Goal: Task Accomplishment & Management: Complete application form

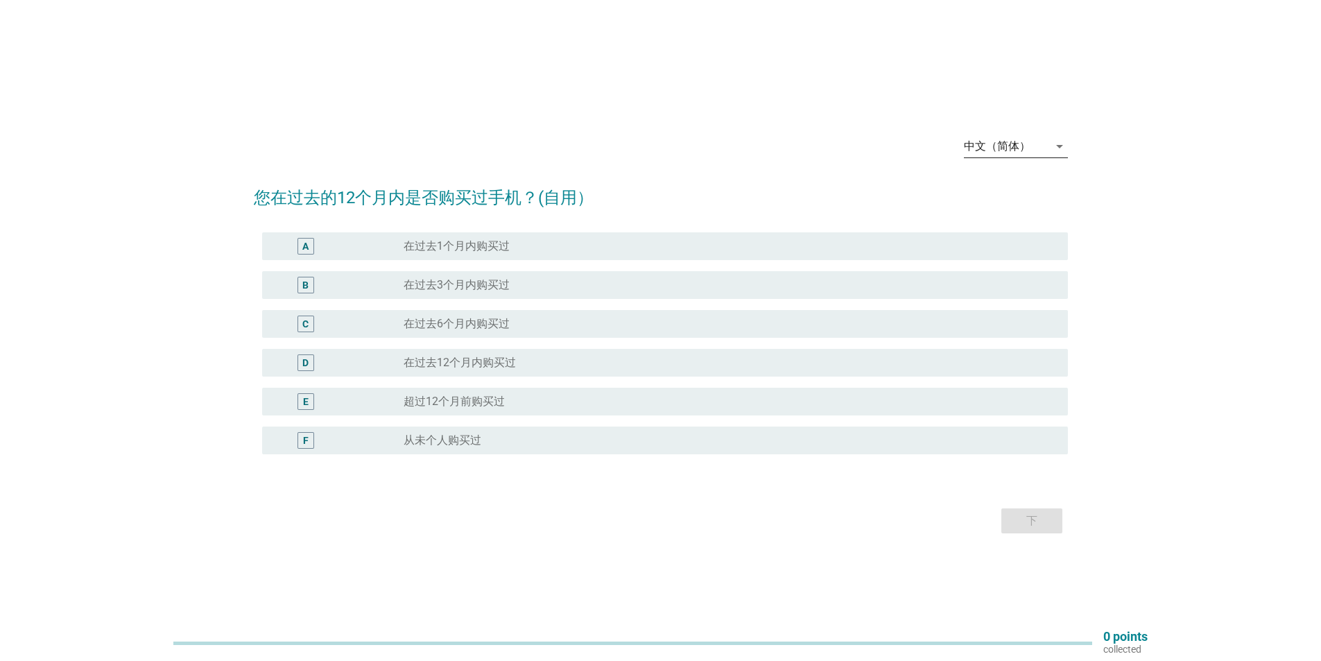
click at [1009, 142] on div "中文（简体）" at bounding box center [997, 146] width 67 height 12
click at [1000, 185] on div "Bahasa Melayu" at bounding box center [1015, 190] width 82 height 17
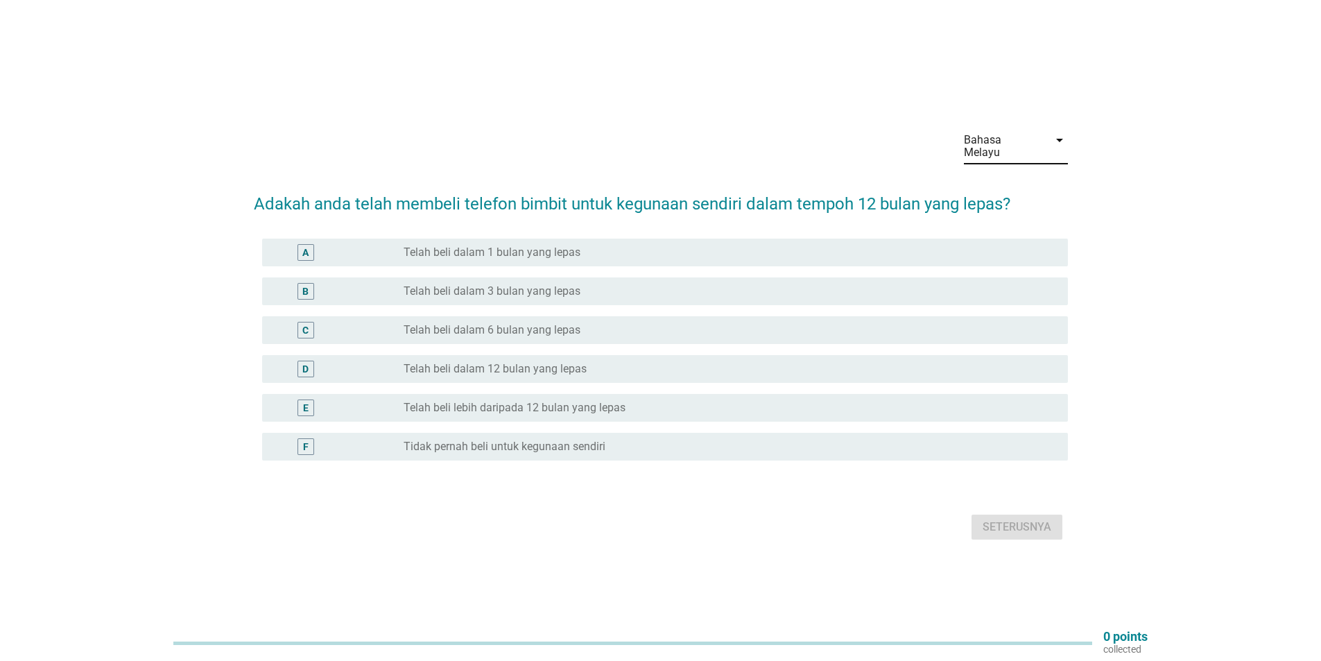
click at [310, 367] on div "D" at bounding box center [305, 369] width 17 height 17
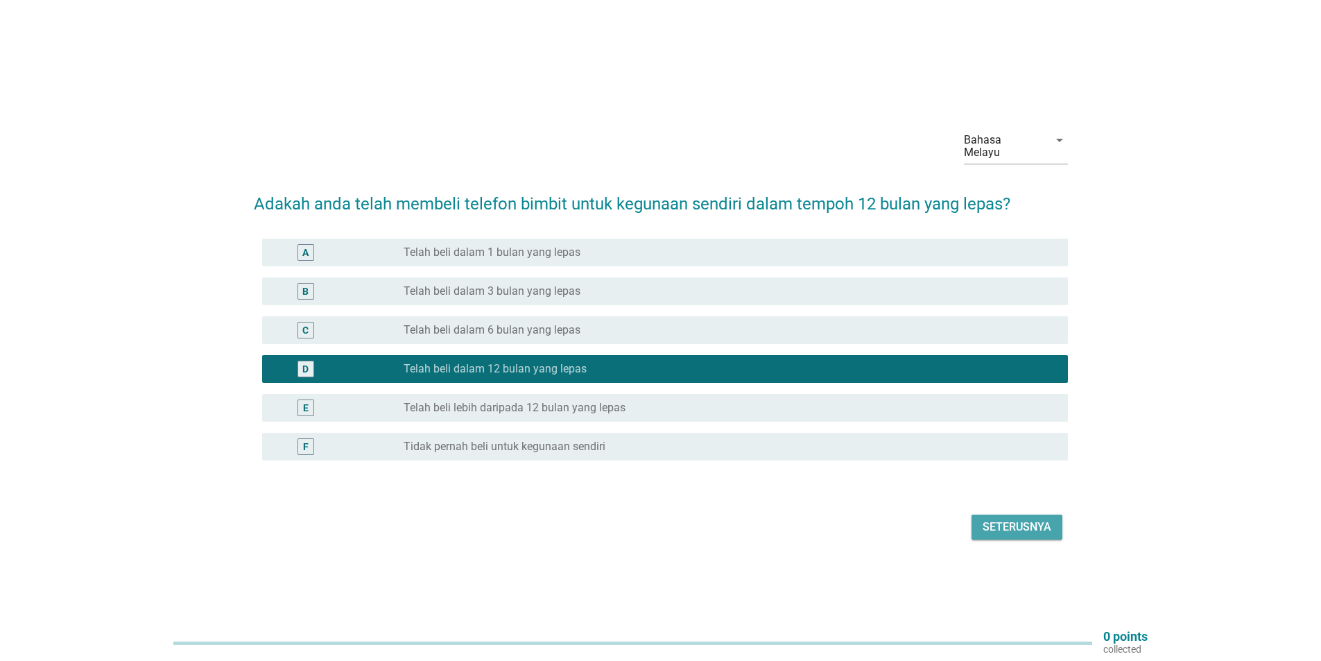
click at [1001, 519] on div "Seterusnya" at bounding box center [1016, 527] width 69 height 17
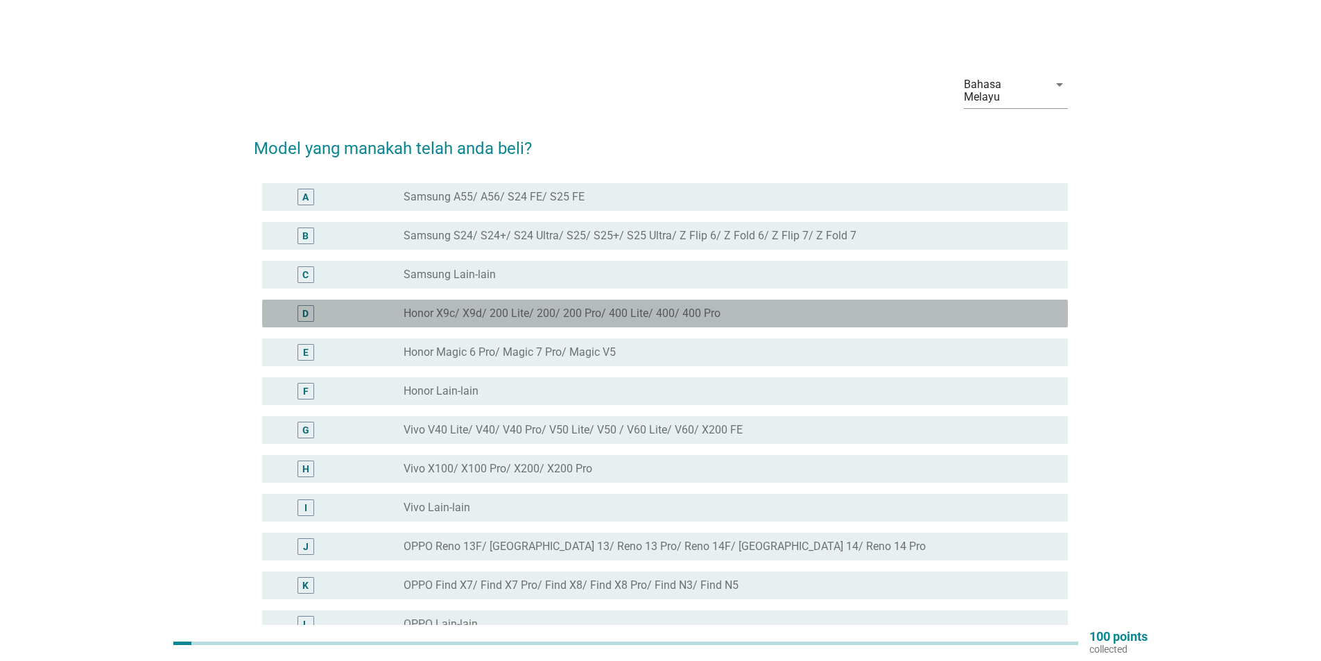
click at [311, 305] on div "D" at bounding box center [305, 313] width 17 height 17
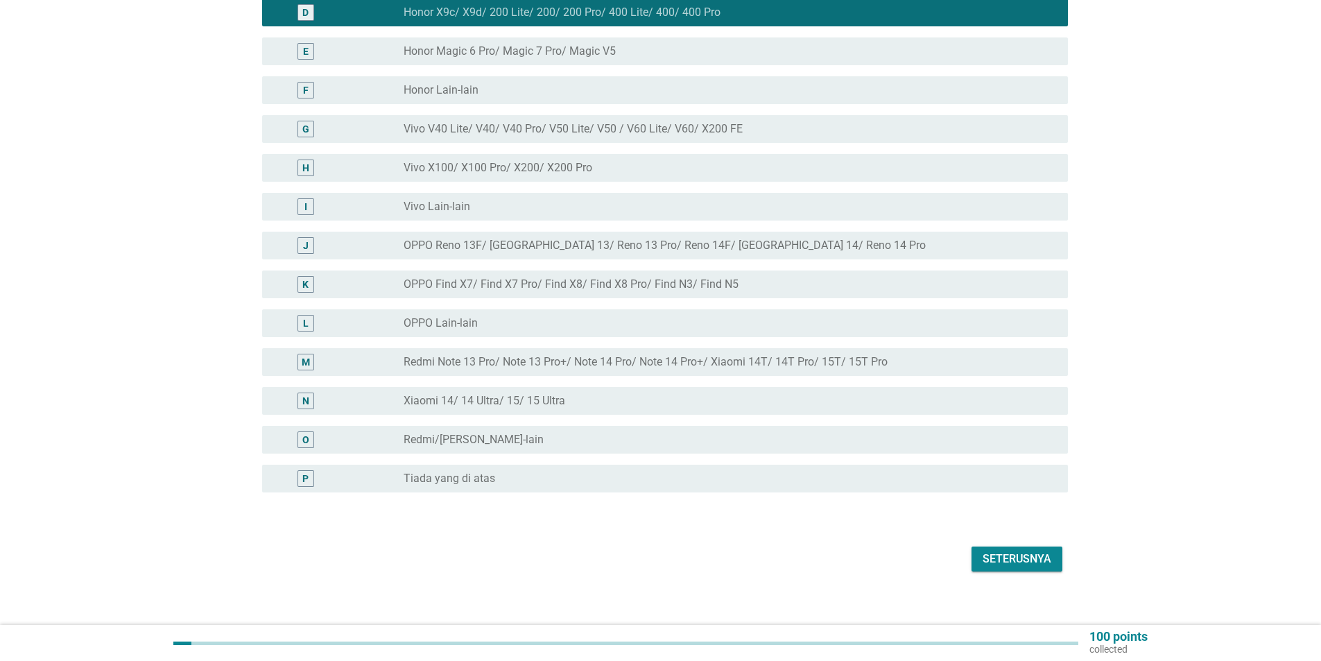
scroll to position [302, 0]
click at [1028, 550] on div "Seterusnya" at bounding box center [1016, 558] width 69 height 17
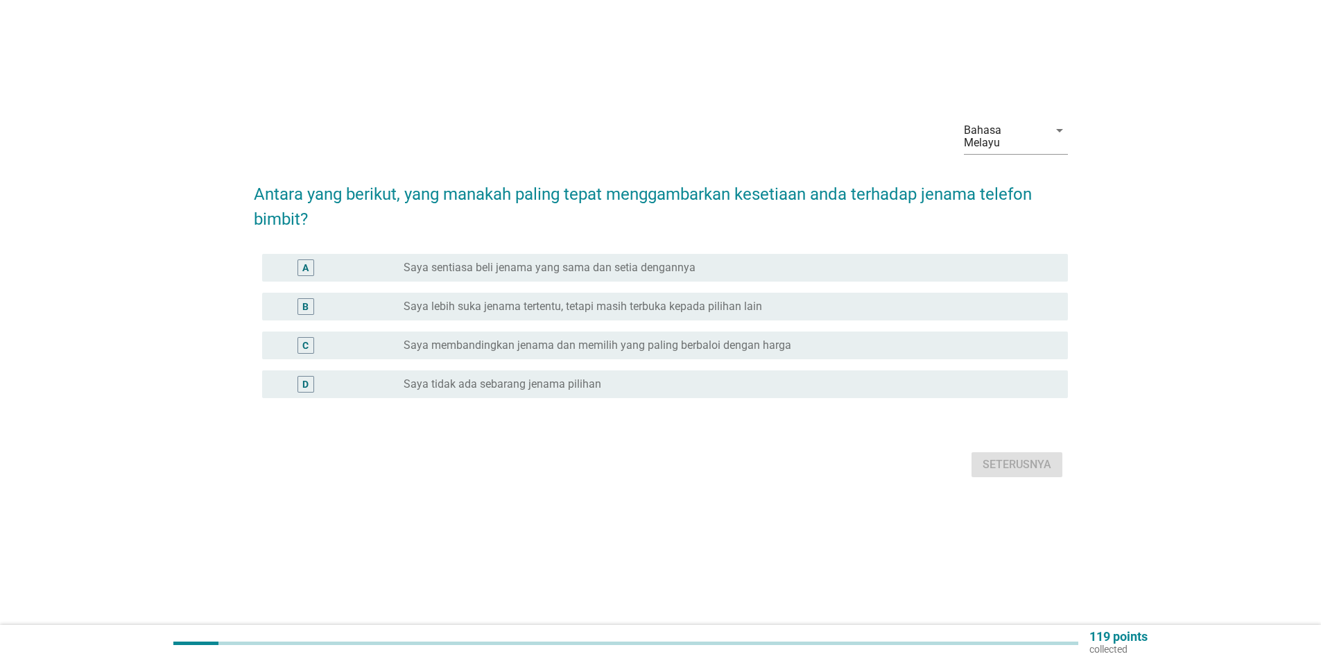
scroll to position [0, 0]
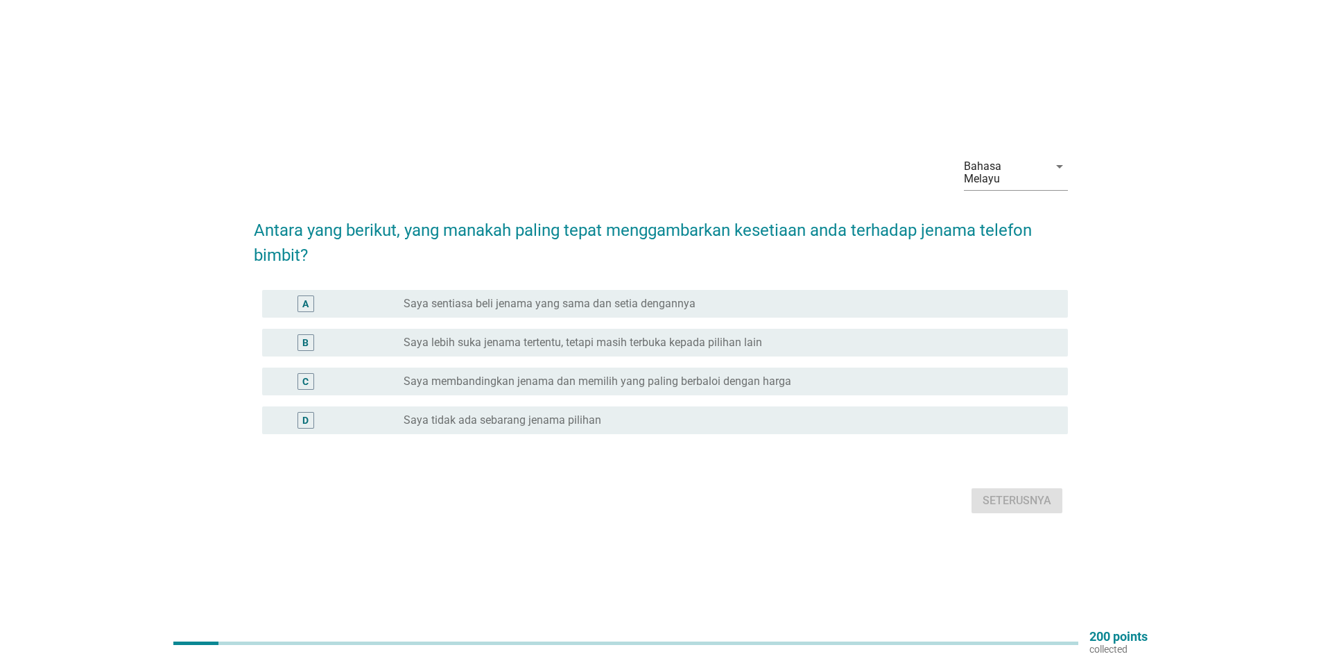
click at [355, 388] on div "C radio_button_unchecked Saya membandingkan jenama dan memilih yang paling berb…" at bounding box center [665, 381] width 806 height 28
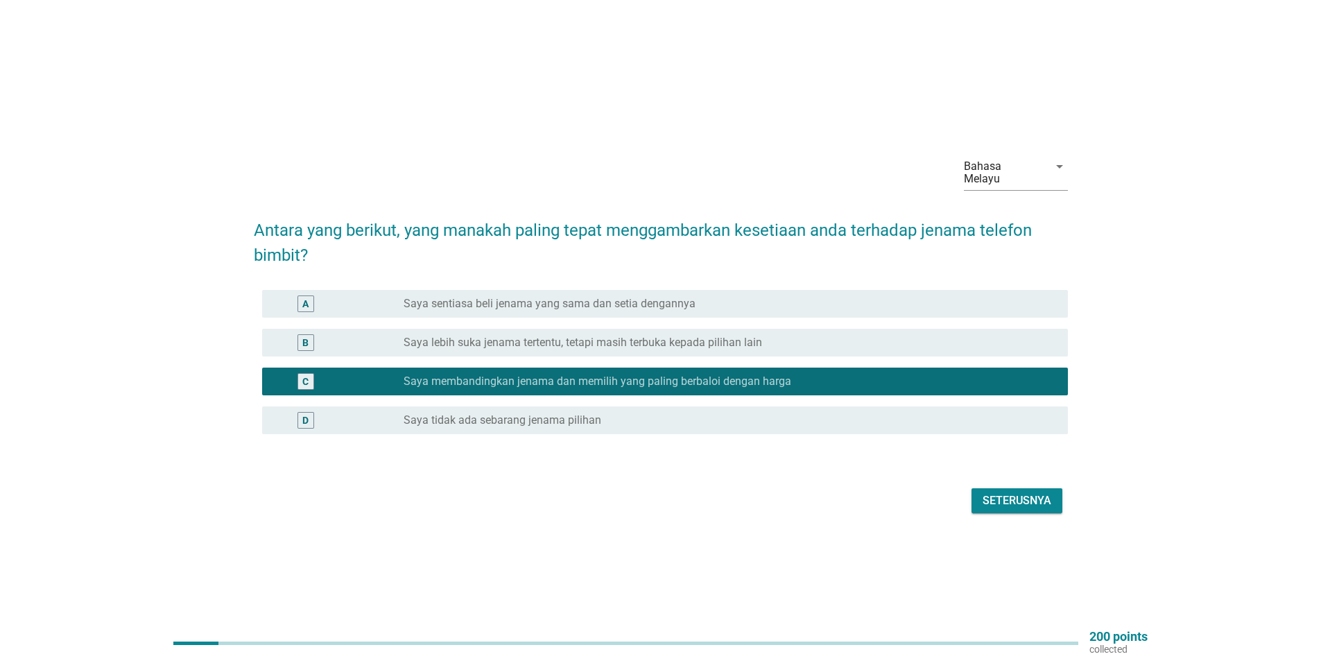
click at [1027, 502] on div "Seterusnya" at bounding box center [1016, 500] width 69 height 17
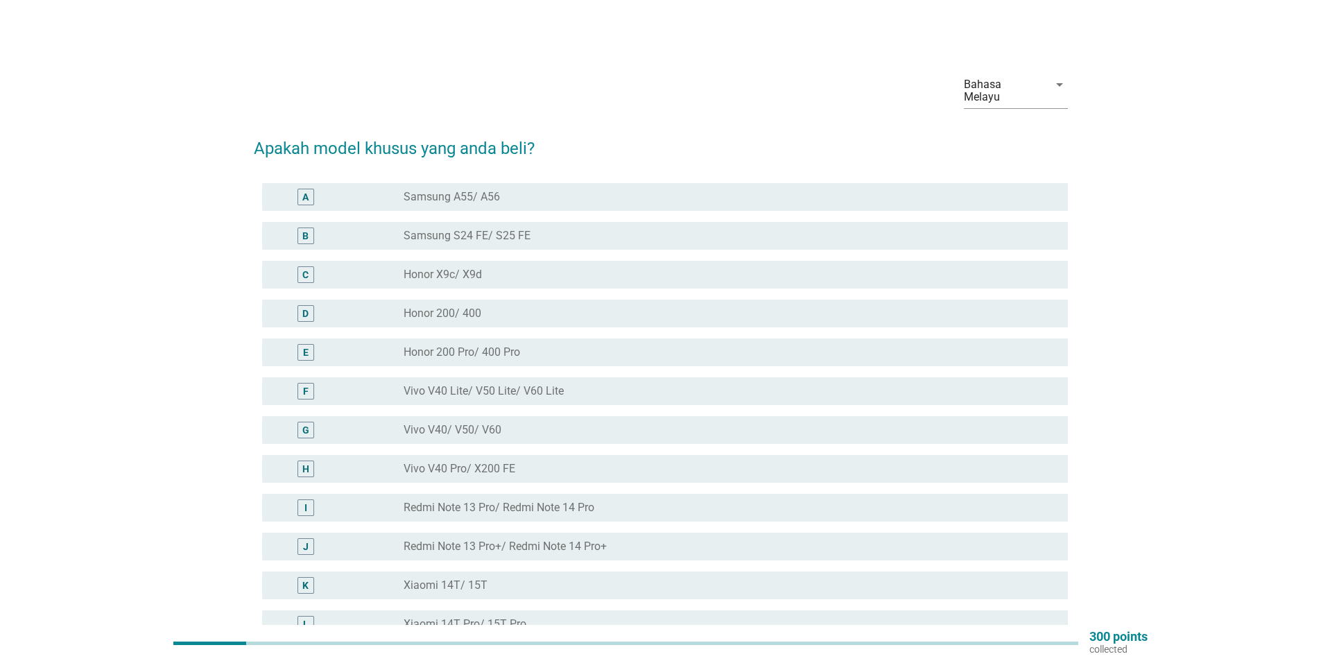
click at [416, 306] on label "Honor 200/ 400" at bounding box center [442, 313] width 78 height 14
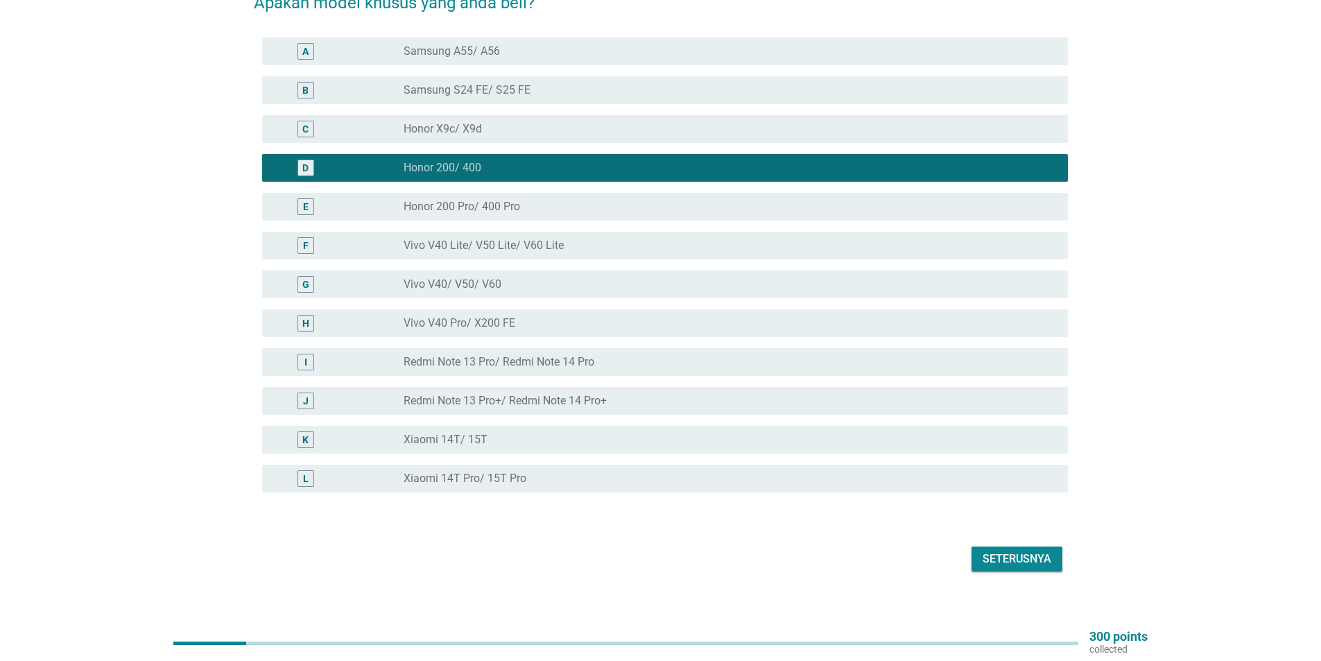
scroll to position [146, 0]
click at [1013, 555] on button "Seterusnya" at bounding box center [1016, 558] width 91 height 25
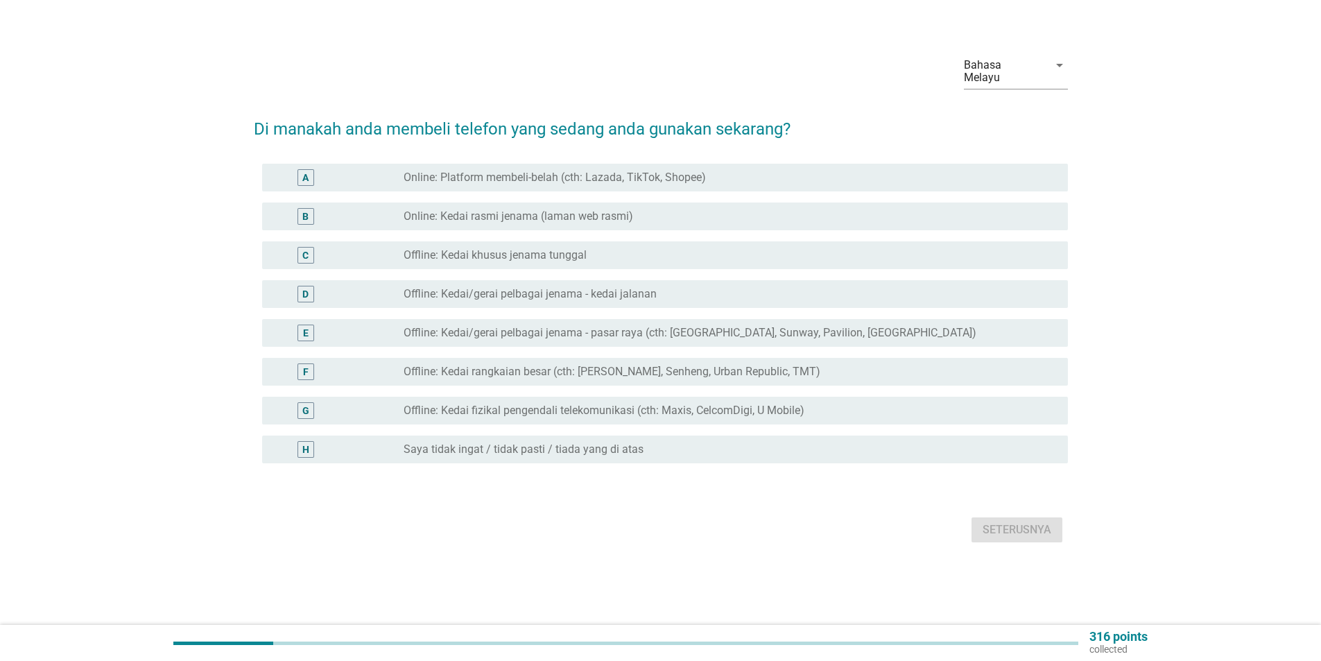
scroll to position [0, 0]
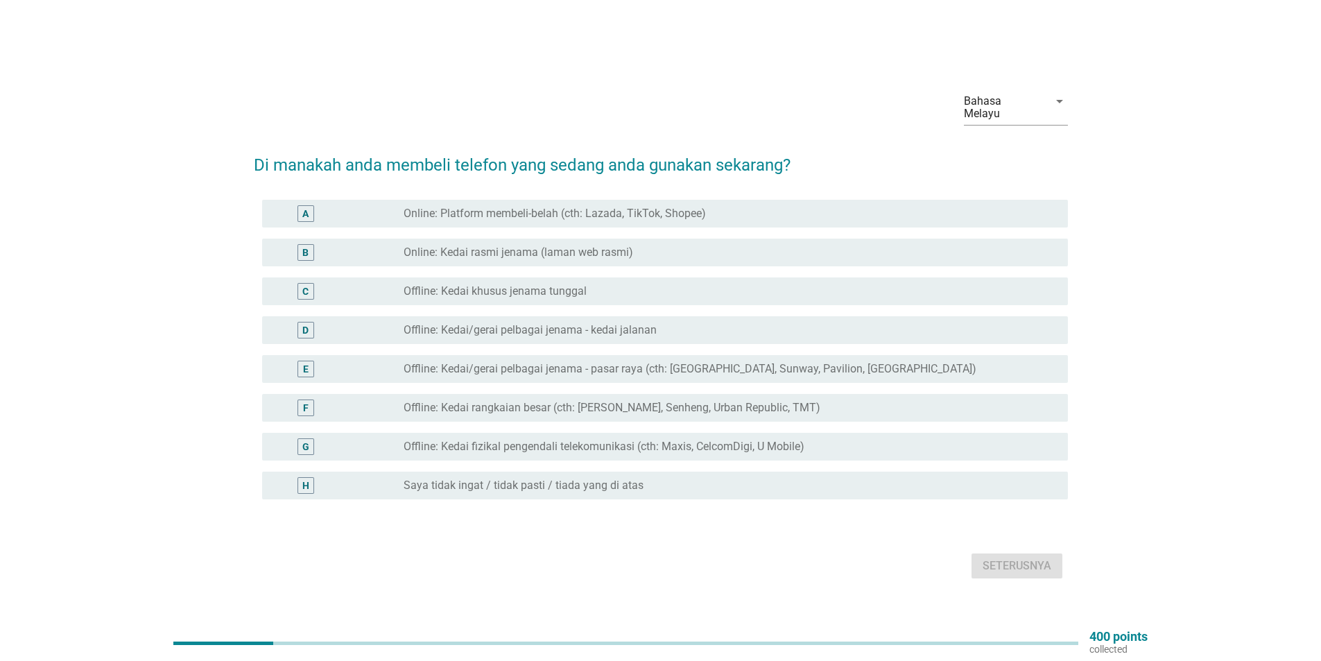
click at [468, 440] on label "Offline: Kedai fizikal pengendali telekomunikasi (cth: Maxis, CelcomDigi, U Mob…" at bounding box center [603, 447] width 401 height 14
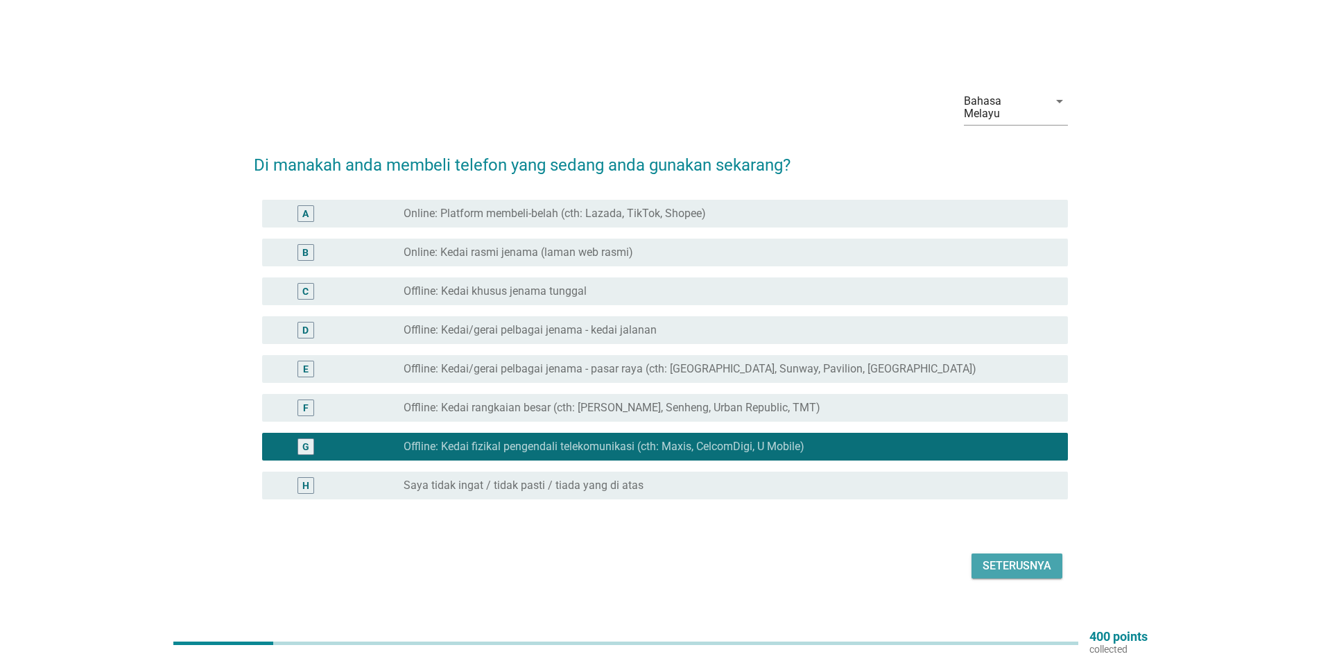
click at [1028, 557] on div "Seterusnya" at bounding box center [1016, 565] width 69 height 17
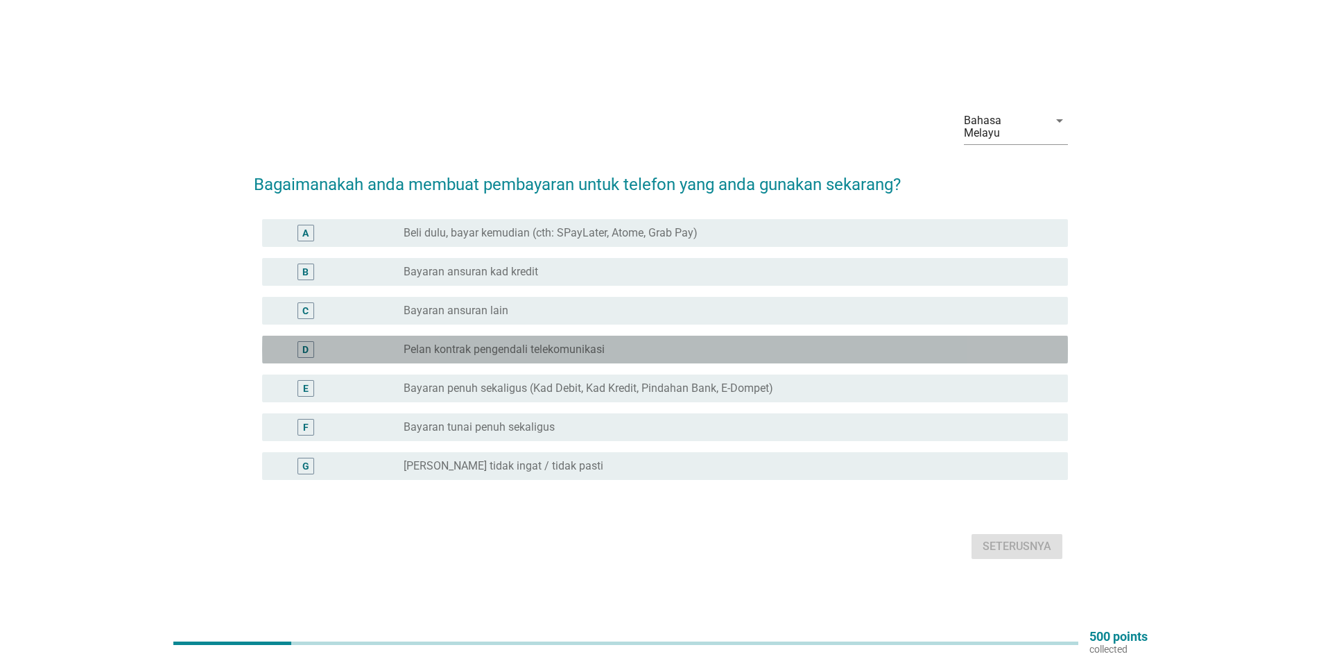
click at [469, 341] on div "radio_button_unchecked Pelan kontrak pengendali telekomunikasi" at bounding box center [729, 349] width 653 height 17
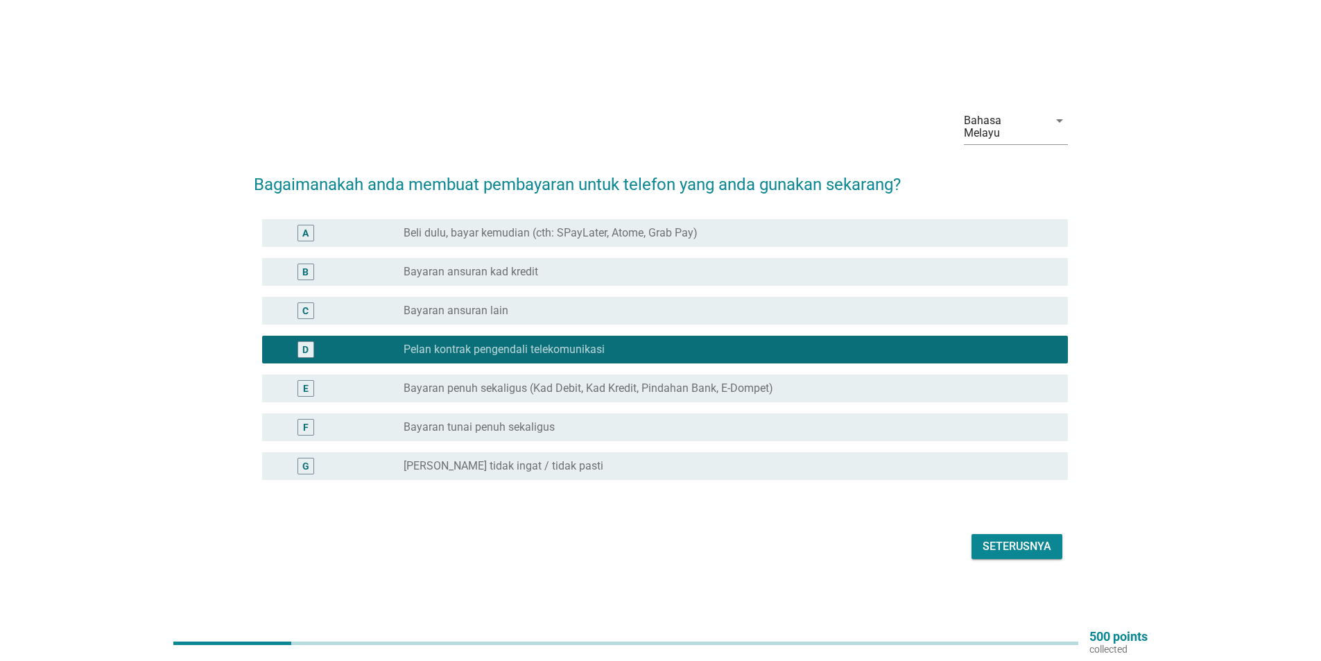
click at [1050, 549] on button "Seterusnya" at bounding box center [1016, 546] width 91 height 25
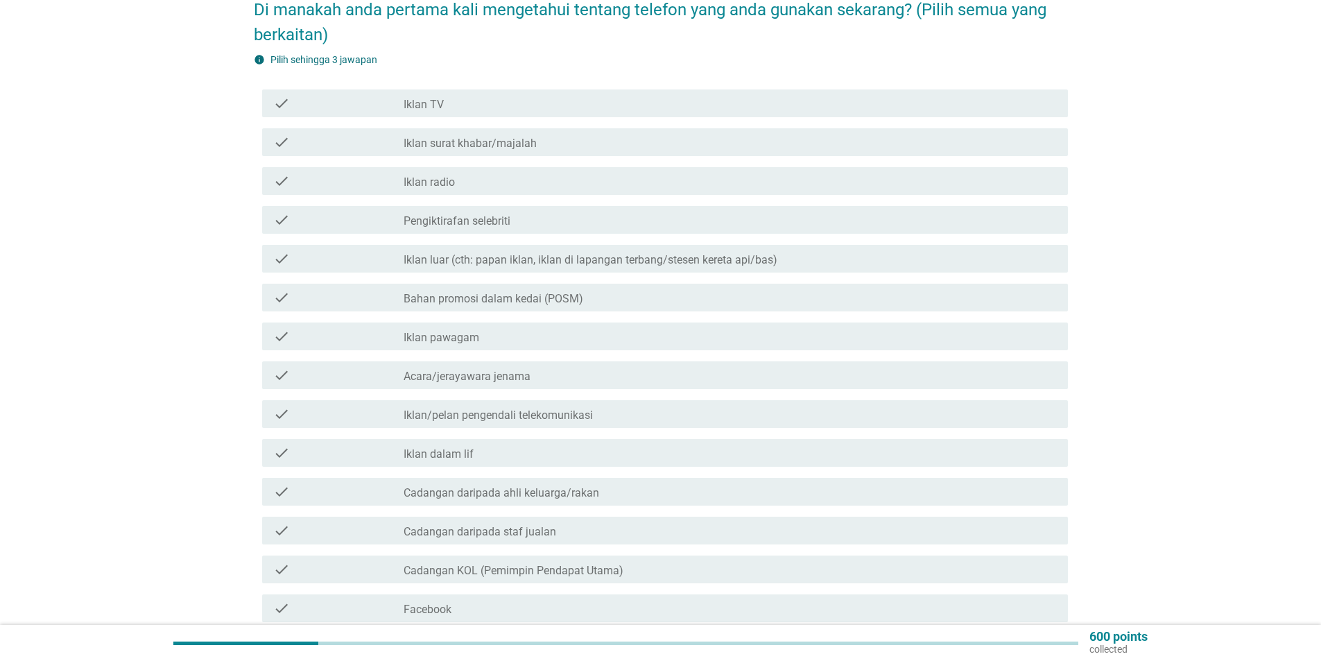
scroll to position [208, 0]
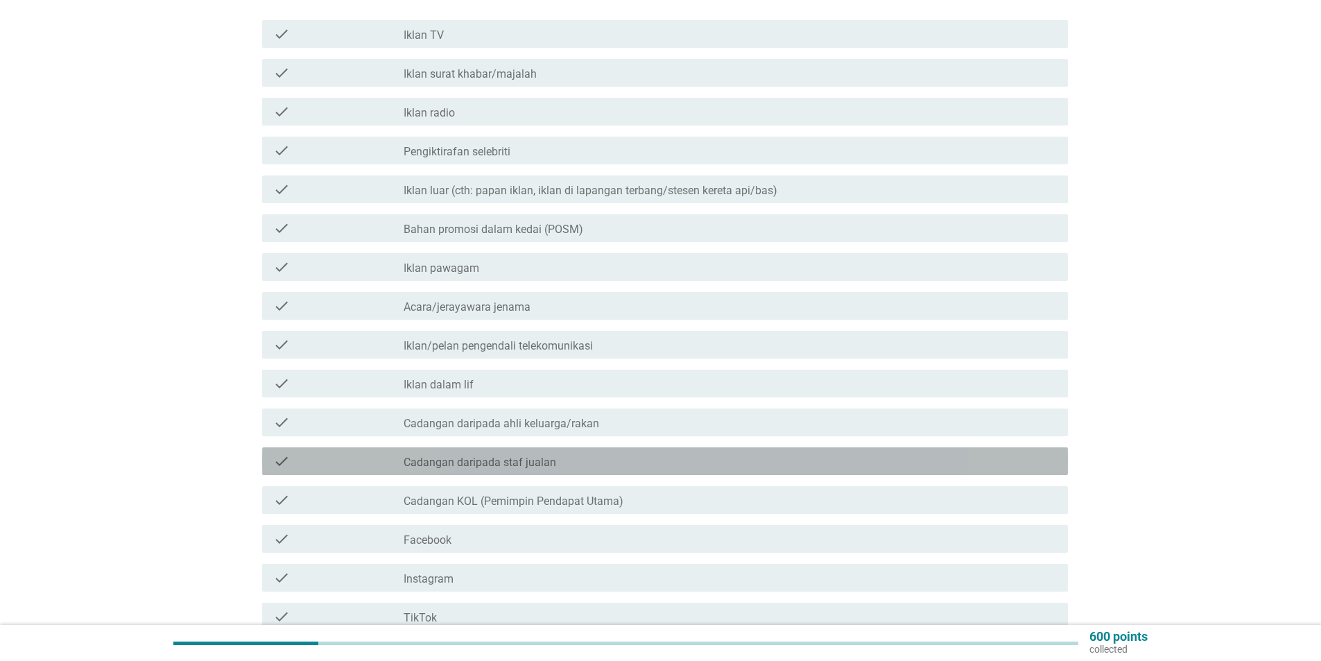
click at [483, 456] on label "Cadangan daripada staf jualan" at bounding box center [479, 462] width 153 height 14
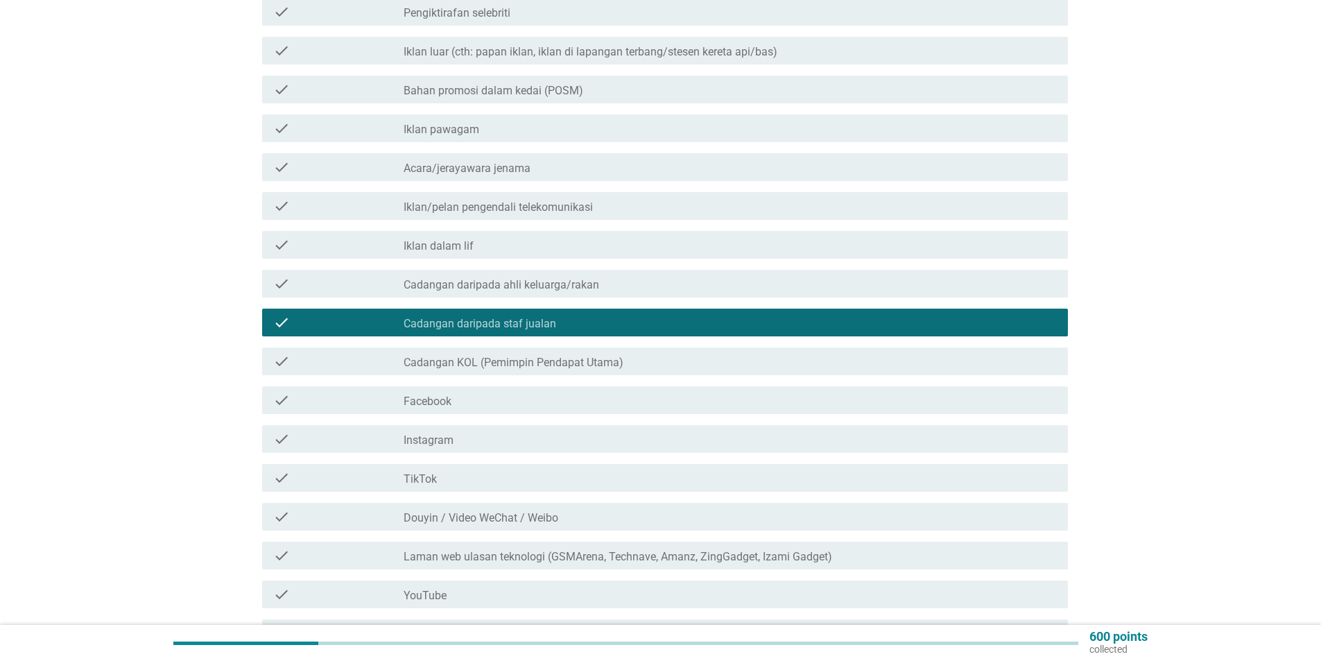
scroll to position [416, 0]
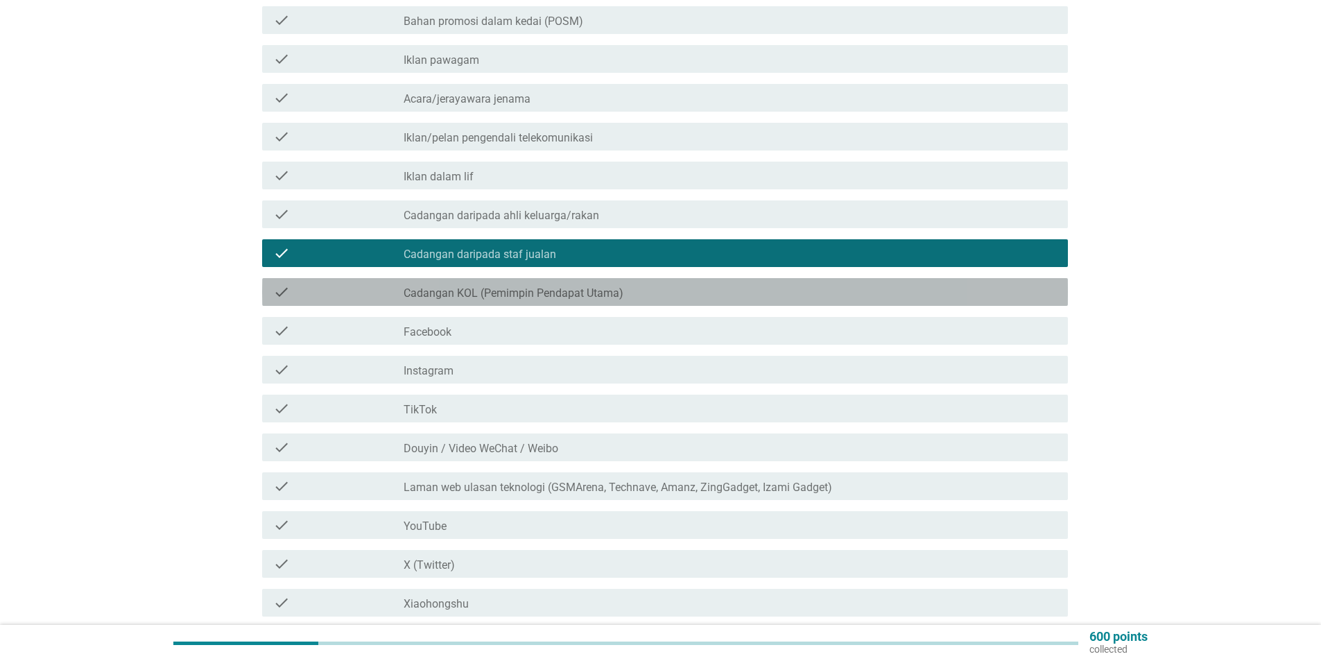
click at [568, 290] on div "check check_box_outline_blank Cadangan KOL (Pemimpin Pendapat Utama)" at bounding box center [665, 292] width 806 height 28
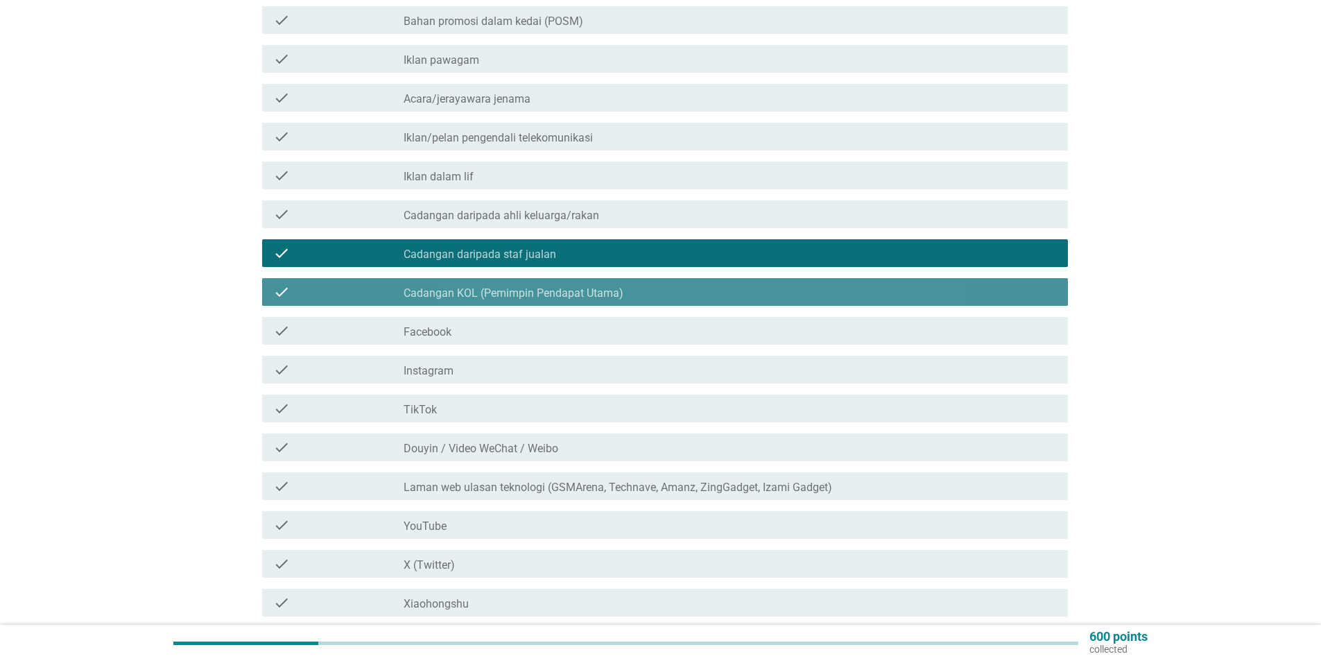
click at [564, 286] on label "Cadangan KOL (Pemimpin Pendapat Utama)" at bounding box center [513, 293] width 220 height 14
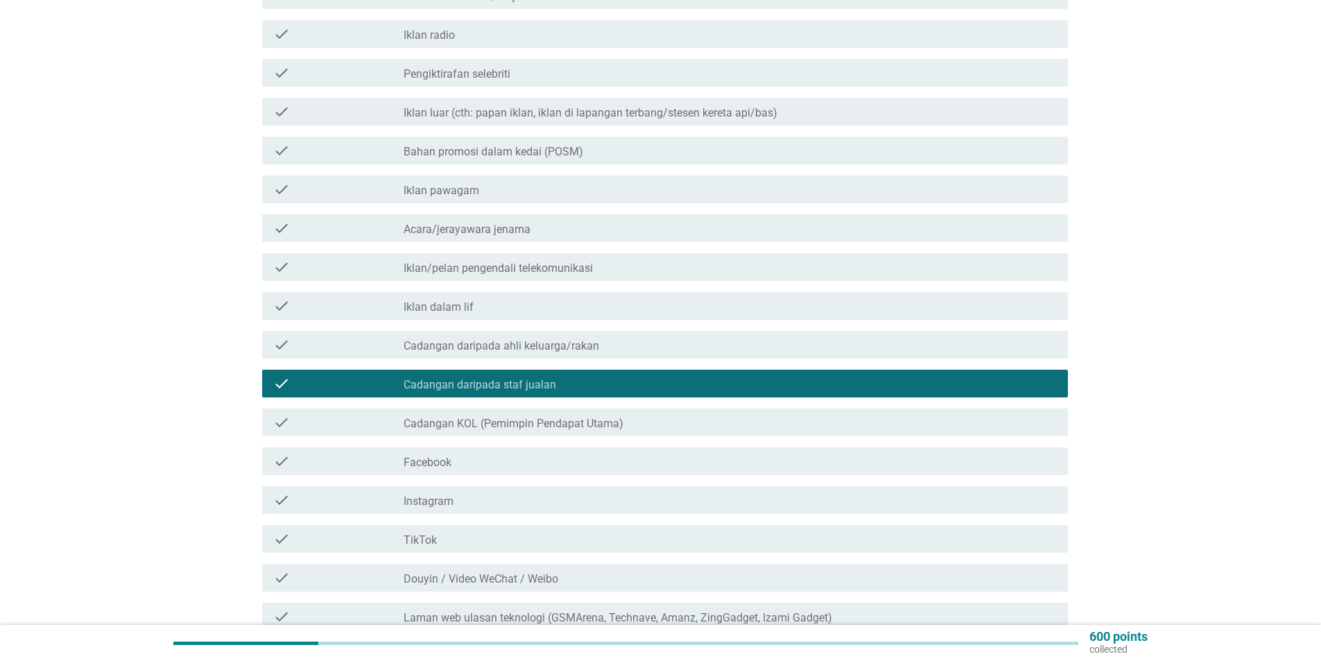
scroll to position [275, 0]
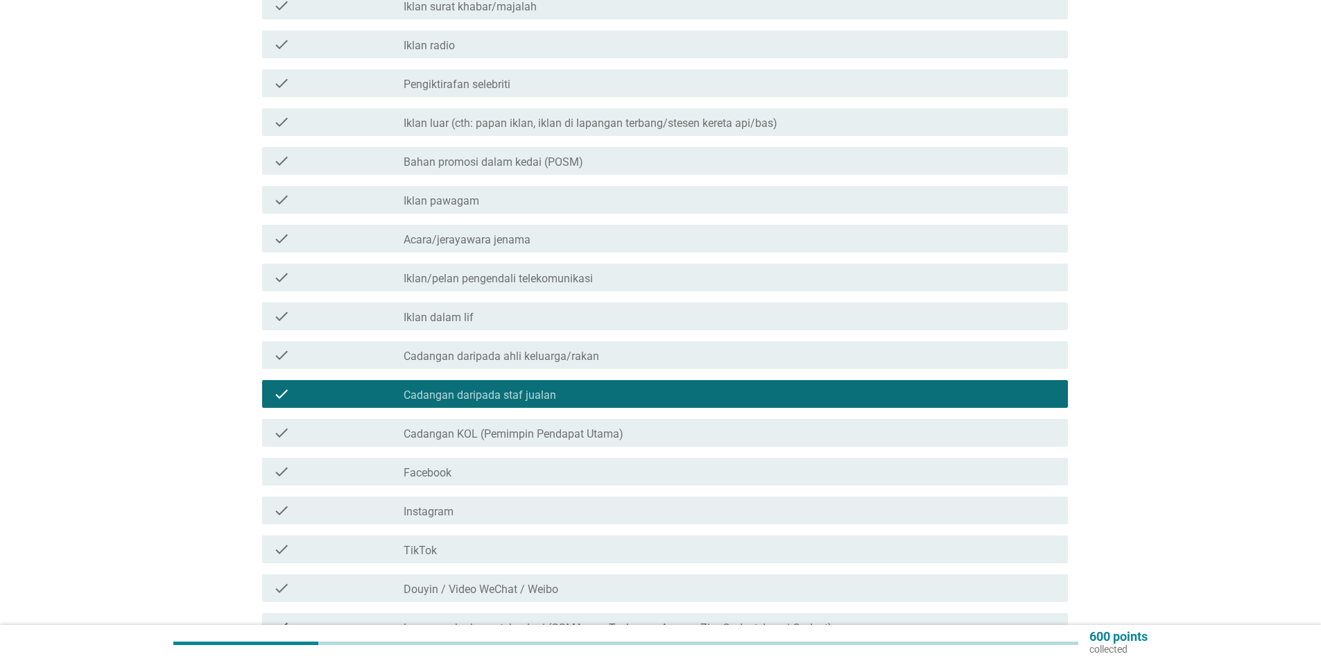
click at [578, 353] on div "check check_box_outline_blank Cadangan daripada ahli keluarga/rakan" at bounding box center [665, 355] width 806 height 28
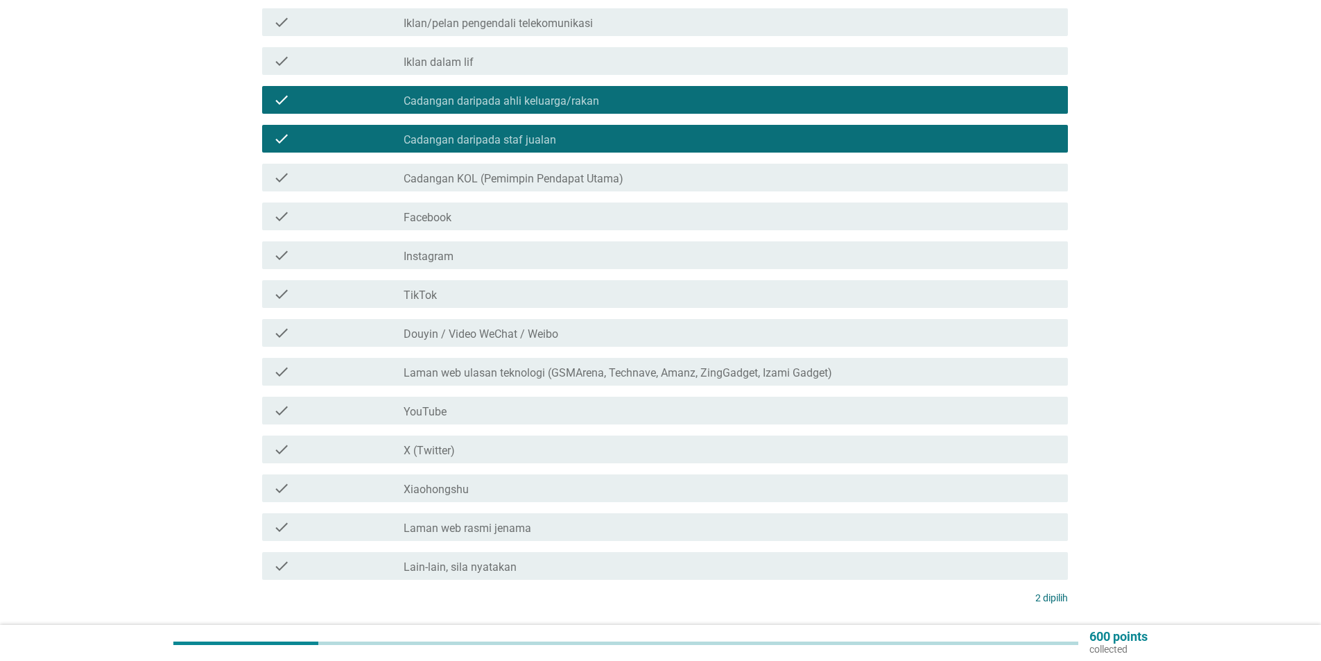
scroll to position [622, 0]
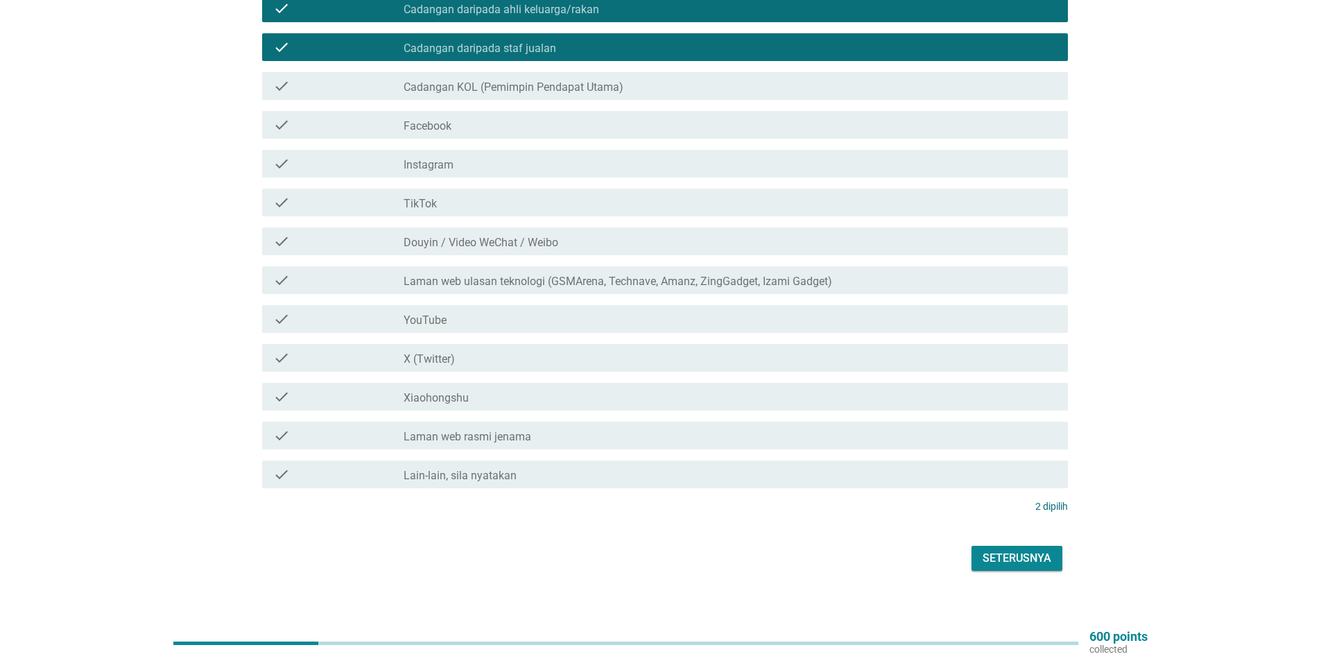
click at [1027, 550] on div "Seterusnya" at bounding box center [1016, 558] width 69 height 17
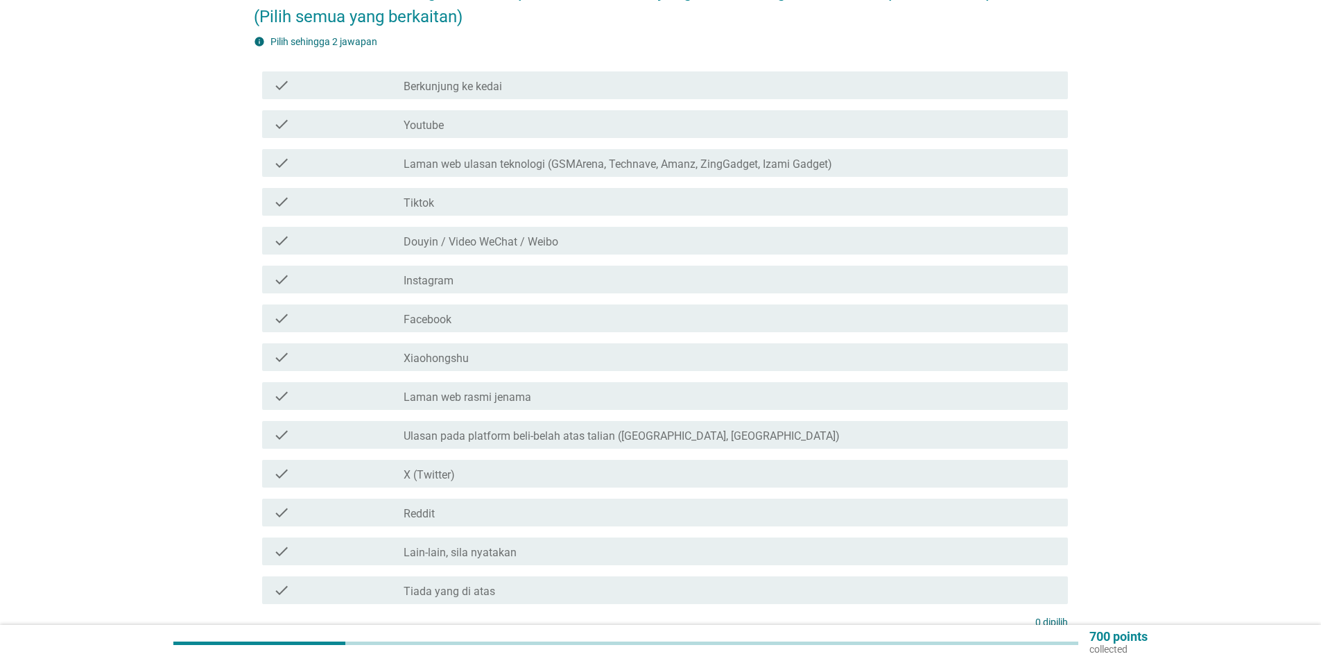
scroll to position [134, 0]
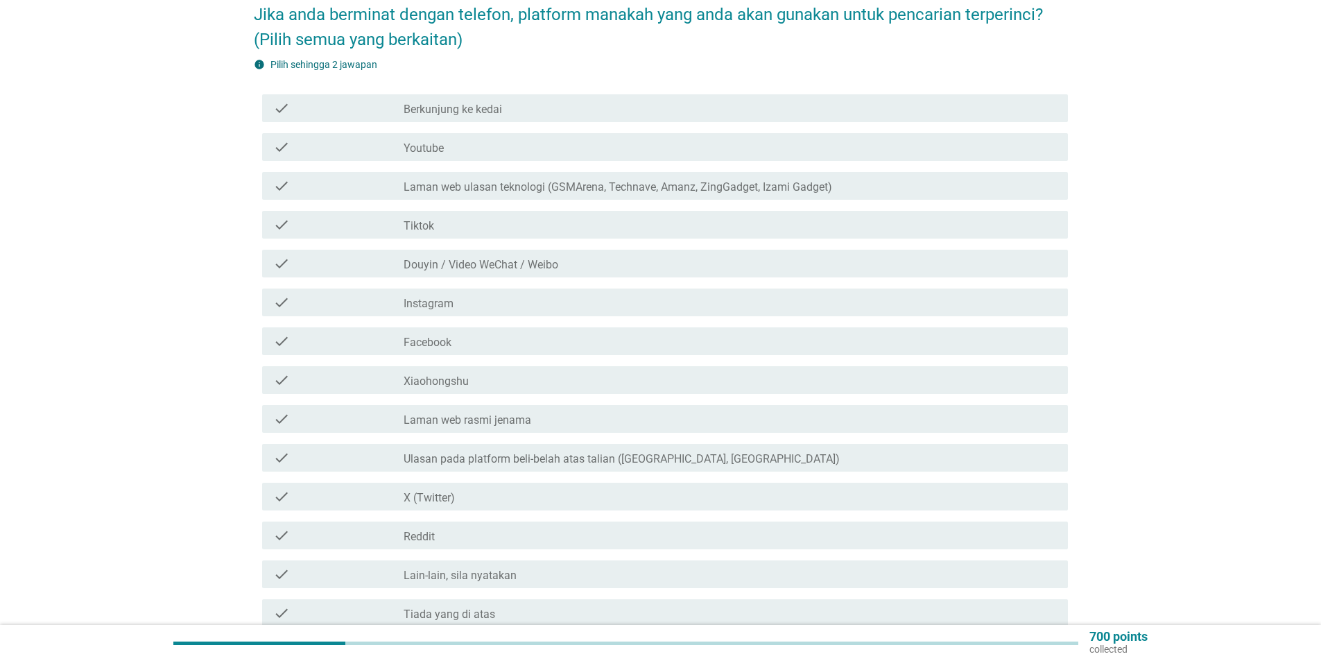
click at [503, 180] on label "Laman web ulasan teknologi (GSMArena, Technave, Amanz, ZingGadget, Izami Gadget)" at bounding box center [617, 187] width 428 height 14
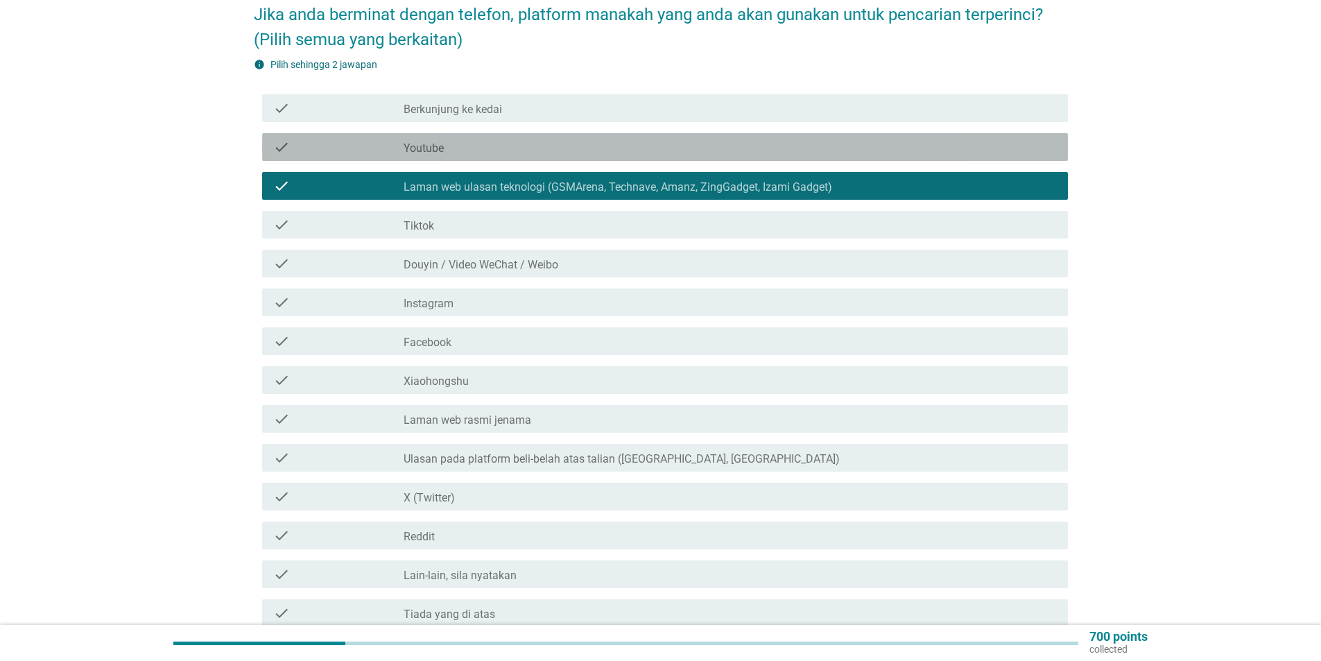
click at [457, 139] on div "check_box_outline_blank Youtube" at bounding box center [729, 147] width 653 height 17
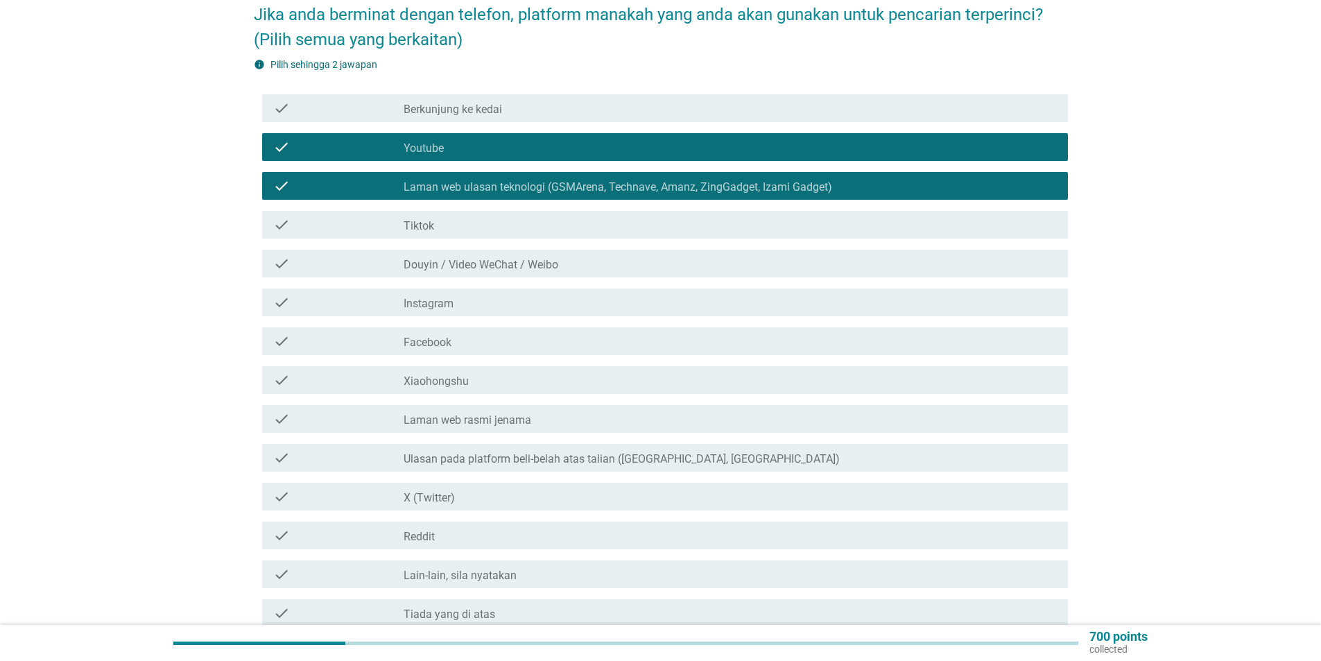
click at [517, 101] on div "check_box_outline_blank Berkunjung ke kedai" at bounding box center [729, 108] width 653 height 17
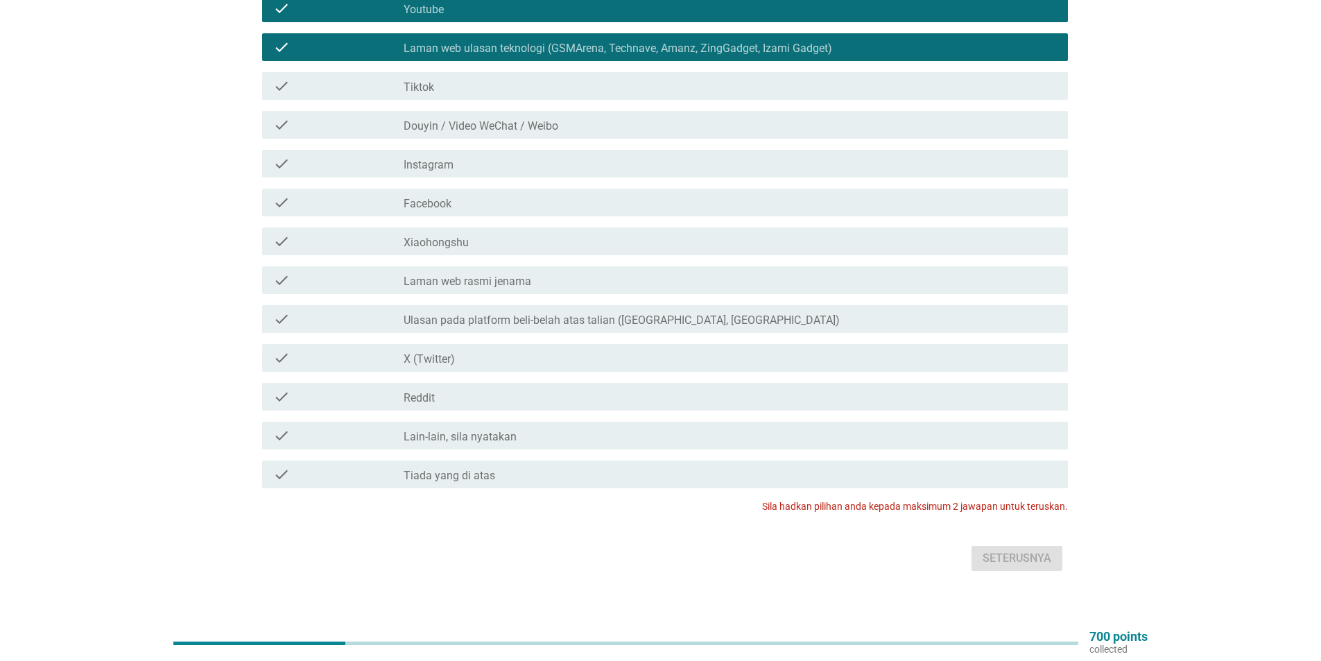
scroll to position [0, 0]
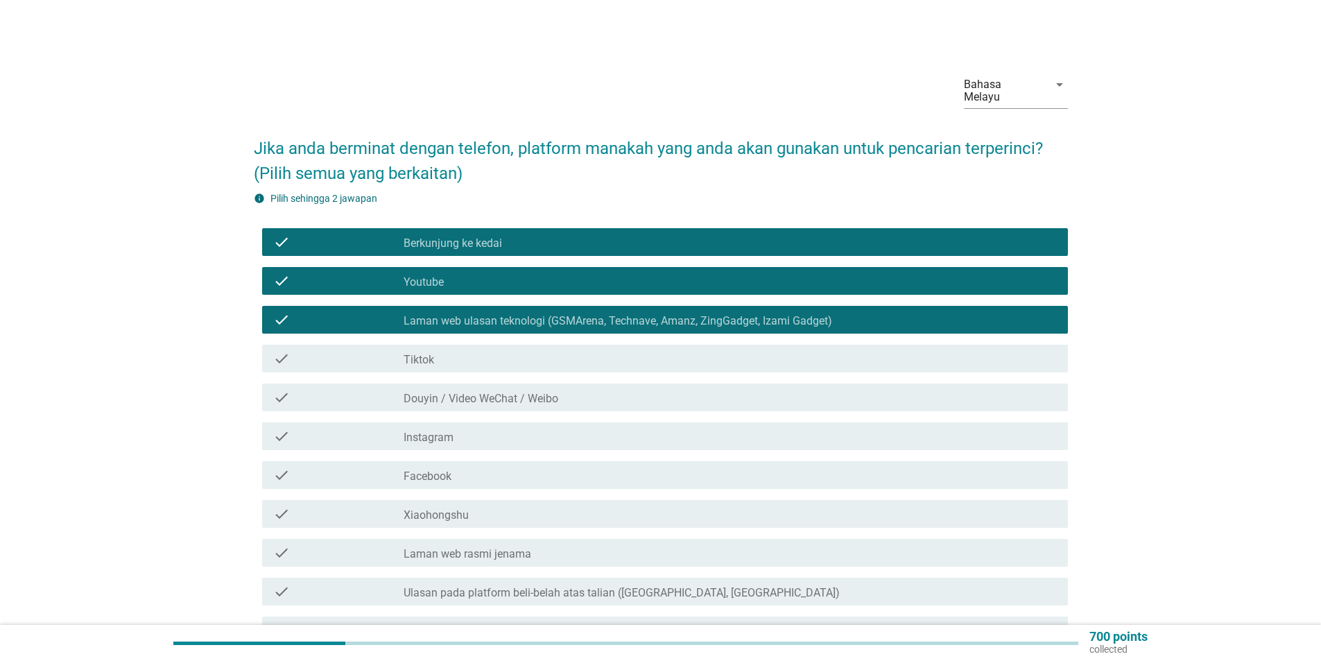
click at [443, 236] on label "Berkunjung ke kedai" at bounding box center [452, 243] width 98 height 14
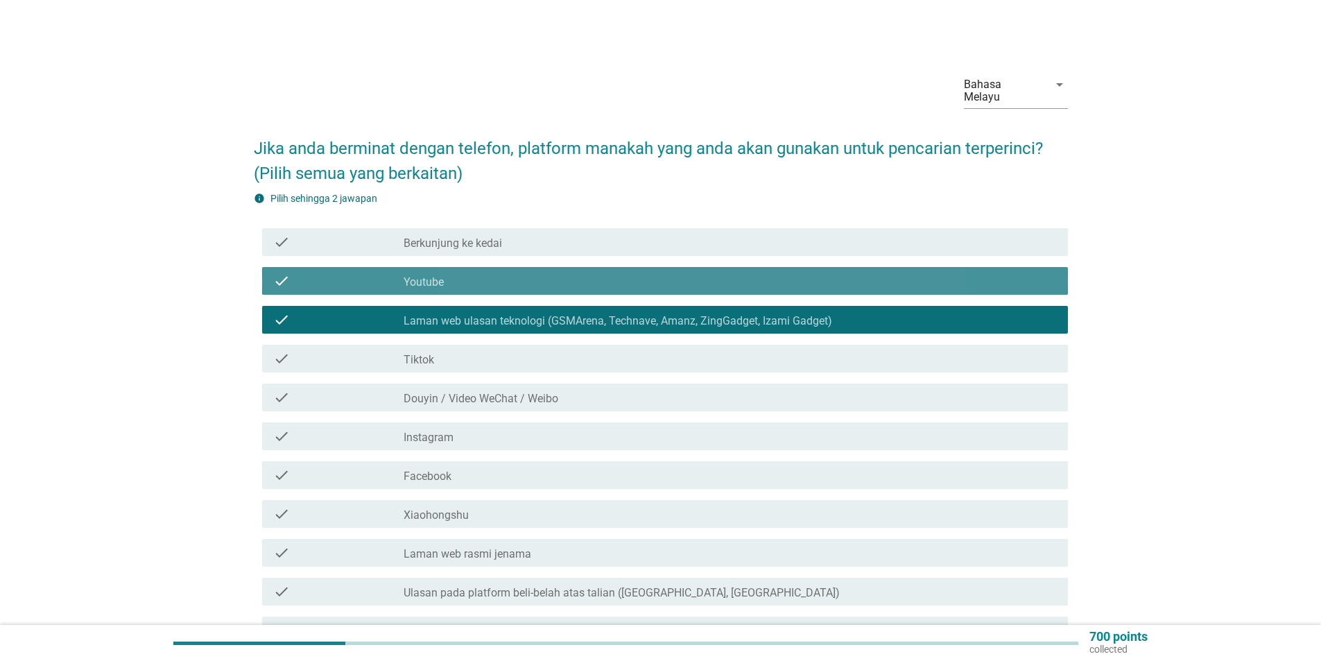
click at [442, 275] on label "Youtube" at bounding box center [423, 282] width 40 height 14
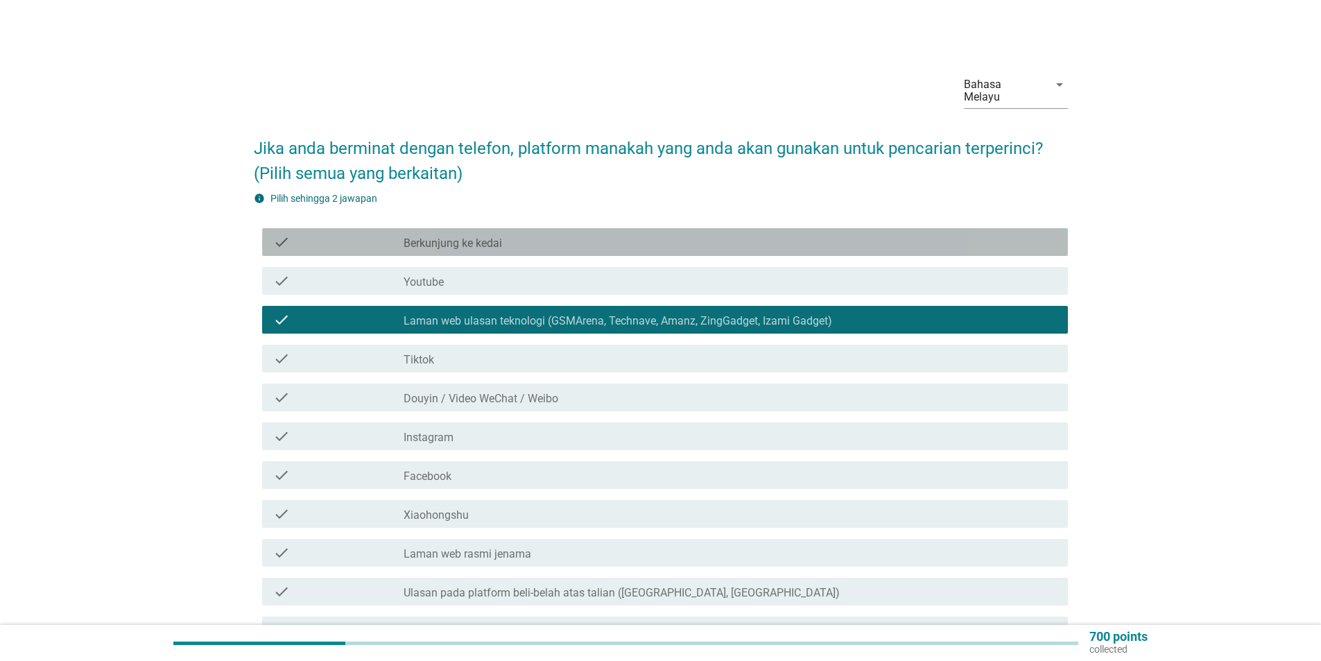
click at [454, 236] on label "Berkunjung ke kedai" at bounding box center [452, 243] width 98 height 14
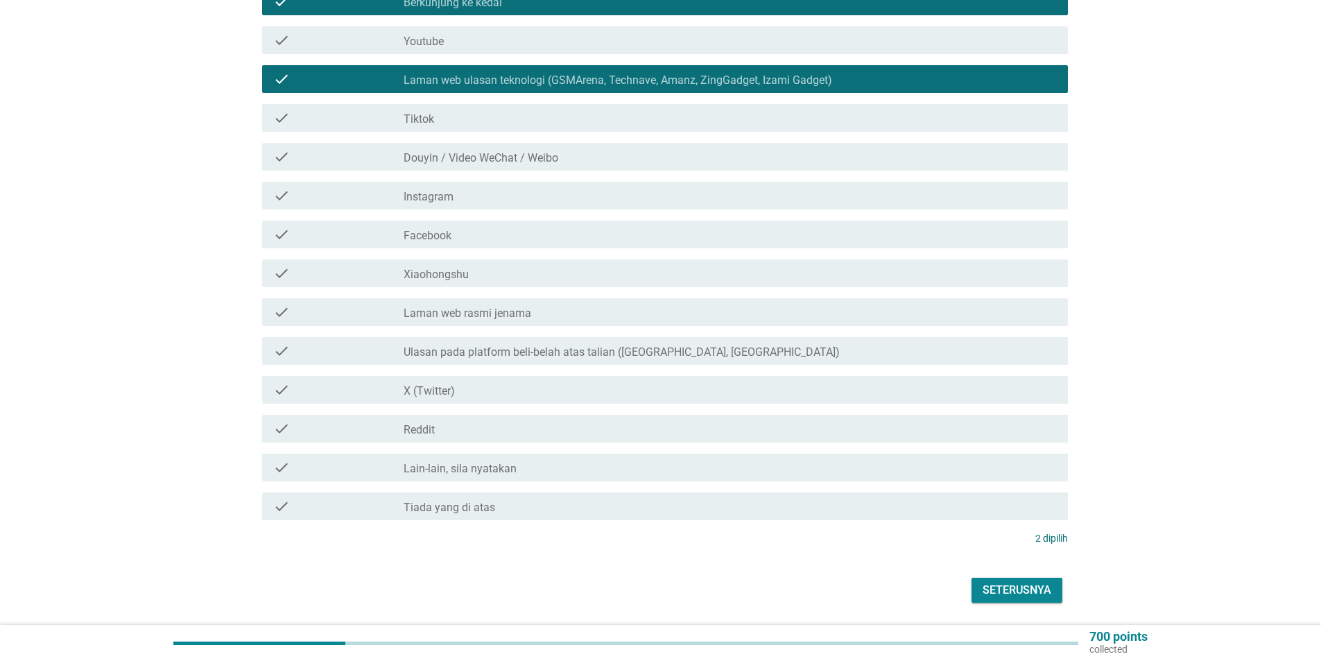
scroll to position [272, 0]
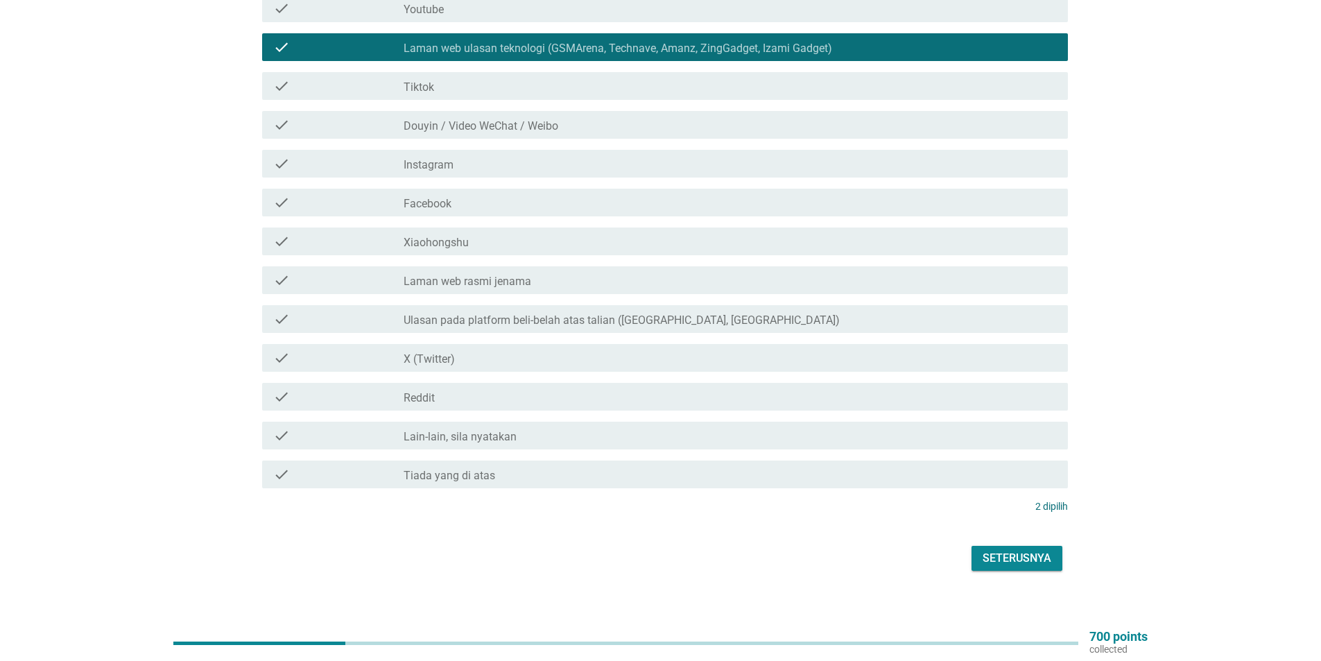
click at [1027, 550] on div "Seterusnya" at bounding box center [1016, 558] width 69 height 17
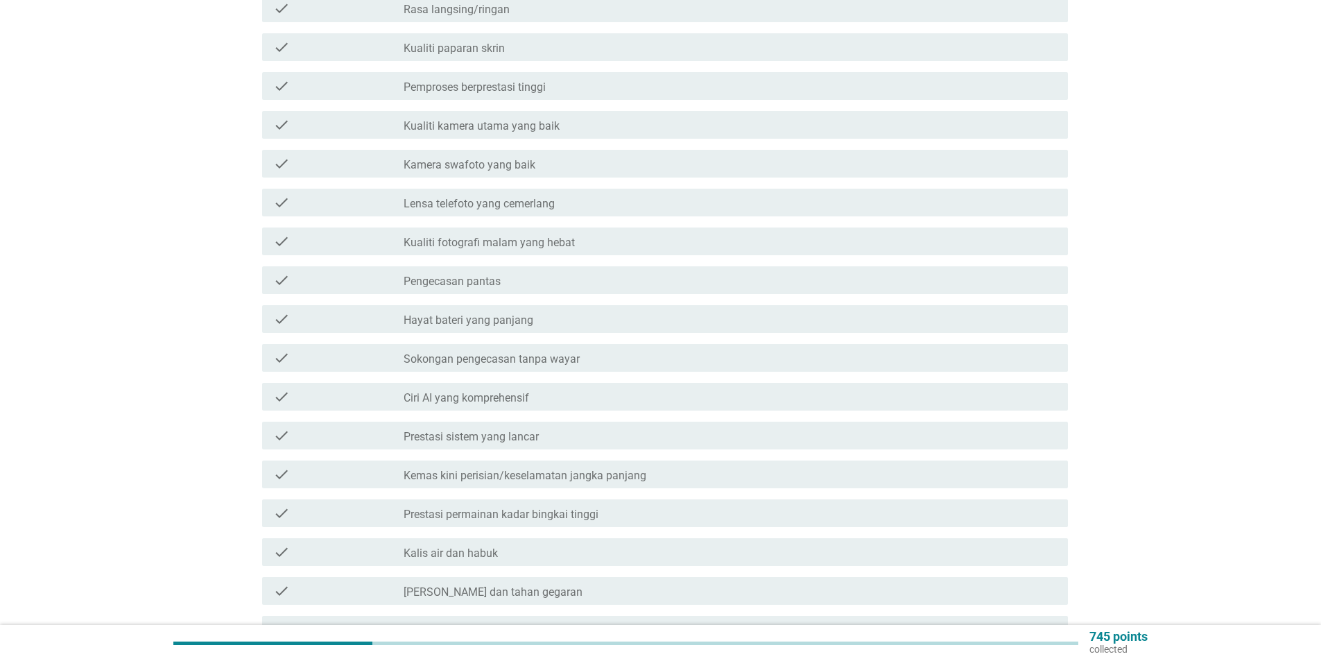
scroll to position [0, 0]
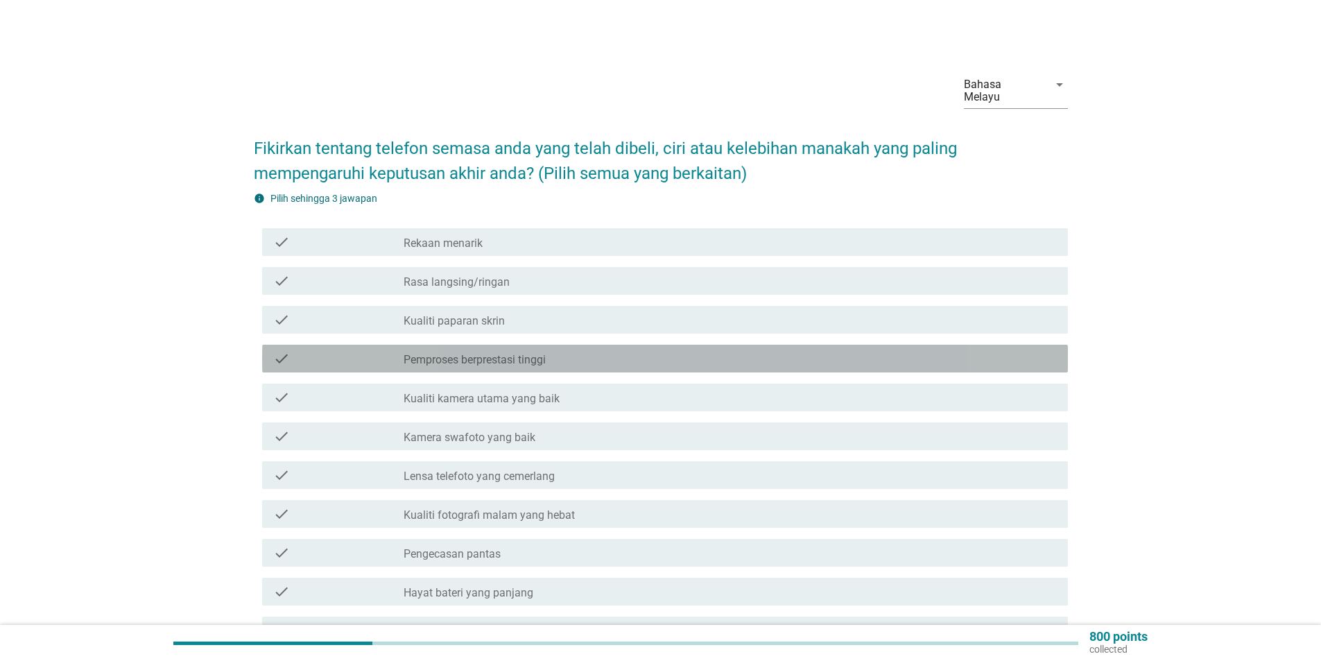
click at [354, 354] on div "check" at bounding box center [338, 358] width 130 height 17
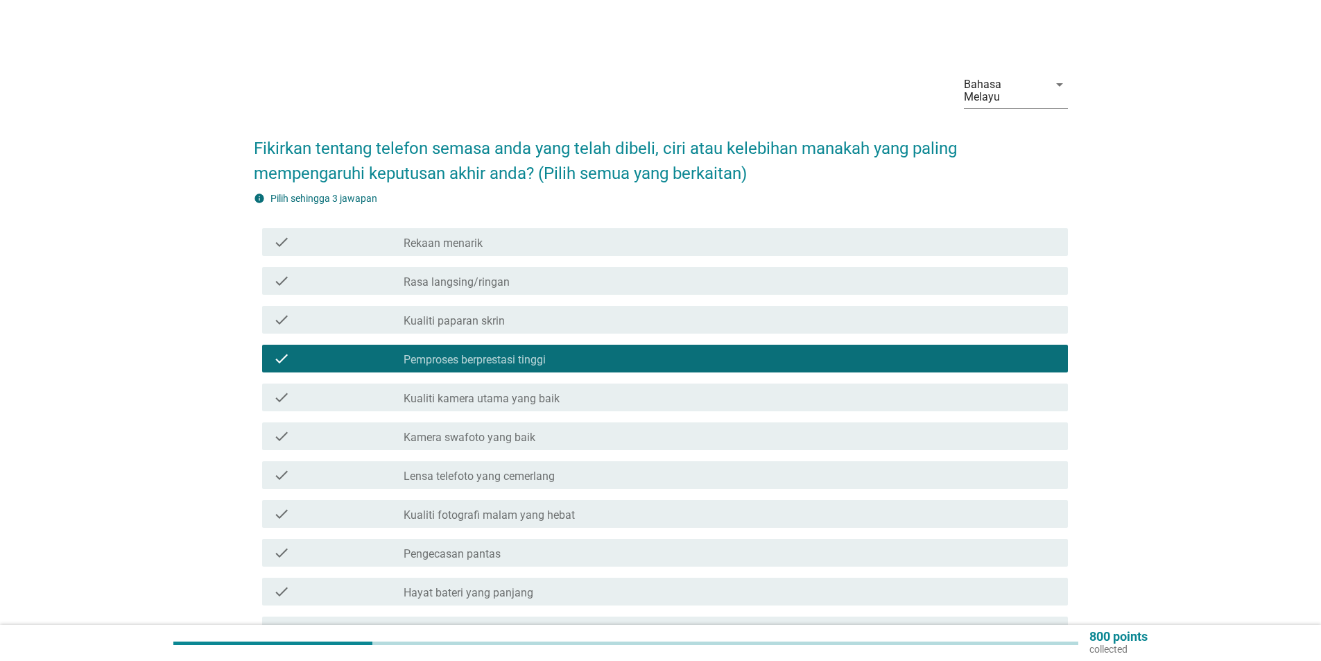
click at [361, 389] on div "check" at bounding box center [338, 397] width 130 height 17
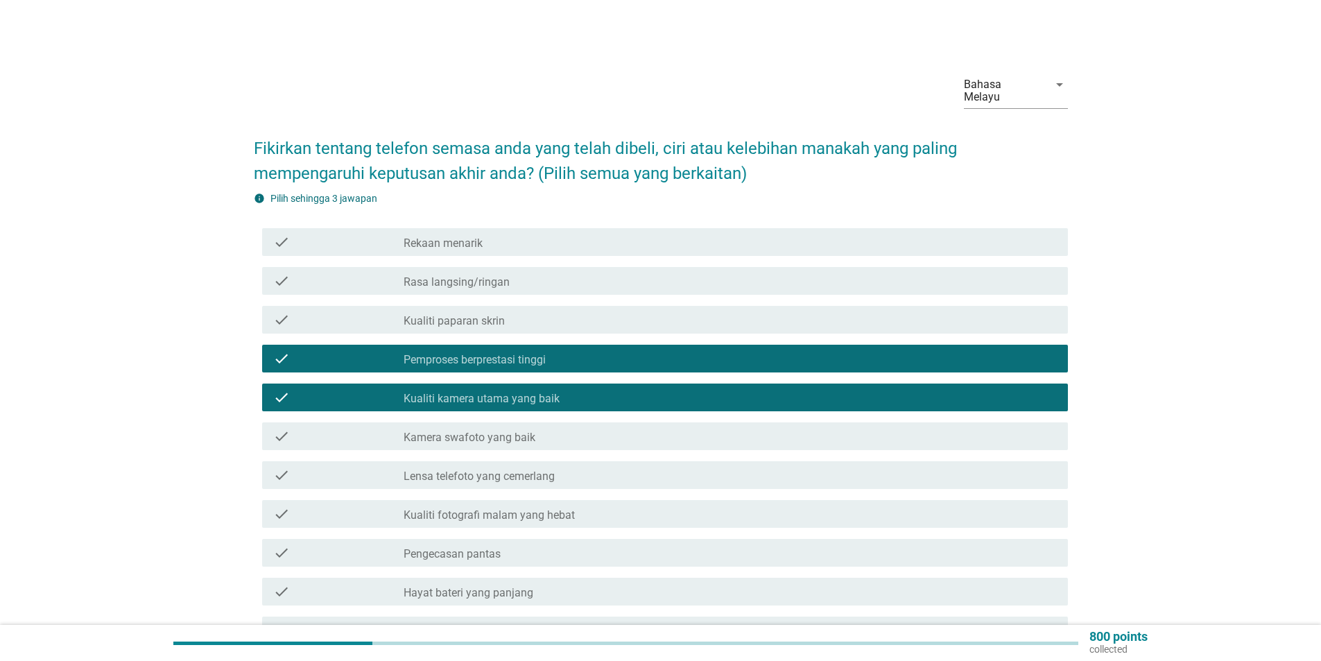
click at [367, 428] on div "check" at bounding box center [338, 436] width 130 height 17
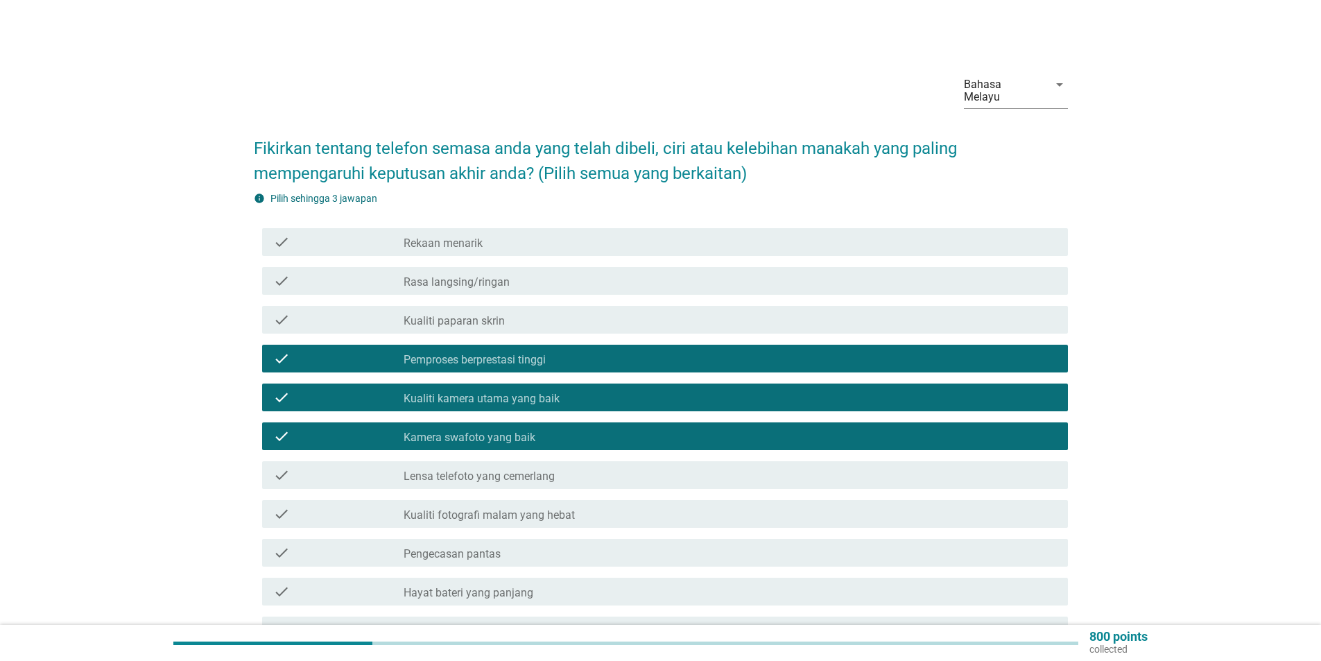
click at [370, 467] on div "check" at bounding box center [338, 475] width 130 height 17
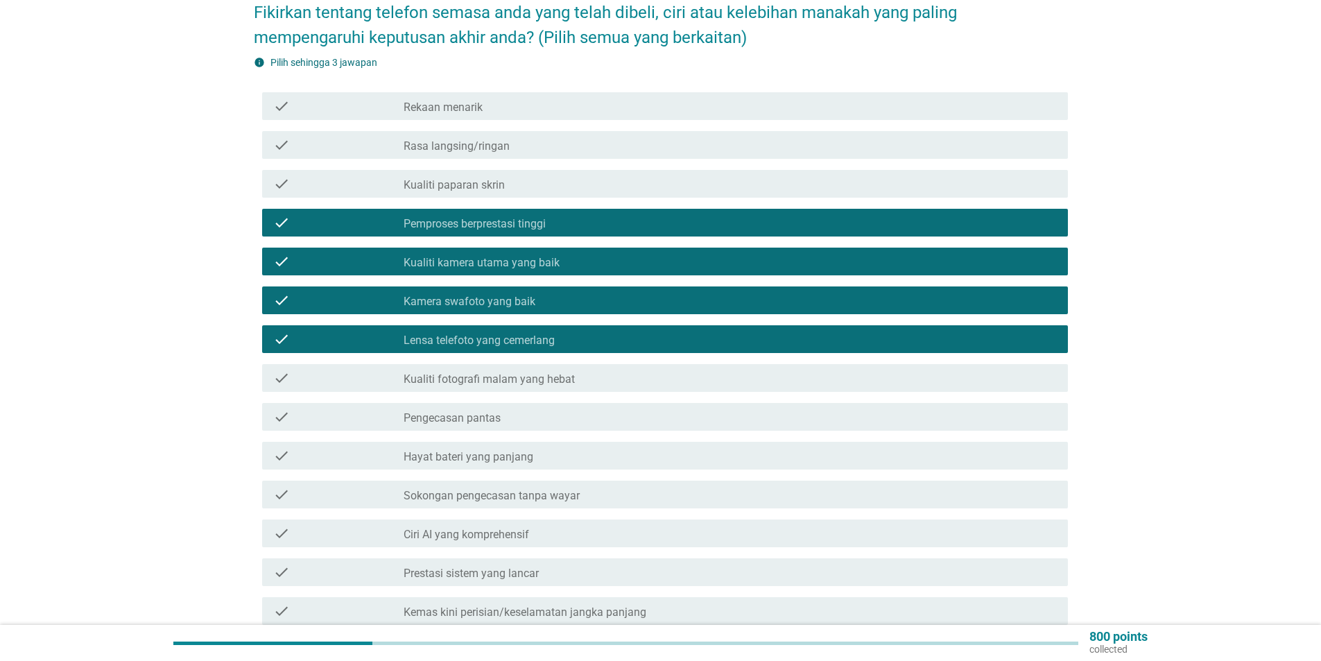
scroll to position [139, 0]
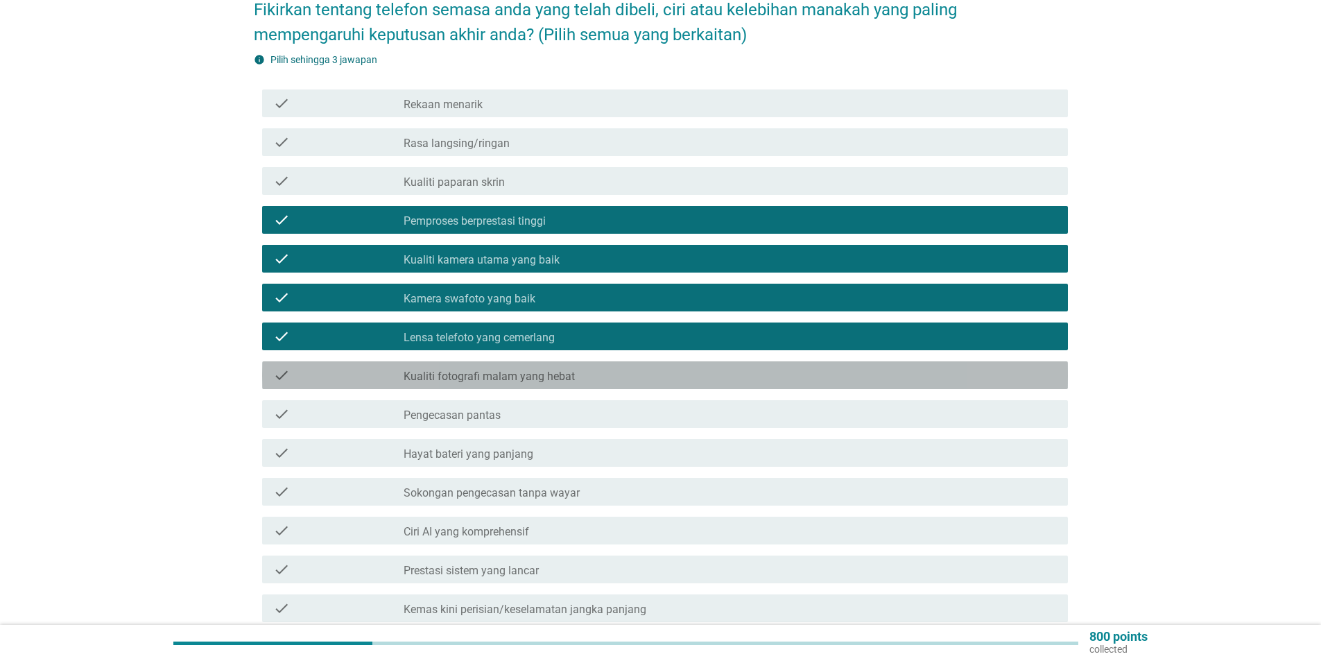
drag, startPoint x: 379, startPoint y: 363, endPoint x: 379, endPoint y: 395, distance: 31.9
click at [379, 367] on div "check" at bounding box center [338, 375] width 130 height 17
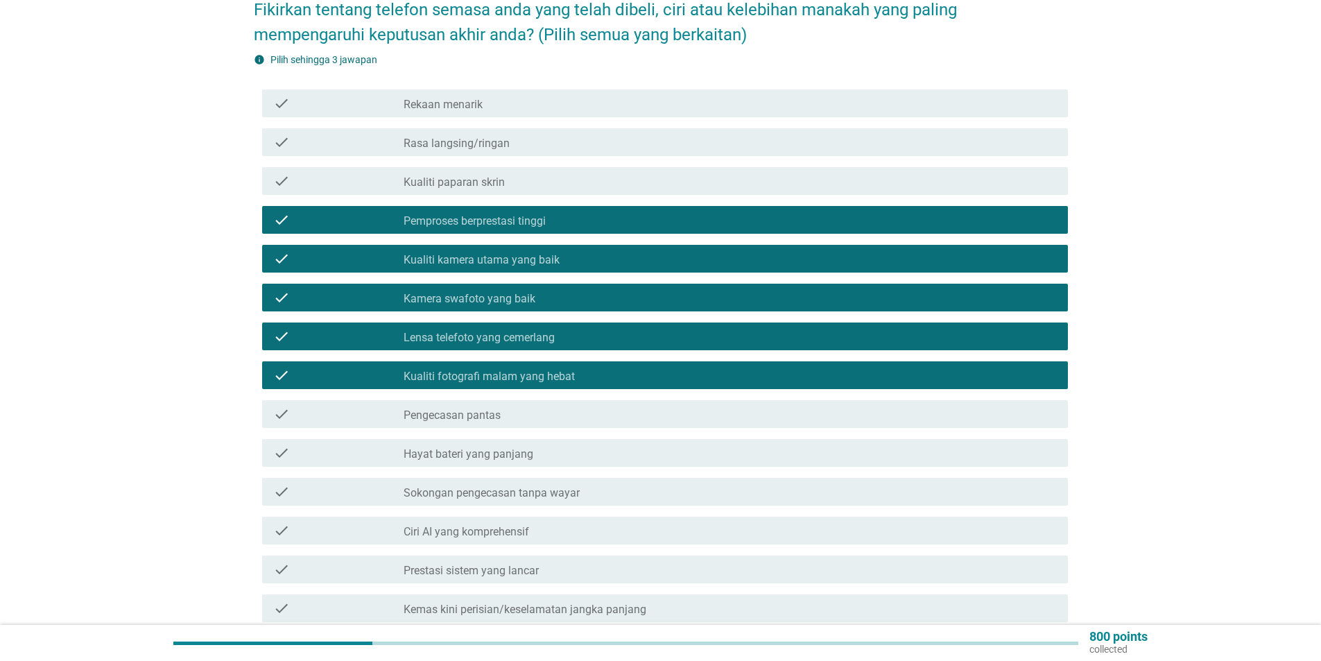
click at [379, 406] on div "check" at bounding box center [338, 414] width 130 height 17
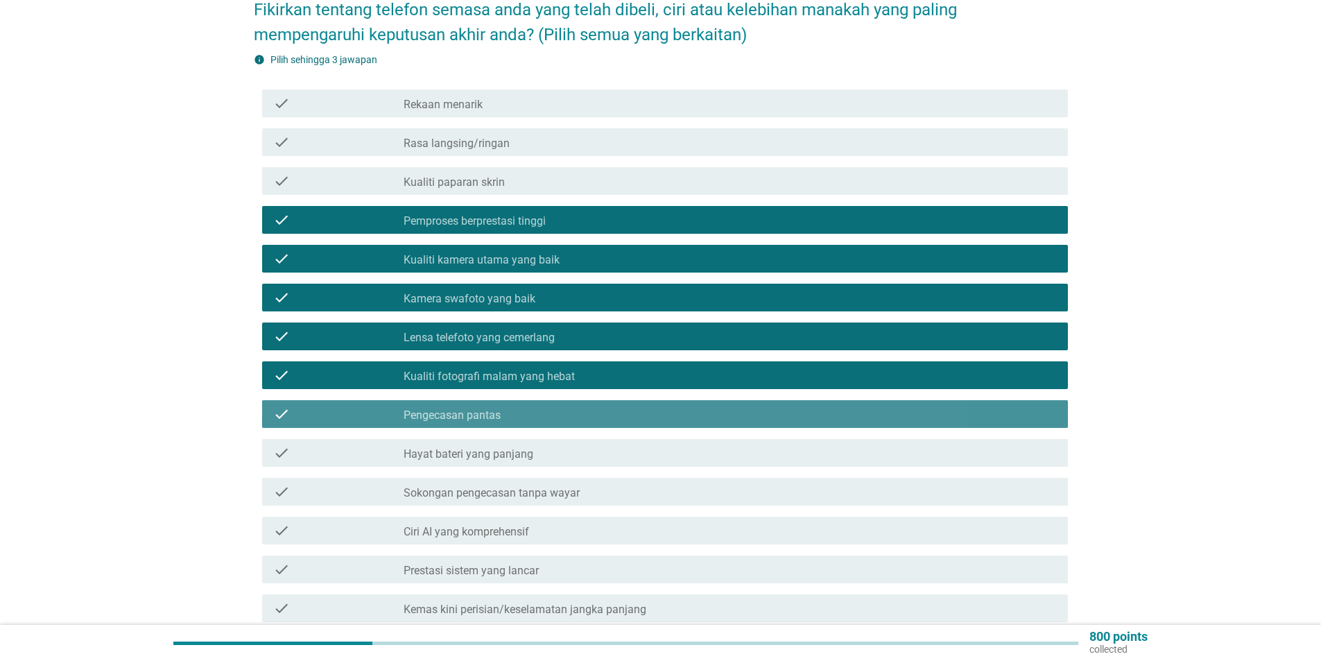
click at [376, 419] on div "check check_box_outline_blank Pengecasan pantas" at bounding box center [661, 413] width 814 height 39
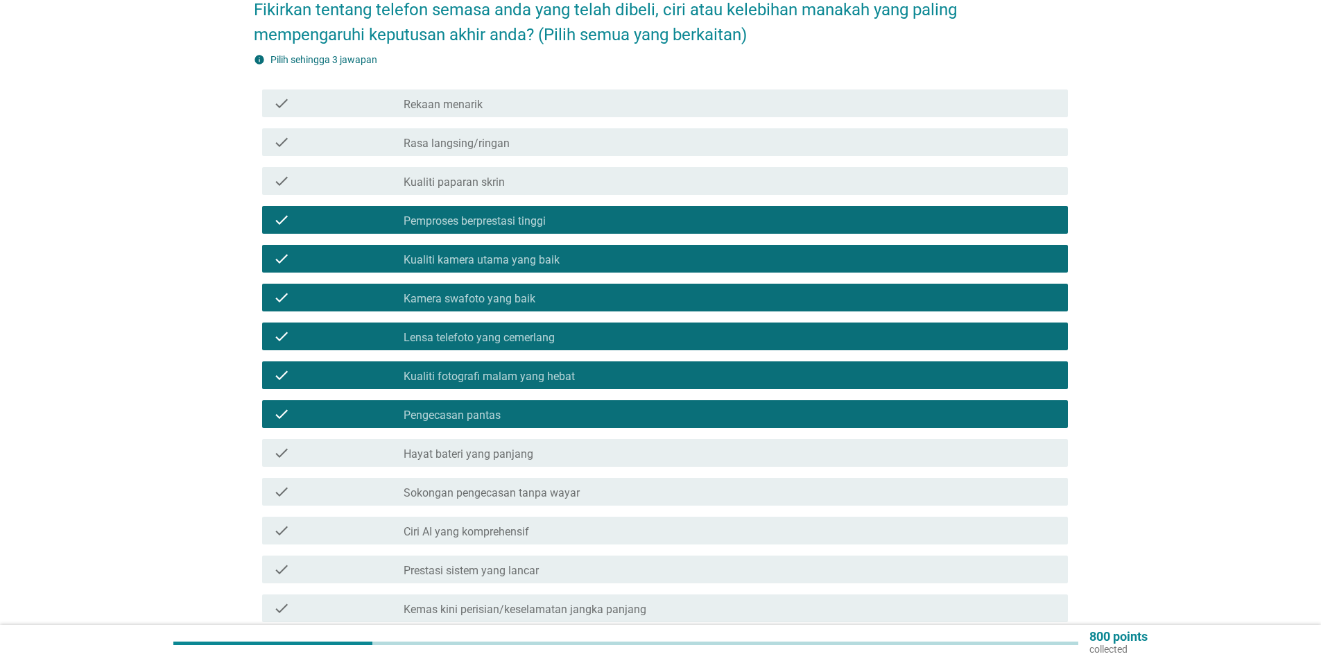
click at [375, 444] on div "check" at bounding box center [338, 452] width 130 height 17
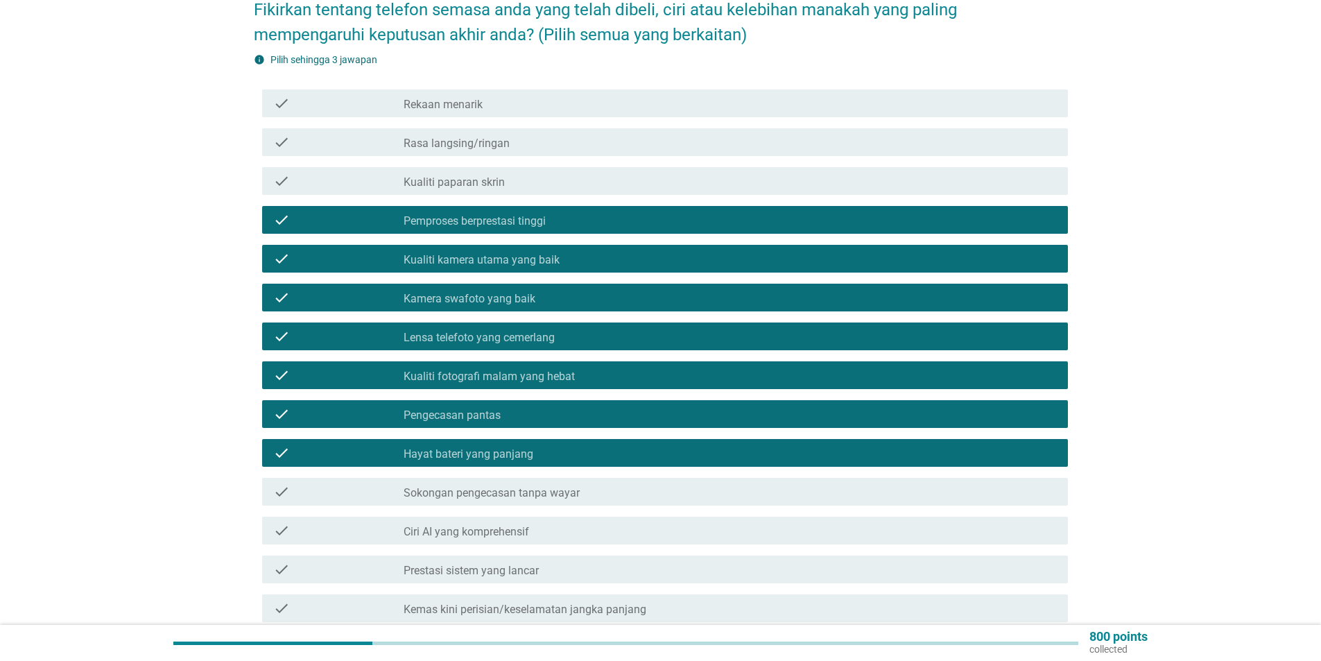
click at [375, 478] on div "check check_box_outline_blank Sokongan pengecasan tanpa wayar" at bounding box center [665, 492] width 806 height 28
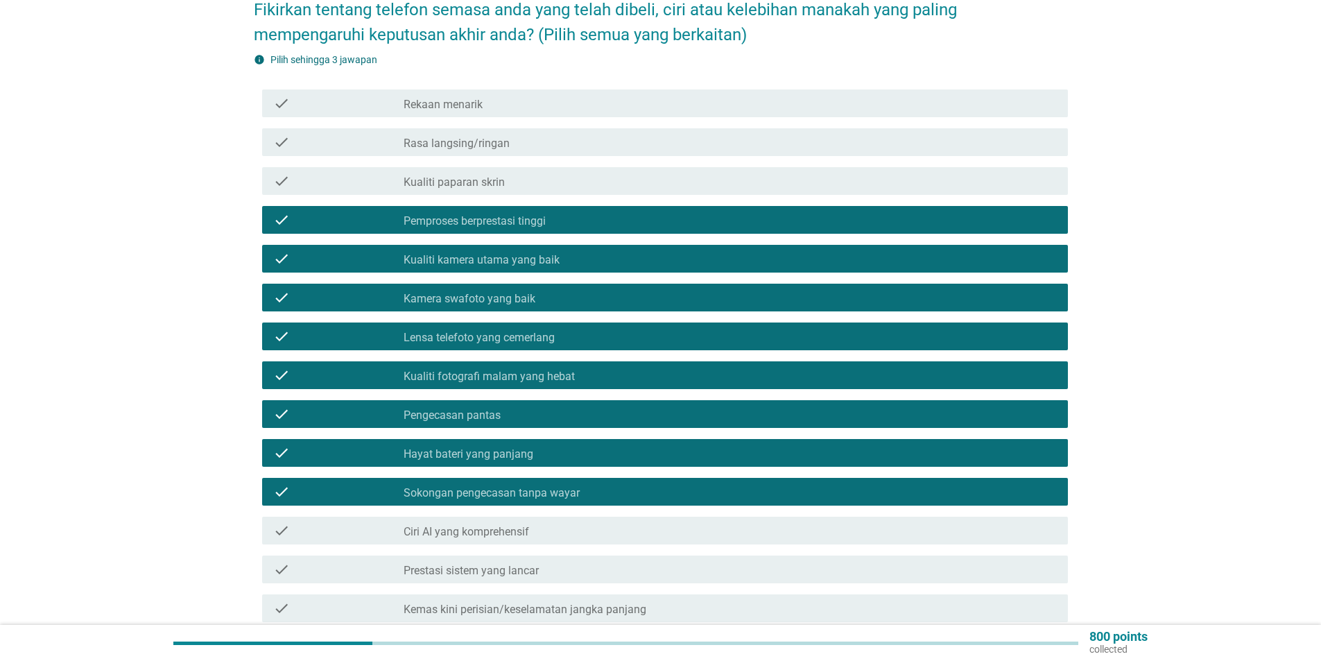
click at [356, 483] on div "check" at bounding box center [338, 491] width 130 height 17
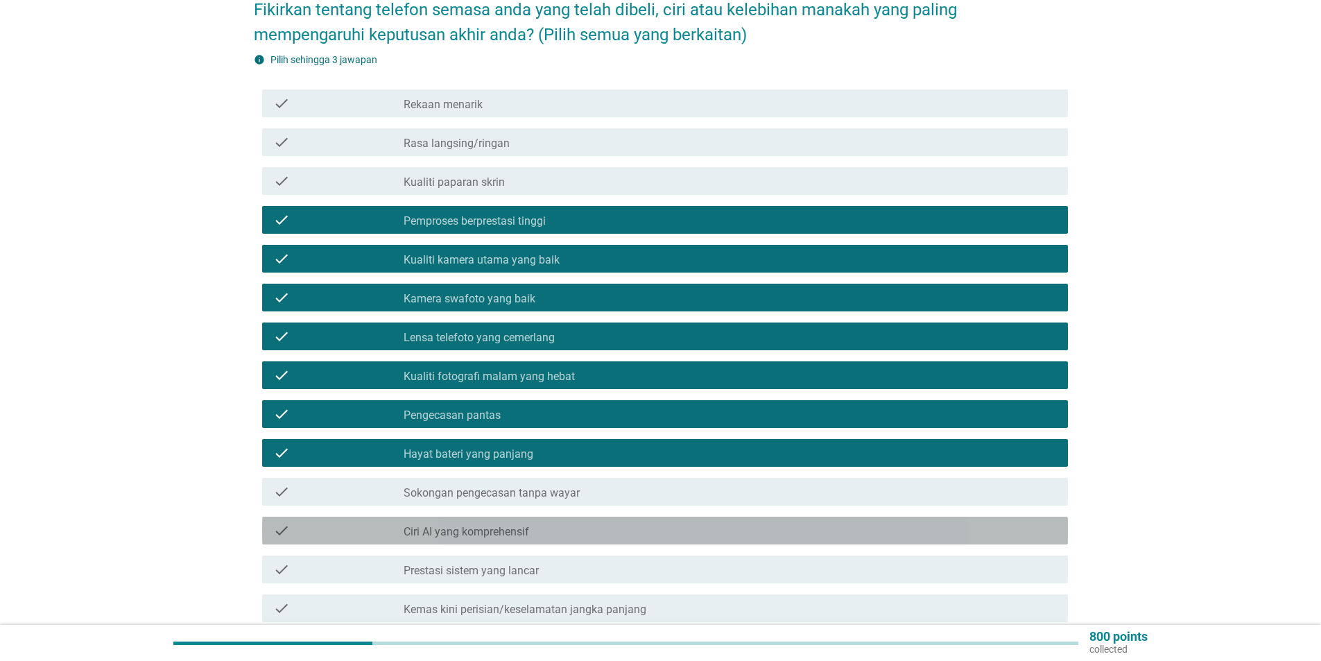
click at [358, 522] on div "check" at bounding box center [338, 530] width 130 height 17
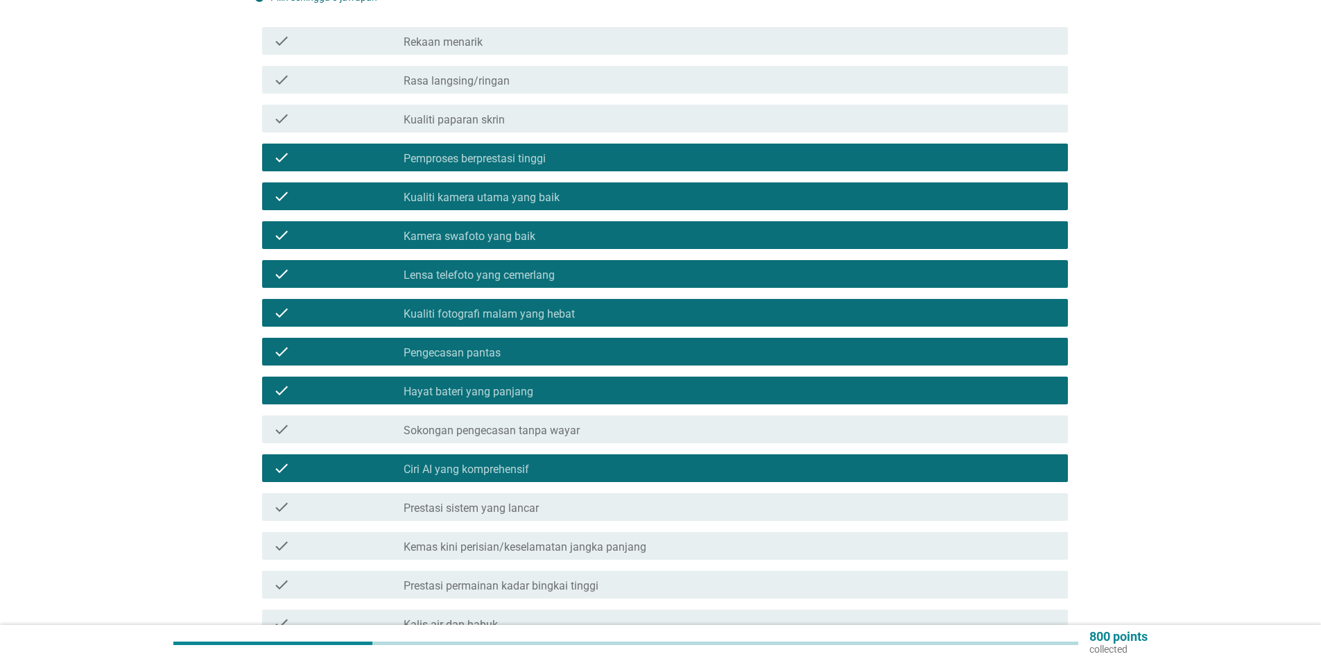
scroll to position [347, 0]
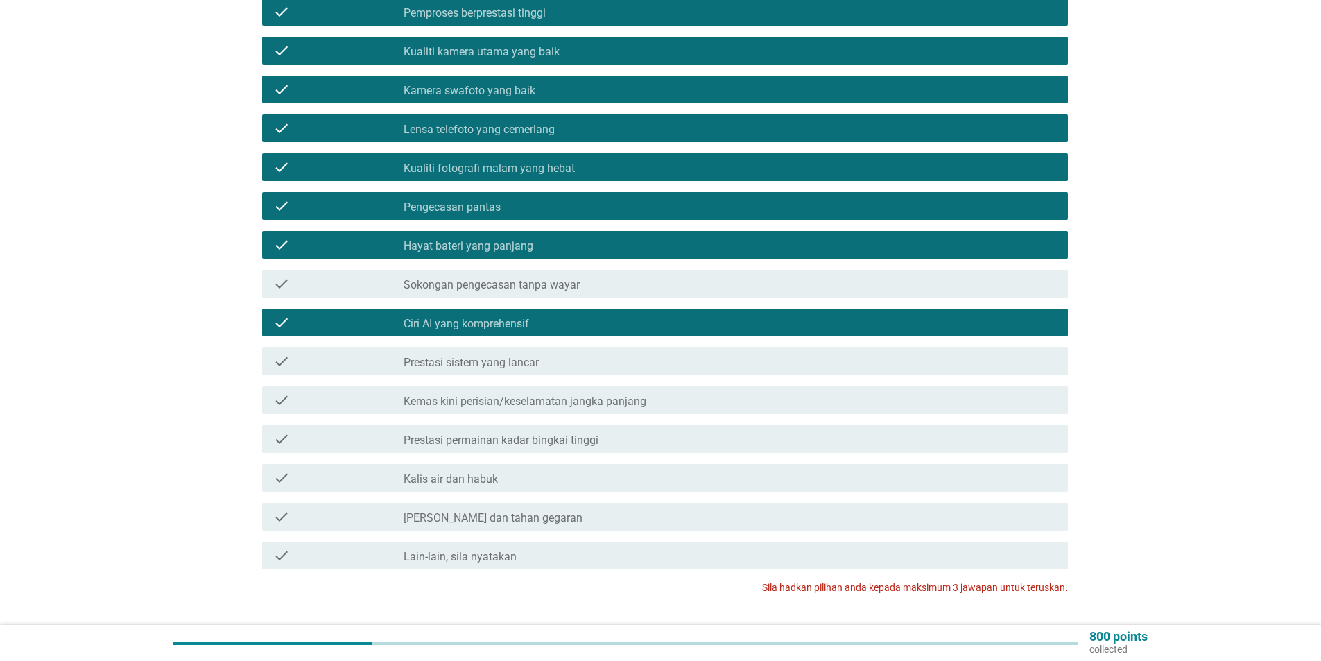
click at [354, 431] on div "check" at bounding box center [338, 439] width 130 height 17
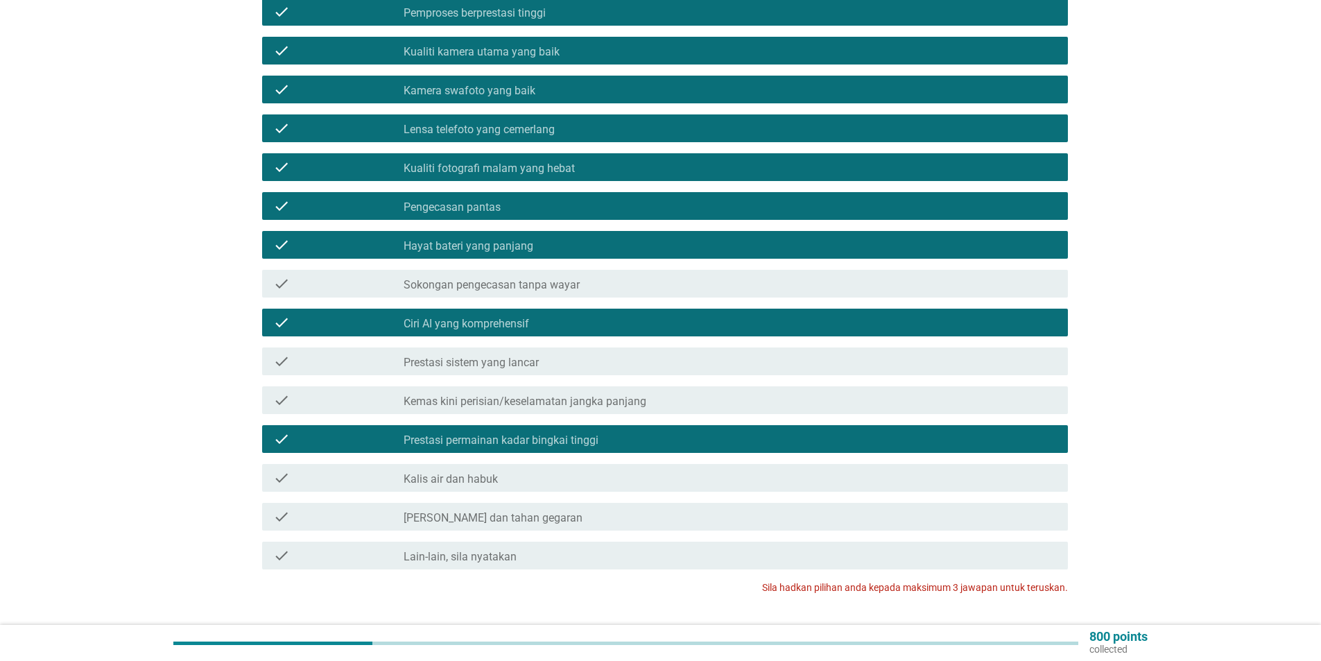
click at [356, 469] on div "check" at bounding box center [338, 477] width 130 height 17
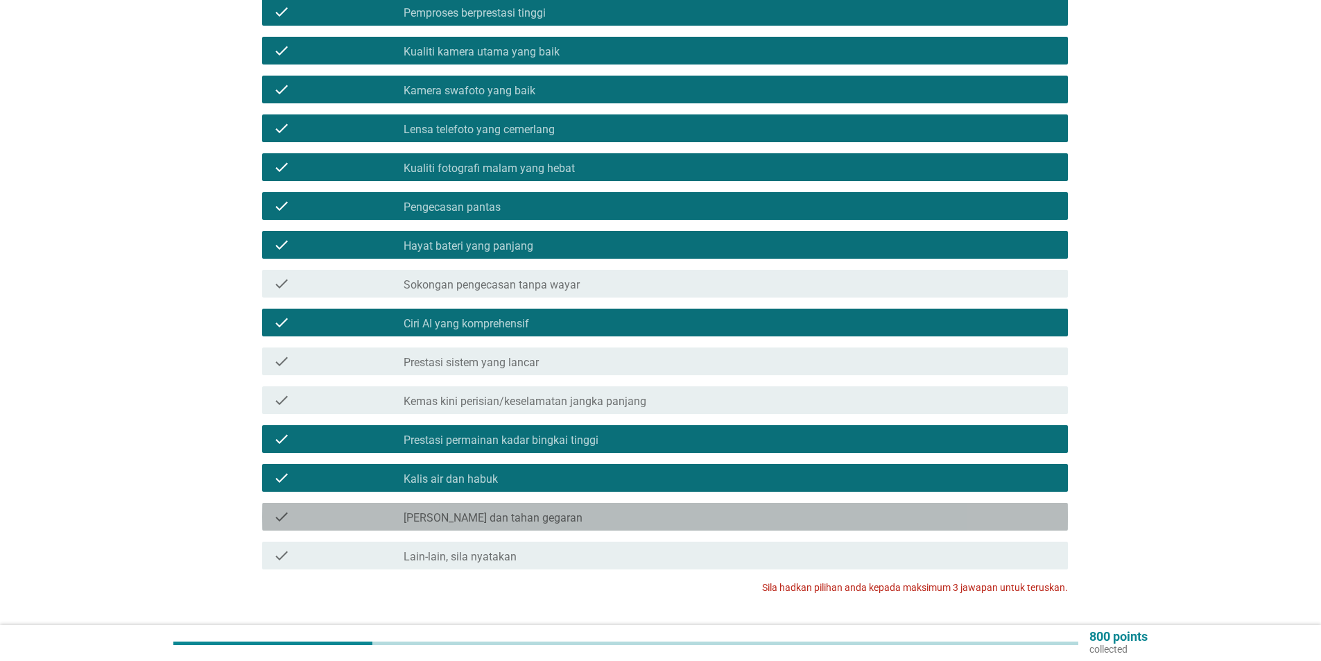
click at [364, 508] on div "check" at bounding box center [338, 516] width 130 height 17
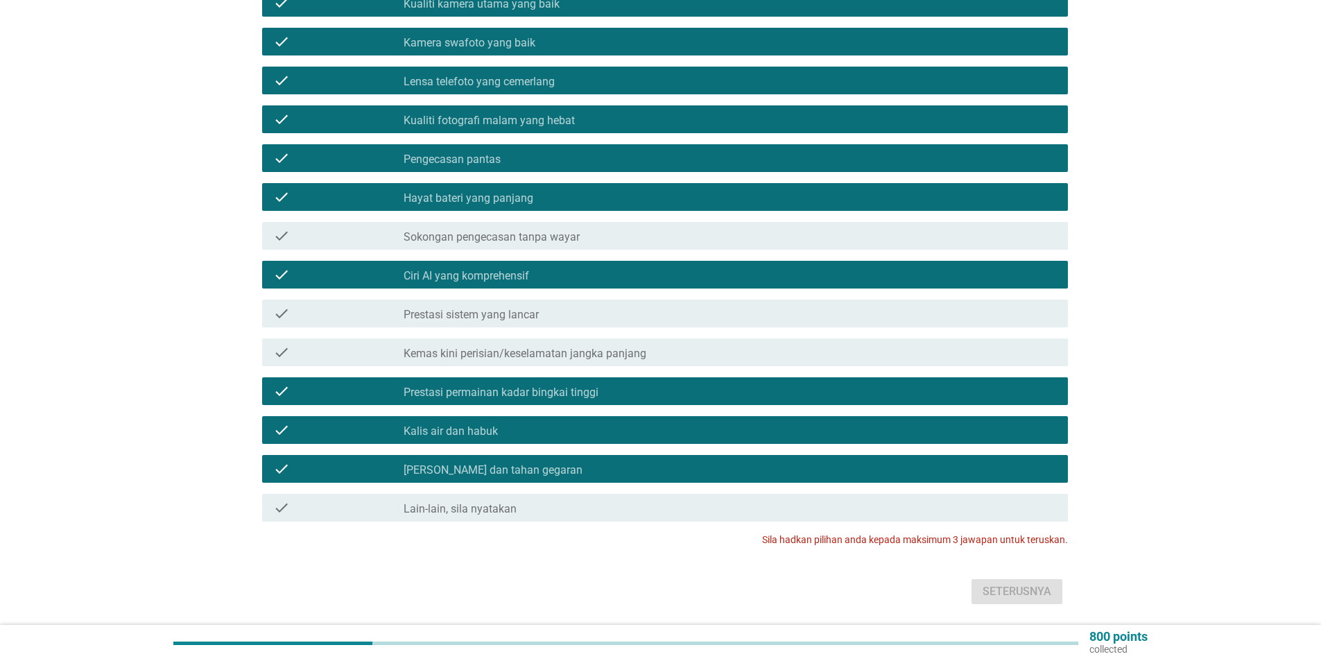
scroll to position [428, 0]
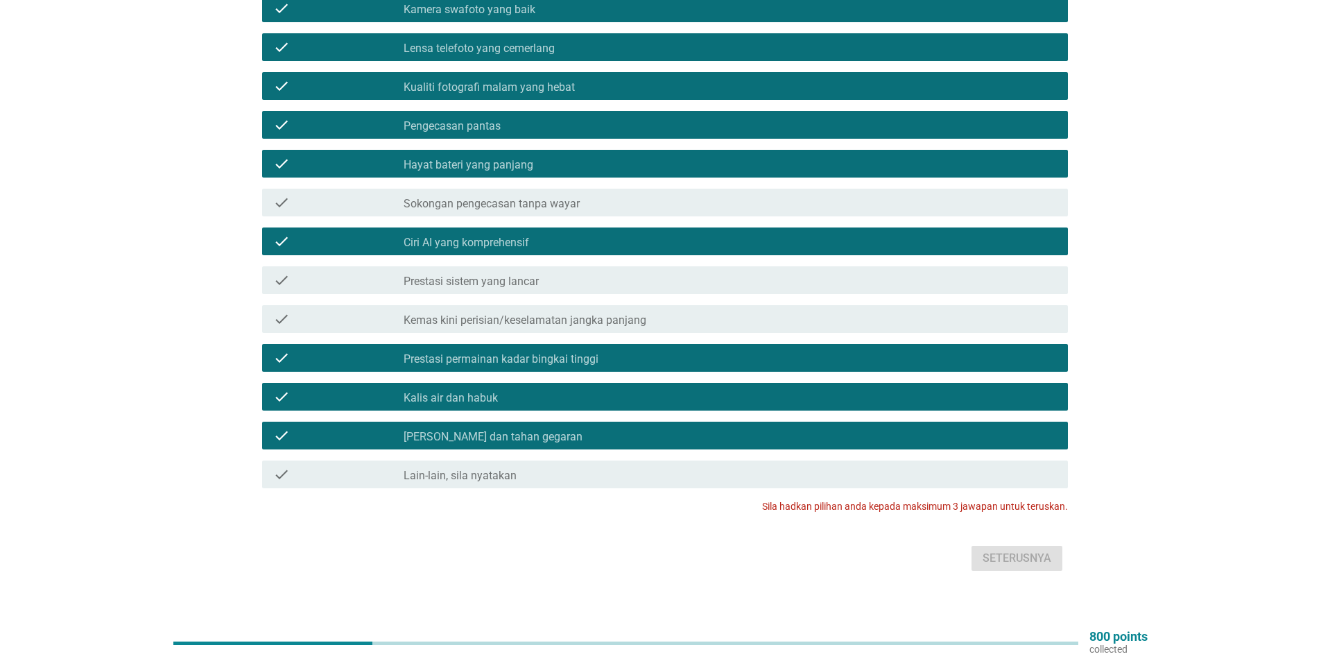
click at [357, 351] on div "check" at bounding box center [338, 357] width 130 height 17
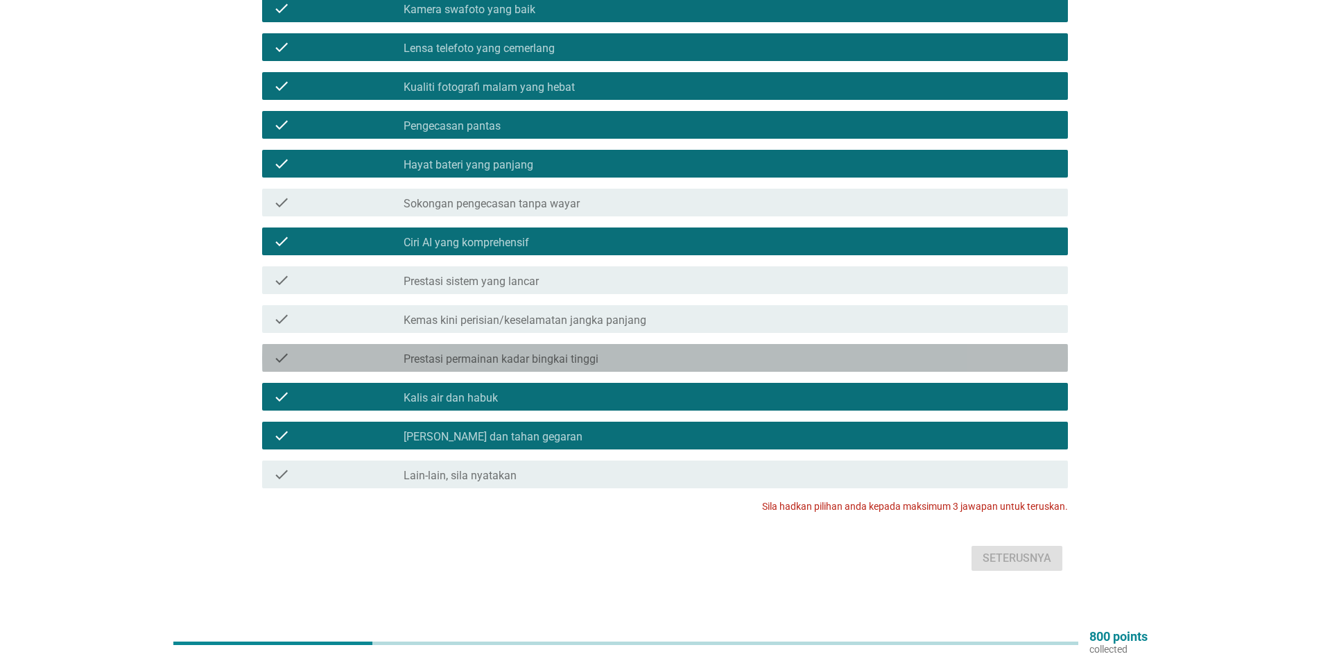
click at [351, 388] on div "check" at bounding box center [338, 396] width 130 height 17
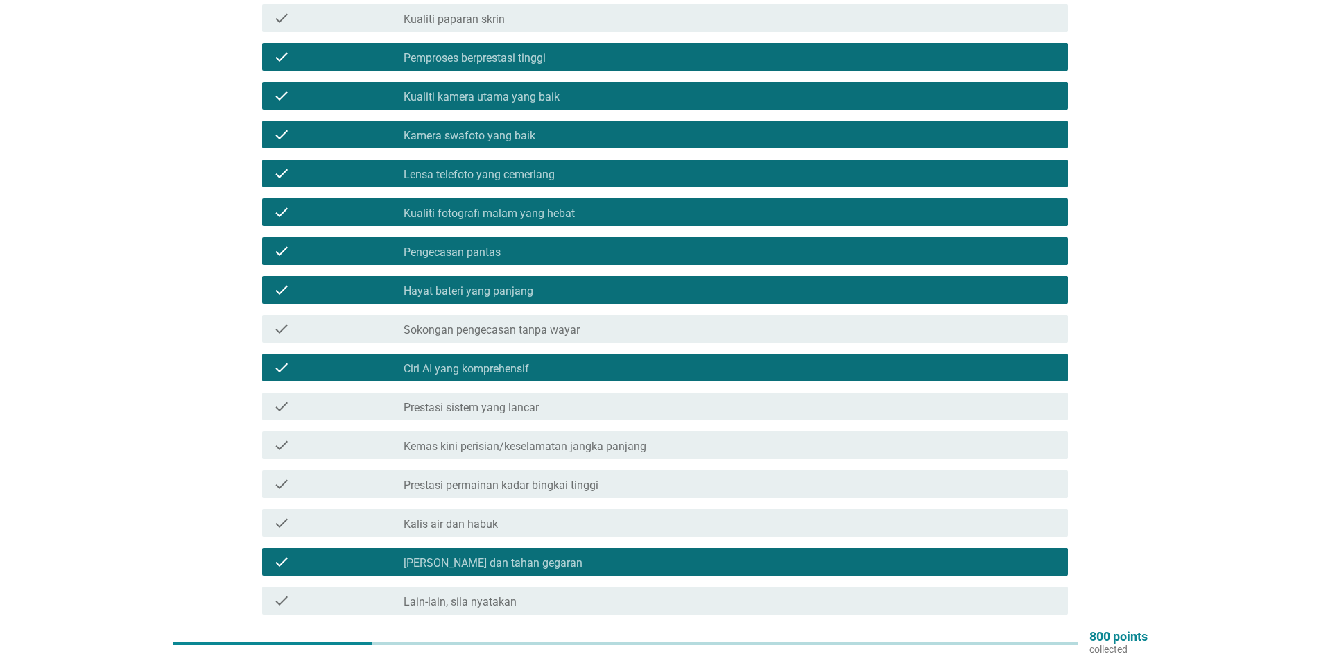
scroll to position [289, 0]
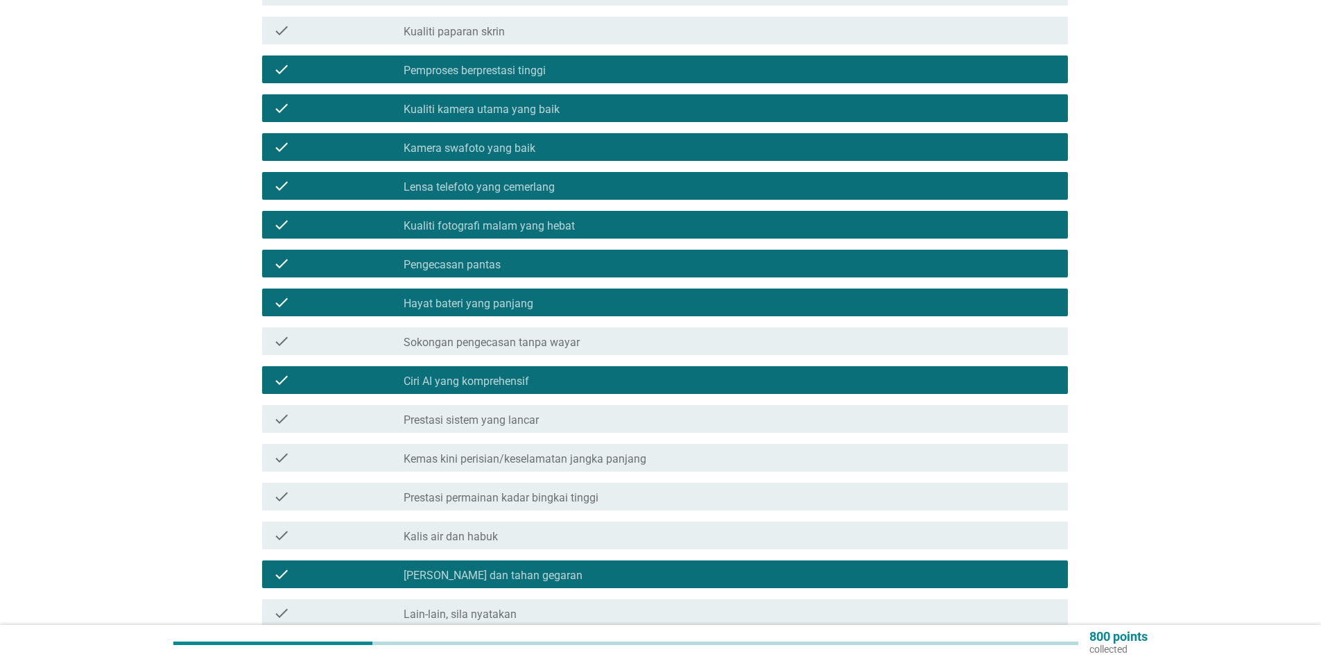
click at [434, 220] on div "check check_box_outline_blank Kualiti fotografi malam yang hebat" at bounding box center [665, 225] width 806 height 28
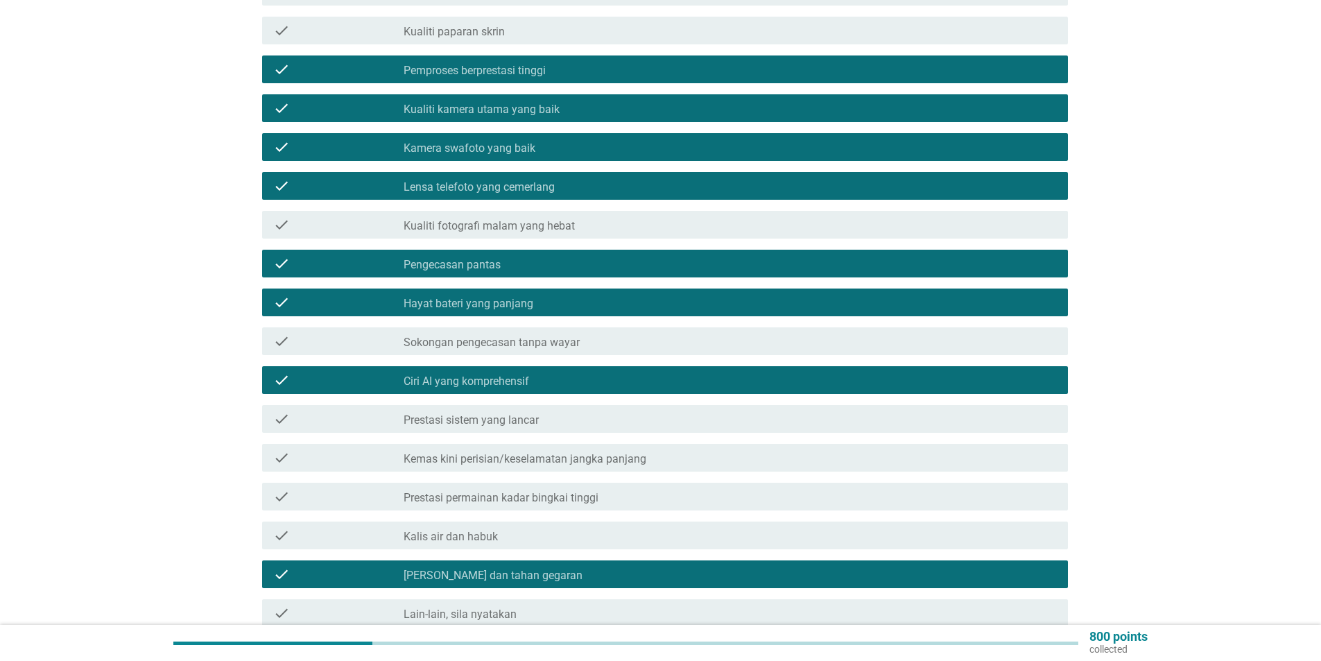
click at [447, 180] on label "Lensa telefoto yang cemerlang" at bounding box center [478, 187] width 151 height 14
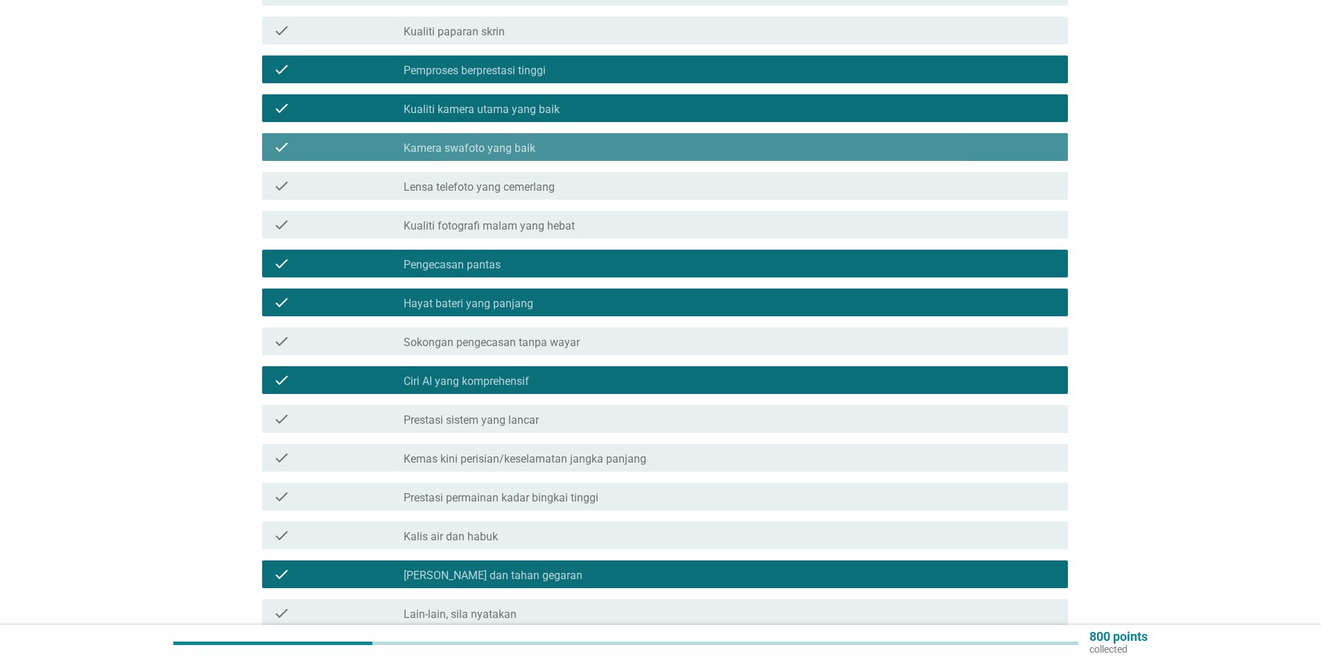
click at [457, 141] on label "Kamera swafoto yang baik" at bounding box center [469, 148] width 132 height 14
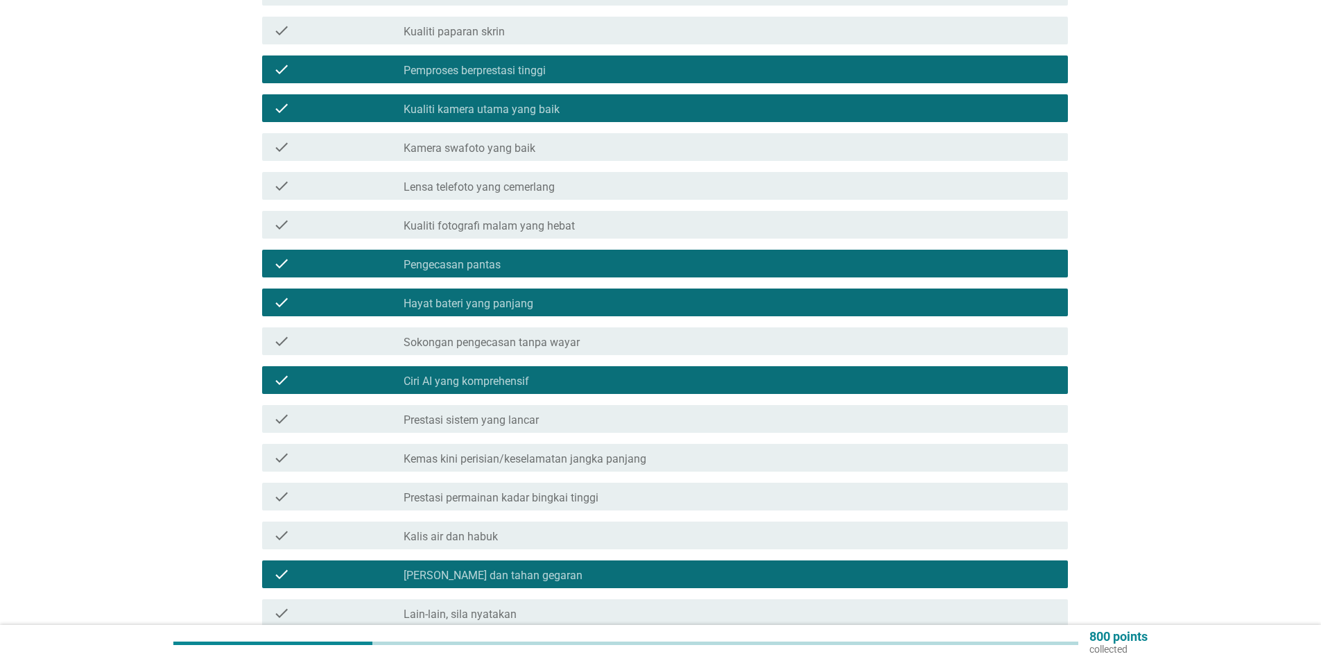
click at [473, 374] on label "Ciri AI yang komprehensif" at bounding box center [465, 381] width 125 height 14
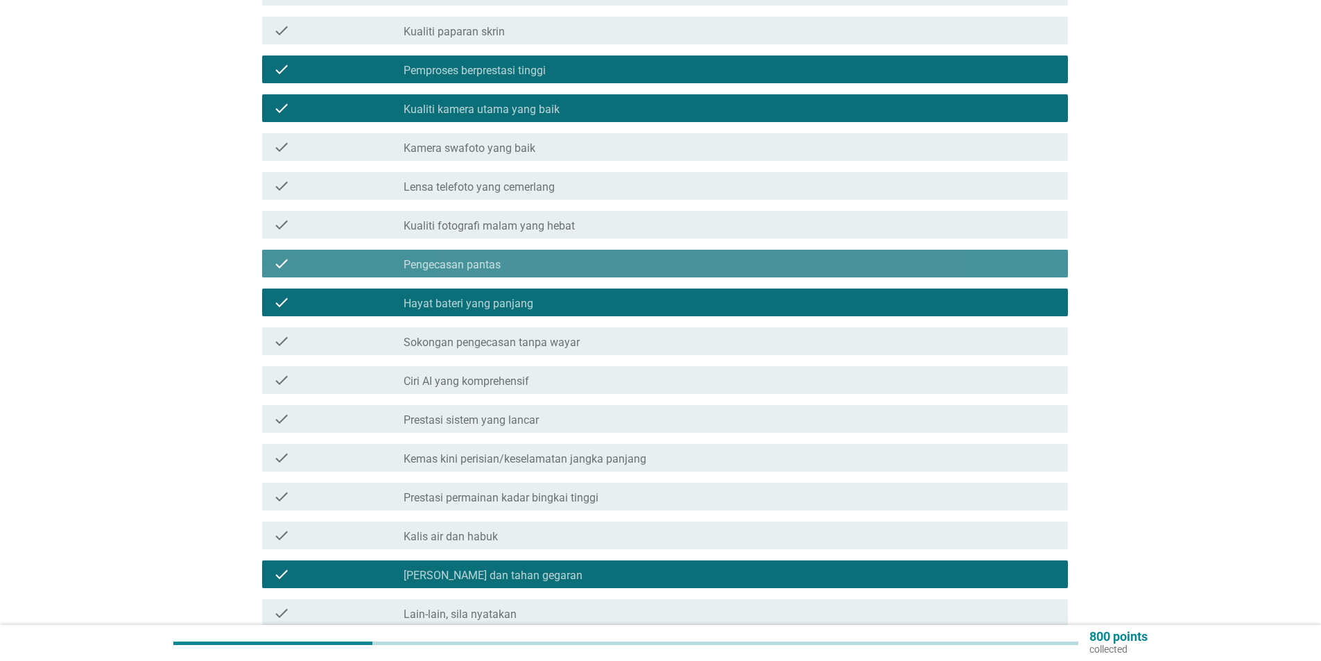
click at [479, 258] on label "Pengecasan pantas" at bounding box center [451, 265] width 97 height 14
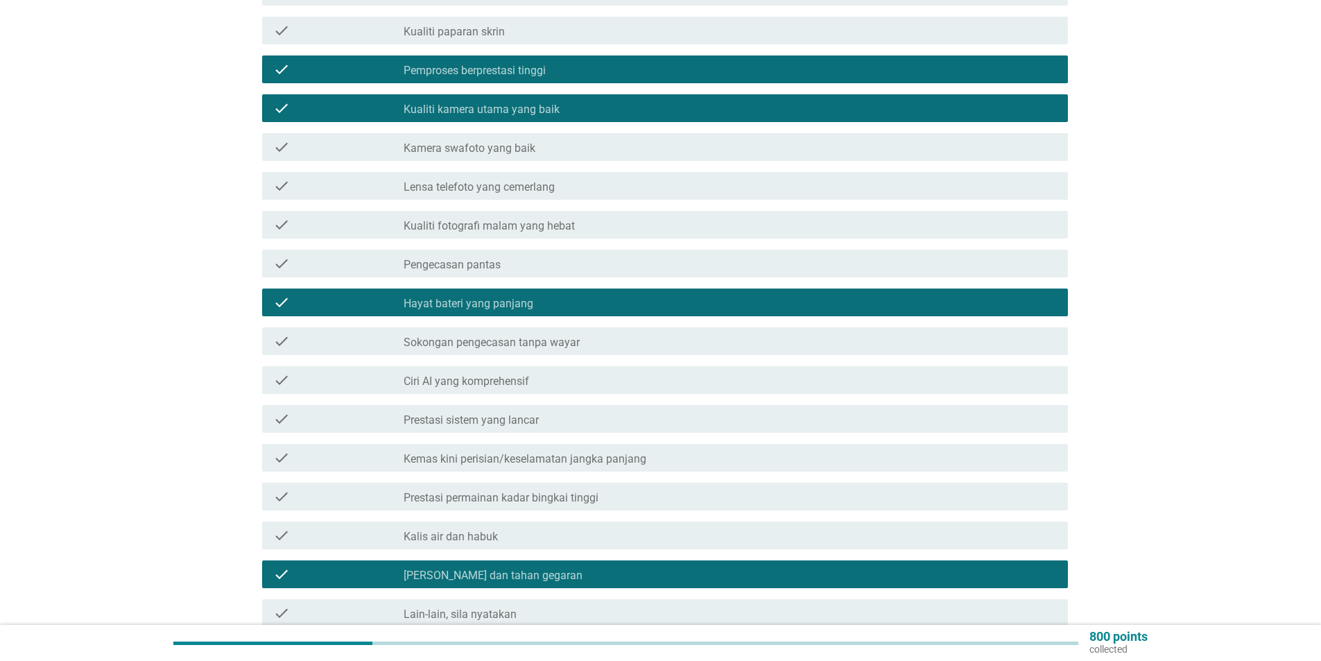
scroll to position [220, 0]
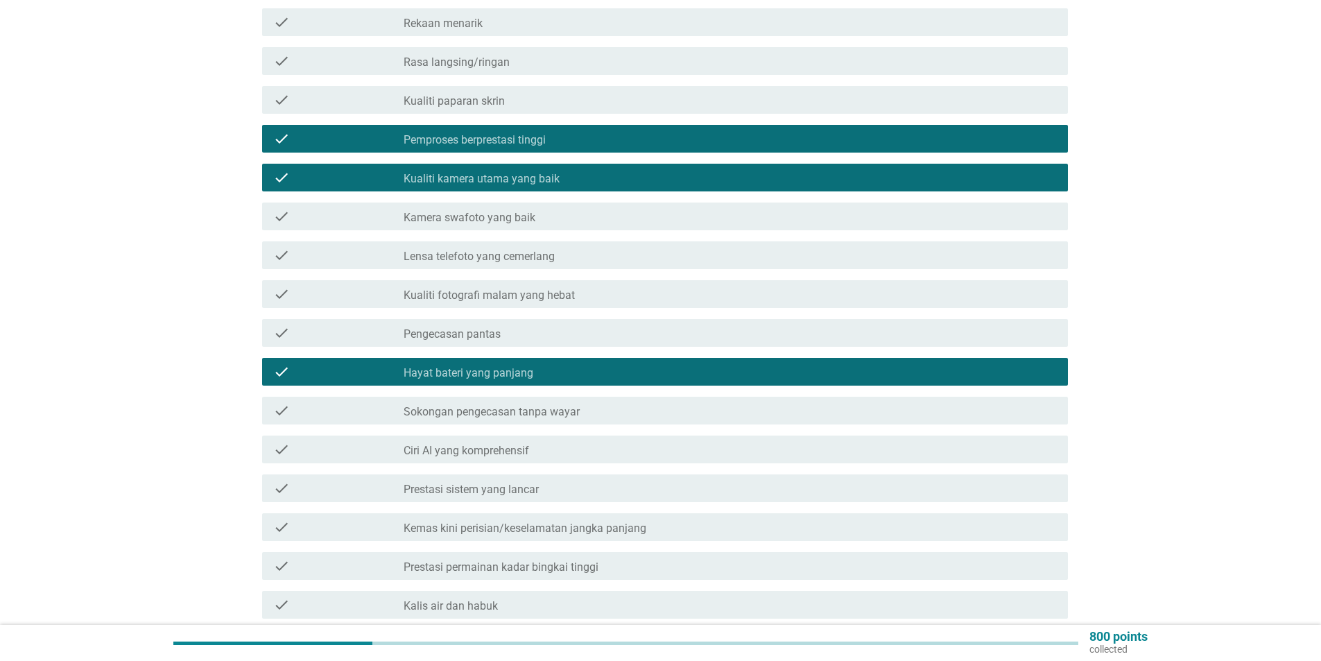
click at [471, 125] on div "check check_box_outline_blank Pemproses berprestasi tinggi" at bounding box center [665, 139] width 806 height 28
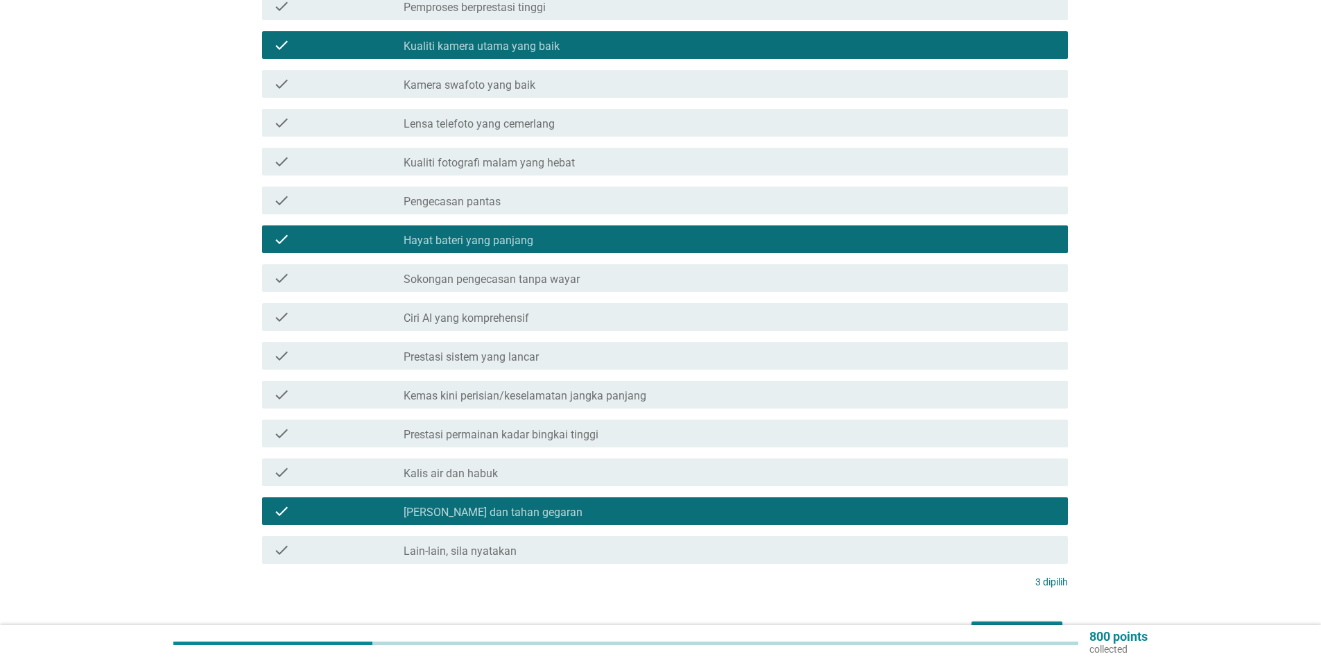
scroll to position [428, 0]
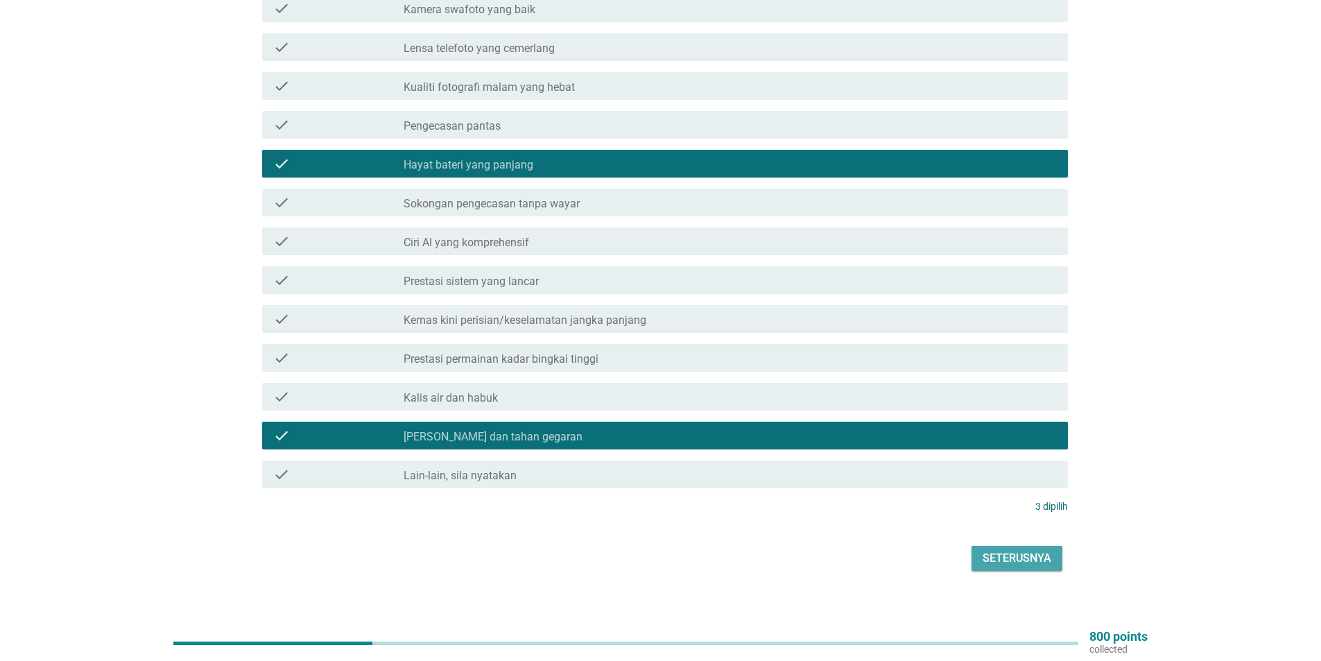
click at [1041, 550] on div "Seterusnya" at bounding box center [1016, 558] width 69 height 17
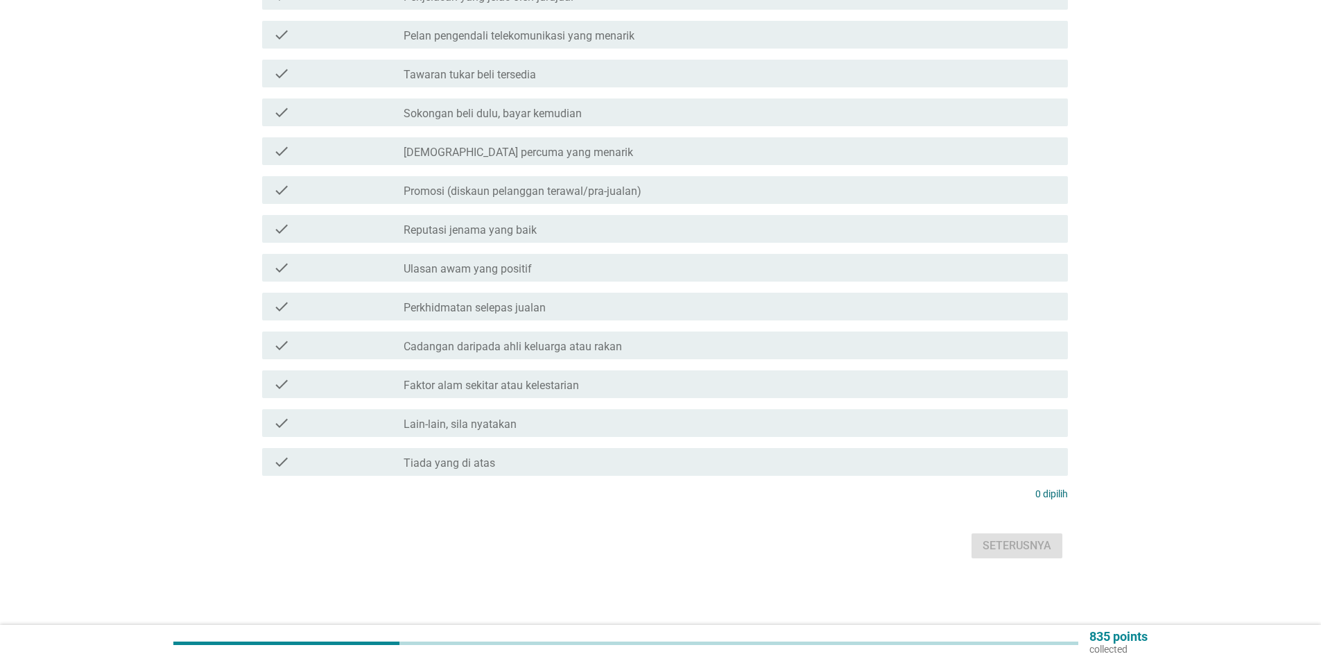
scroll to position [0, 0]
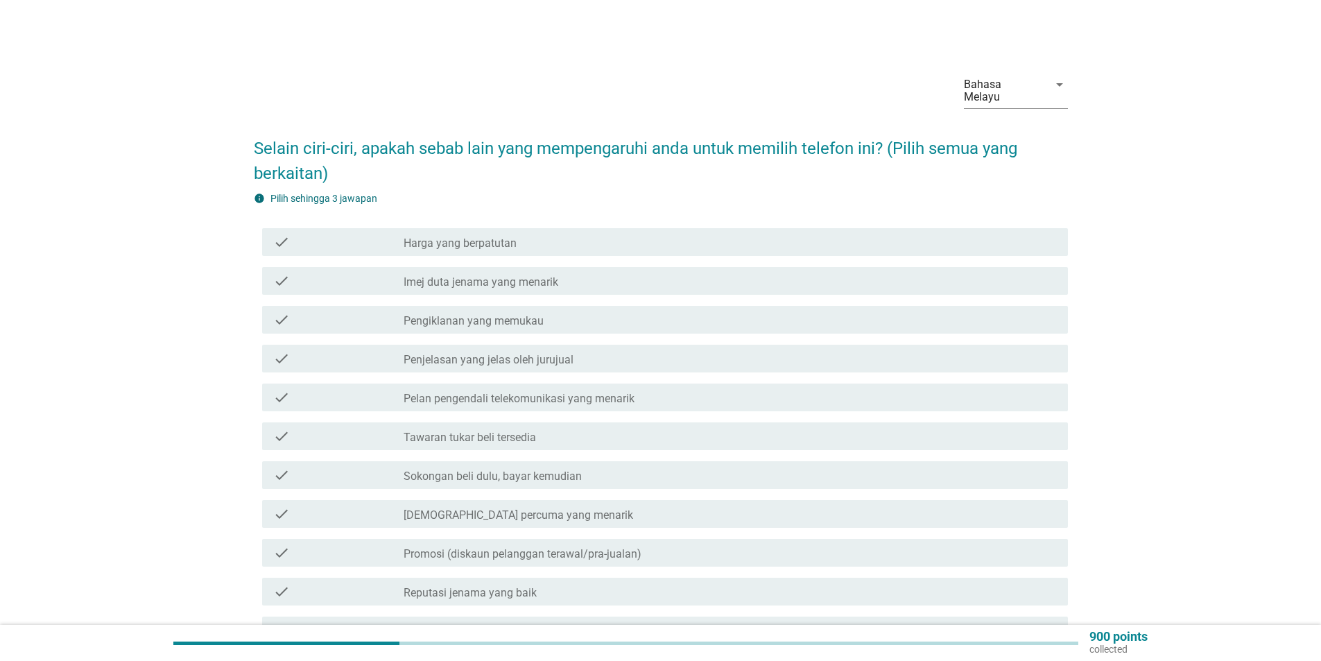
click at [460, 236] on label "Harga yang berpatutan" at bounding box center [459, 243] width 113 height 14
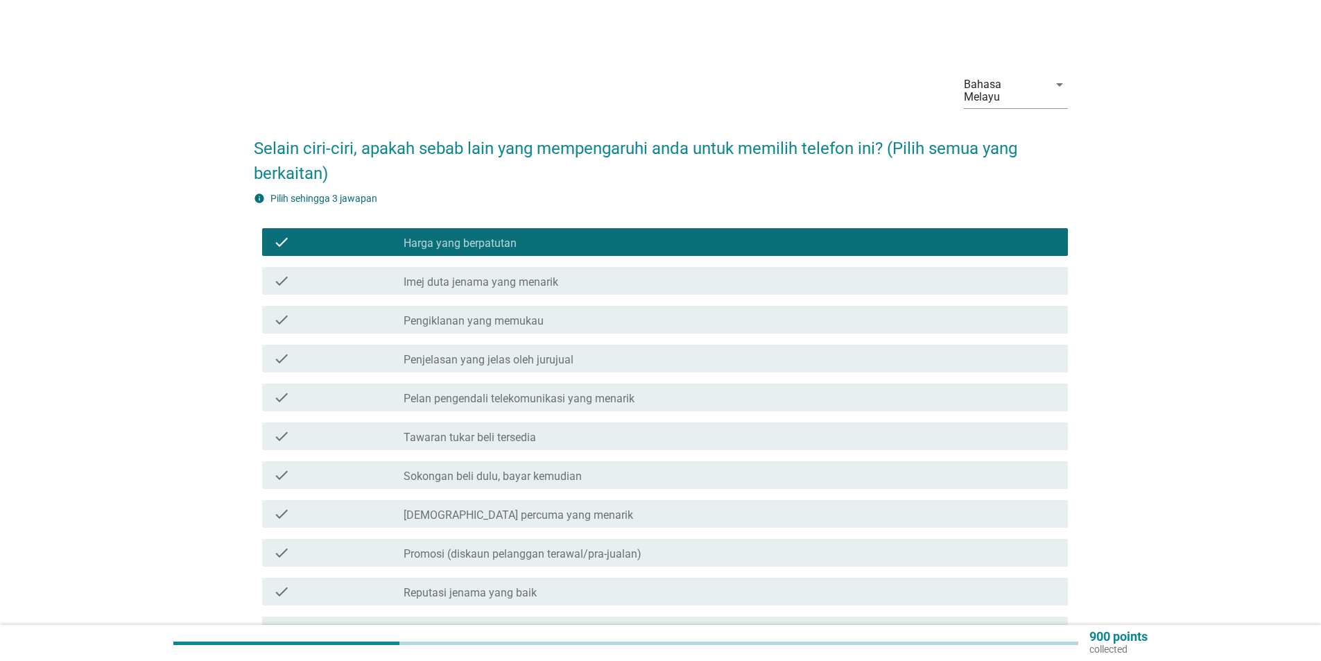
click at [480, 236] on label "Harga yang berpatutan" at bounding box center [459, 243] width 113 height 14
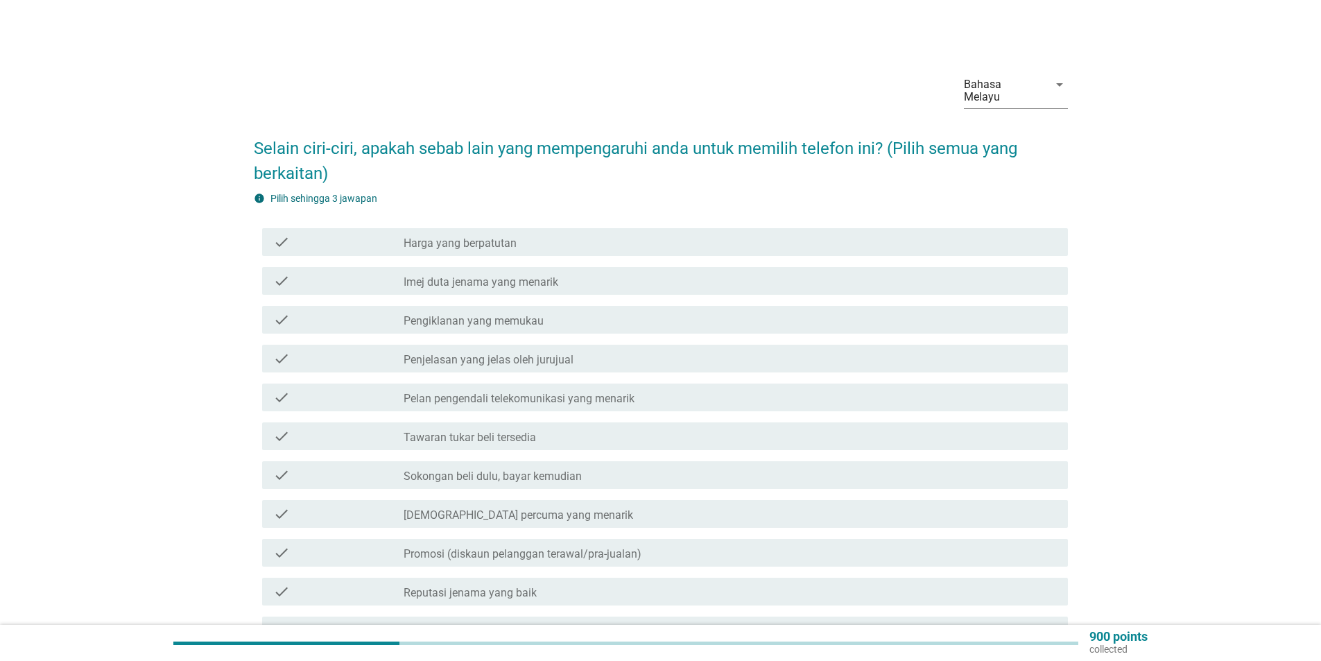
click at [475, 350] on div "check_box_outline_blank Penjelasan yang jelas oleh jurujual" at bounding box center [729, 358] width 653 height 17
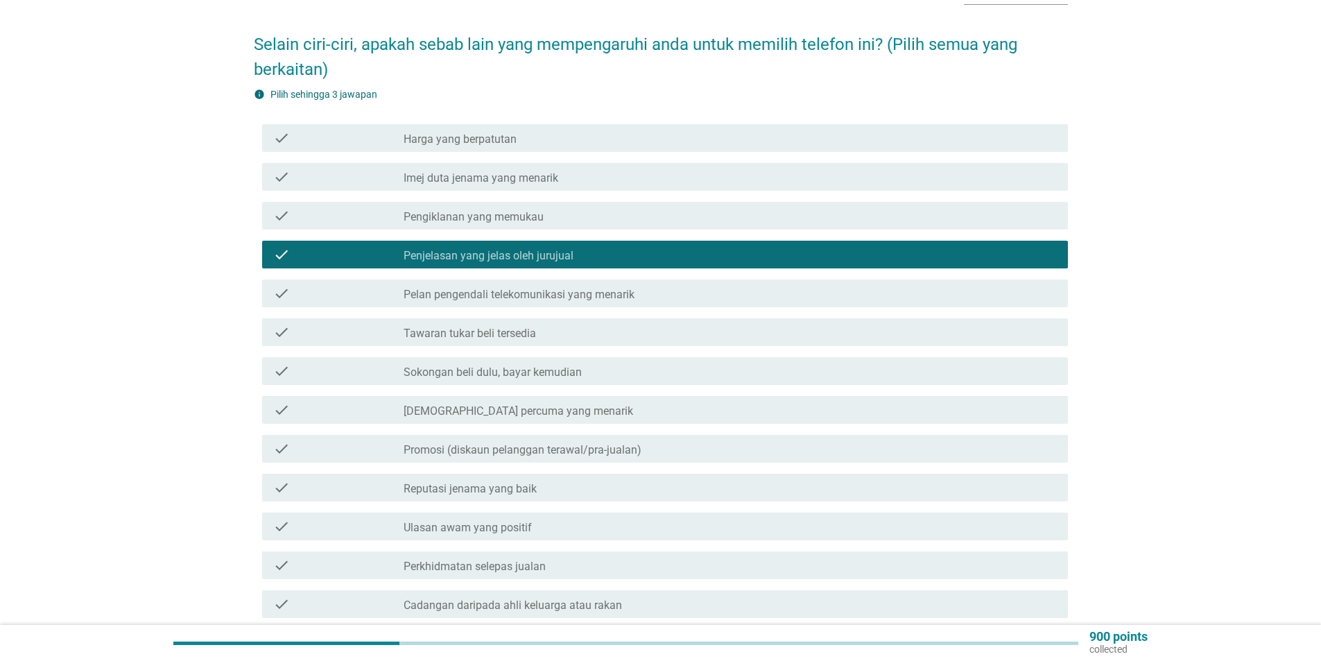
scroll to position [139, 0]
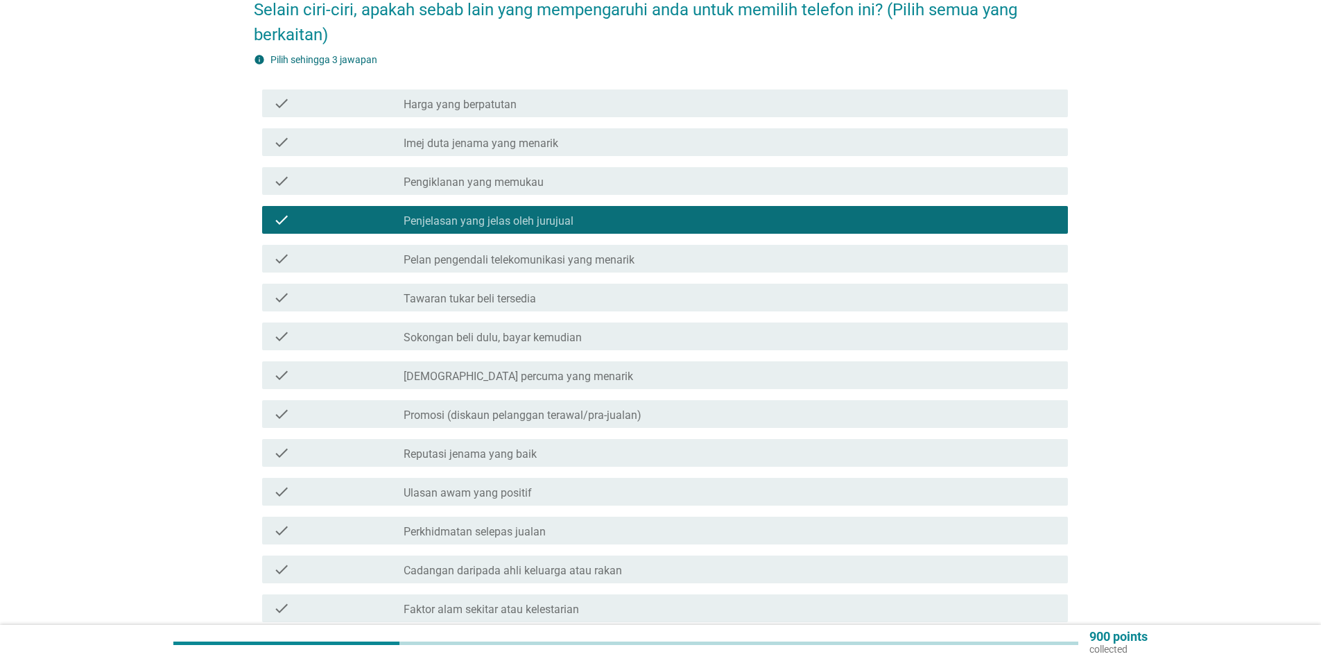
click at [467, 454] on div "check check_box_outline_blank Reputasi jenama yang baik" at bounding box center [661, 452] width 814 height 39
click at [483, 439] on div "check check_box_outline_blank Reputasi jenama yang baik" at bounding box center [665, 453] width 806 height 28
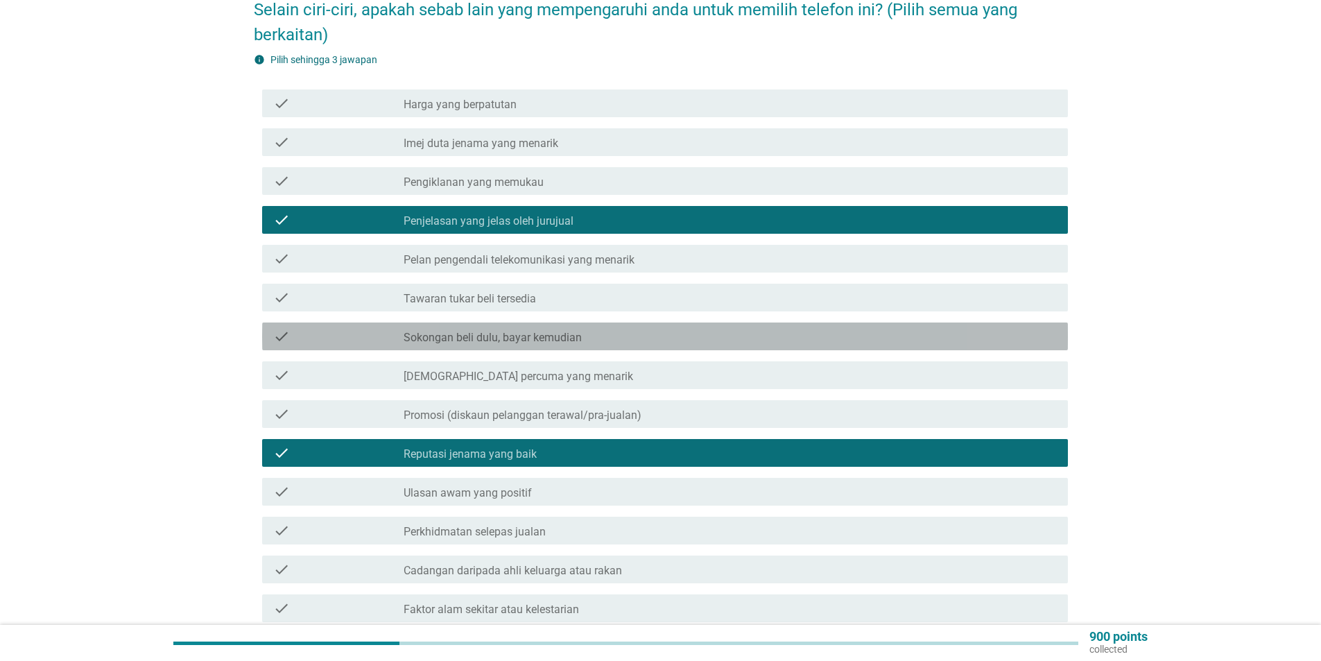
click at [458, 333] on div "check check_box_outline_blank Sokongan beli dulu, bayar kemudian" at bounding box center [665, 336] width 806 height 28
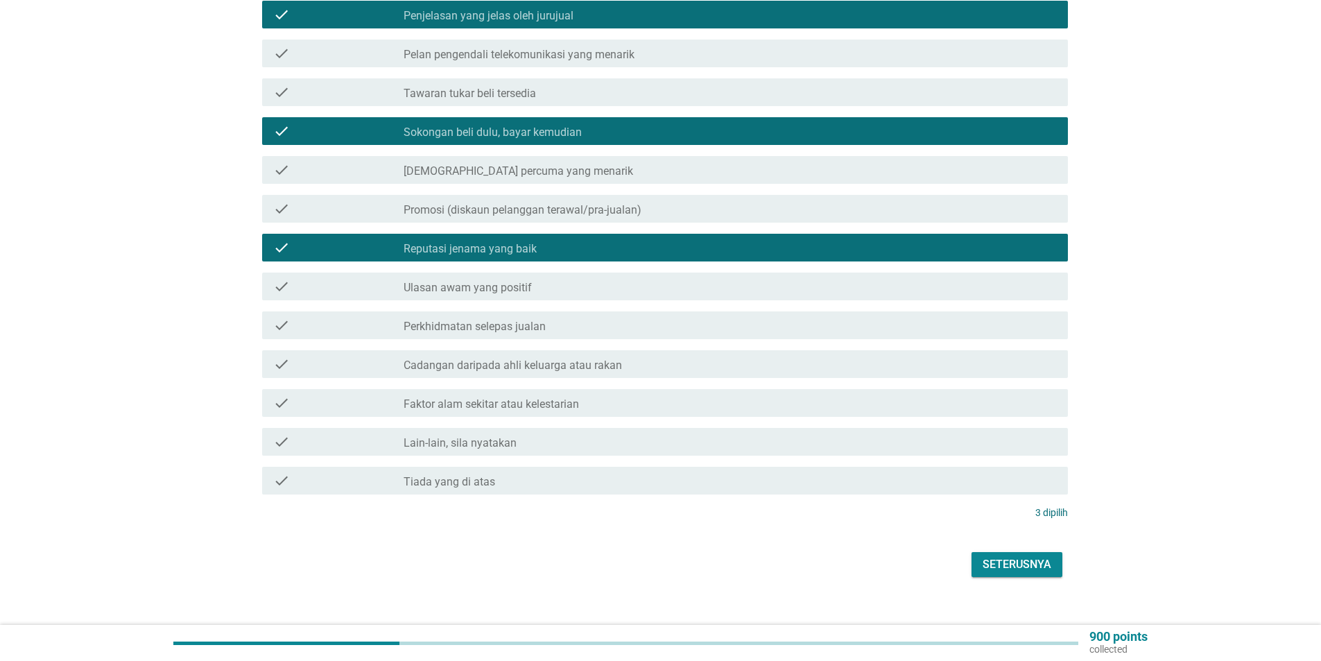
scroll to position [350, 0]
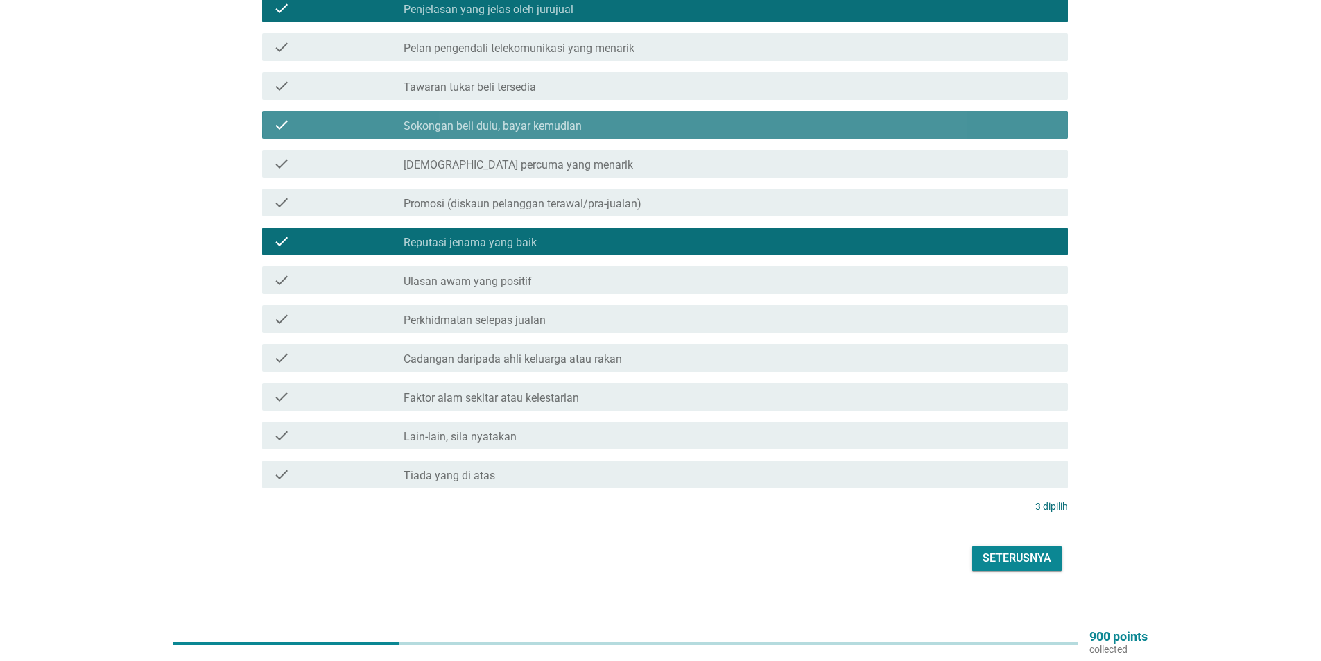
click at [566, 116] on div "check_box_outline_blank Sokongan beli dulu, bayar kemudian" at bounding box center [729, 124] width 653 height 17
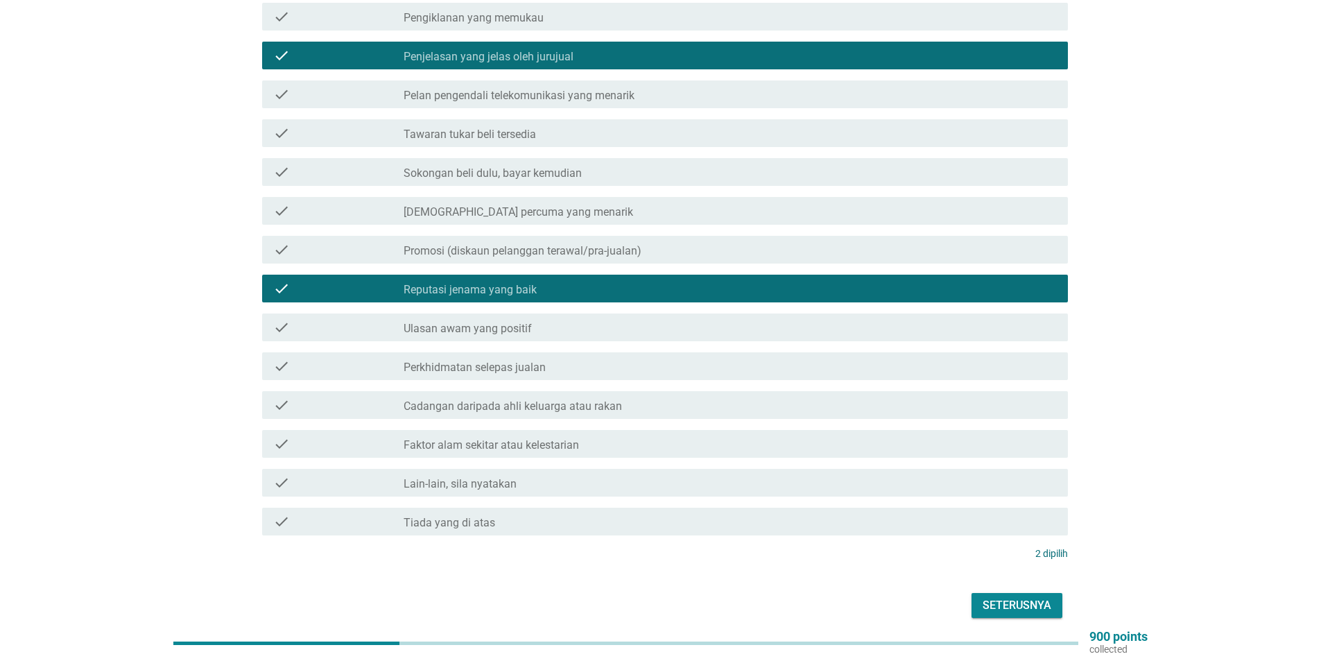
scroll to position [211, 0]
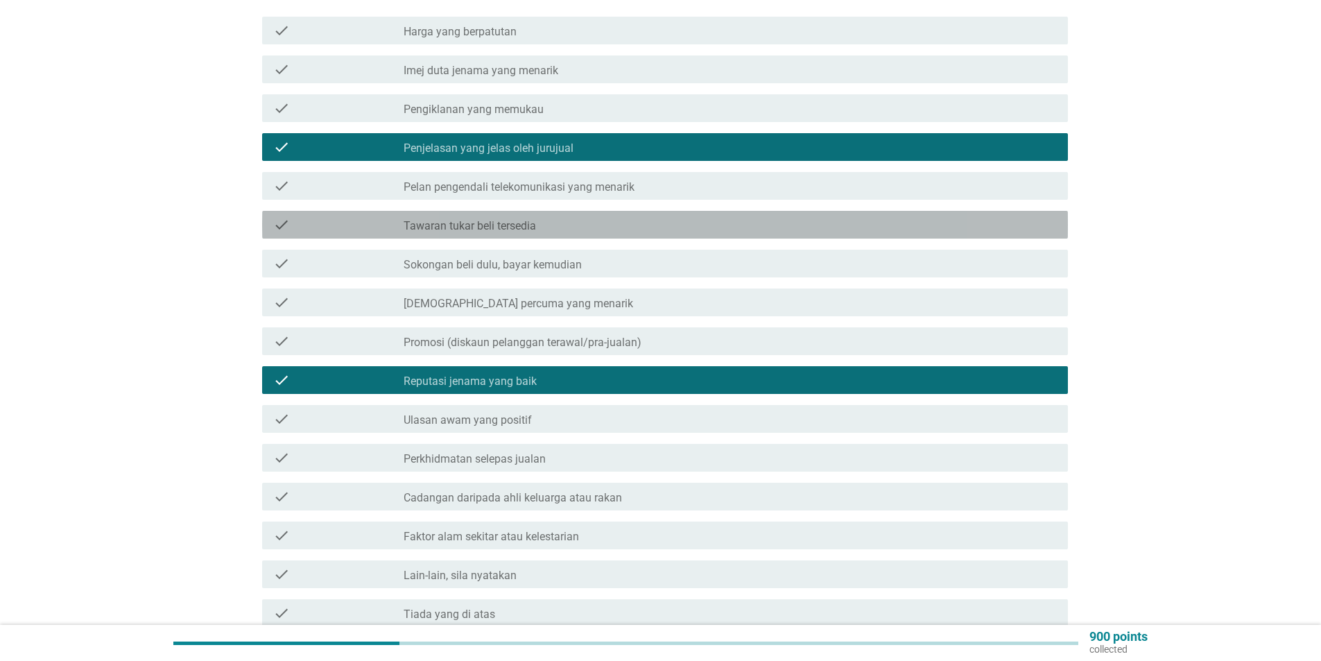
click at [491, 219] on label "Tawaran tukar beli tersedia" at bounding box center [469, 226] width 132 height 14
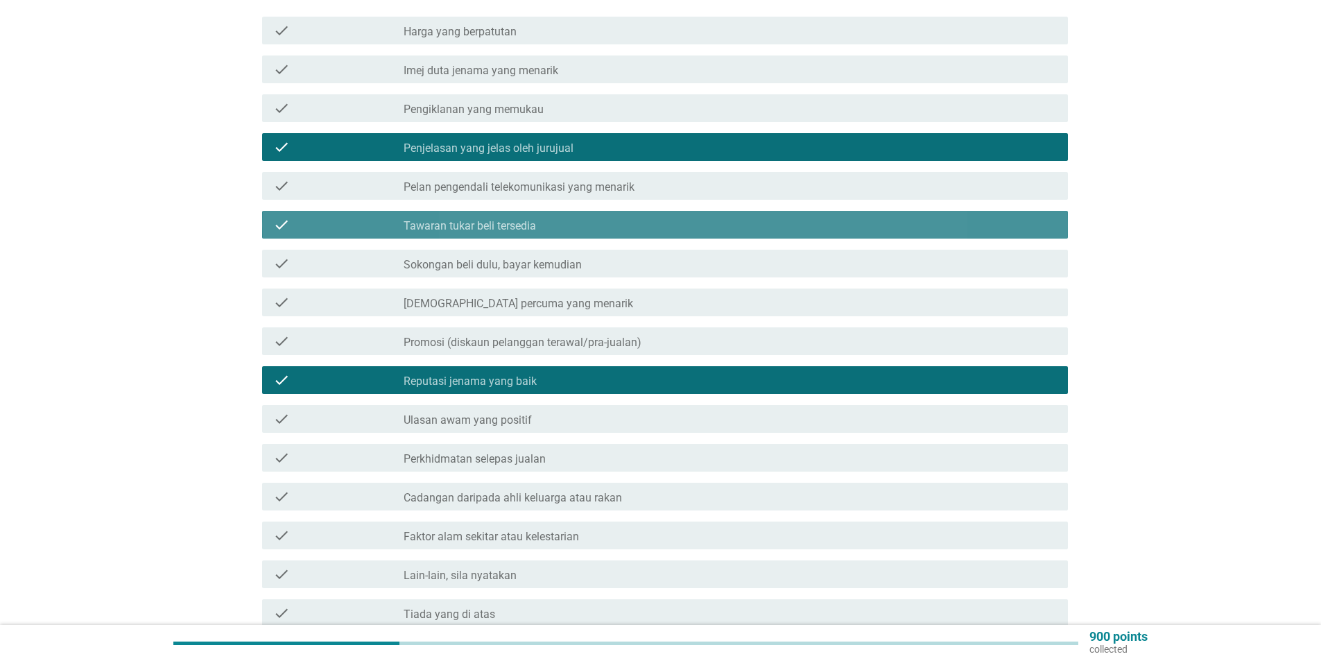
click at [491, 219] on label "Tawaran tukar beli tersedia" at bounding box center [469, 226] width 132 height 14
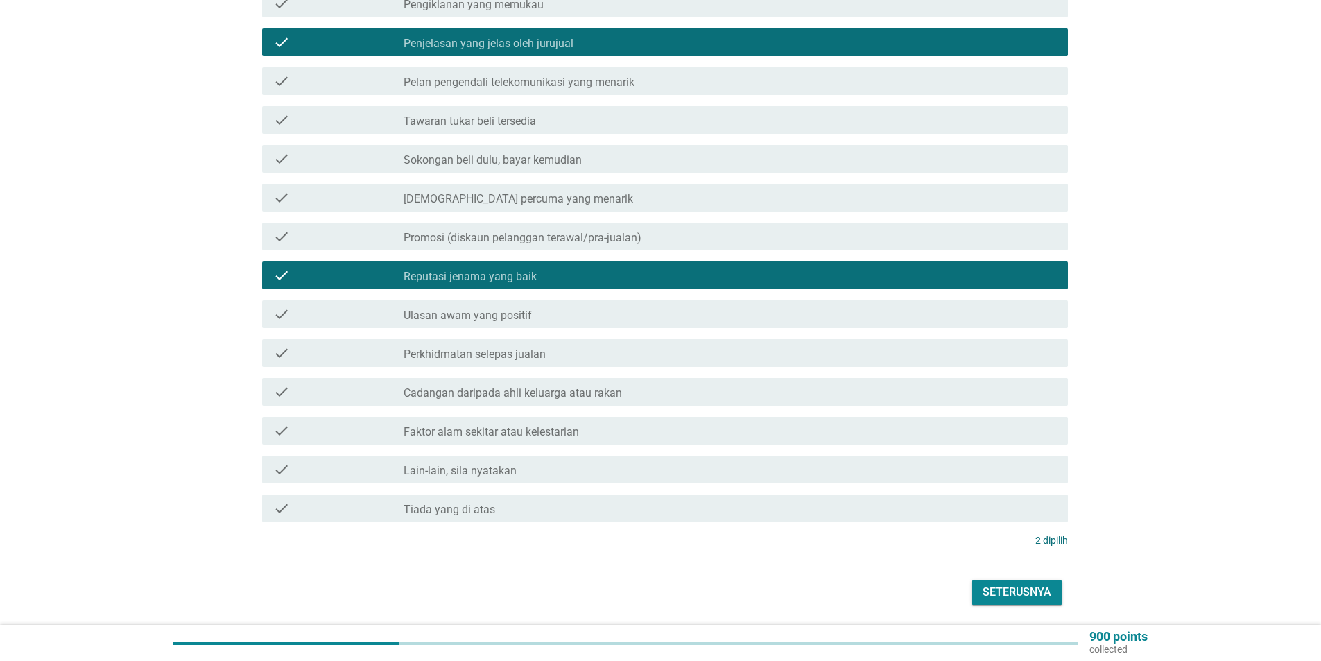
scroll to position [350, 0]
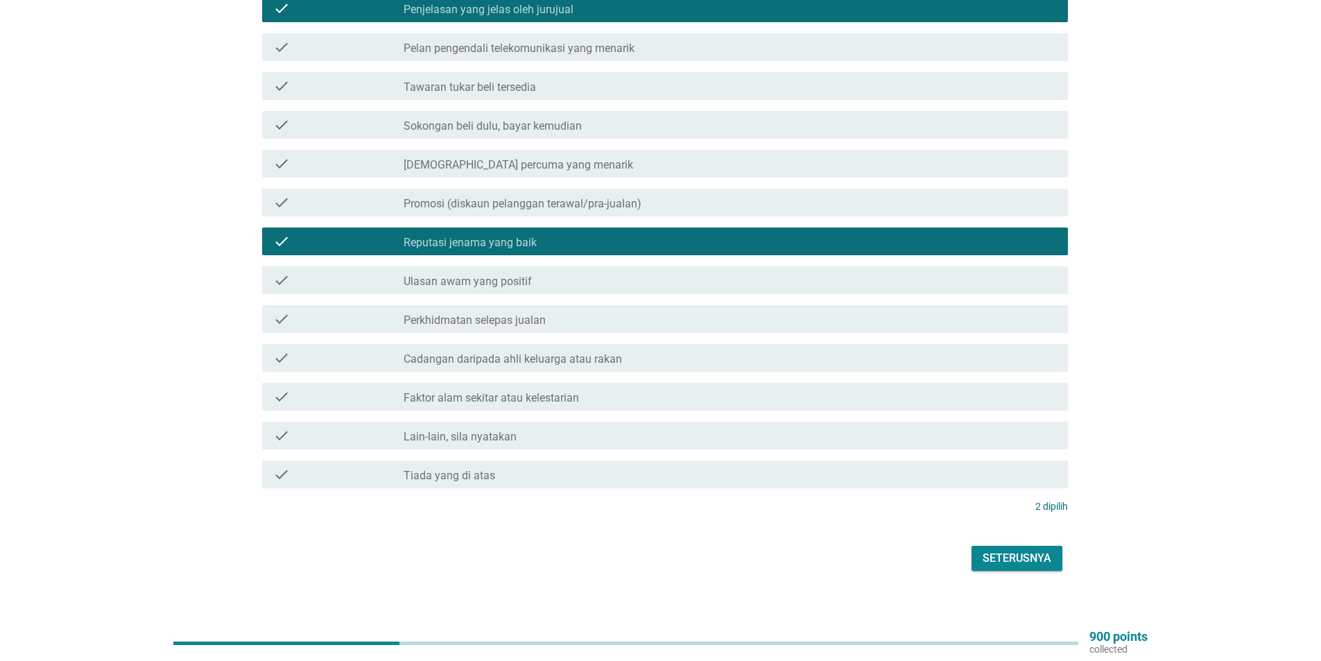
click at [524, 352] on label "Cadangan daripada ahli keluarga atau rakan" at bounding box center [512, 359] width 218 height 14
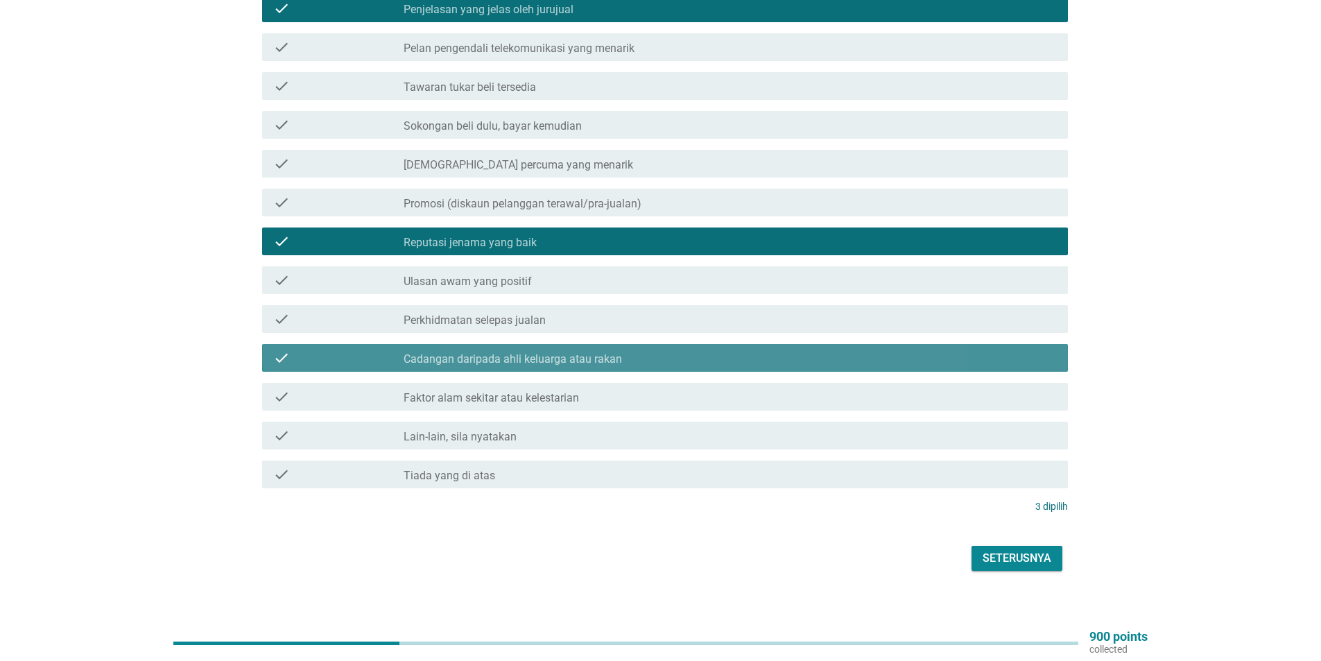
click at [525, 352] on label "Cadangan daripada ahli keluarga atau rakan" at bounding box center [512, 359] width 218 height 14
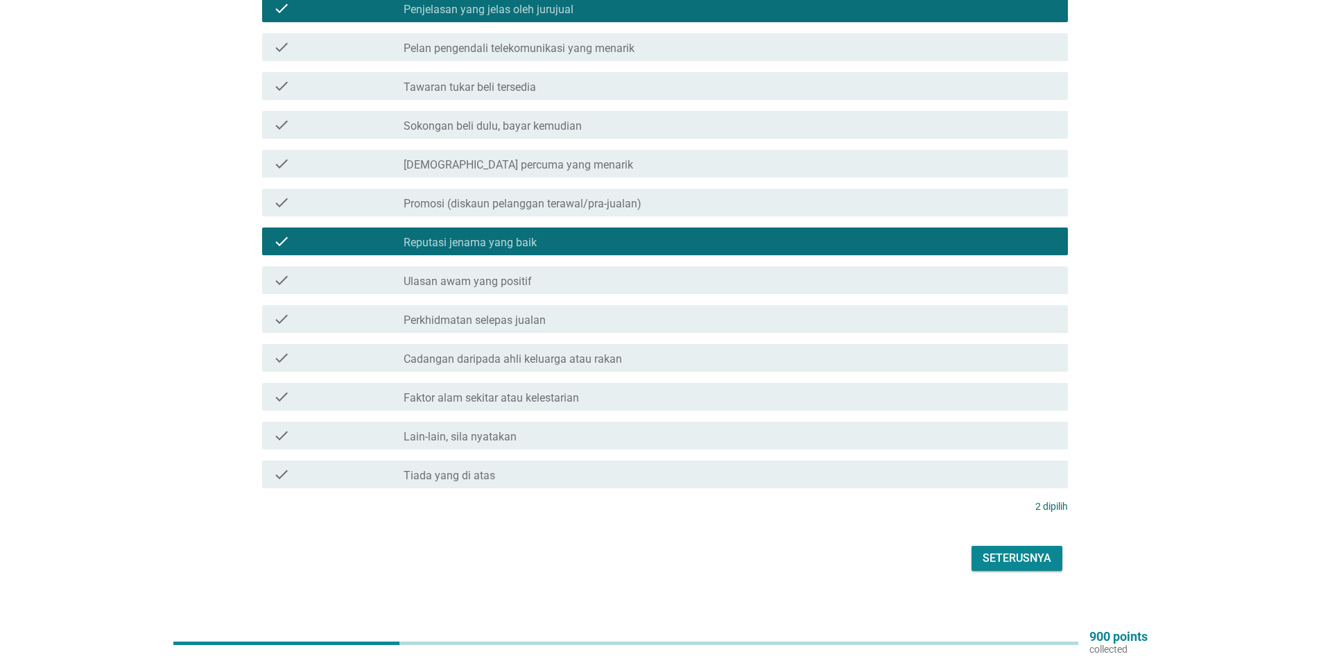
click at [516, 313] on label "Perkhidmatan selepas jualan" at bounding box center [474, 320] width 142 height 14
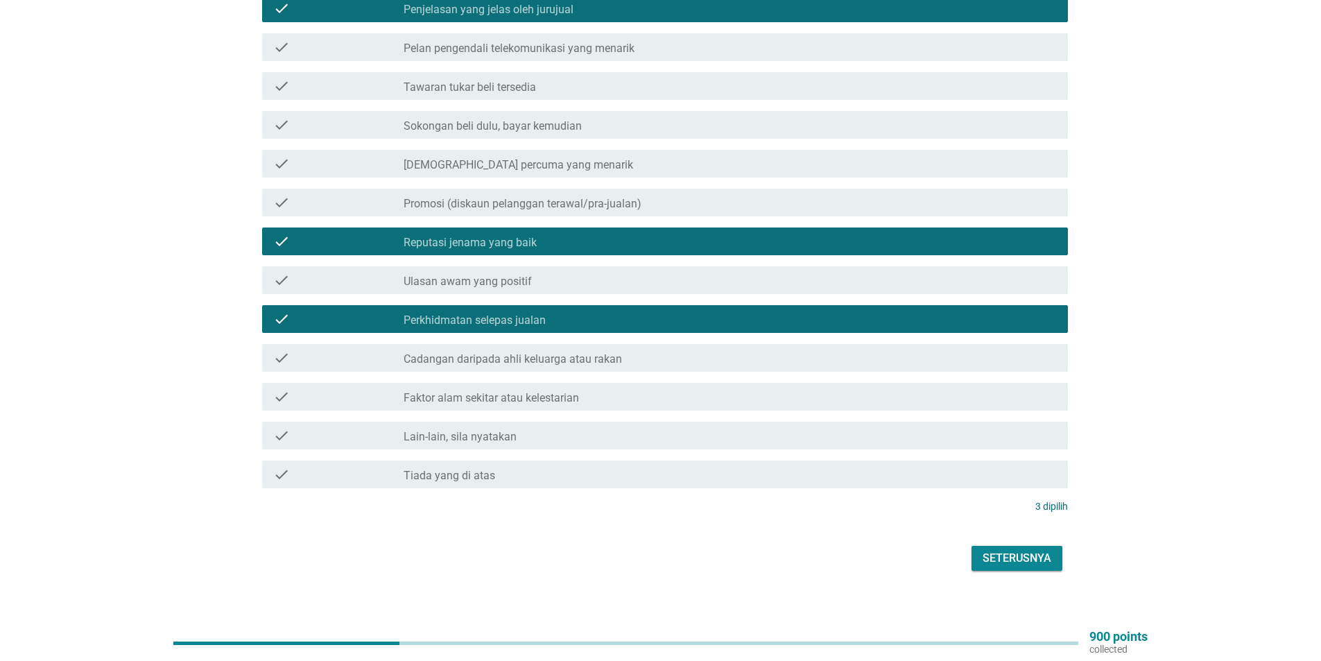
click at [528, 313] on label "Perkhidmatan selepas jualan" at bounding box center [474, 320] width 142 height 14
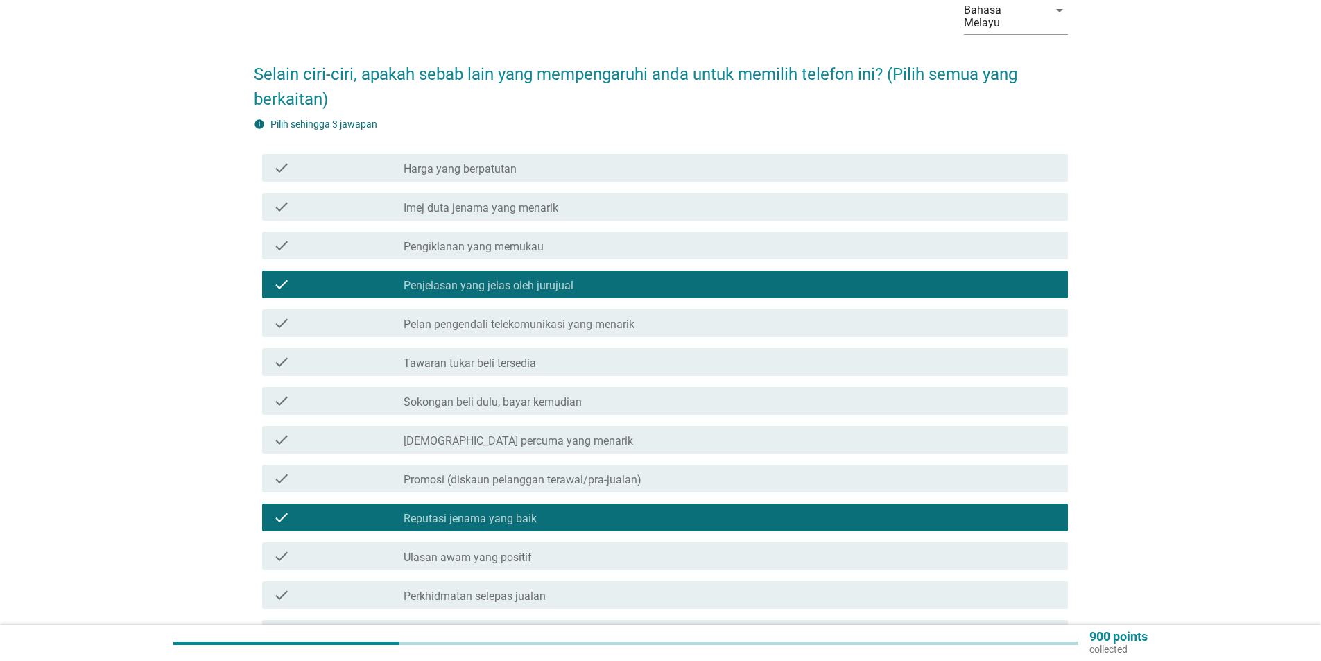
scroll to position [73, 0]
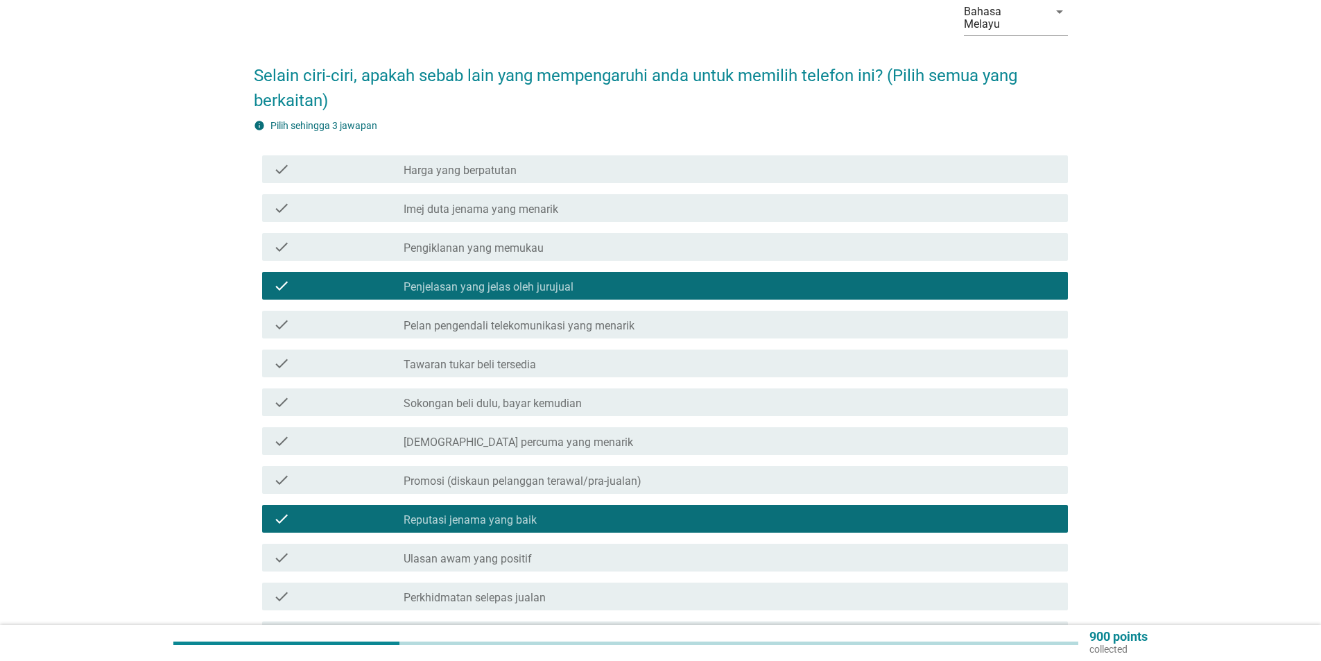
click at [463, 238] on div "check_box_outline_blank Pengiklanan yang memukau" at bounding box center [729, 246] width 653 height 17
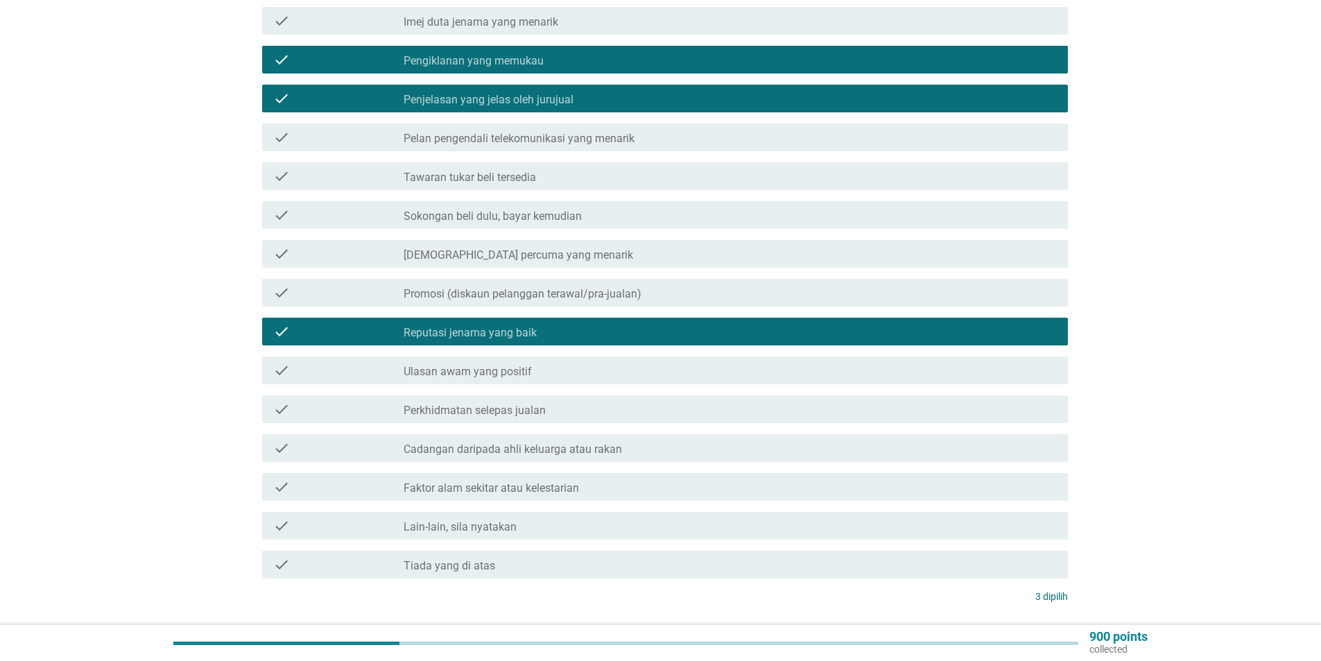
scroll to position [350, 0]
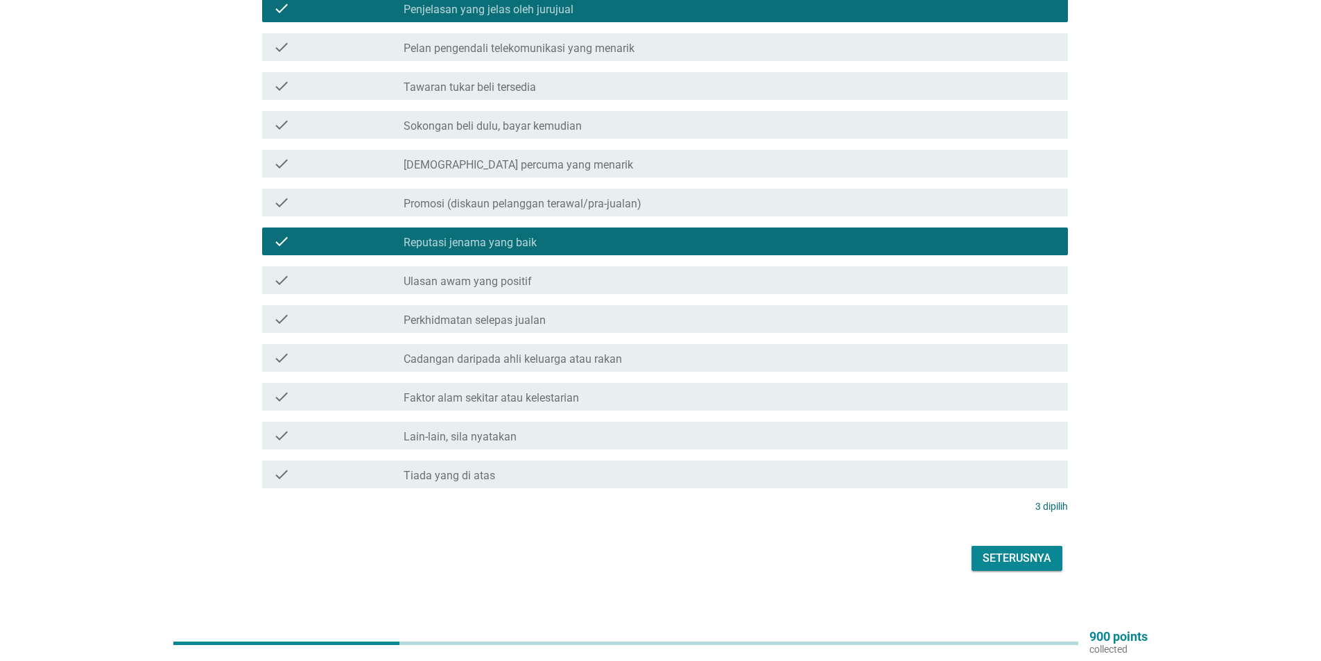
click at [1001, 546] on button "Seterusnya" at bounding box center [1016, 558] width 91 height 25
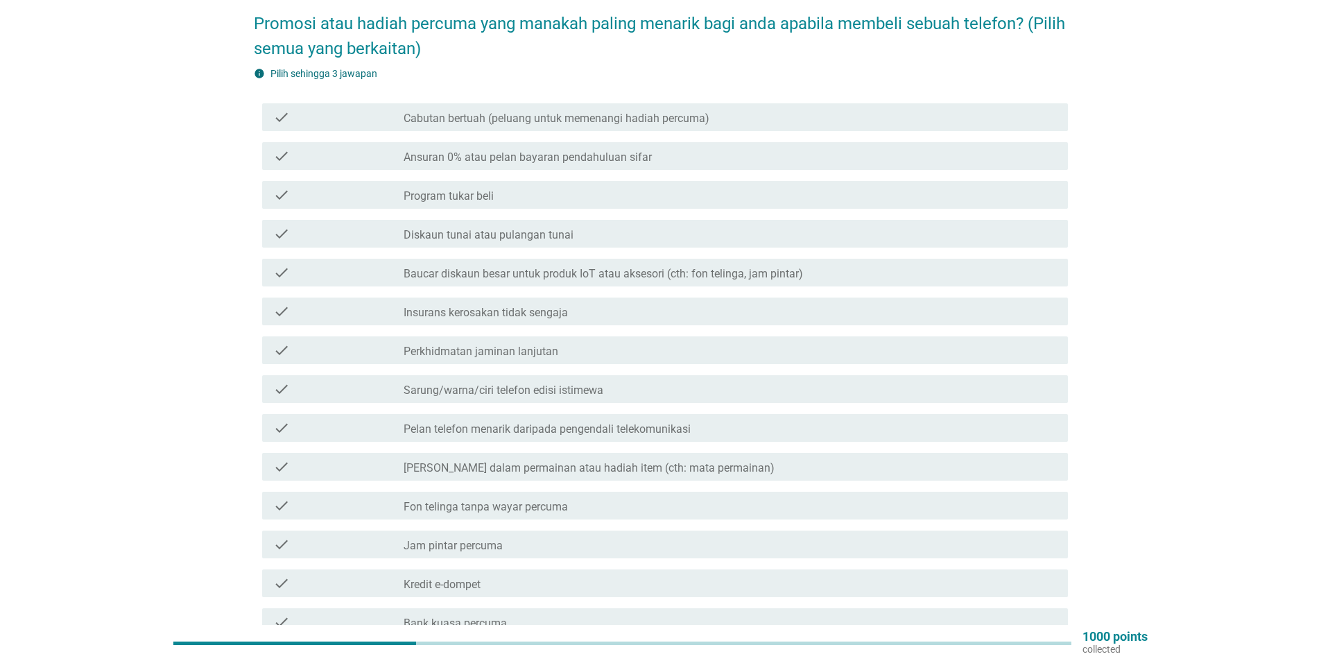
scroll to position [103, 0]
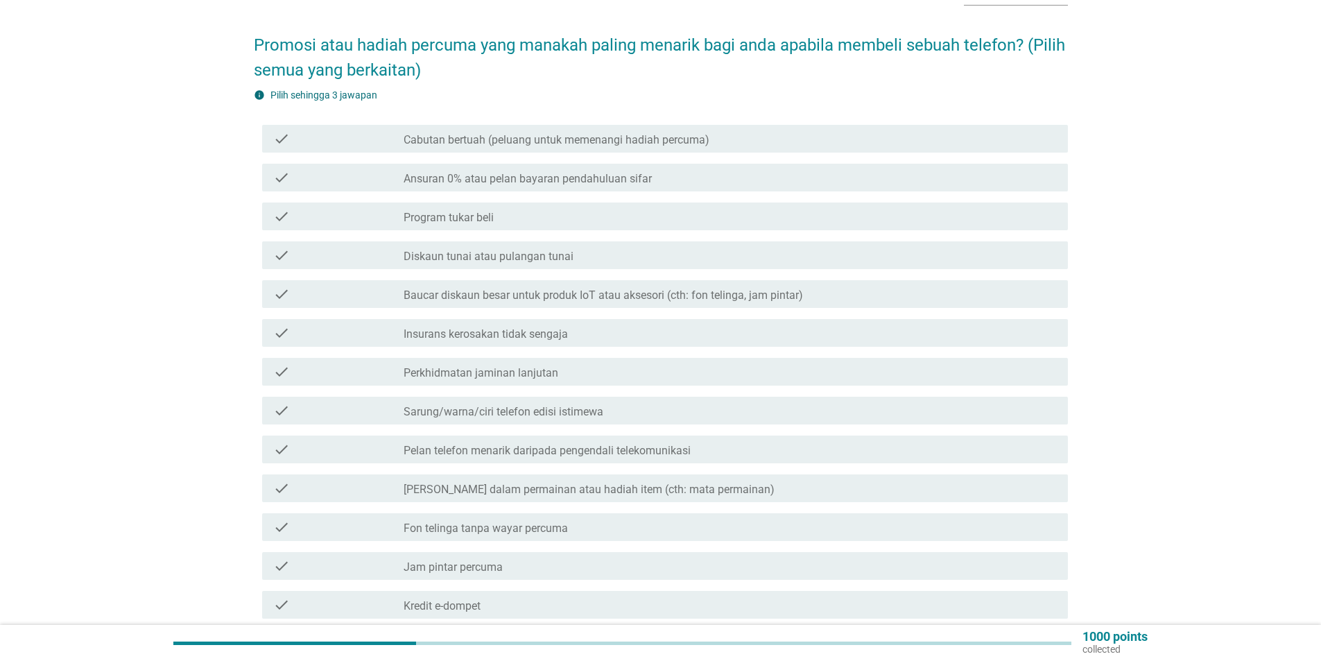
click at [454, 288] on label "Baucar diskaun besar untuk produk IoT atau aksesori (cth: fon telinga, jam pint…" at bounding box center [602, 295] width 399 height 14
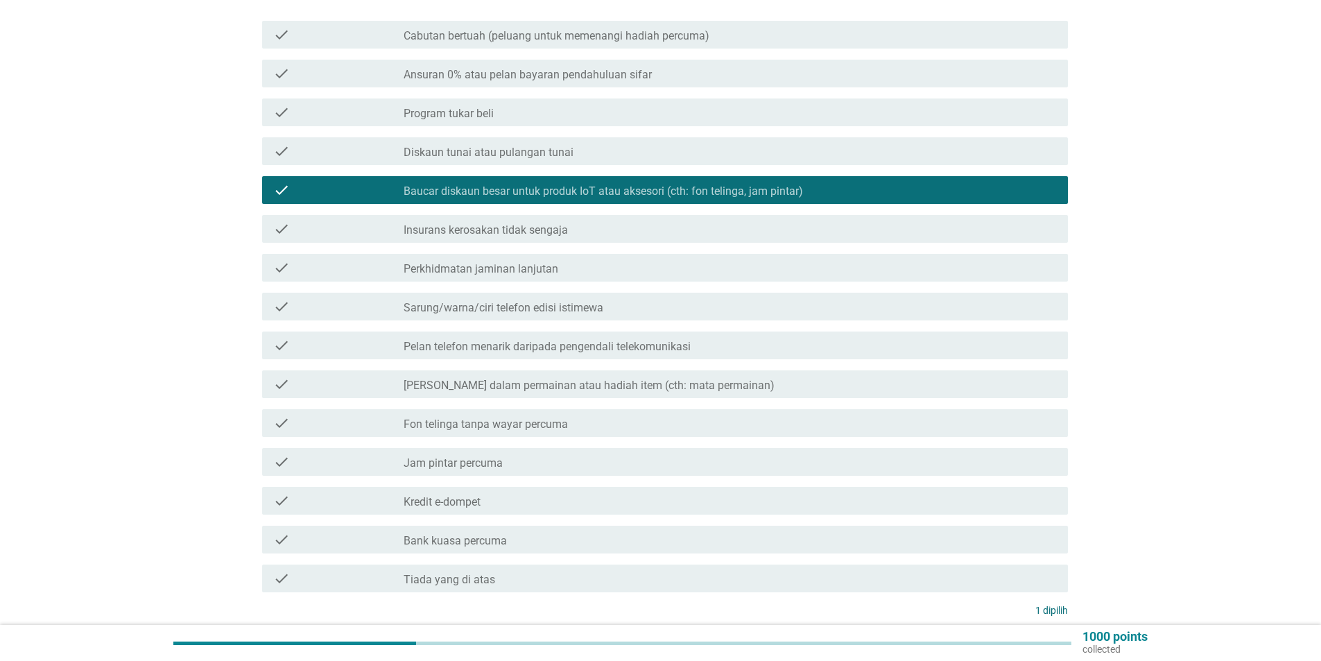
scroll to position [242, 0]
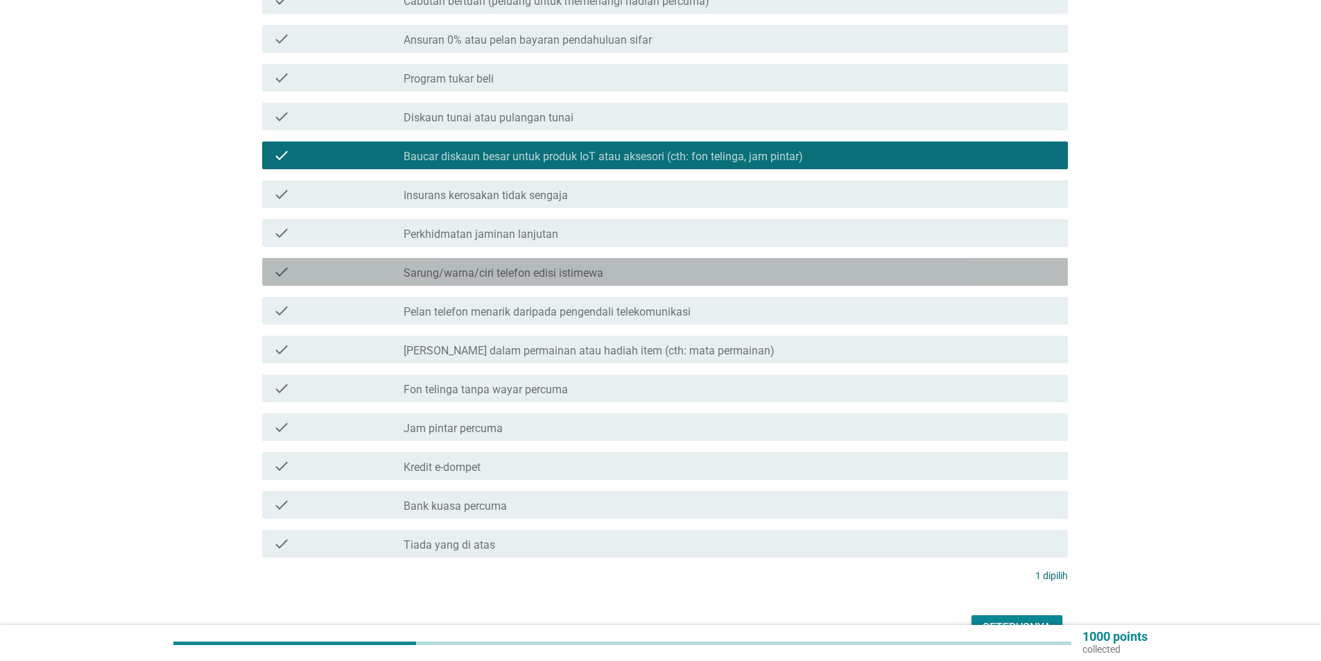
click at [511, 266] on label "Sarung/warna/ciri telefon edisi istimewa" at bounding box center [503, 273] width 200 height 14
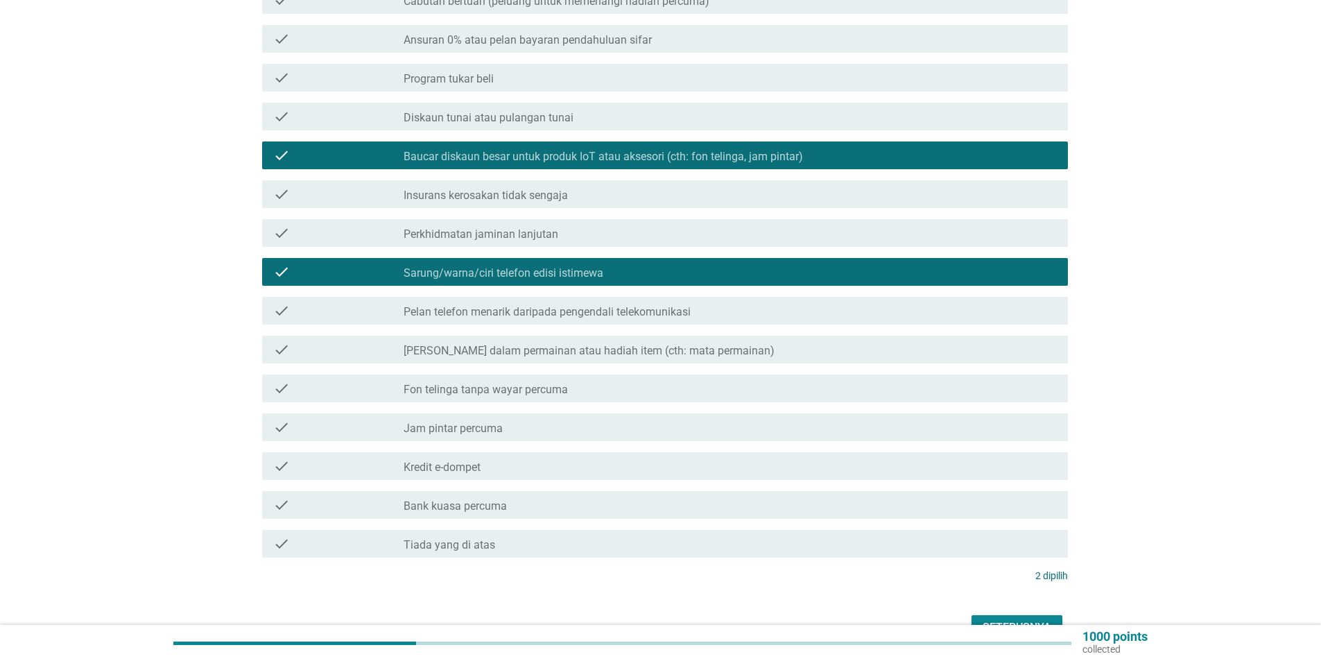
click at [511, 266] on label "Sarung/warna/ciri telefon edisi istimewa" at bounding box center [503, 273] width 200 height 14
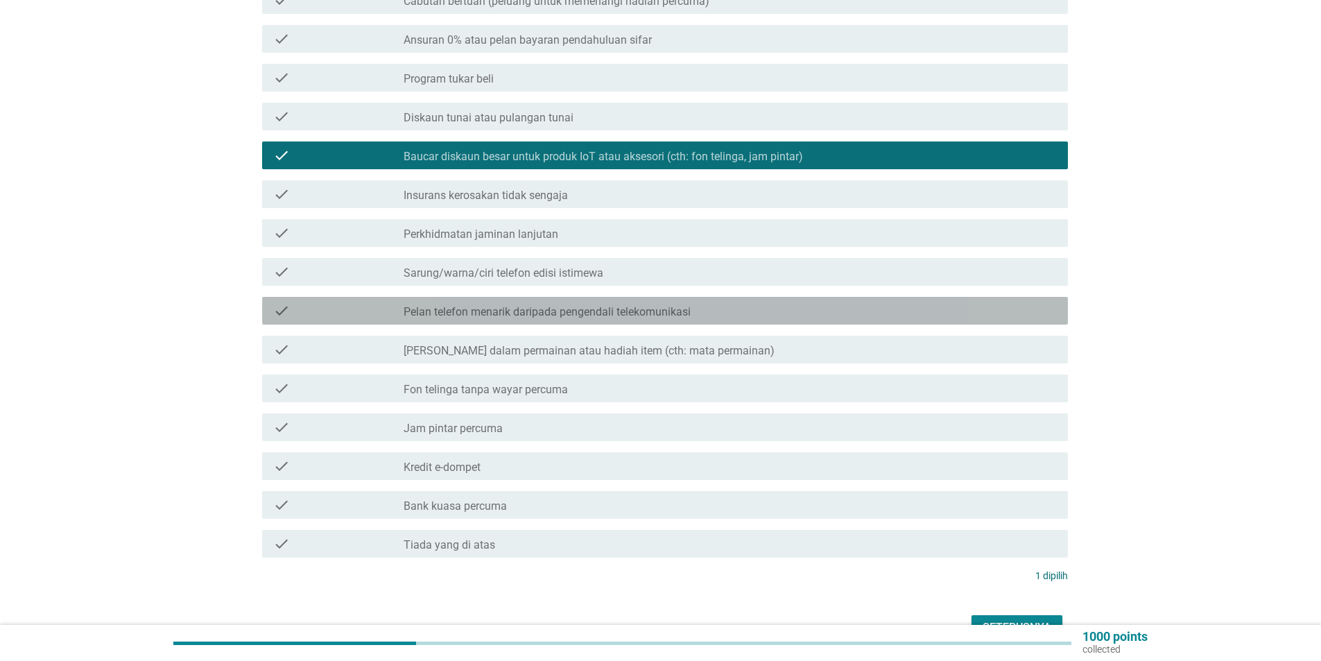
click at [510, 305] on label "Pelan telefon menarik daripada pengendali telekomunikasi" at bounding box center [546, 312] width 287 height 14
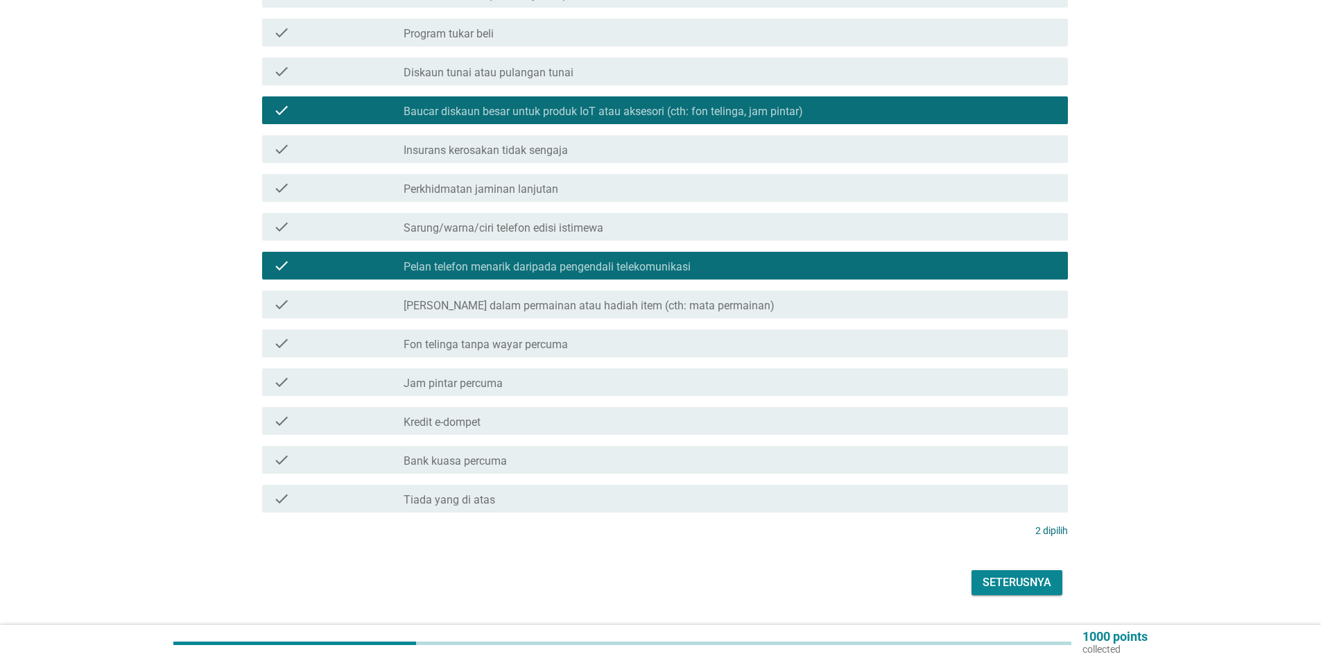
scroll to position [311, 0]
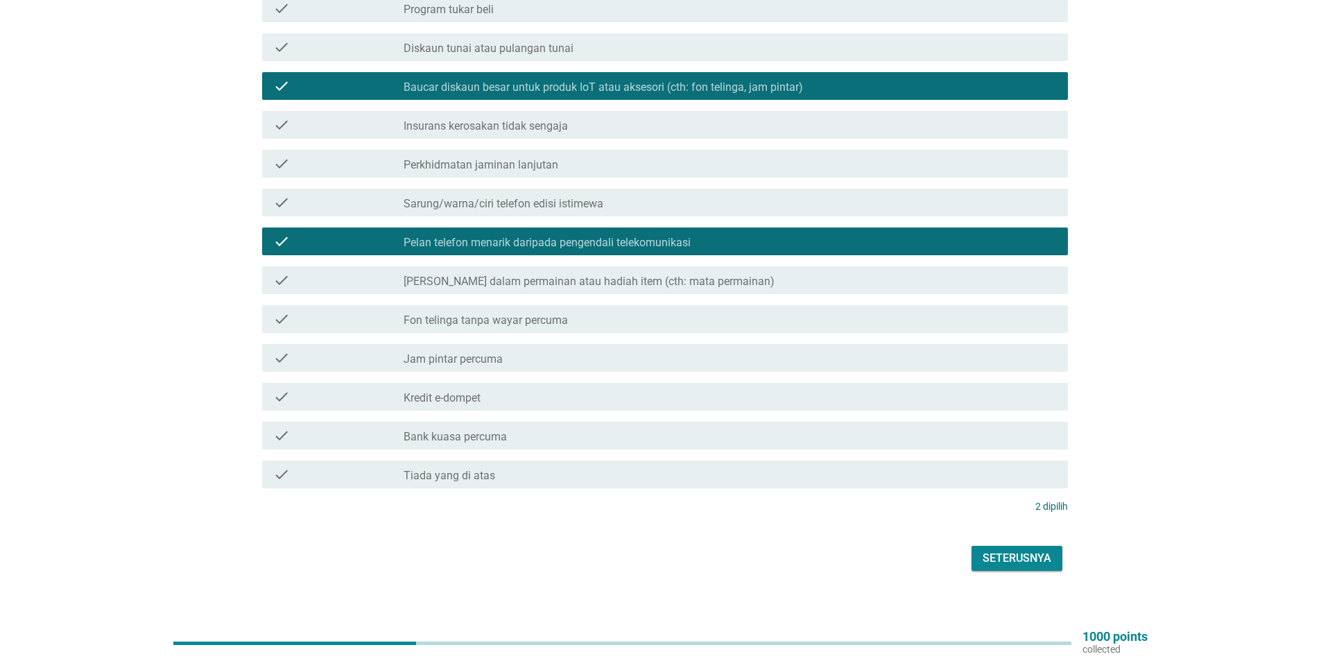
click at [995, 546] on button "Seterusnya" at bounding box center [1016, 558] width 91 height 25
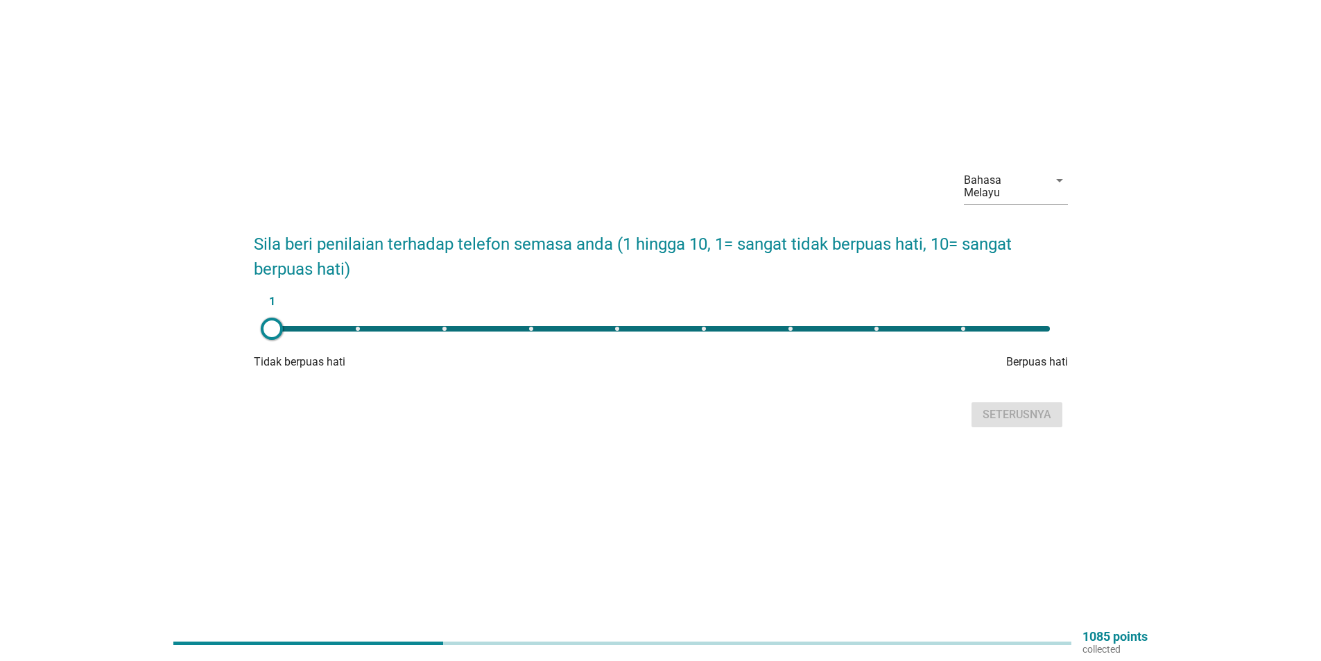
scroll to position [0, 0]
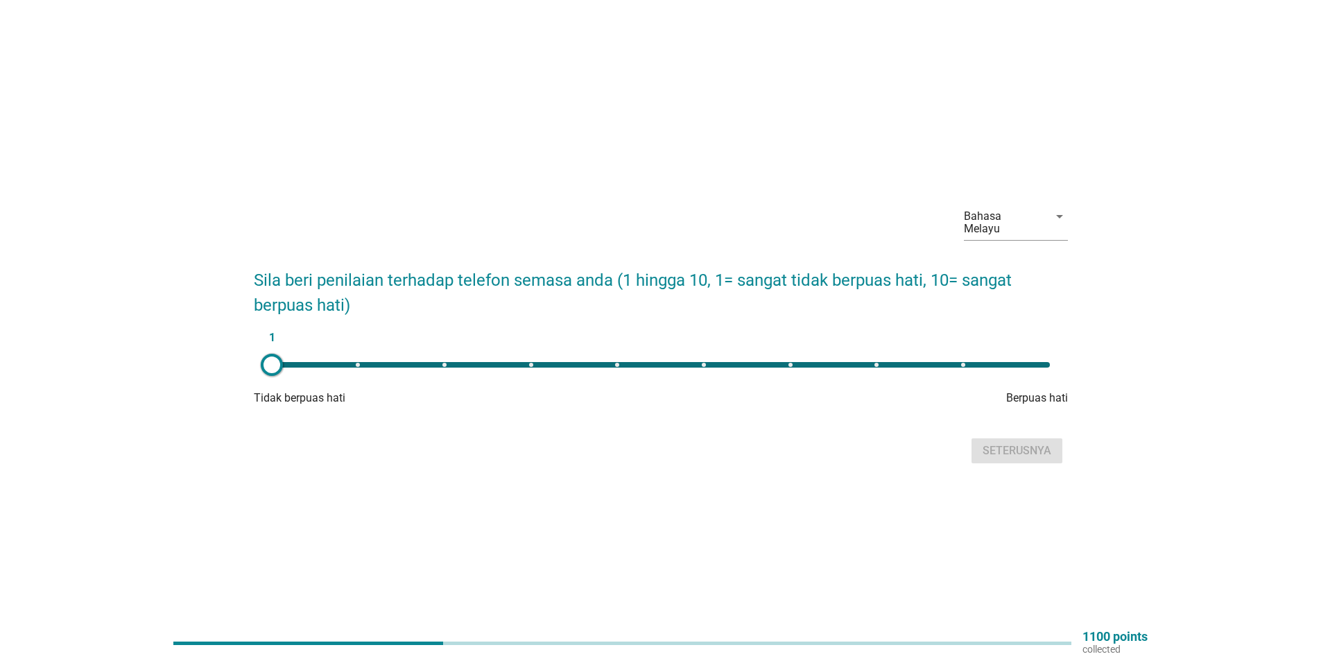
click at [966, 361] on div "1" at bounding box center [661, 365] width 800 height 28
type input "9"
click at [1000, 444] on div "Seterusnya" at bounding box center [1016, 450] width 69 height 17
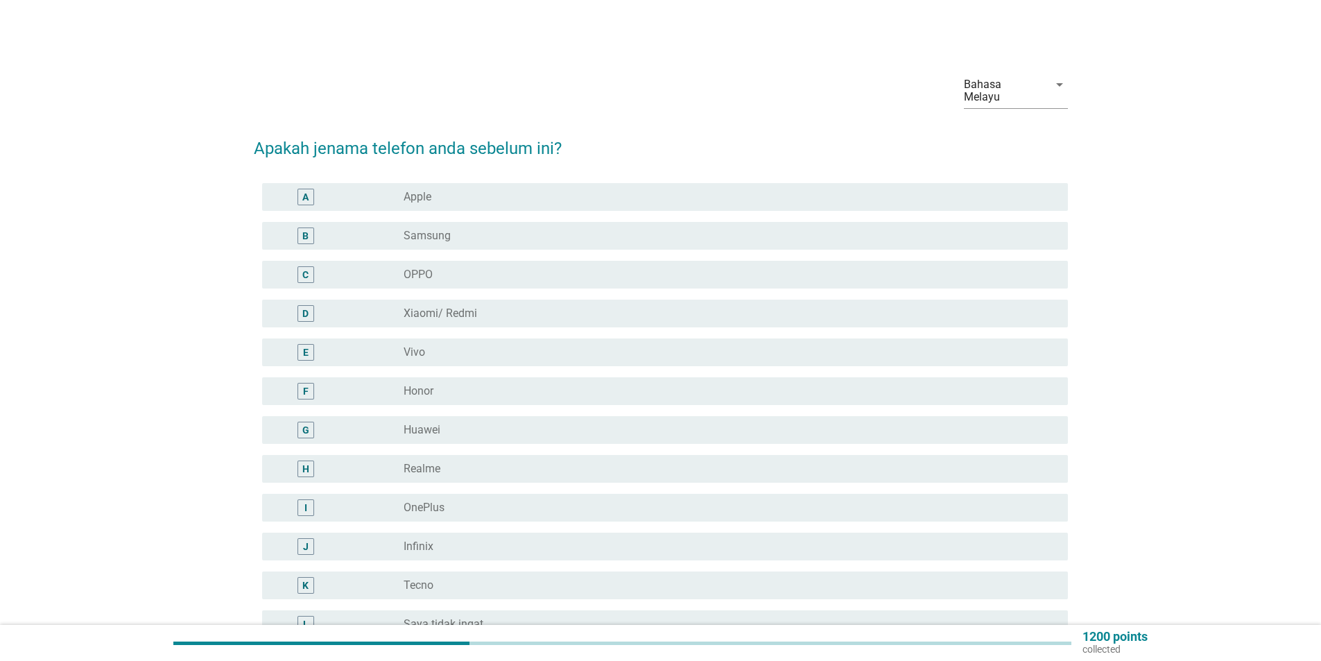
click at [475, 268] on div "radio_button_unchecked OPPO" at bounding box center [724, 275] width 642 height 14
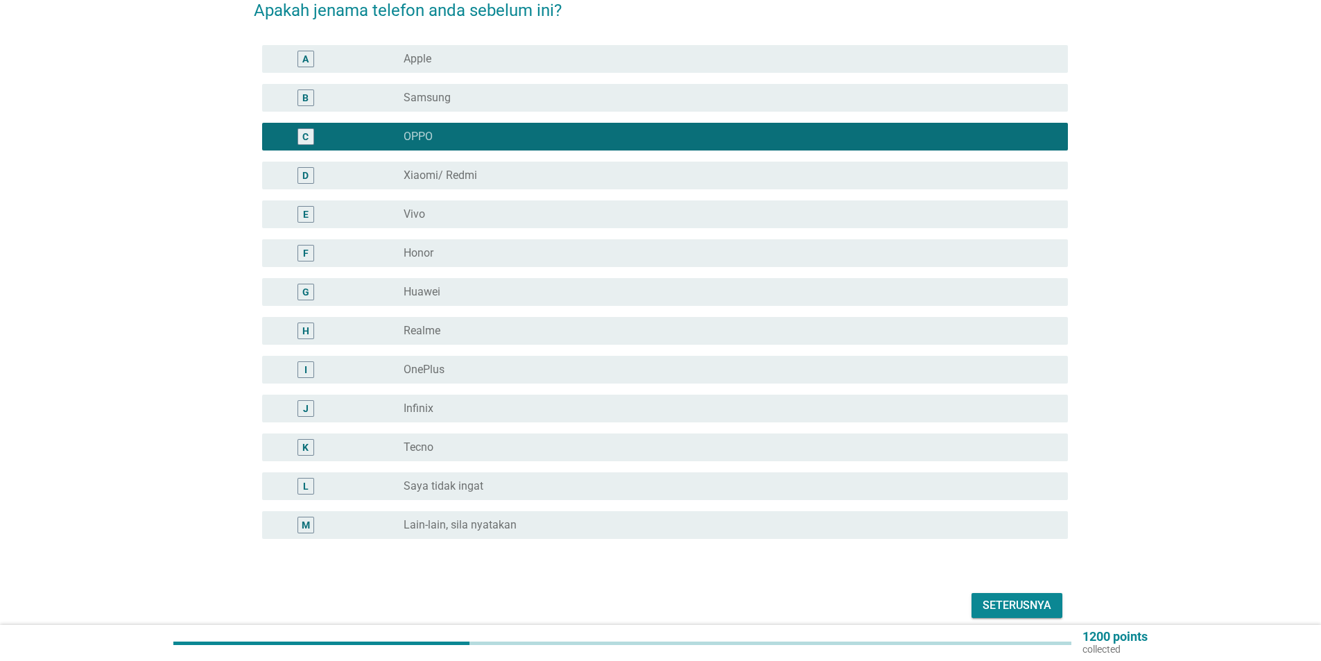
scroll to position [185, 0]
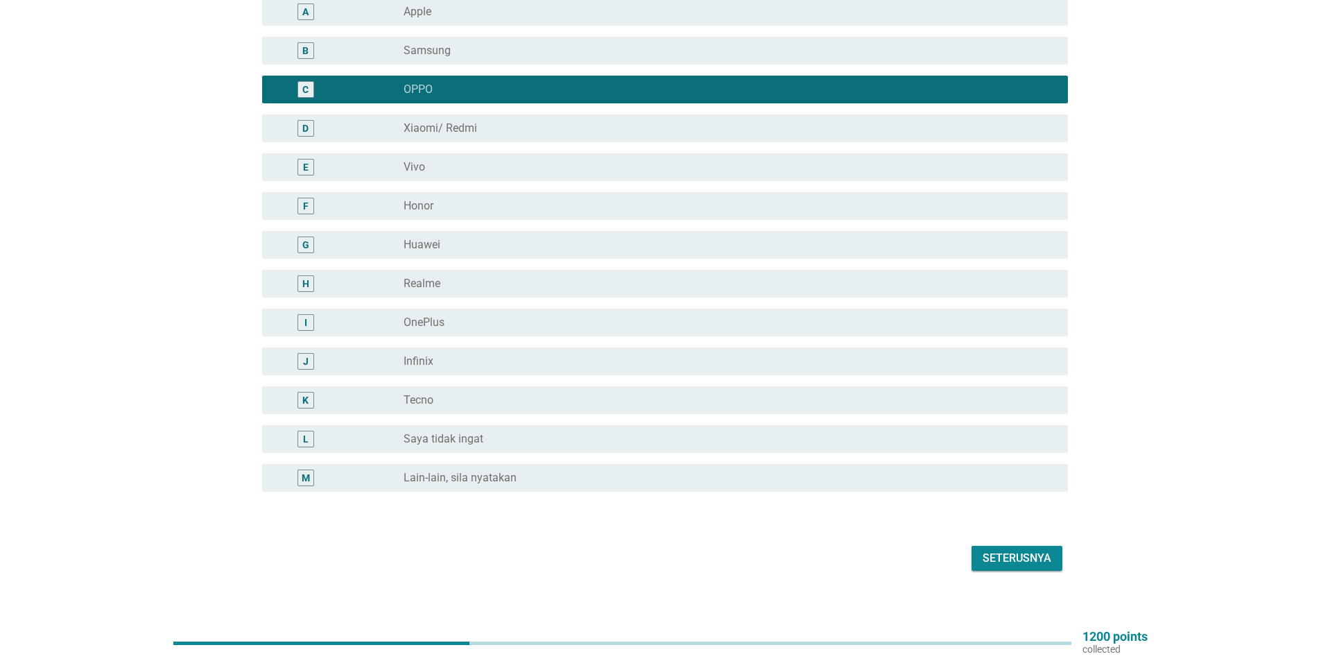
click at [1036, 546] on button "Seterusnya" at bounding box center [1016, 558] width 91 height 25
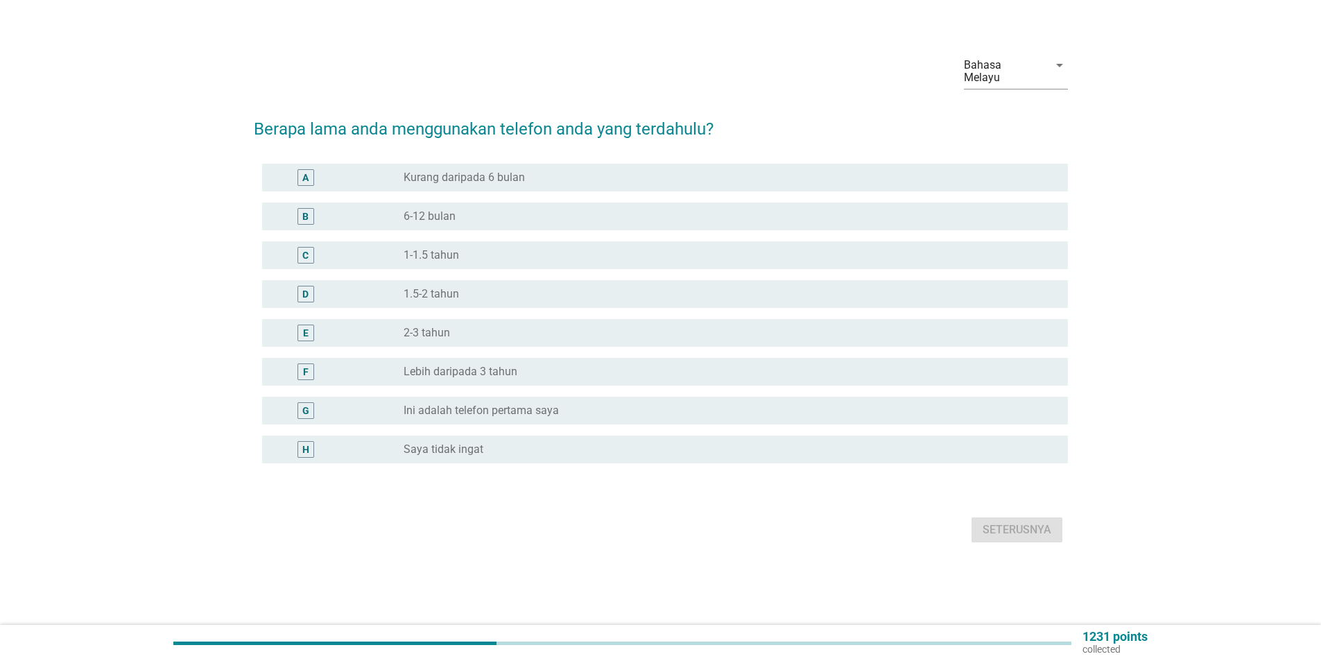
scroll to position [0, 0]
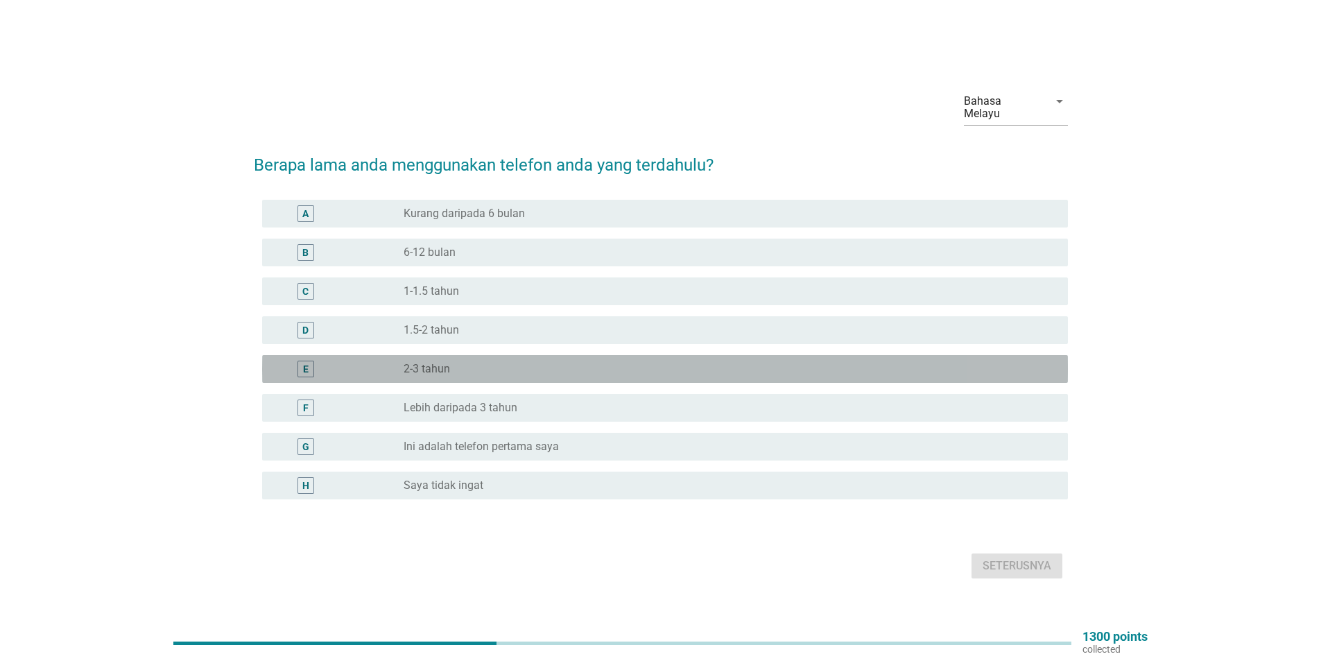
click at [488, 364] on div "radio_button_unchecked 2-3 tahun" at bounding box center [724, 369] width 642 height 14
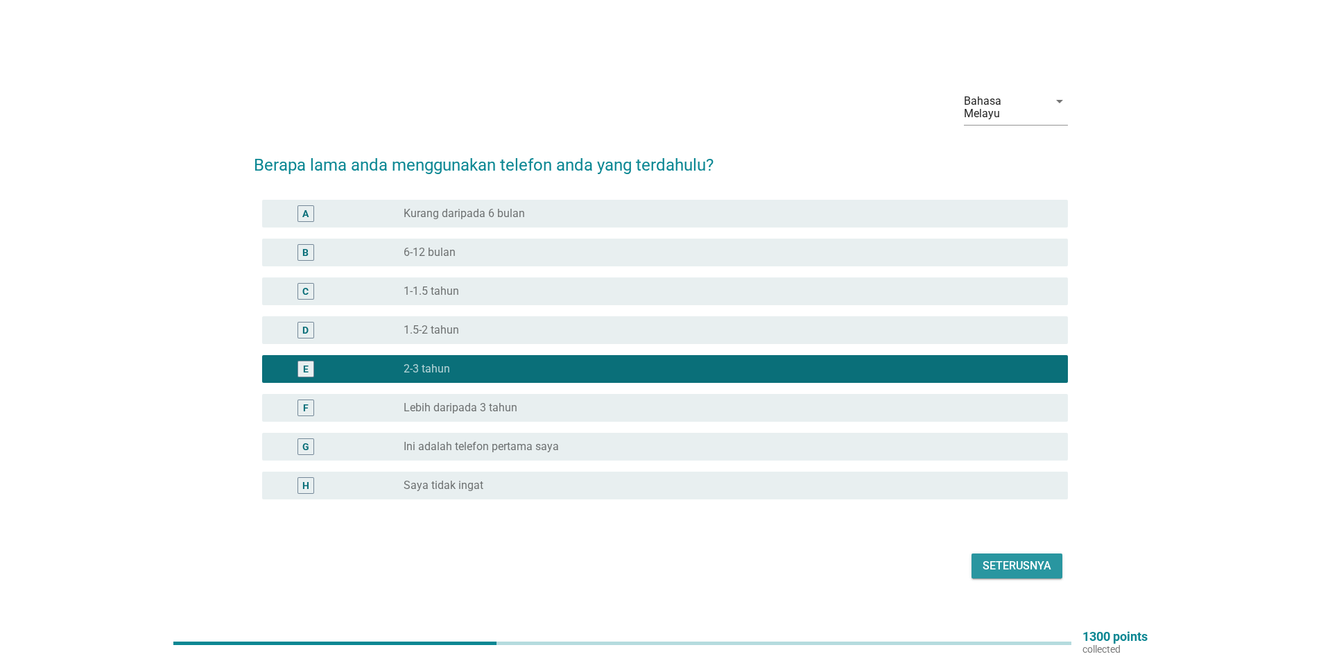
click at [992, 560] on div "Seterusnya" at bounding box center [1016, 565] width 69 height 17
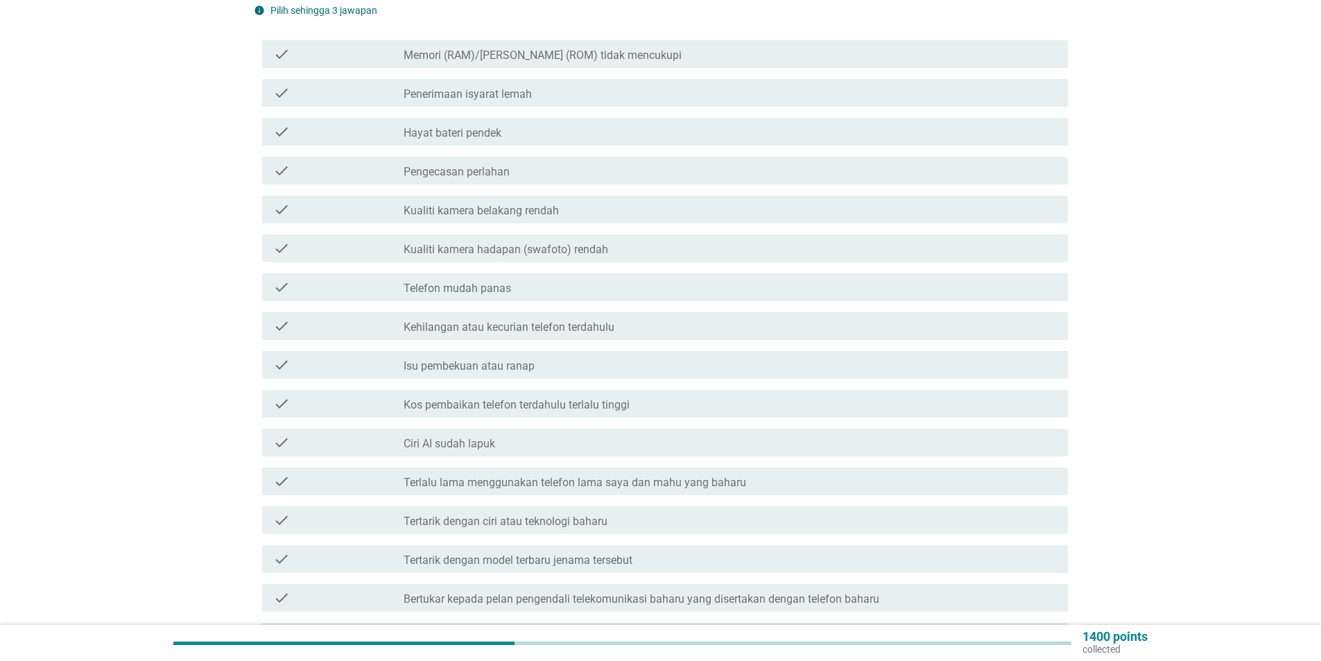
scroll to position [139, 0]
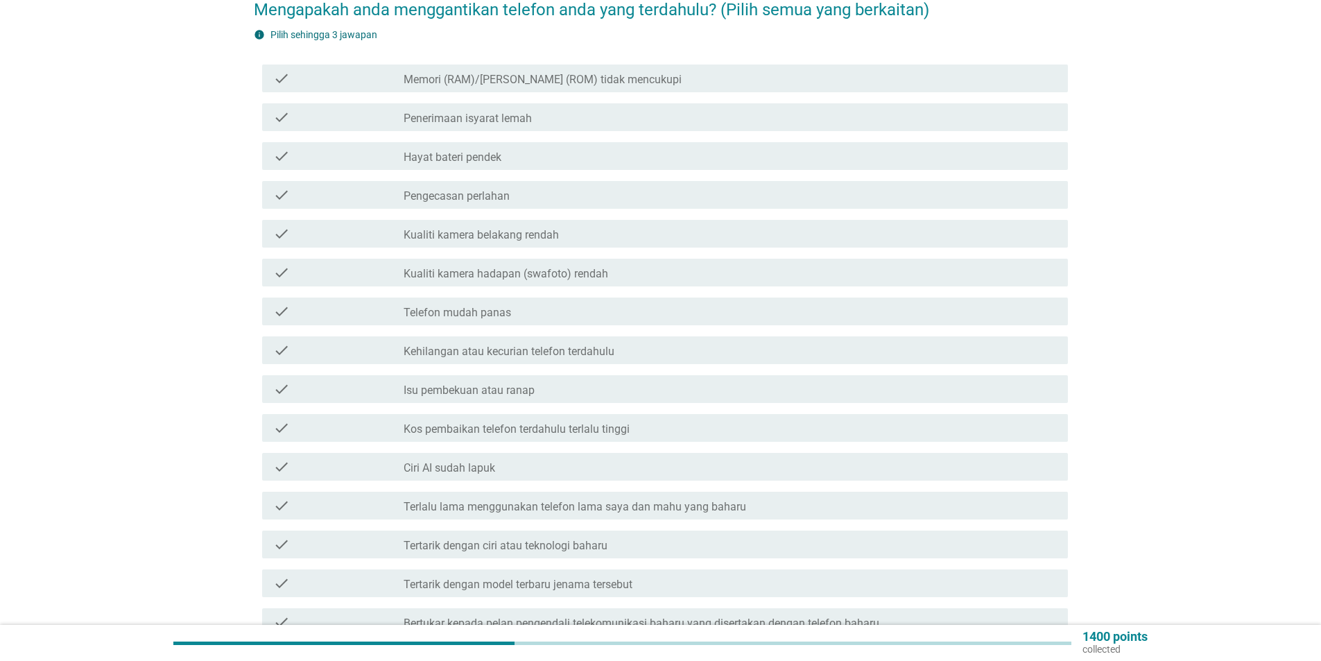
click at [488, 306] on label "Telefon mudah panas" at bounding box center [456, 313] width 107 height 14
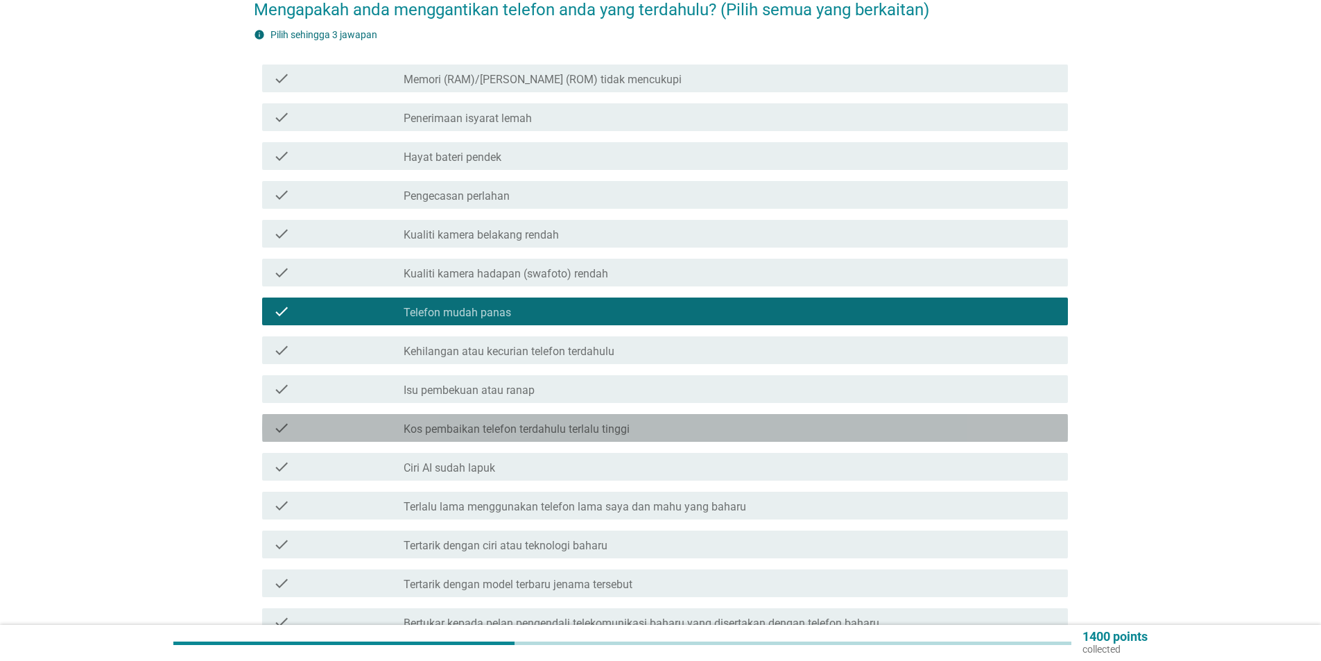
click at [495, 422] on label "Kos pembaikan telefon terdahulu terlalu tinggi" at bounding box center [516, 429] width 226 height 14
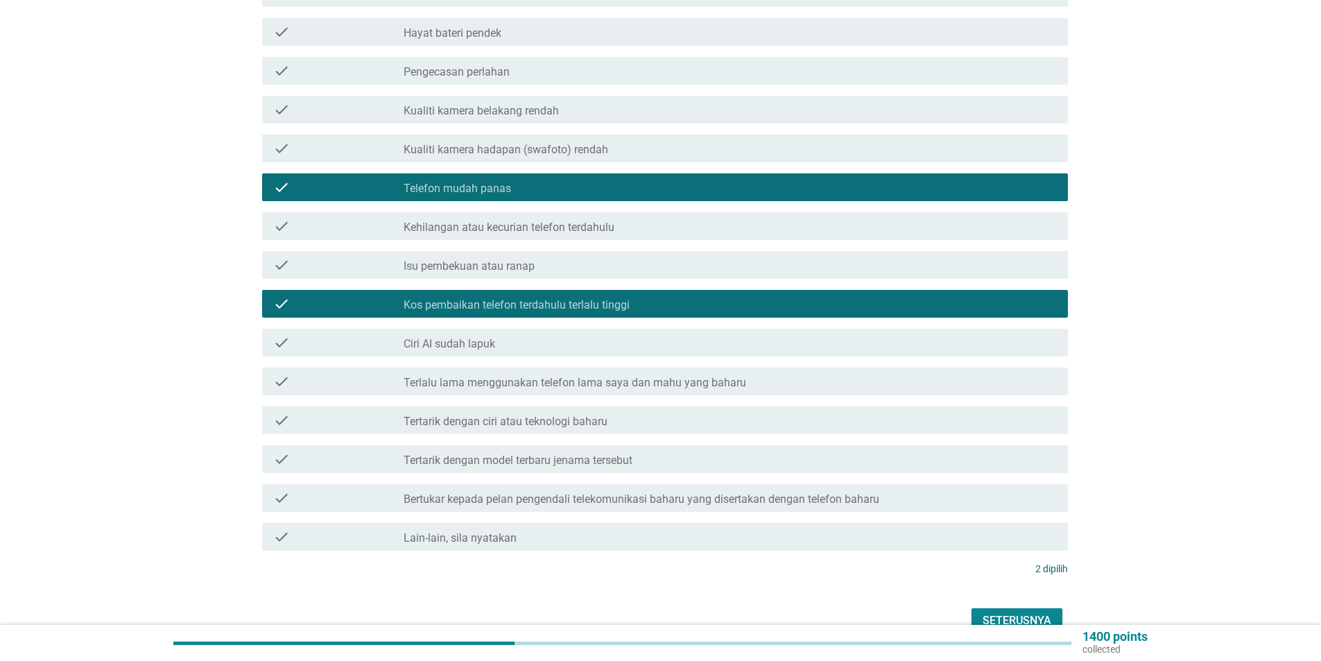
scroll to position [277, 0]
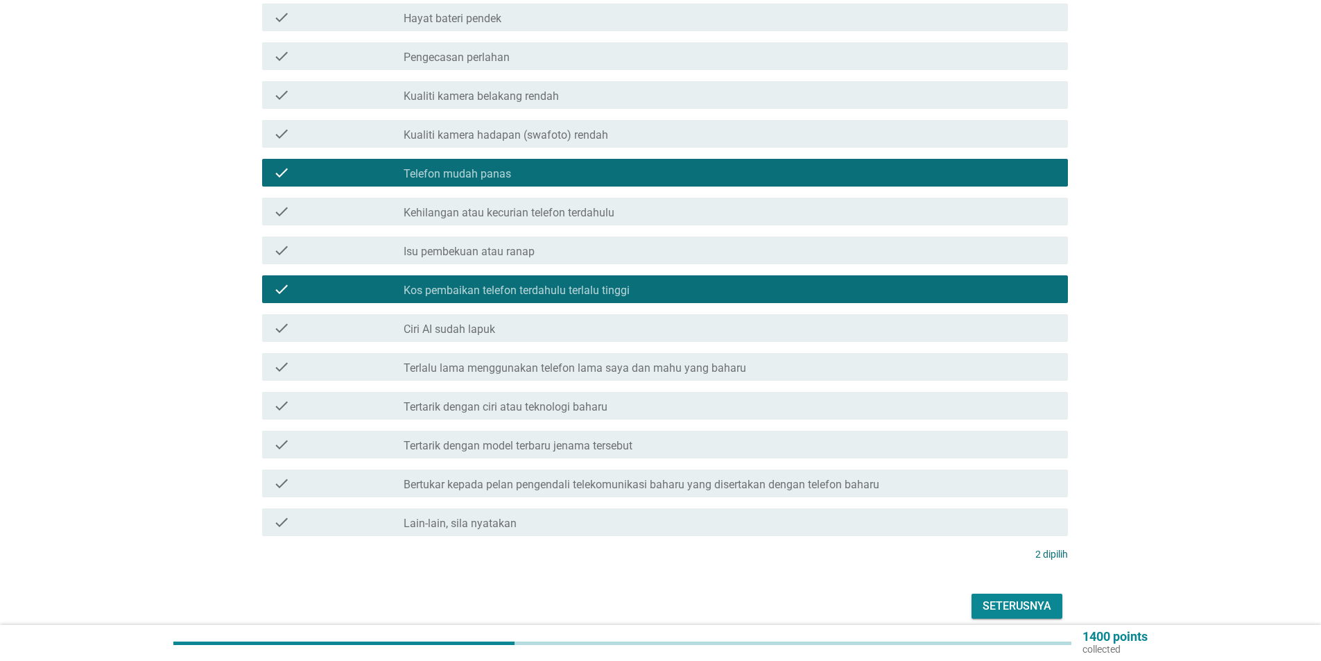
click at [583, 400] on label "Tertarik dengan ciri atau teknologi baharu" at bounding box center [505, 407] width 204 height 14
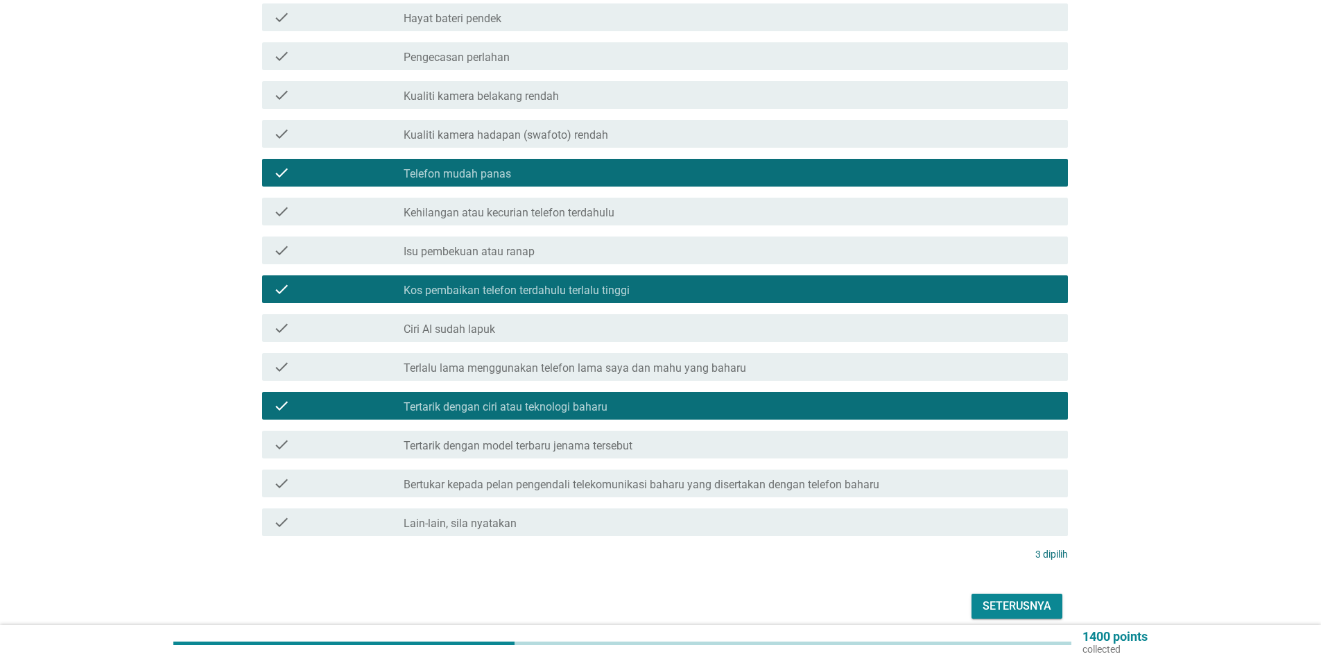
click at [583, 400] on label "Tertarik dengan ciri atau teknologi baharu" at bounding box center [505, 407] width 204 height 14
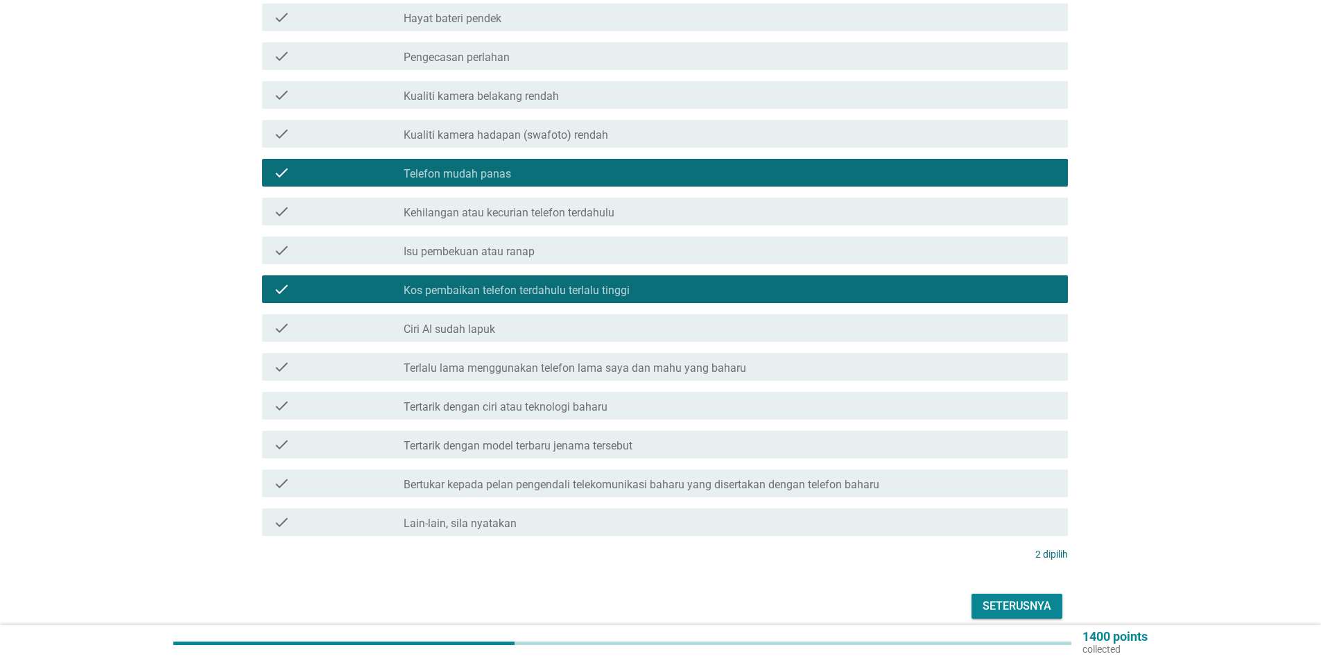
click at [583, 400] on label "Tertarik dengan ciri atau teknologi baharu" at bounding box center [505, 407] width 204 height 14
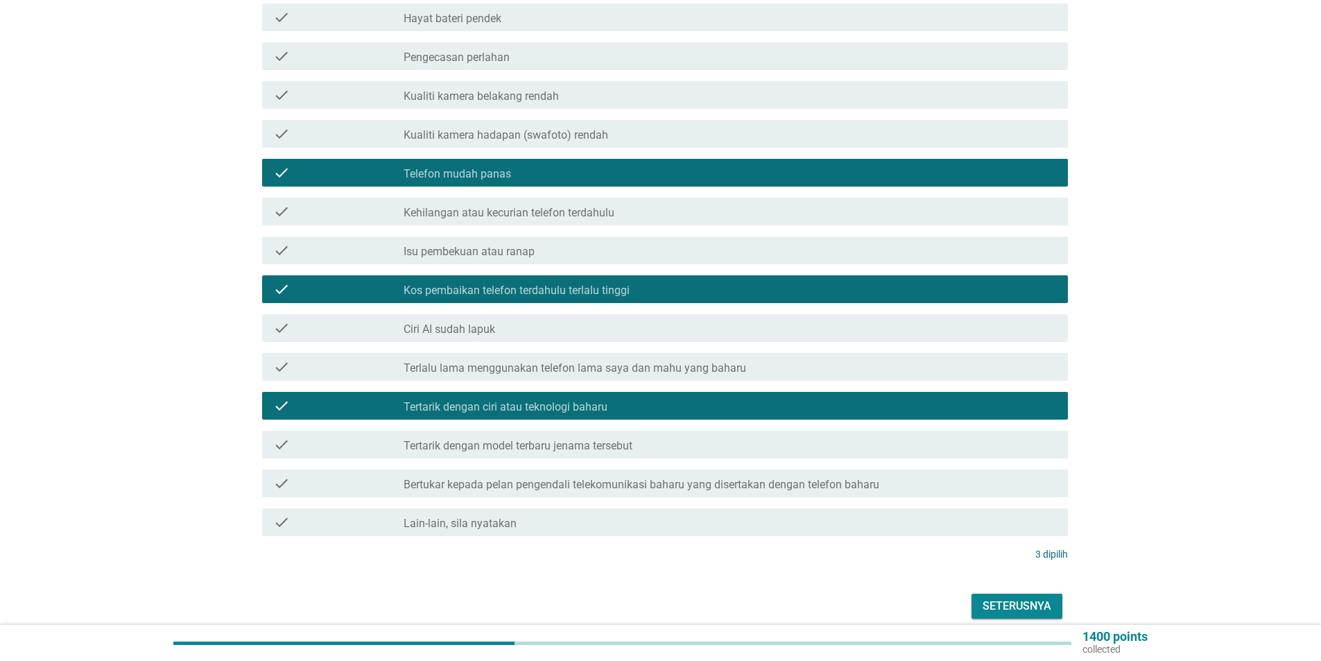
click at [994, 600] on div "Seterusnya" at bounding box center [1016, 606] width 69 height 17
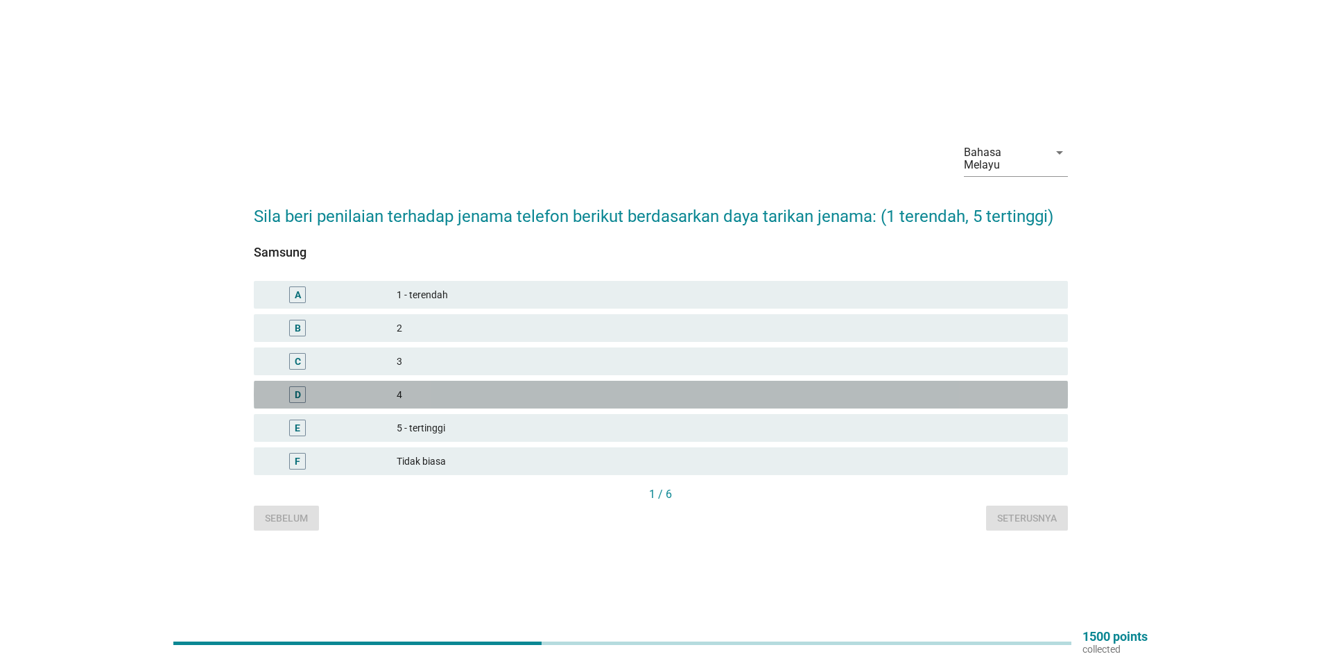
click at [422, 389] on div "4" at bounding box center [727, 394] width 660 height 17
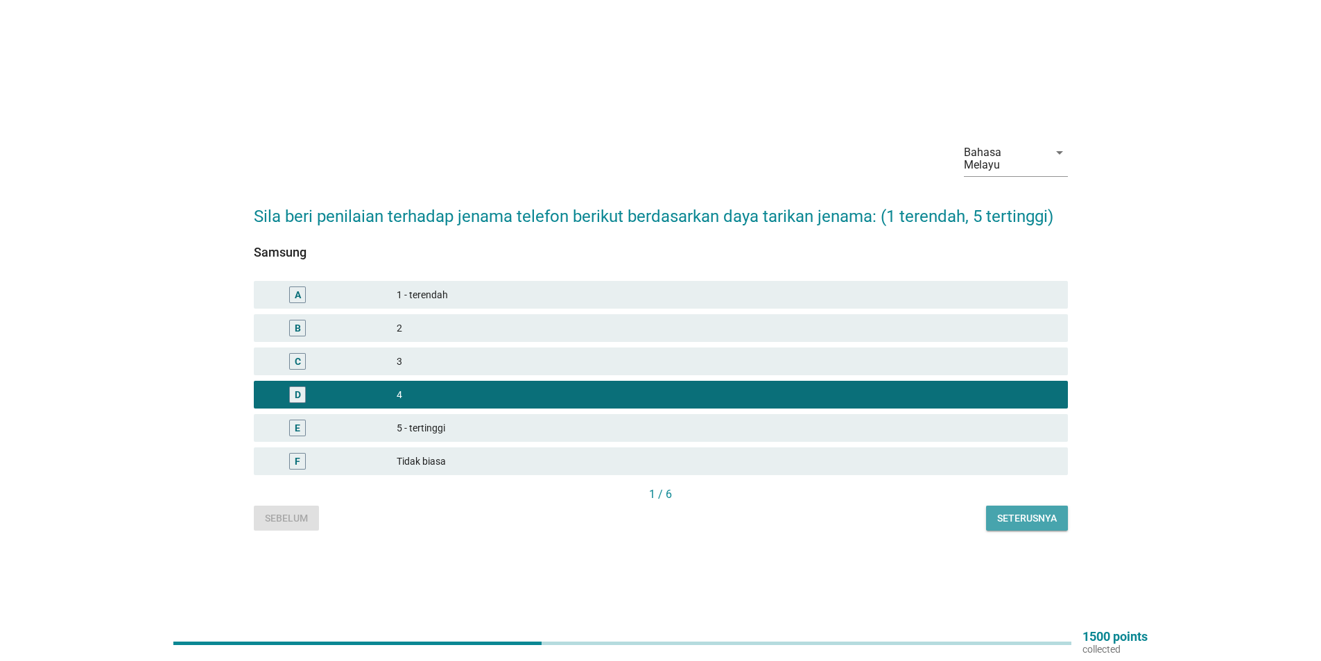
click at [1016, 511] on div "Seterusnya" at bounding box center [1027, 518] width 60 height 15
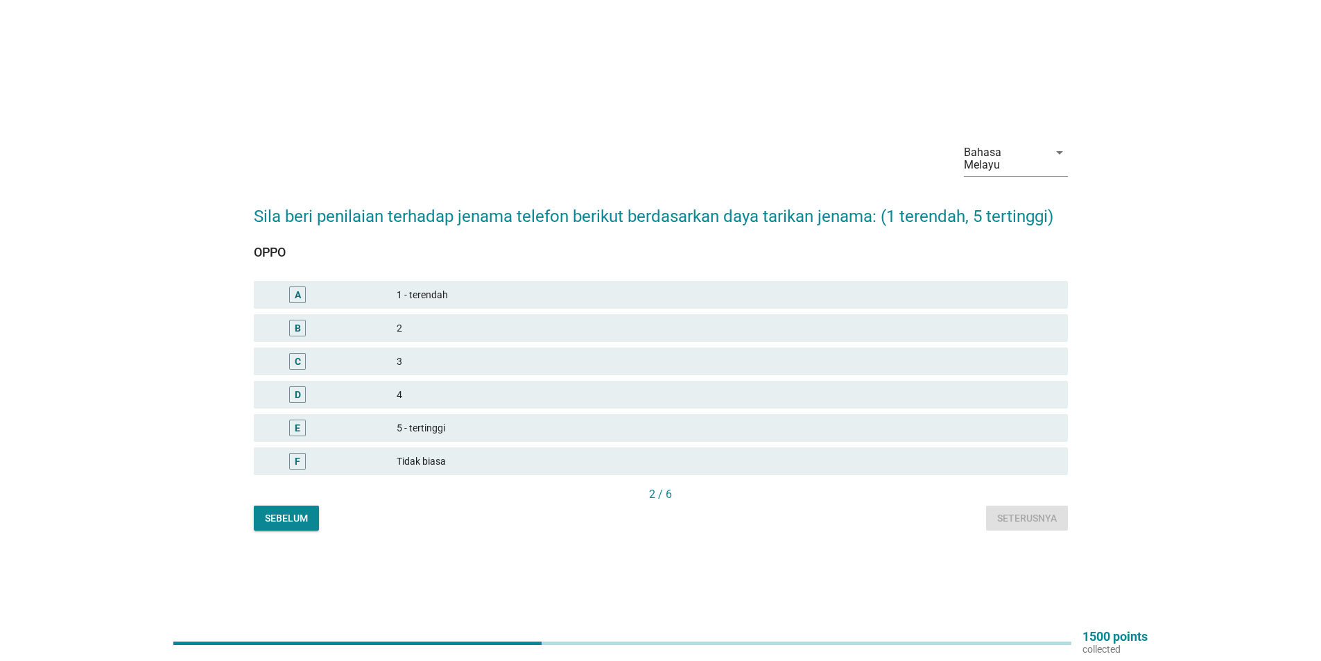
click at [401, 356] on div "3" at bounding box center [727, 361] width 660 height 17
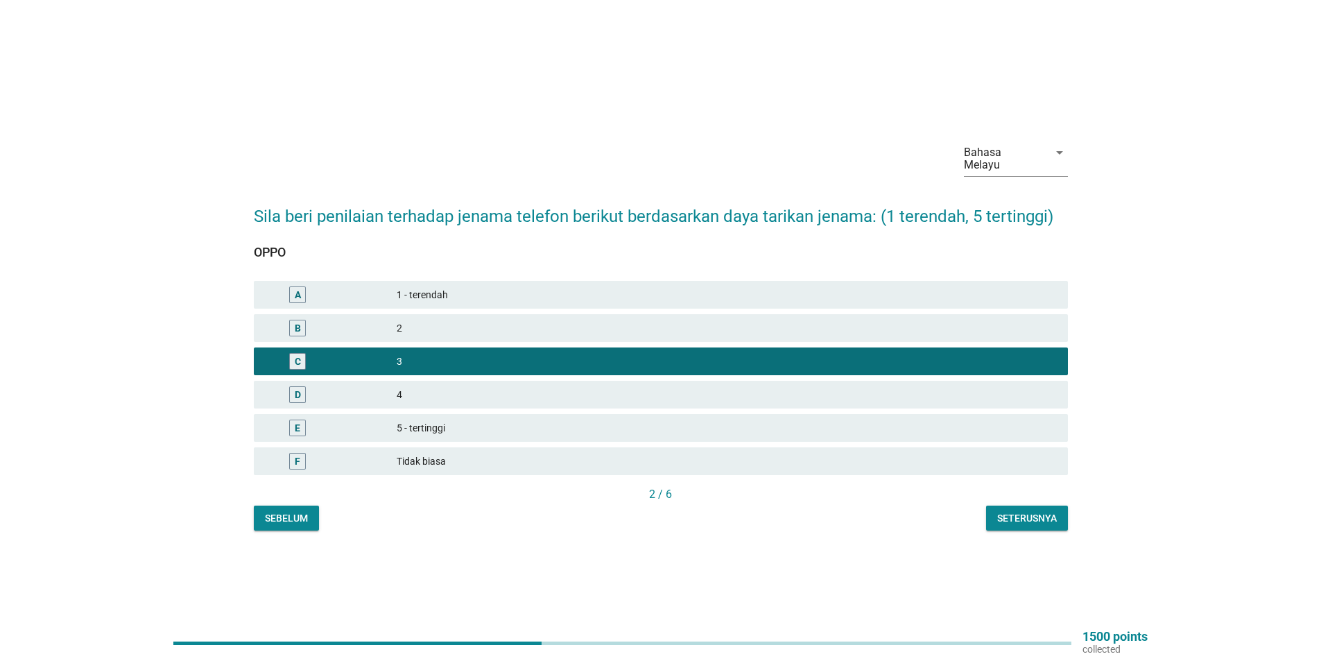
click at [1009, 511] on div "Seterusnya" at bounding box center [1027, 518] width 60 height 15
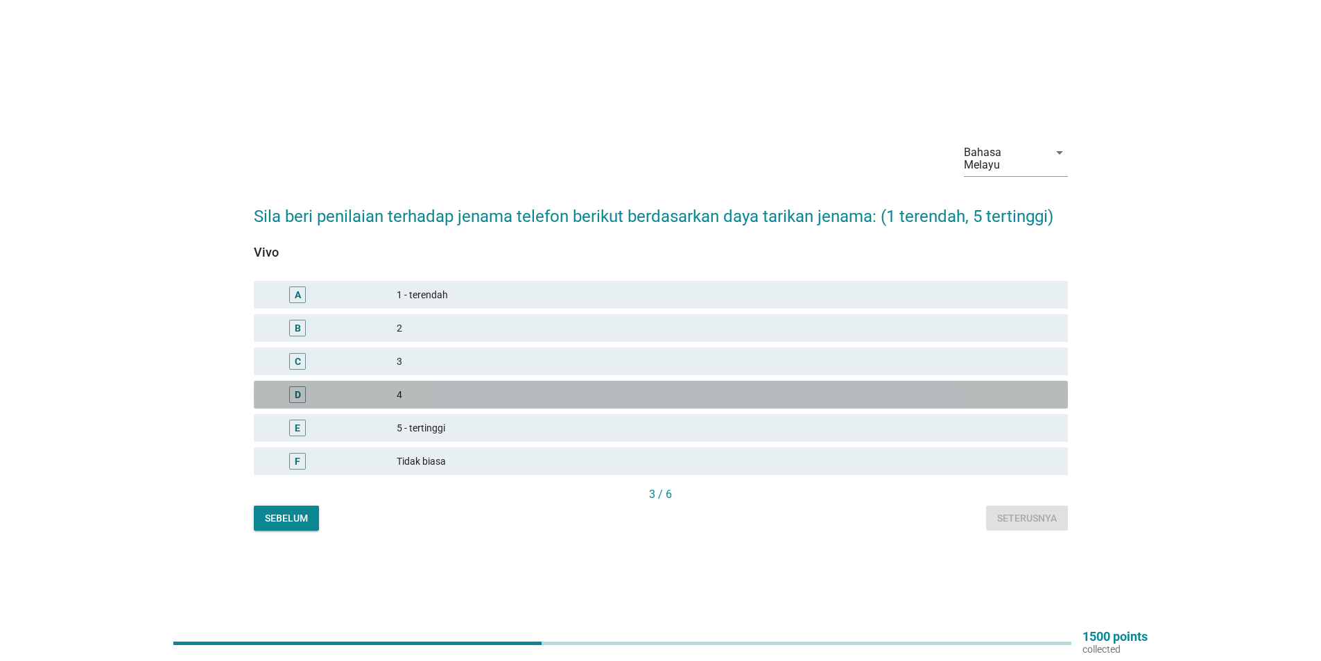
drag, startPoint x: 432, startPoint y: 386, endPoint x: 480, endPoint y: 397, distance: 49.8
click at [432, 387] on div "4" at bounding box center [727, 394] width 660 height 17
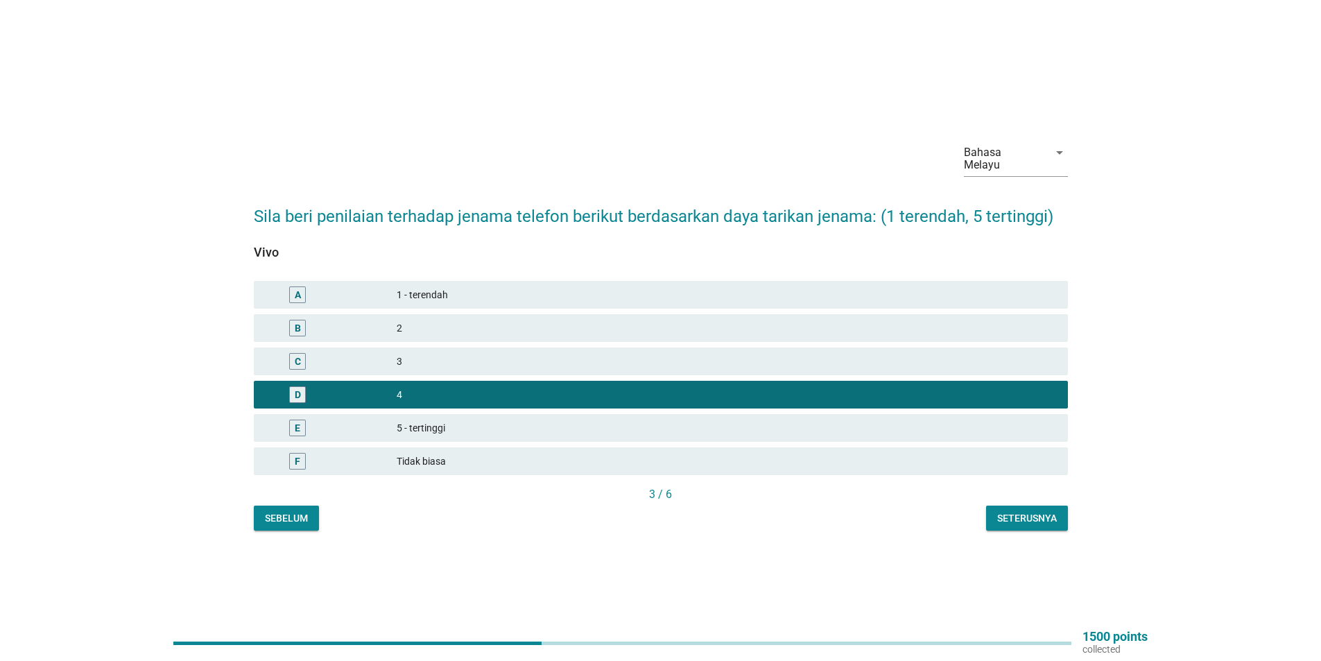
click at [1043, 505] on button "Seterusnya" at bounding box center [1027, 517] width 82 height 25
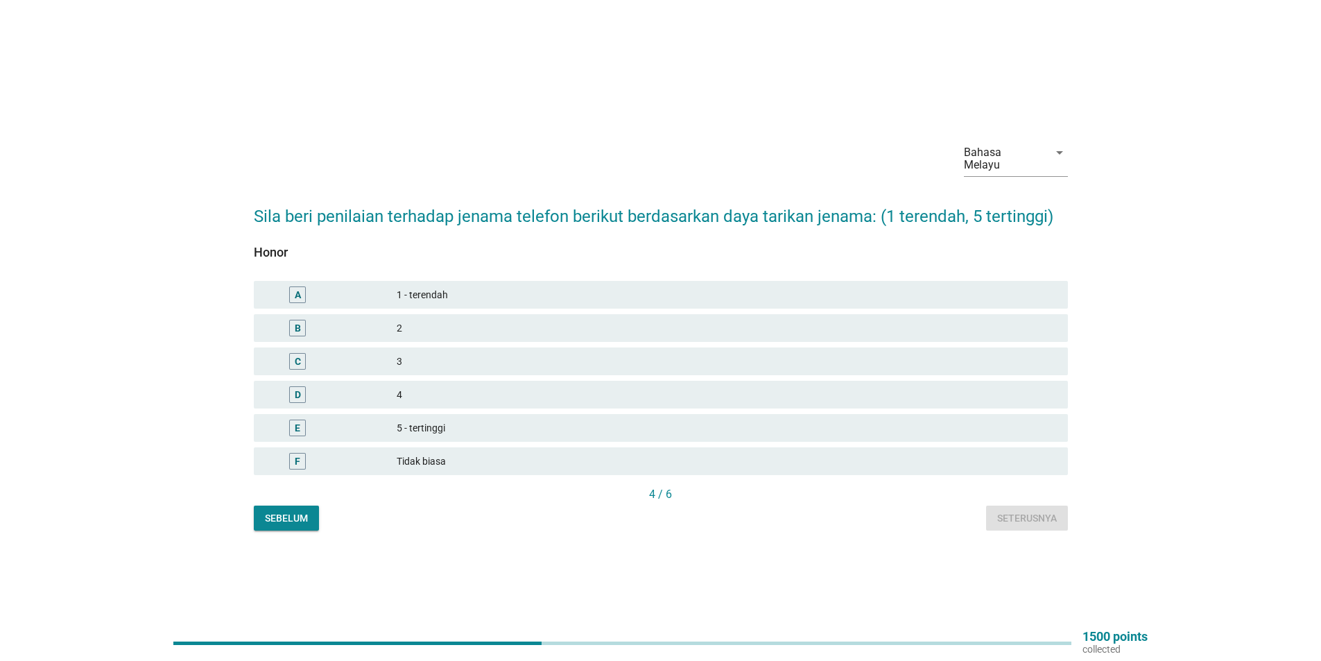
click at [442, 386] on div "4" at bounding box center [727, 394] width 660 height 17
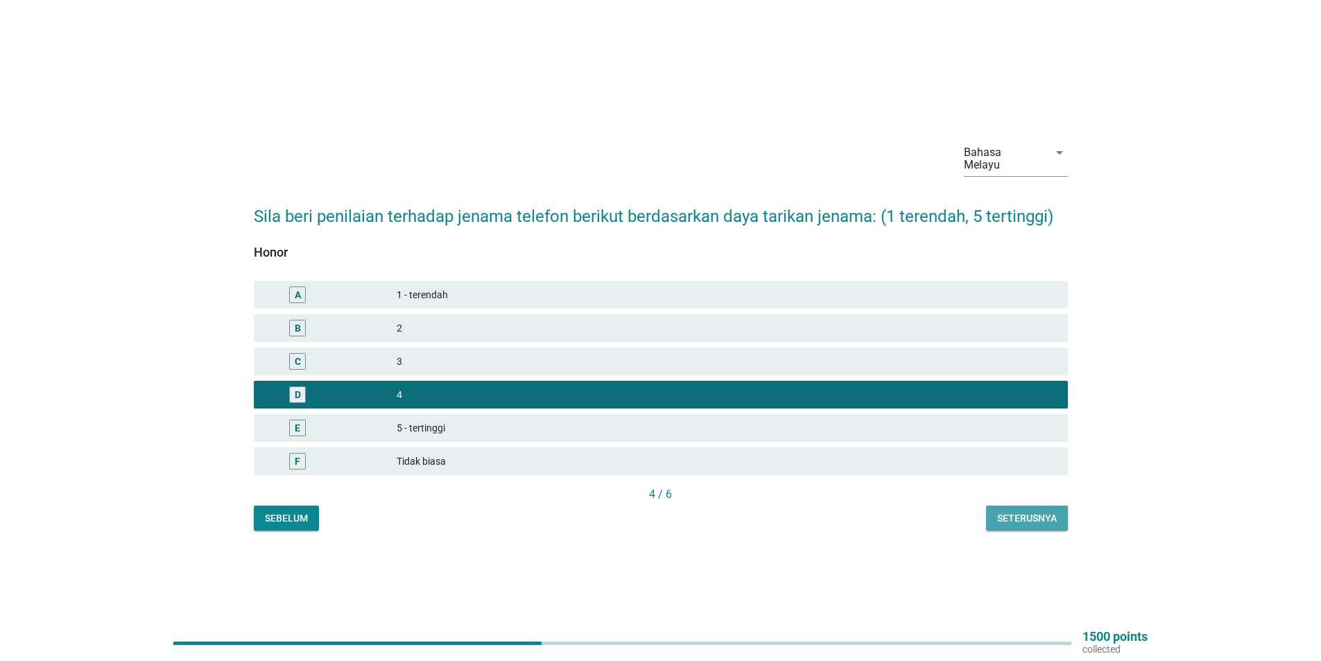
click at [1022, 505] on button "Seterusnya" at bounding box center [1027, 517] width 82 height 25
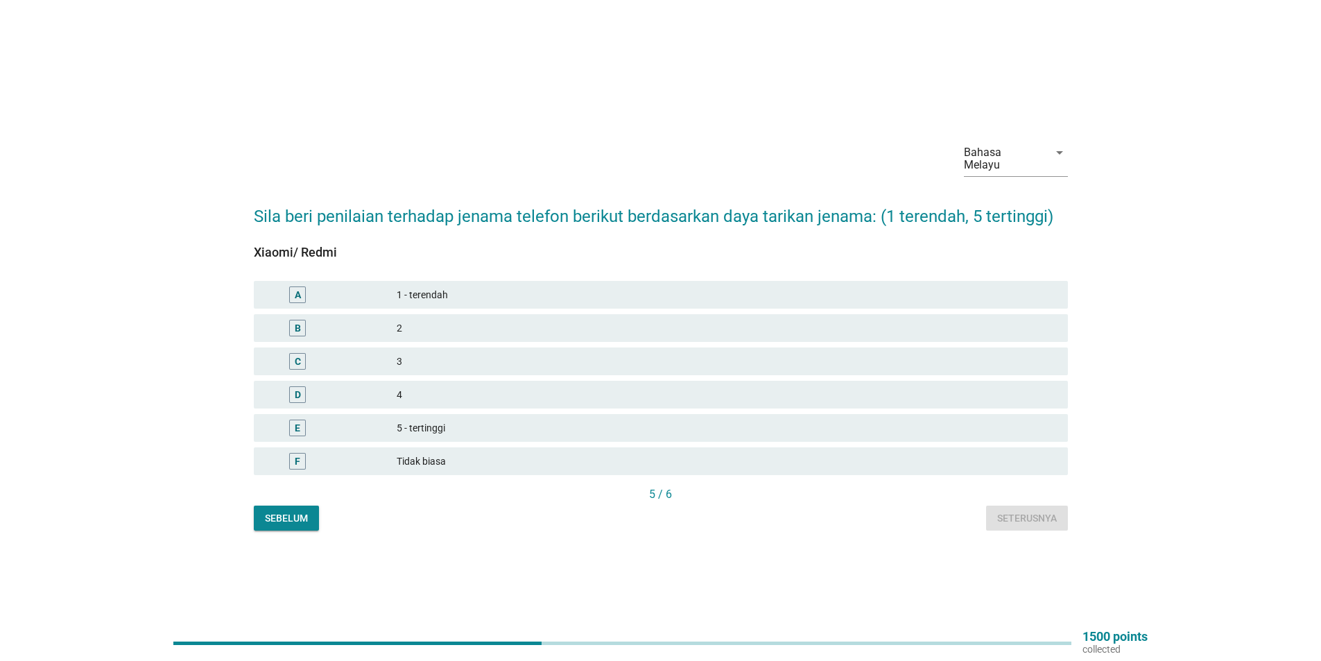
click at [443, 386] on div "4" at bounding box center [727, 394] width 660 height 17
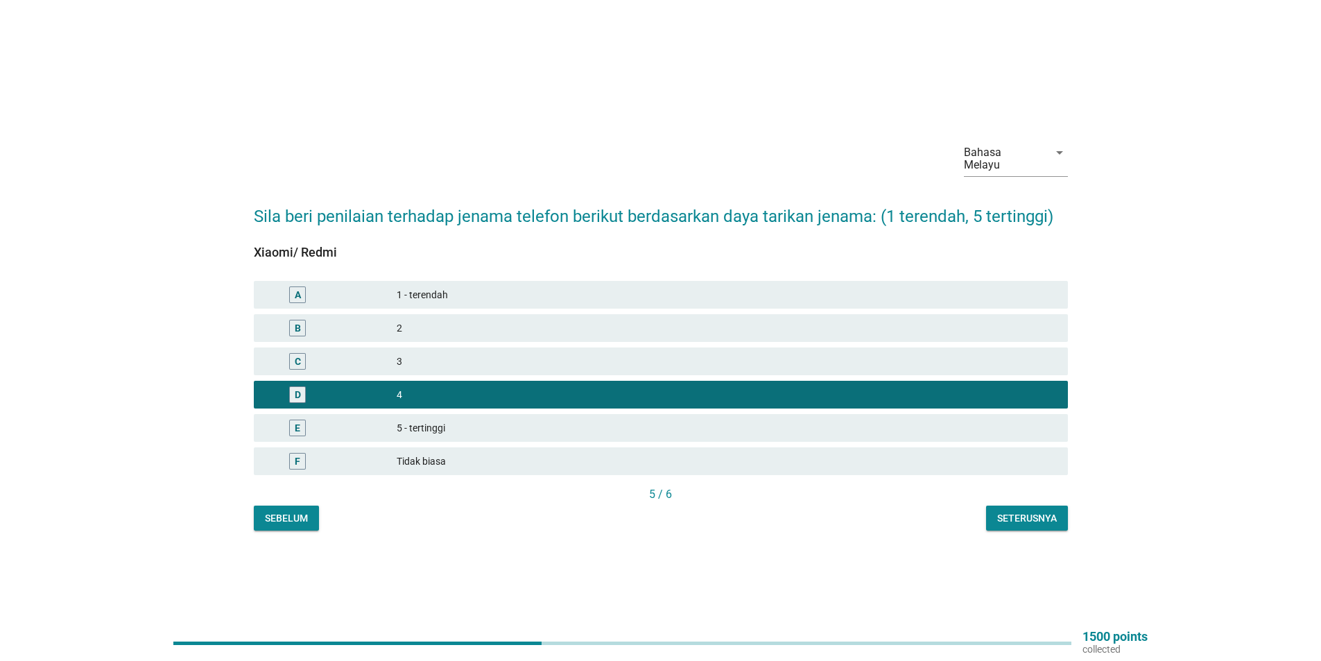
click at [1000, 512] on div "Seterusnya" at bounding box center [1027, 518] width 60 height 15
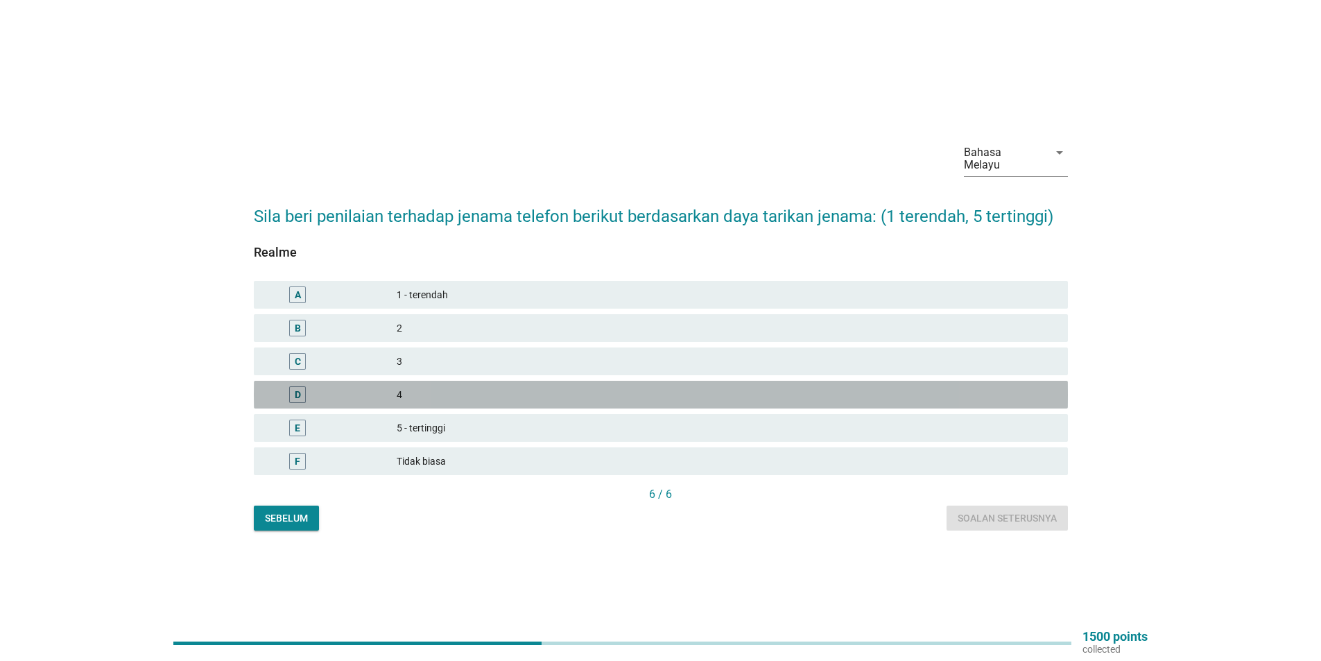
click at [418, 386] on div "4" at bounding box center [727, 394] width 660 height 17
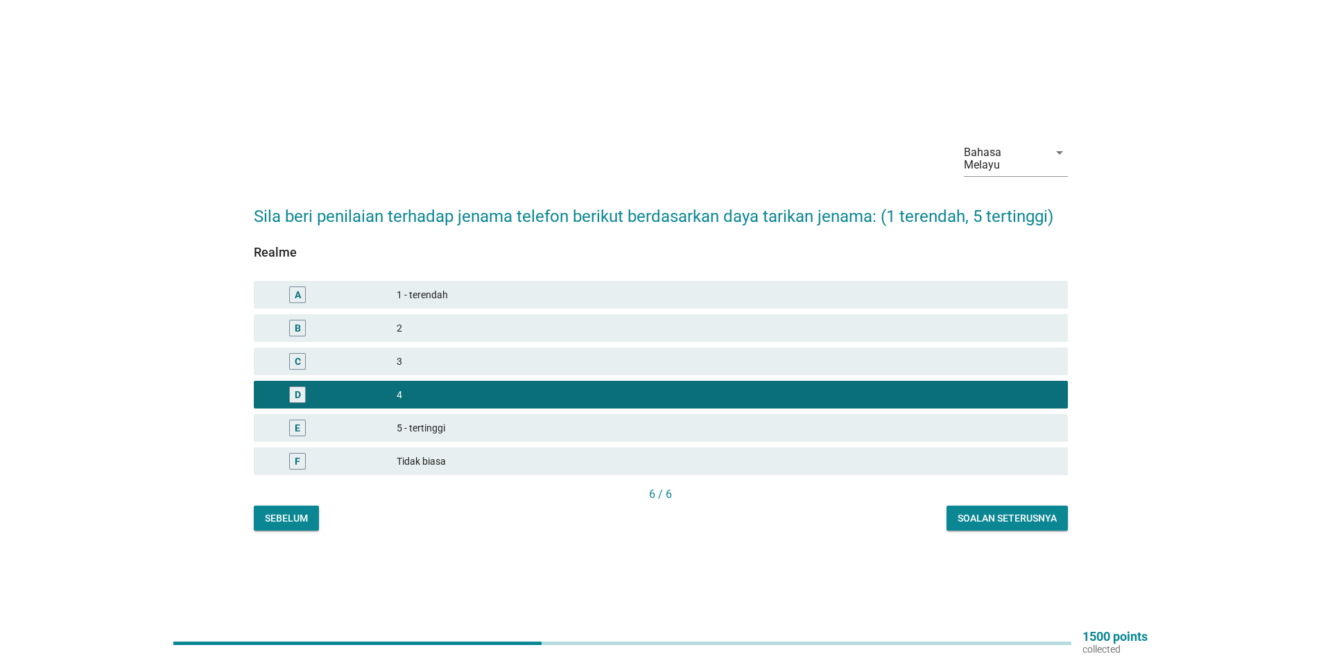
click at [1018, 526] on div "Bahasa Melayu arrow_drop_down Sila beri penilaian terhadap jenama telefon berik…" at bounding box center [661, 330] width 836 height 422
click at [1015, 519] on button "Soalan seterusnya" at bounding box center [1006, 517] width 121 height 25
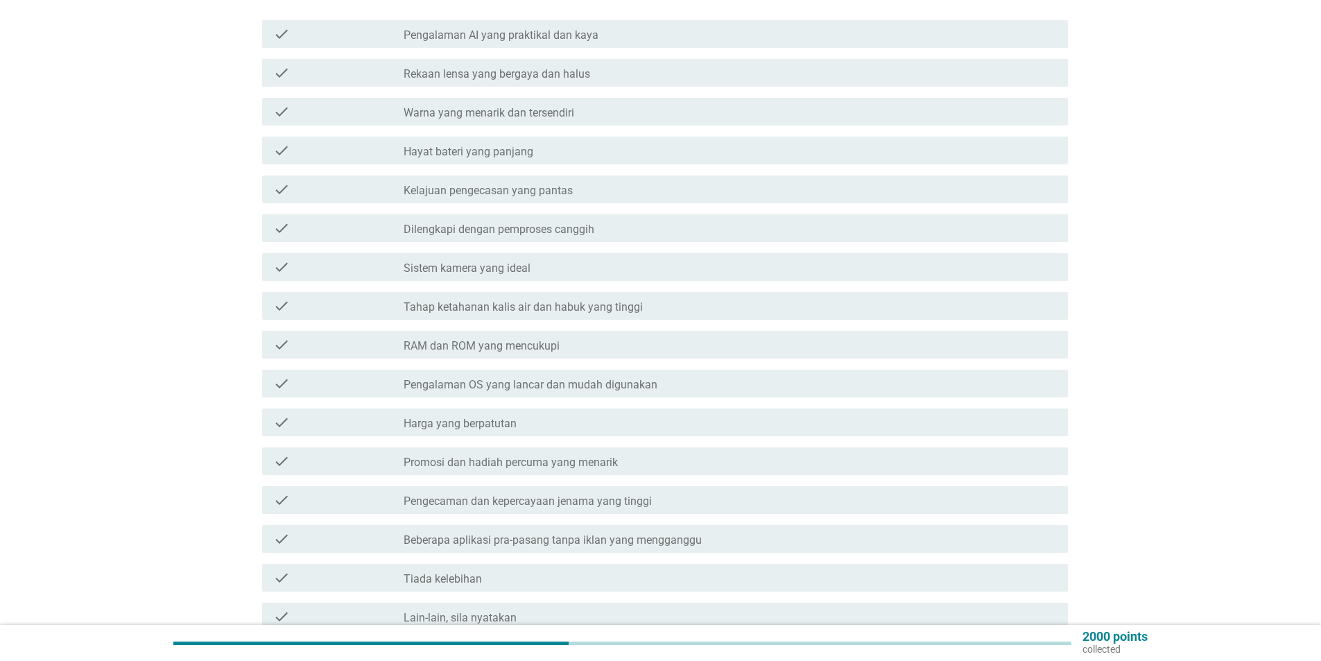
scroll to position [208, 0]
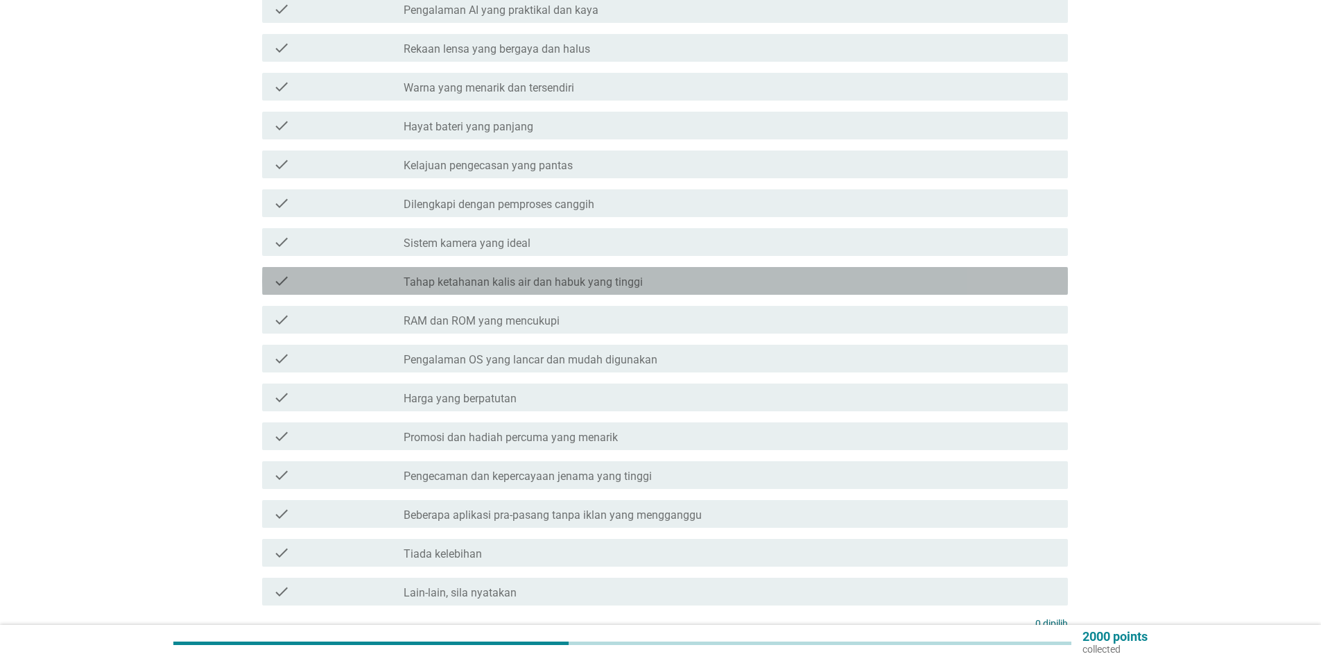
click at [511, 275] on label "Tahap ketahanan kalis air dan habuk yang tinggi" at bounding box center [522, 282] width 239 height 14
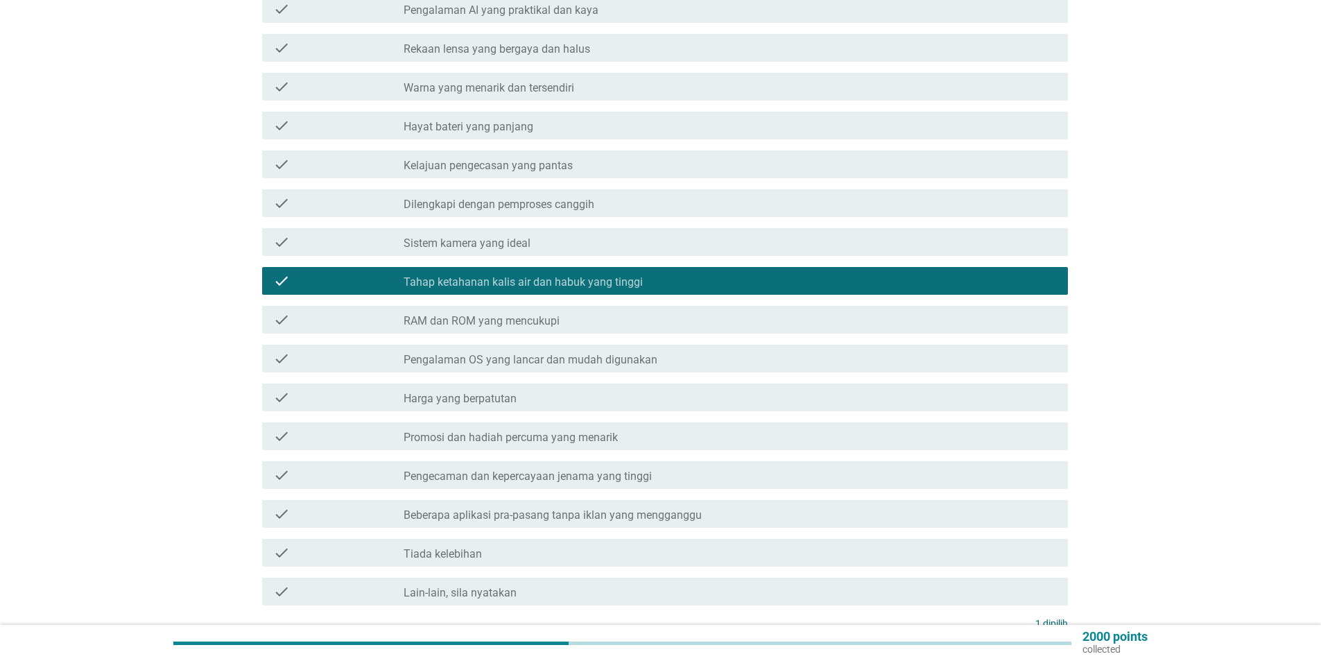
click at [503, 314] on label "RAM dan ROM yang mencukupi" at bounding box center [481, 321] width 156 height 14
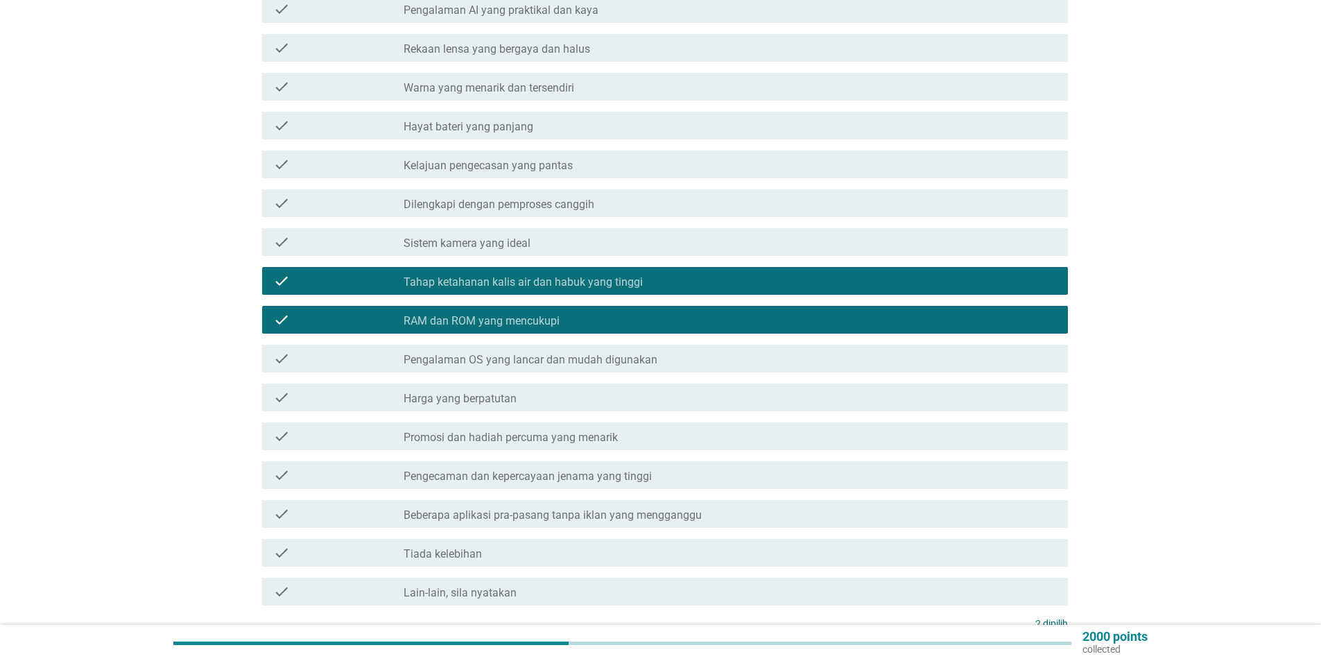
click at [517, 314] on label "RAM dan ROM yang mencukupi" at bounding box center [481, 321] width 156 height 14
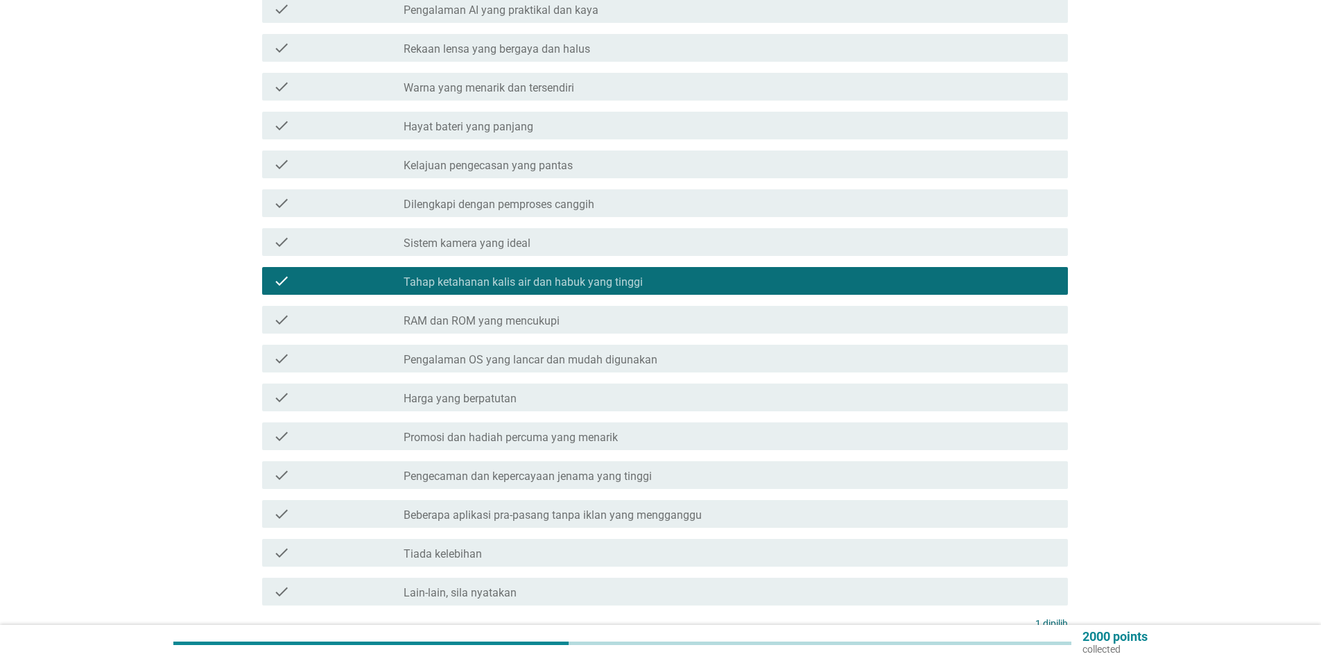
scroll to position [277, 0]
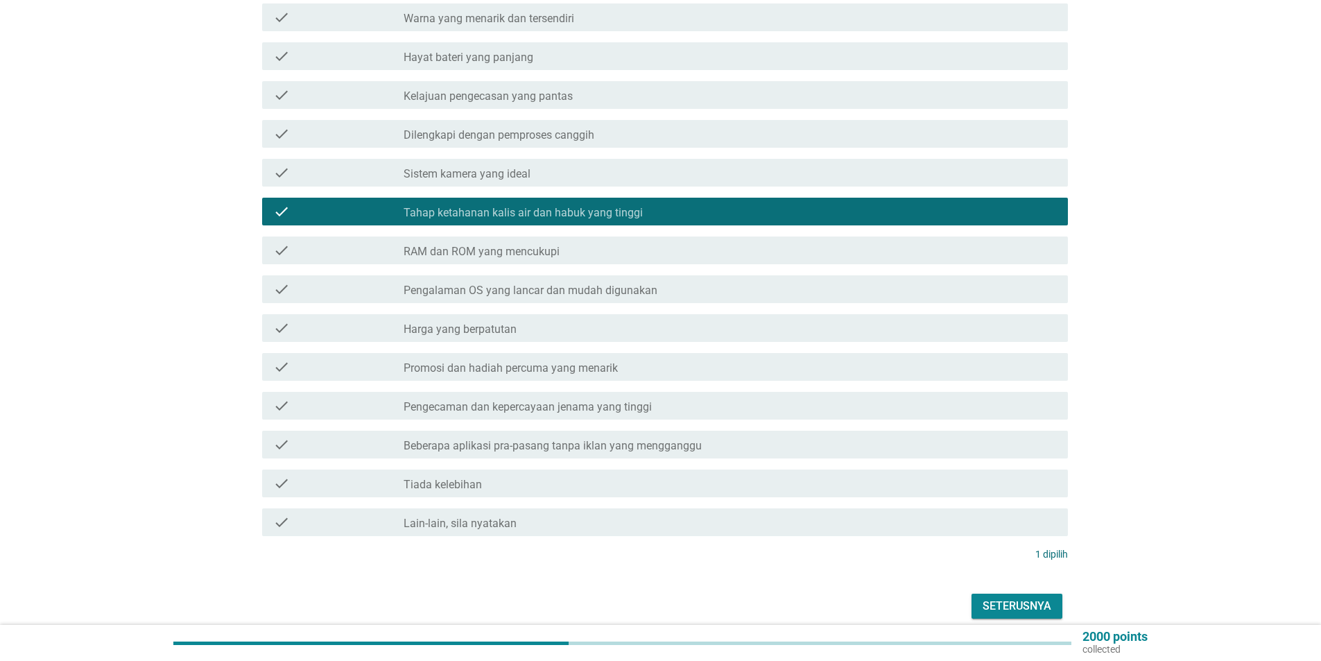
click at [502, 322] on label "Harga yang berpatutan" at bounding box center [459, 329] width 113 height 14
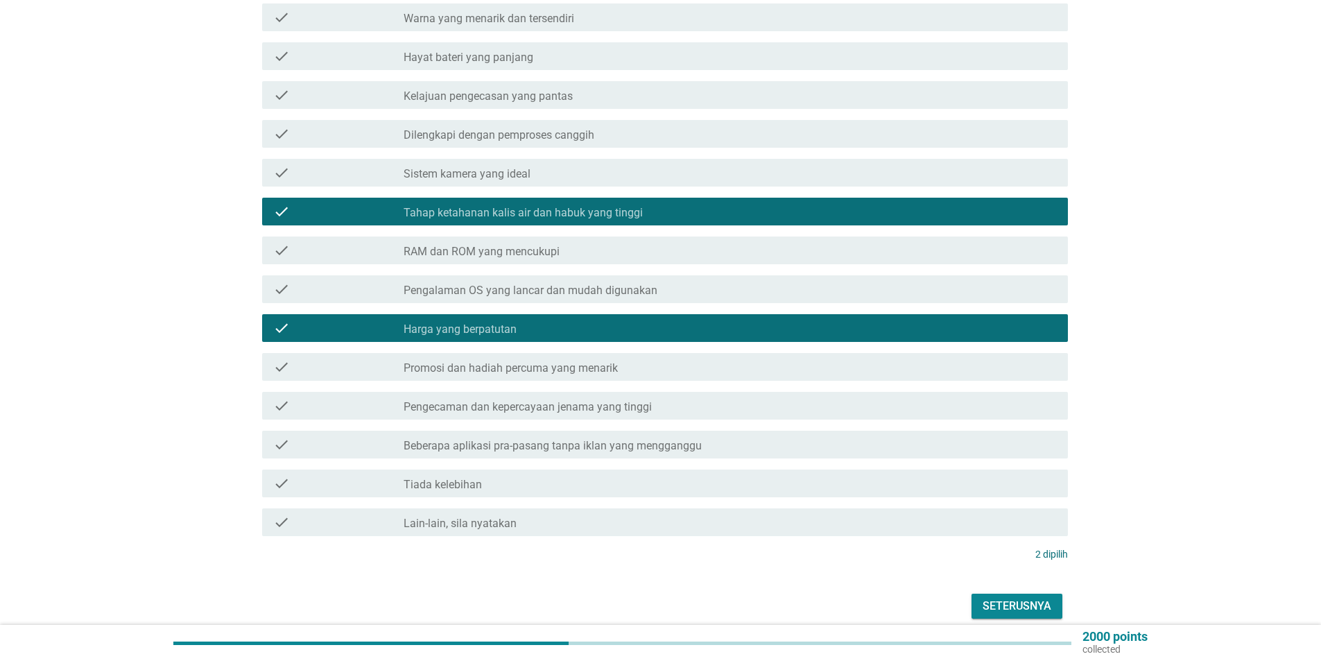
click at [1025, 598] on div "Seterusnya" at bounding box center [1016, 606] width 69 height 17
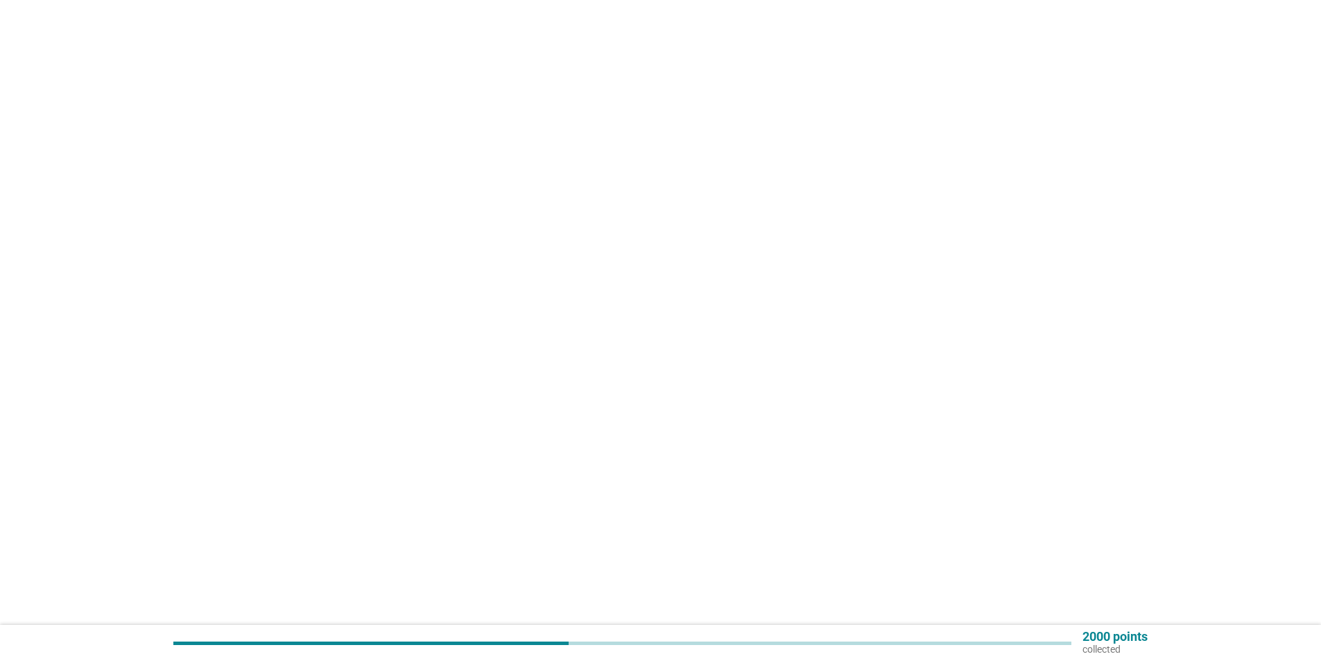
scroll to position [0, 0]
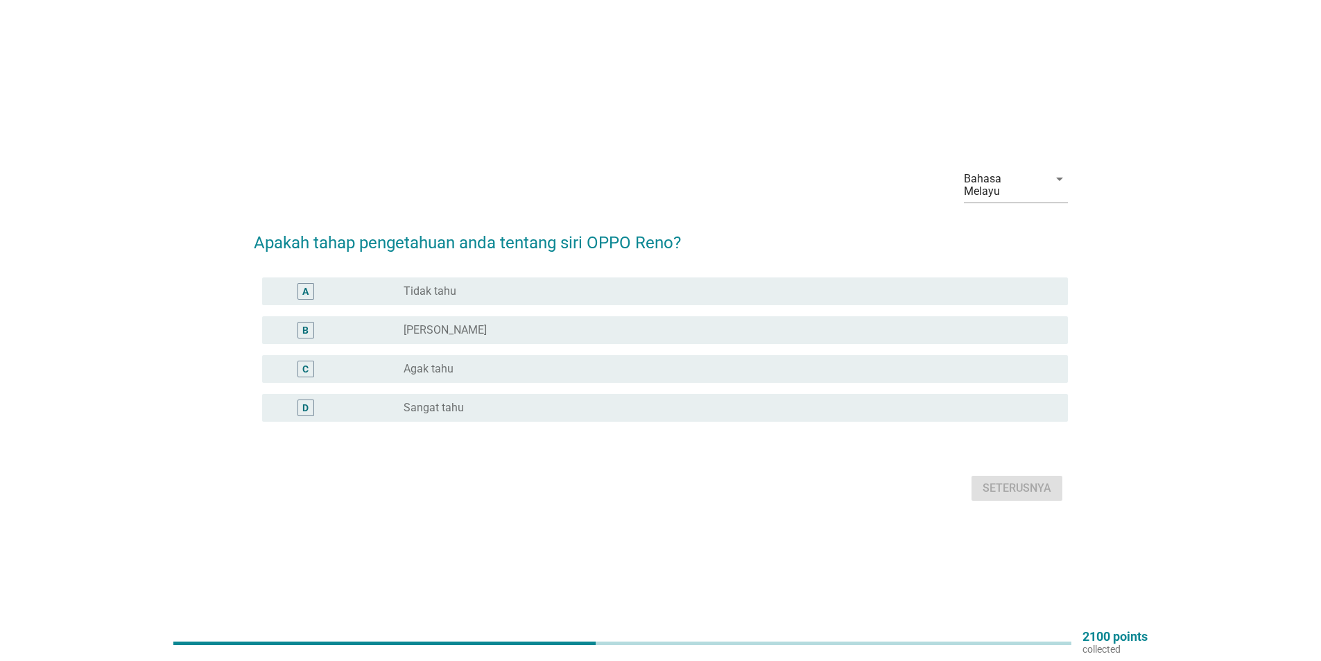
click at [379, 327] on div "B" at bounding box center [338, 330] width 130 height 17
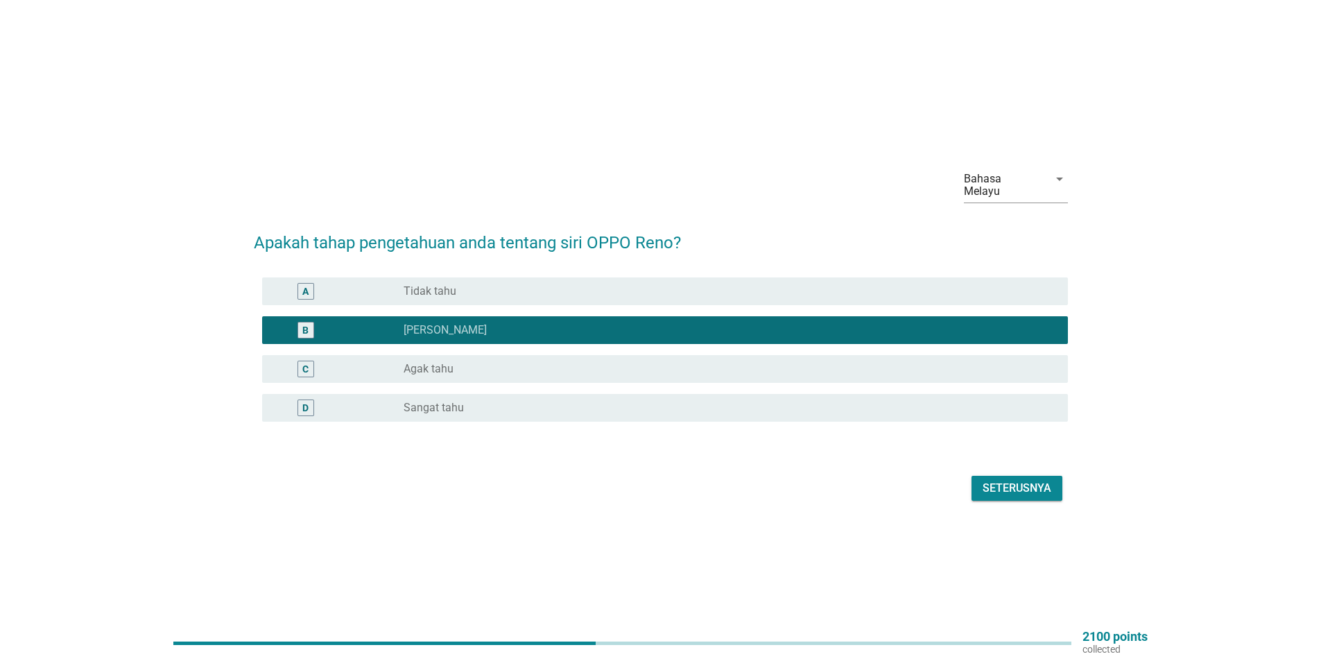
click at [1004, 482] on div "Seterusnya" at bounding box center [1016, 488] width 69 height 17
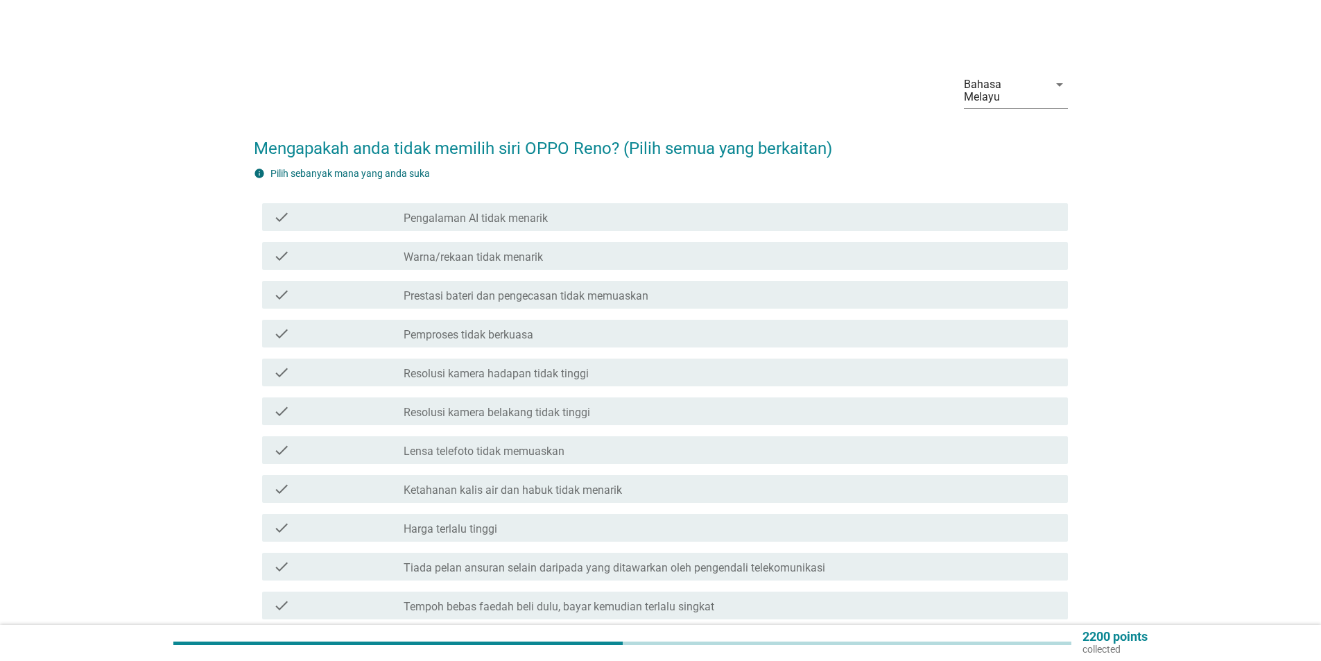
scroll to position [69, 0]
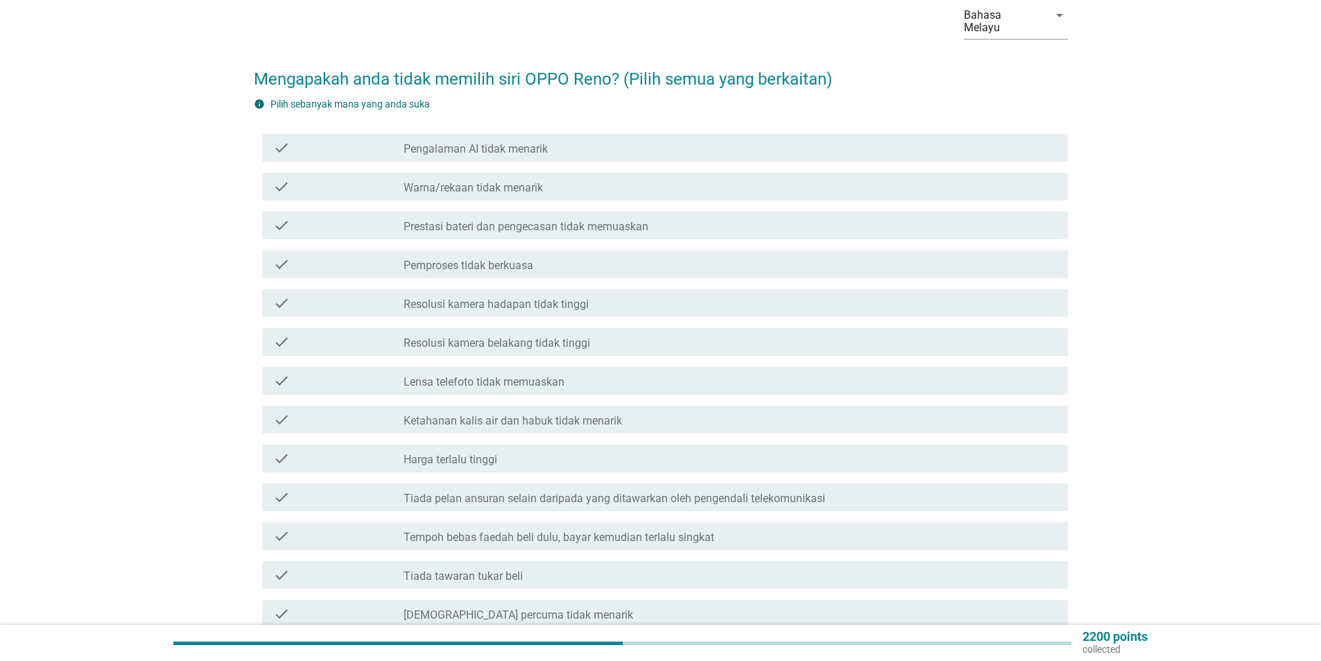
click at [501, 336] on label "Resolusi kamera belakang tidak tinggi" at bounding box center [496, 343] width 186 height 14
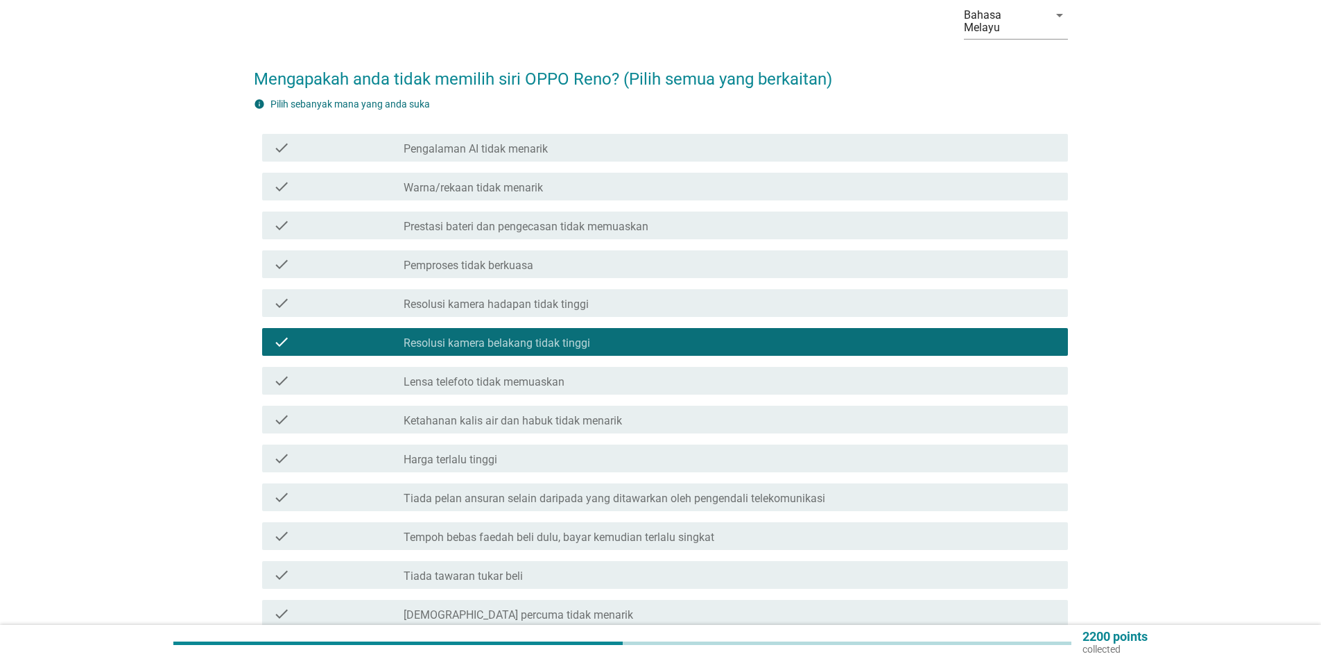
click at [501, 336] on label "Resolusi kamera belakang tidak tinggi" at bounding box center [496, 343] width 186 height 14
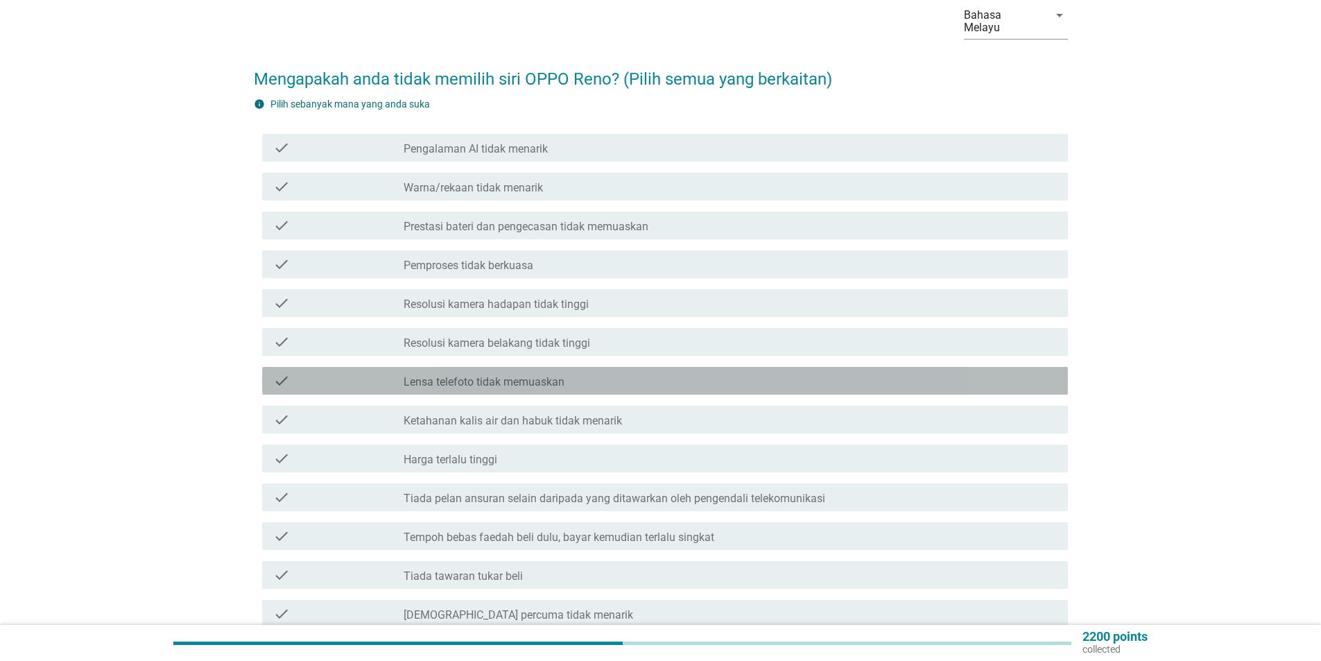
click at [503, 375] on label "Lensa telefoto tidak memuaskan" at bounding box center [483, 382] width 161 height 14
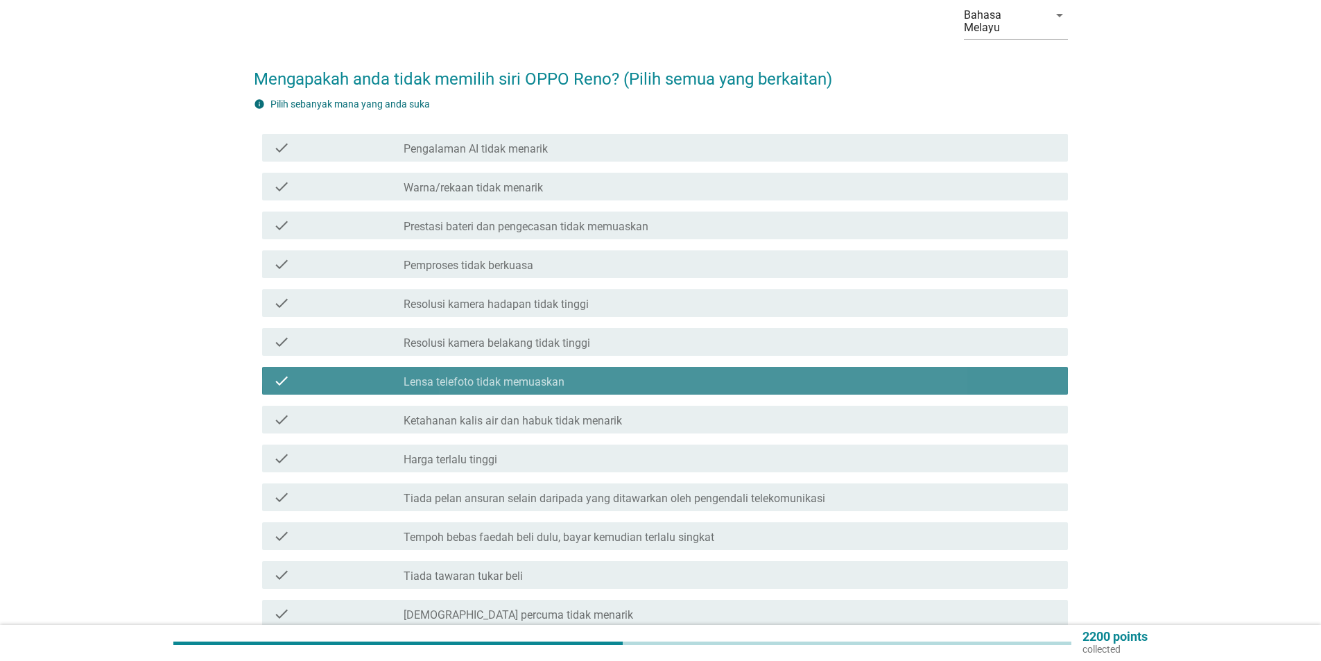
click at [503, 375] on label "Lensa telefoto tidak memuaskan" at bounding box center [483, 382] width 161 height 14
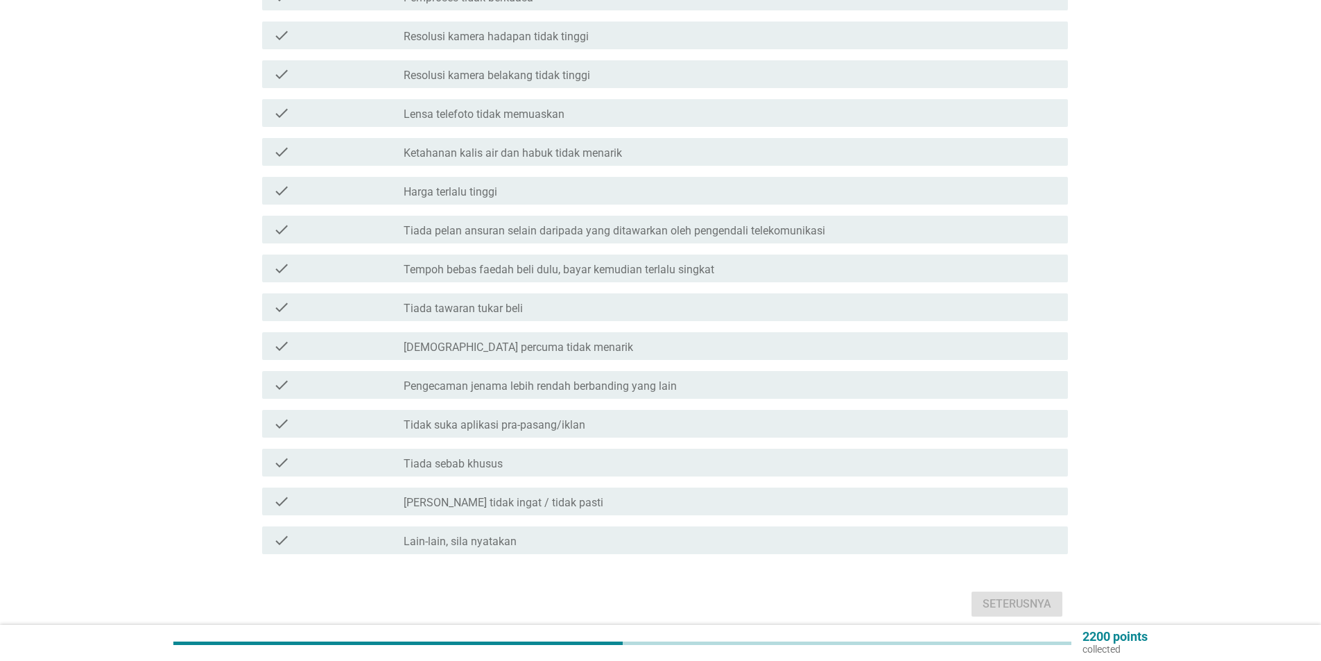
scroll to position [347, 0]
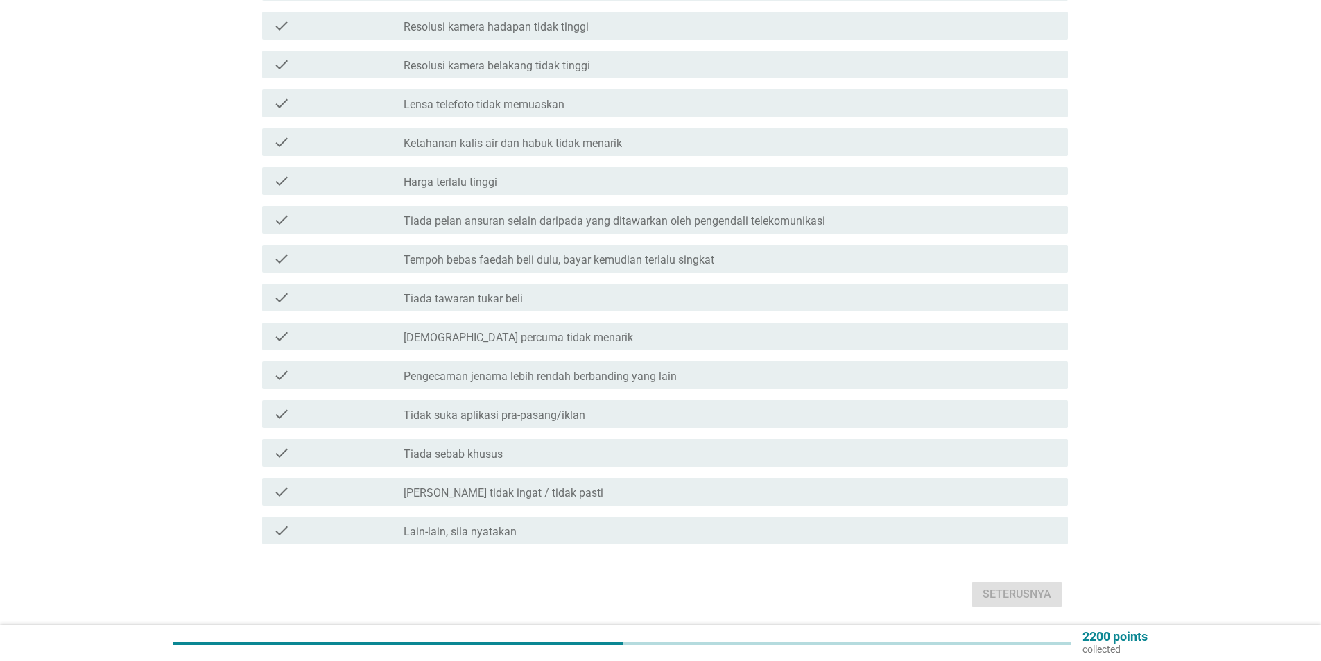
click at [521, 486] on label "[PERSON_NAME] tidak ingat / tidak pasti" at bounding box center [503, 493] width 200 height 14
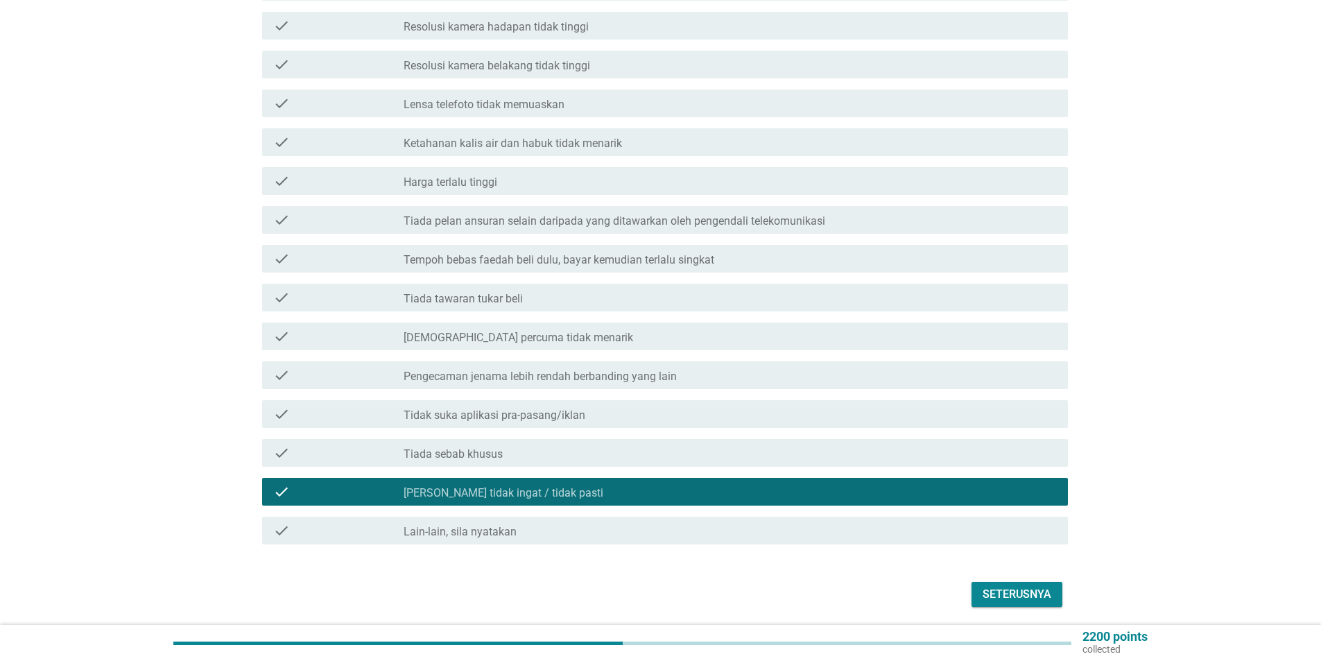
click at [511, 444] on div "check_box_outline_blank Tiada sebab khusus" at bounding box center [729, 452] width 653 height 17
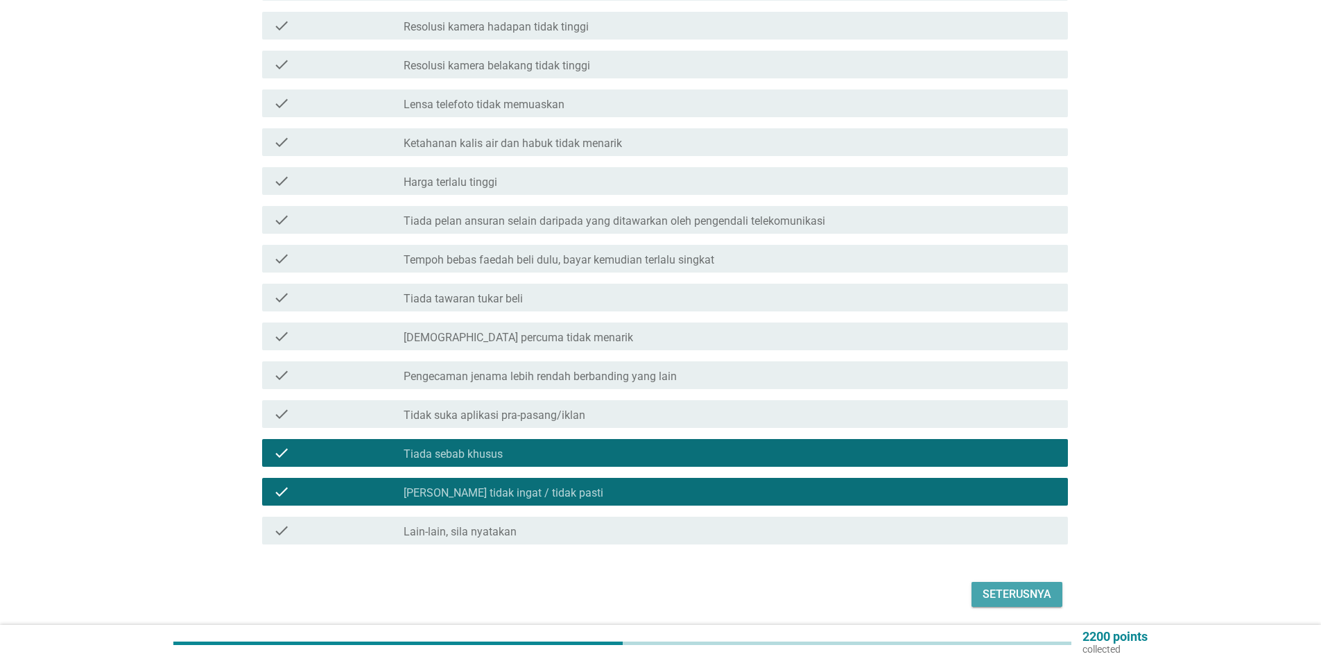
click at [1000, 589] on div "Seterusnya" at bounding box center [1016, 594] width 69 height 17
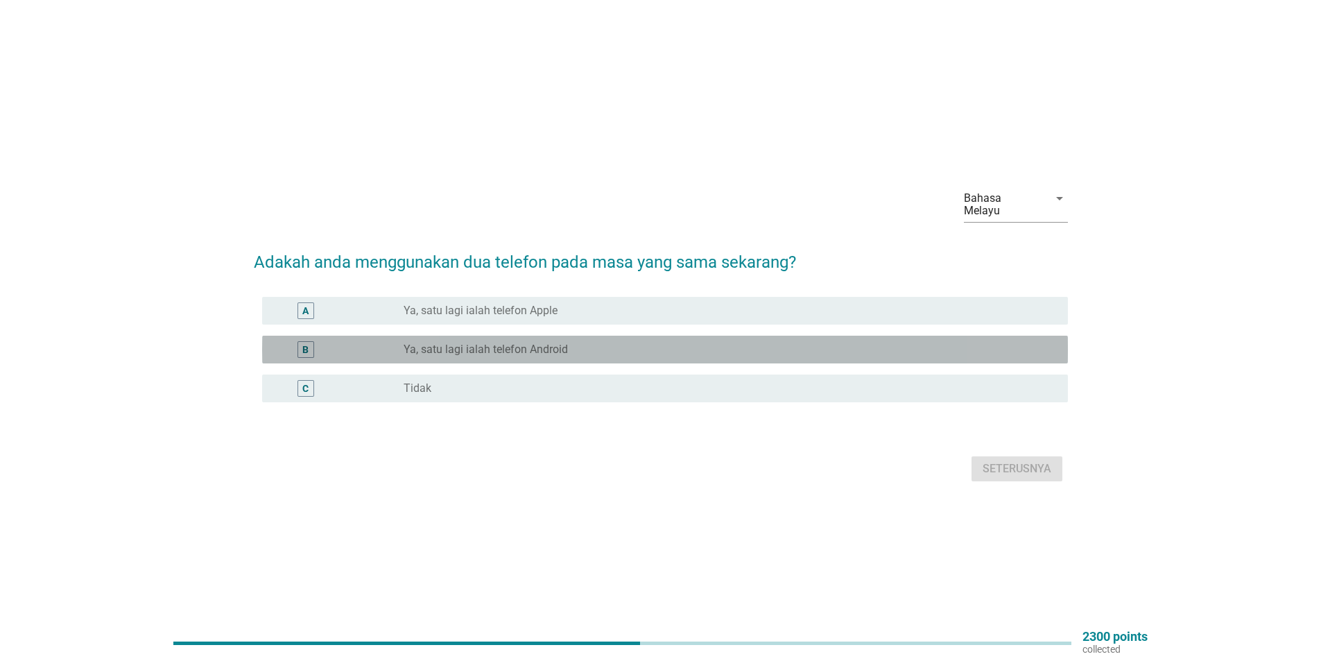
click at [396, 345] on div "B" at bounding box center [338, 349] width 130 height 17
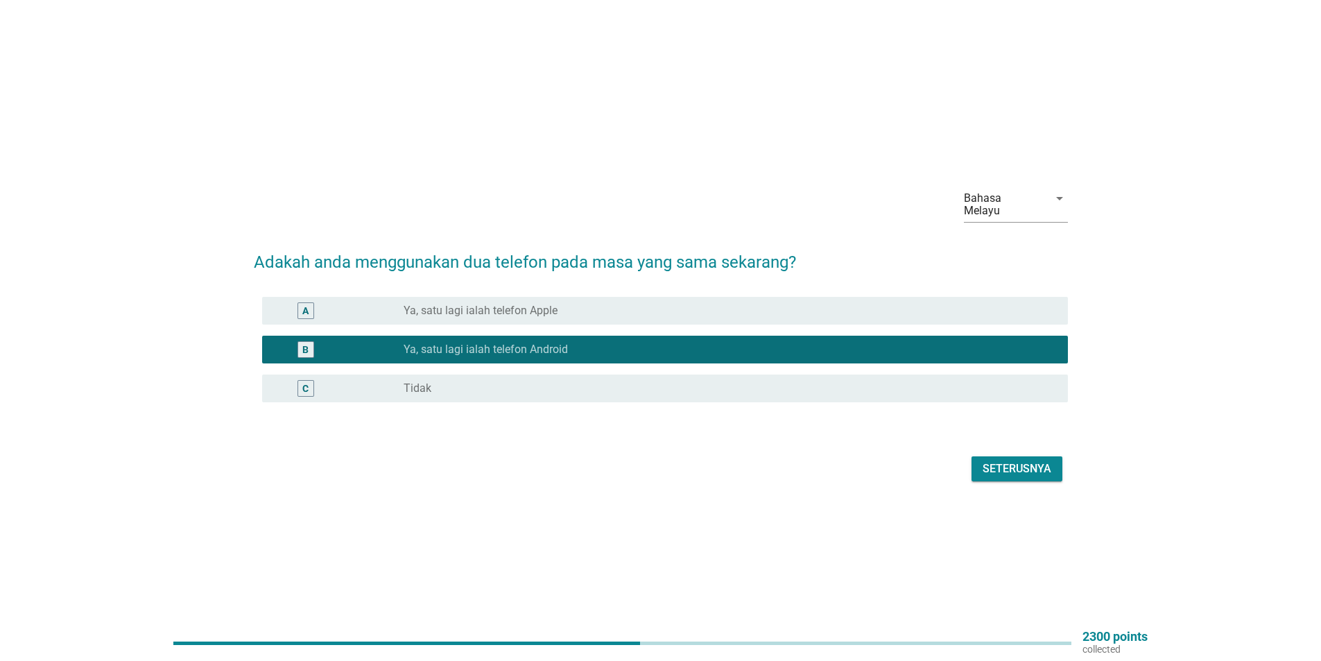
click at [991, 456] on button "Seterusnya" at bounding box center [1016, 468] width 91 height 25
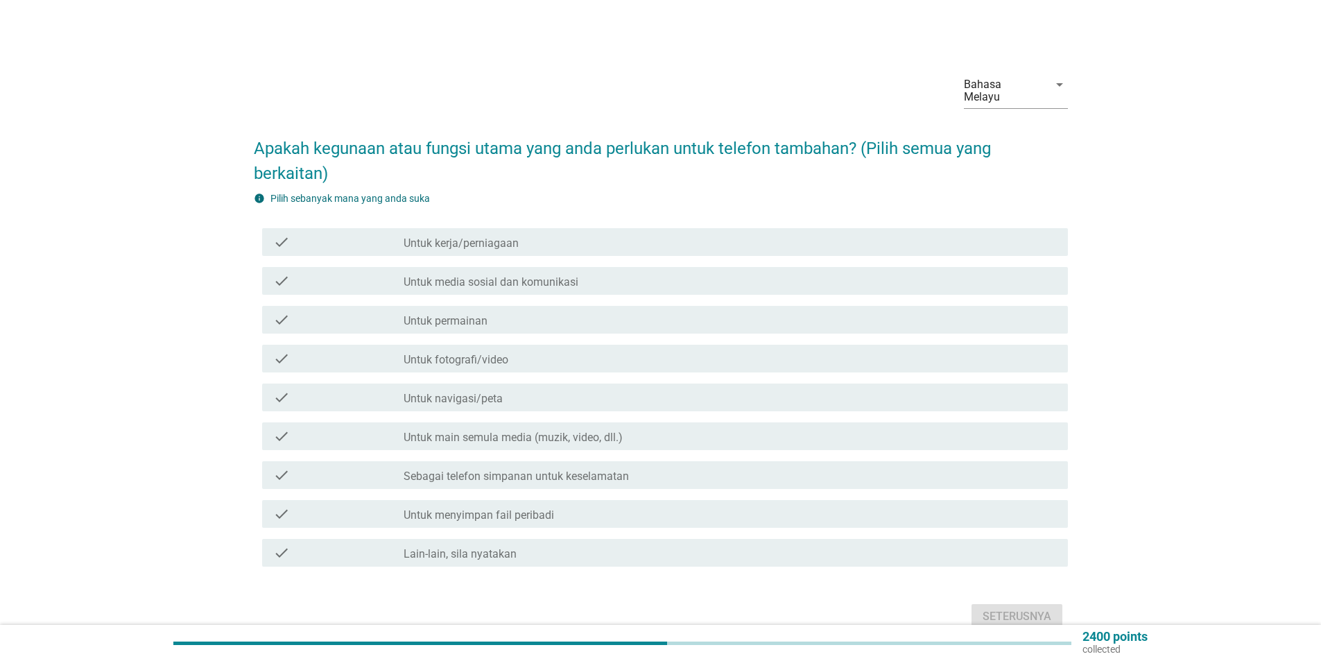
click at [532, 276] on label "Untuk media sosial dan komunikasi" at bounding box center [490, 282] width 175 height 14
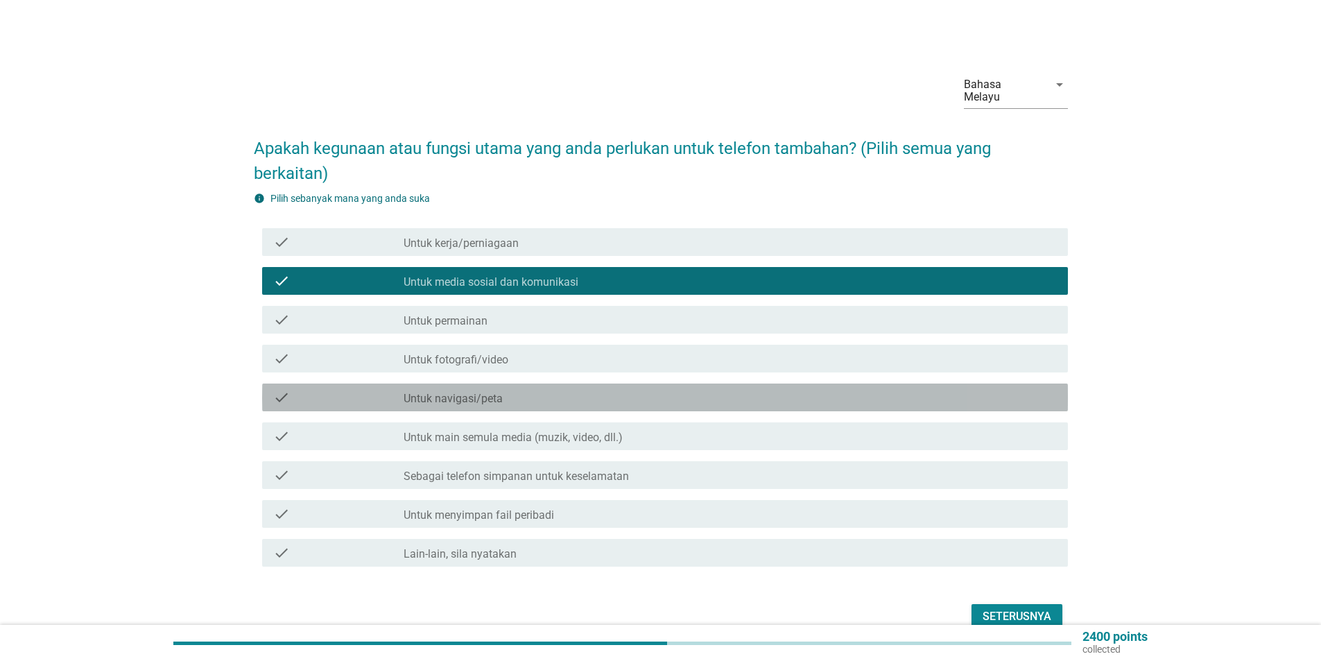
click at [525, 389] on div "check_box_outline_blank Untuk navigasi/peta" at bounding box center [729, 397] width 653 height 17
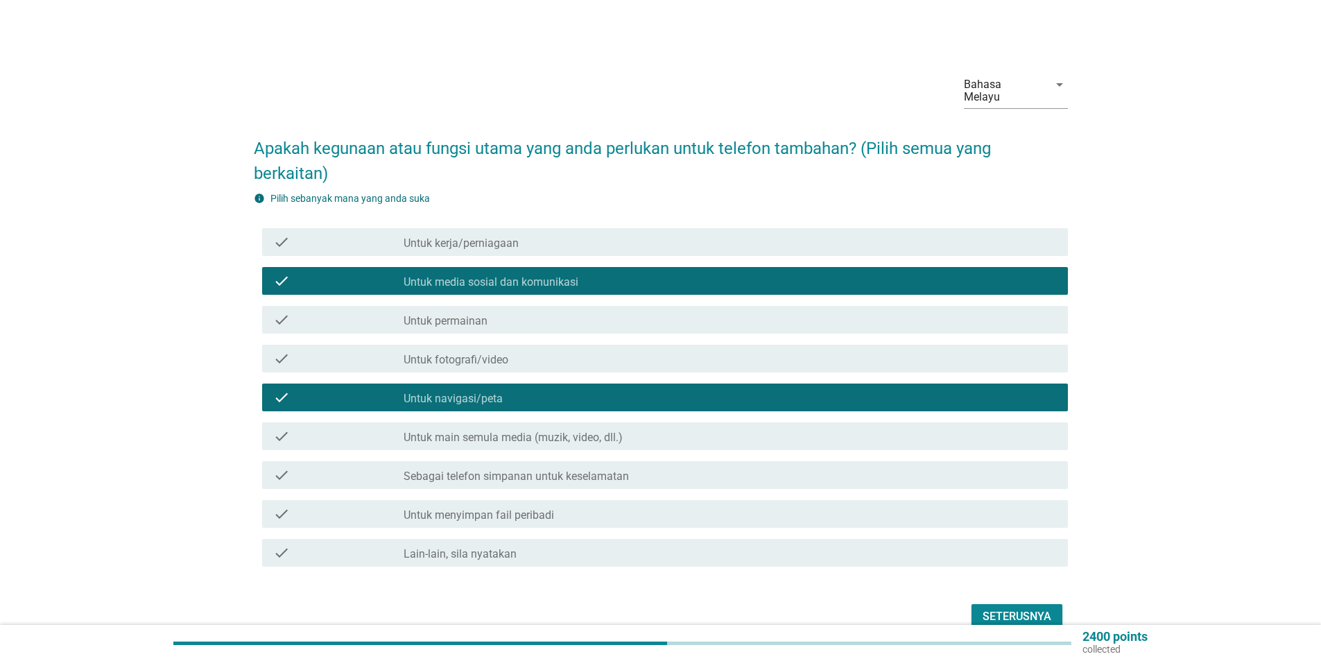
click at [525, 494] on div "check check_box_outline_blank Untuk menyimpan fail peribadi" at bounding box center [661, 513] width 814 height 39
click at [530, 469] on label "Sebagai telefon simpanan untuk keselamatan" at bounding box center [515, 476] width 225 height 14
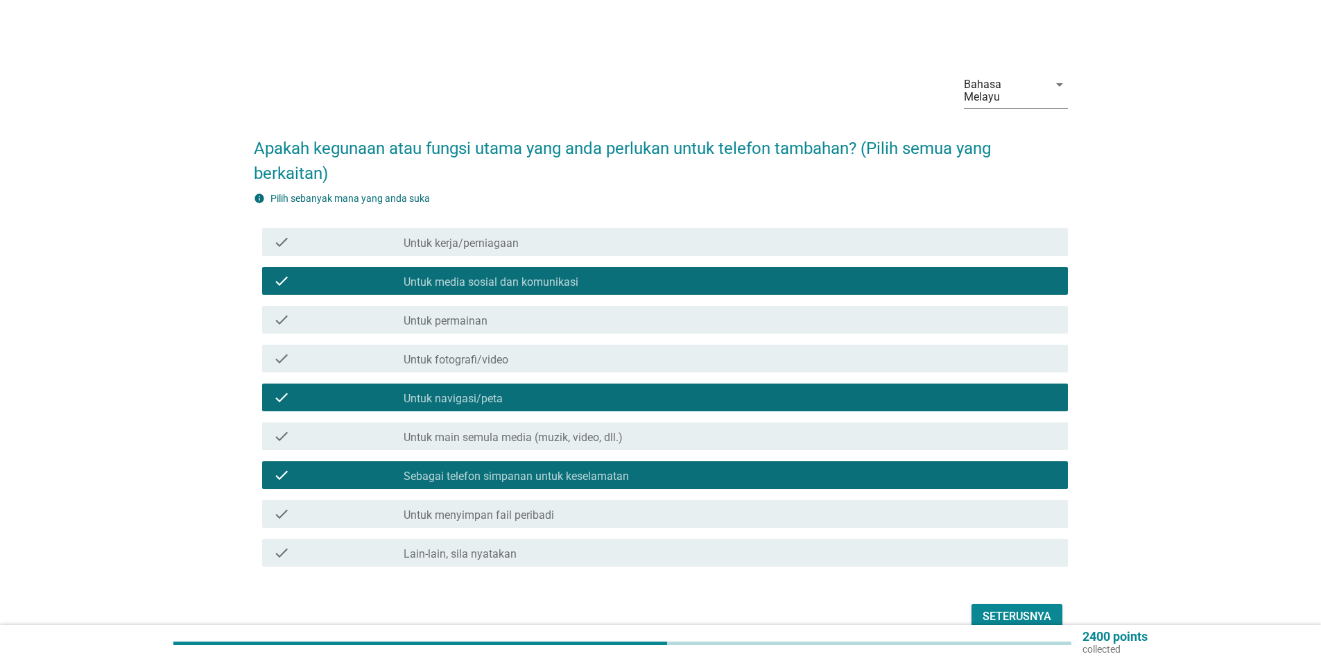
click at [527, 500] on div "check check_box_outline_blank Untuk menyimpan fail peribadi" at bounding box center [665, 514] width 806 height 28
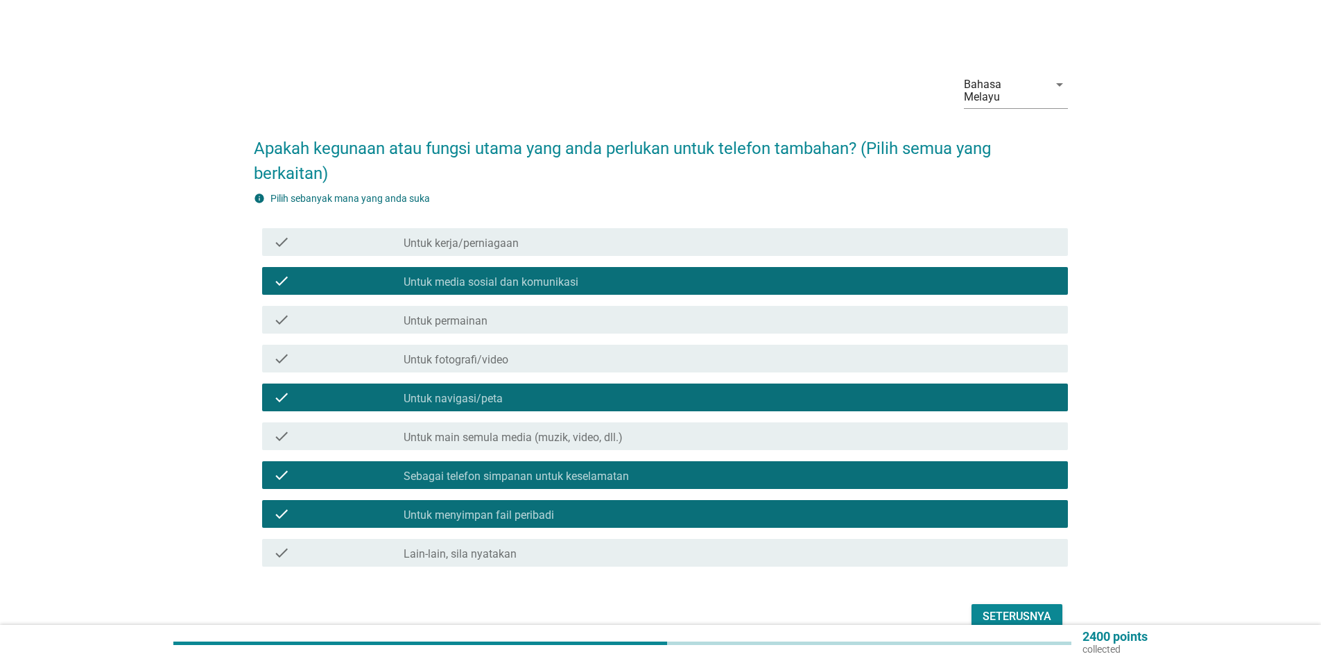
click at [1025, 608] on div "Seterusnya" at bounding box center [1016, 616] width 69 height 17
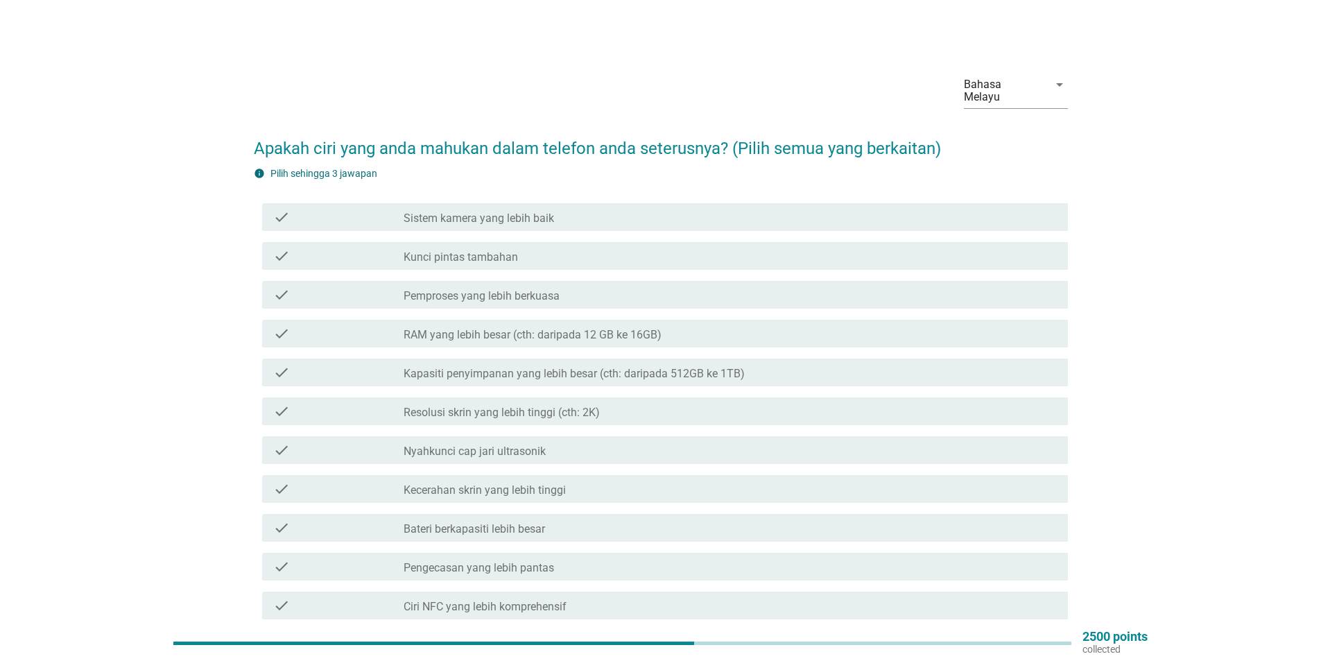
click at [478, 211] on label "Sistem kamera yang lebih baik" at bounding box center [478, 218] width 150 height 14
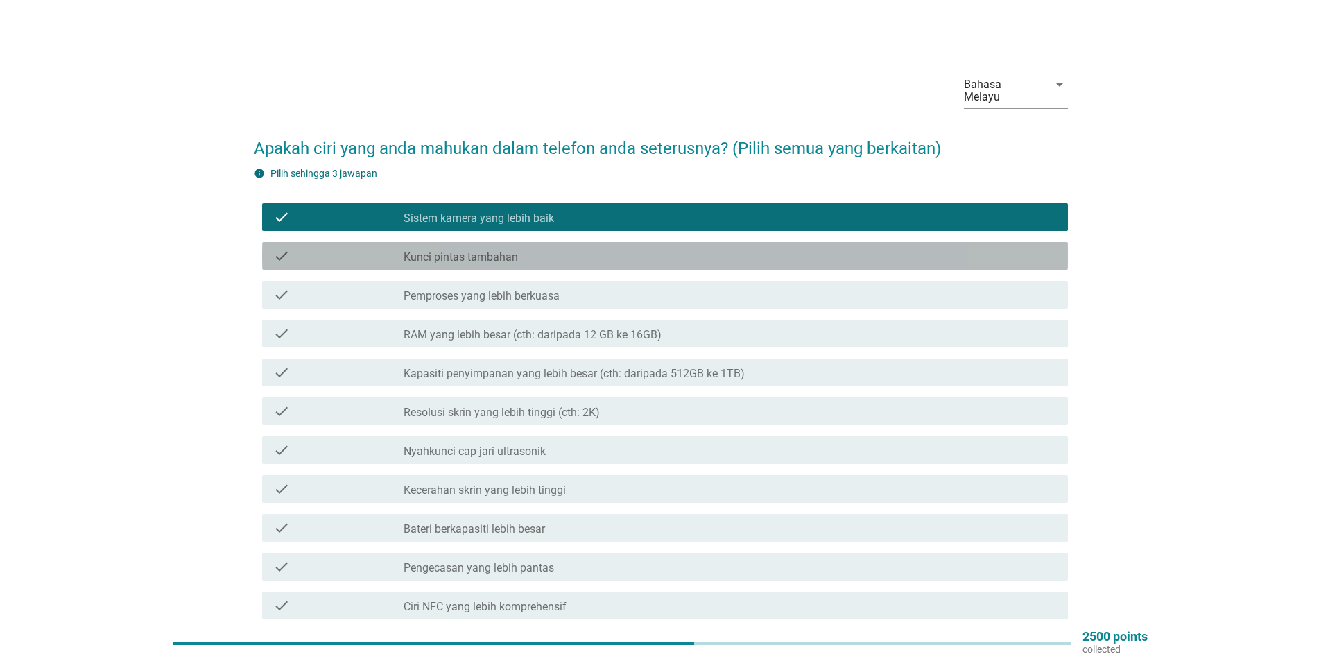
click at [478, 248] on div "check_box_outline_blank Kunci pintas tambahan" at bounding box center [729, 256] width 653 height 17
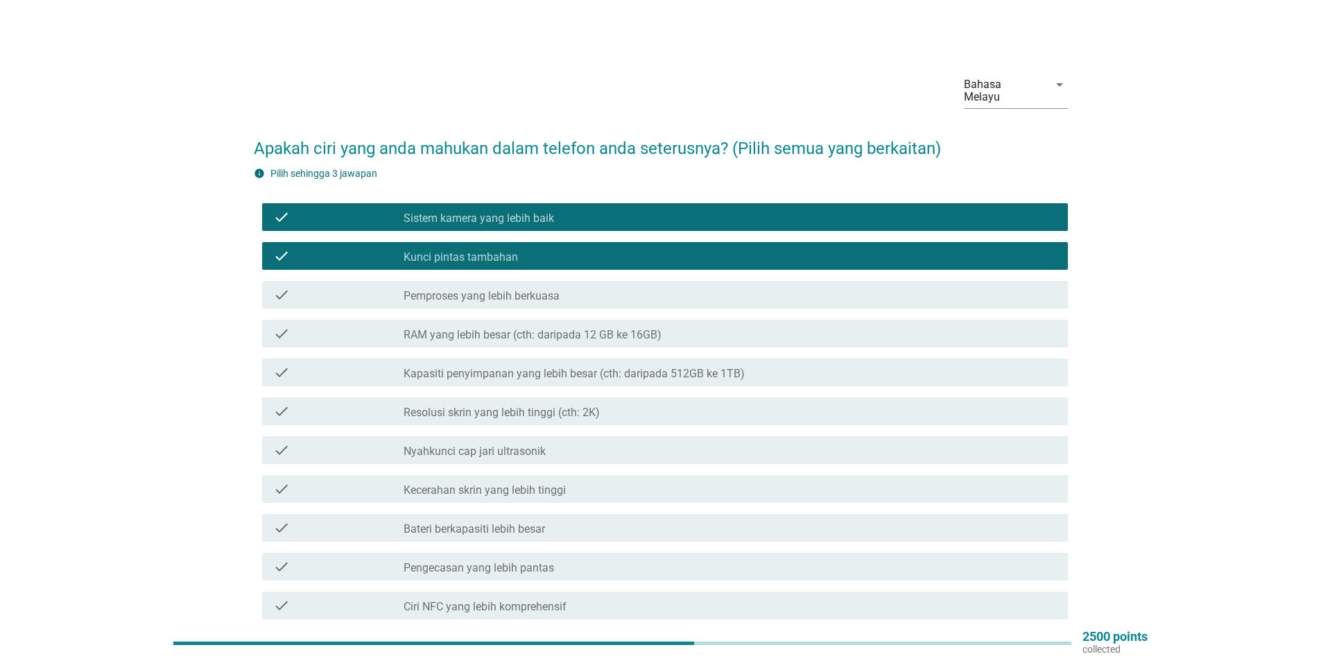
click at [481, 320] on div "check check_box_outline_blank RAM yang lebih besar (cth: daripada 12 GB ke 16GB)" at bounding box center [665, 334] width 806 height 28
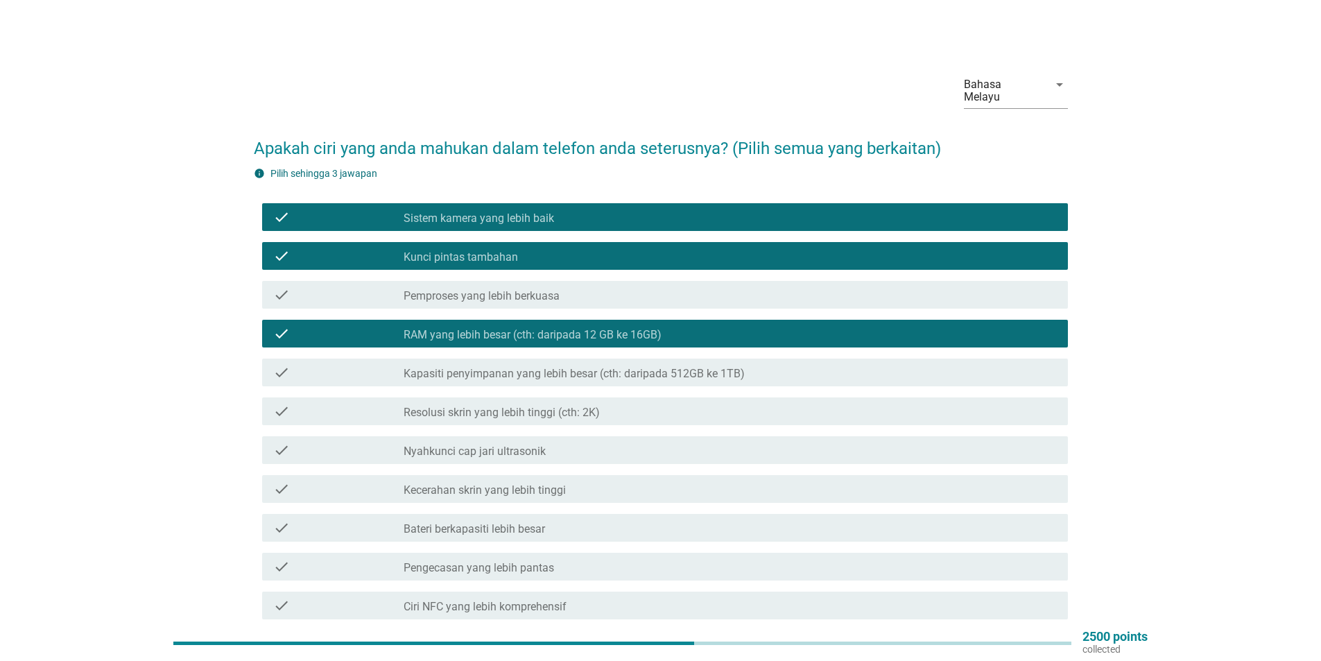
click at [489, 358] on div "check check_box_outline_blank Kapasiti penyimpanan yang lebih besar (cth: darip…" at bounding box center [665, 372] width 806 height 28
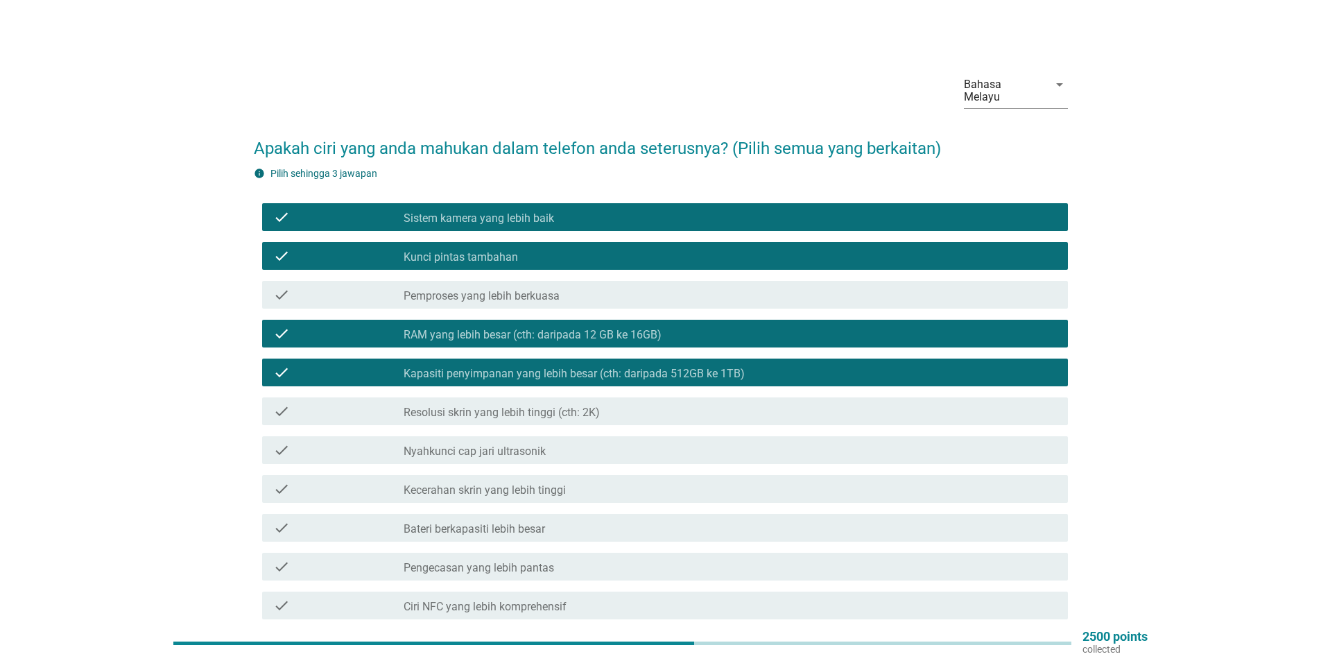
click at [494, 406] on label "Resolusi skrin yang lebih tinggi (cth: 2K)" at bounding box center [501, 413] width 196 height 14
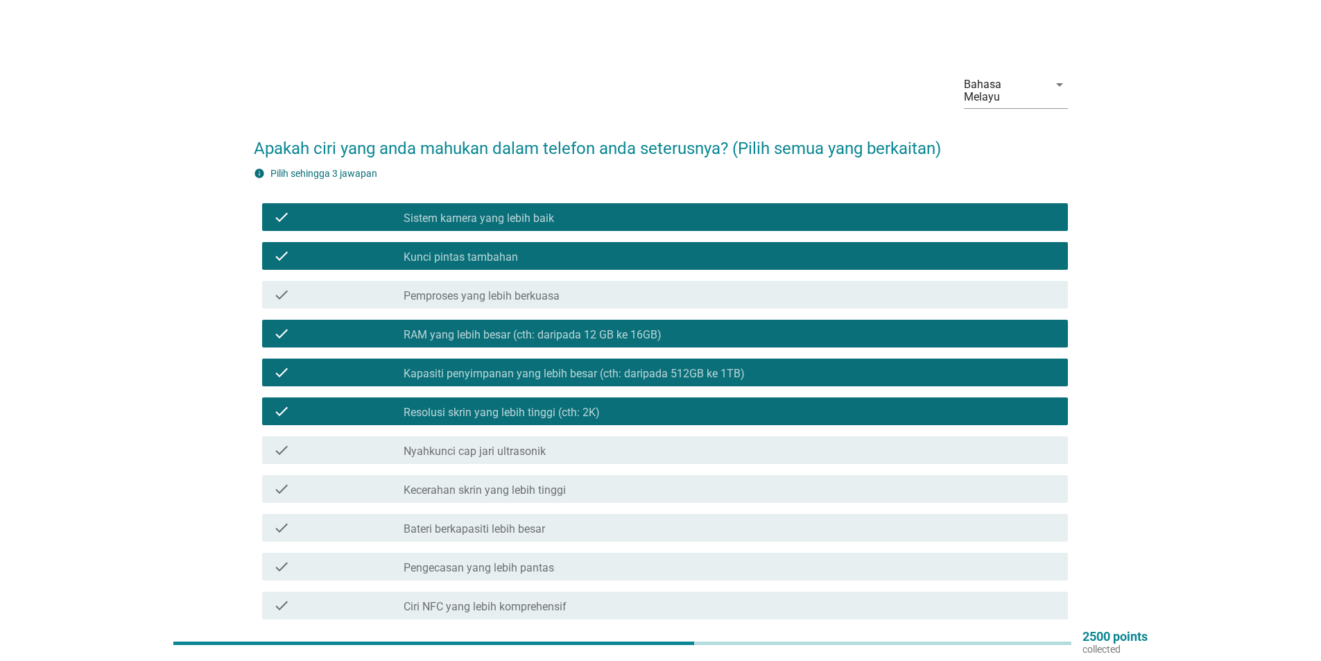
click at [479, 444] on label "Nyahkunci cap jari ultrasonik" at bounding box center [474, 451] width 142 height 14
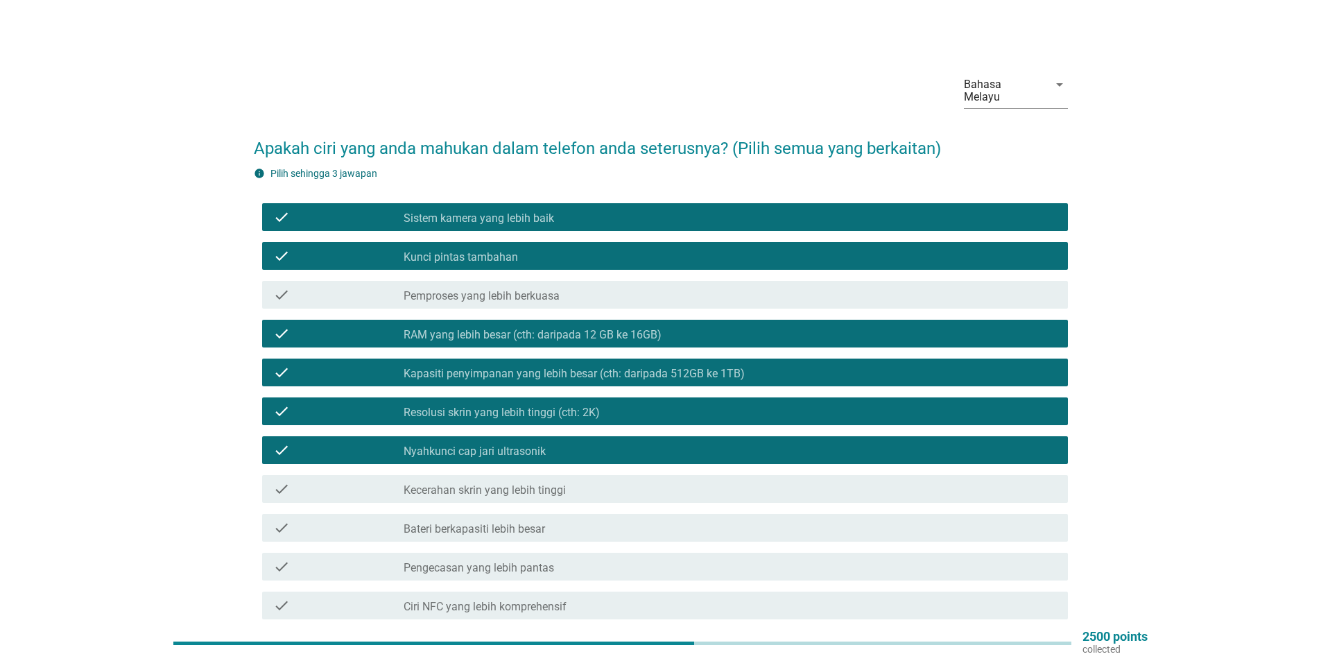
click at [550, 447] on div "check check_box Nyahkunci cap jari ultrasonik" at bounding box center [665, 450] width 806 height 28
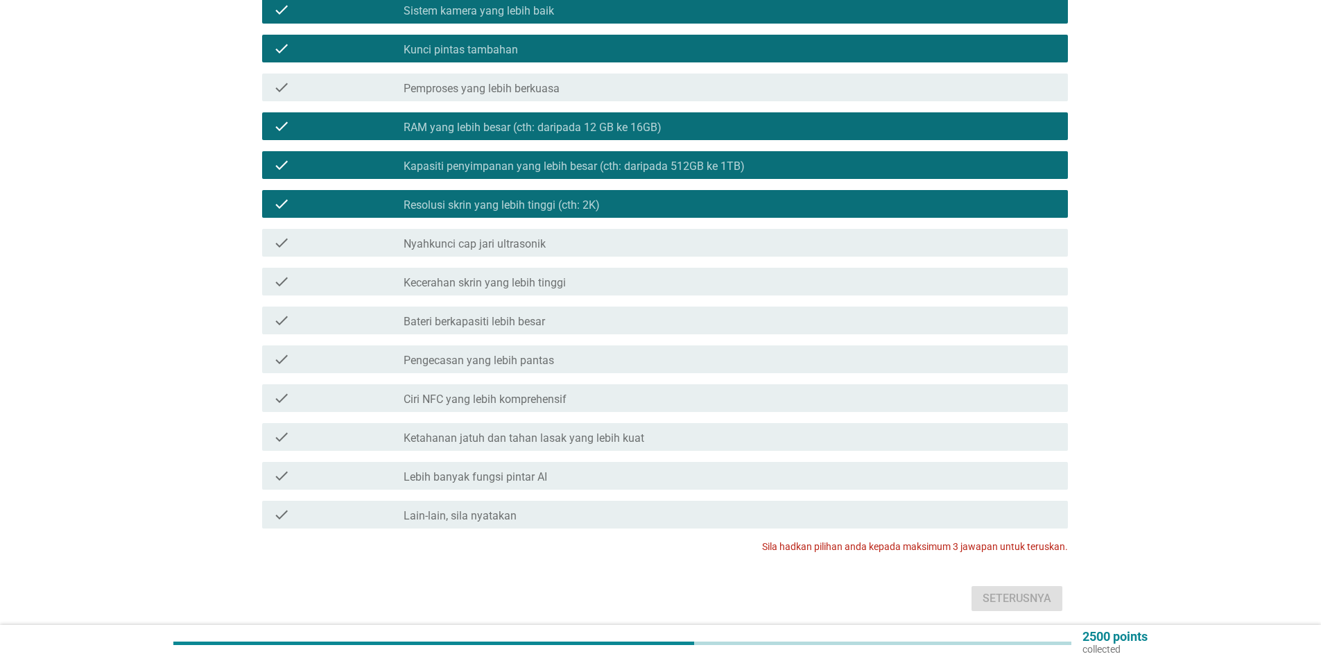
scroll to position [208, 0]
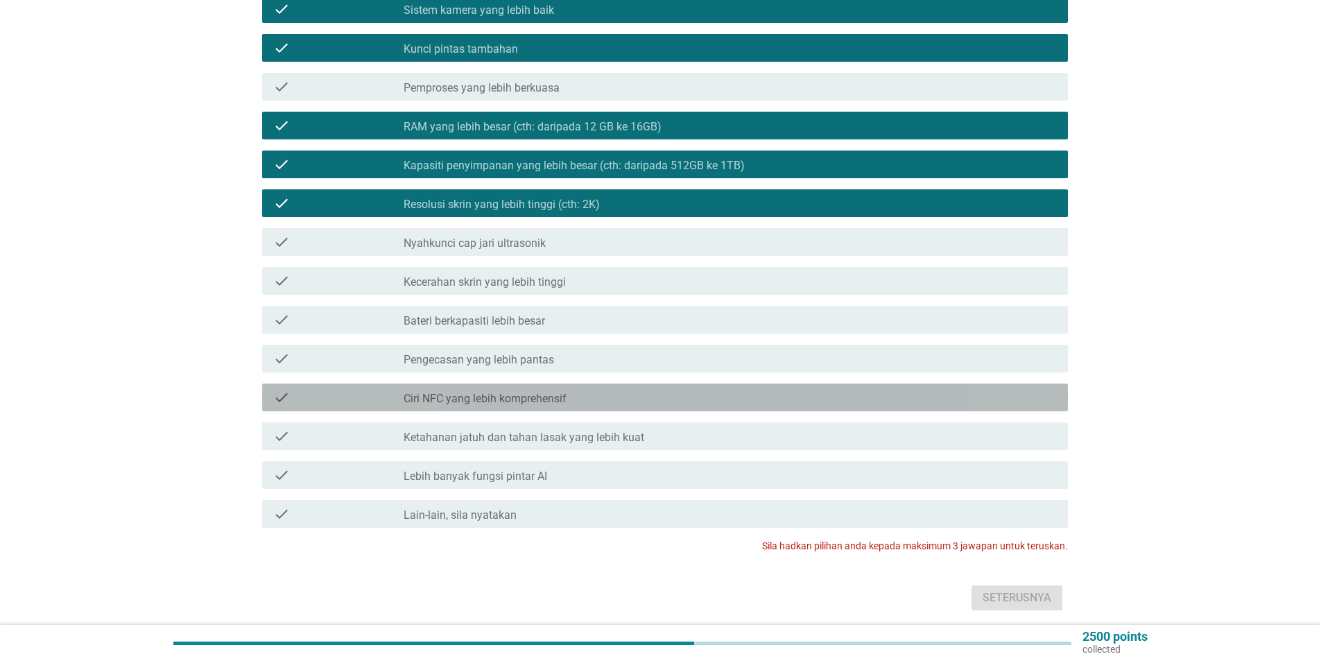
click at [600, 389] on div "check_box_outline_blank Ciri NFC yang lebih komprehensif" at bounding box center [729, 397] width 653 height 17
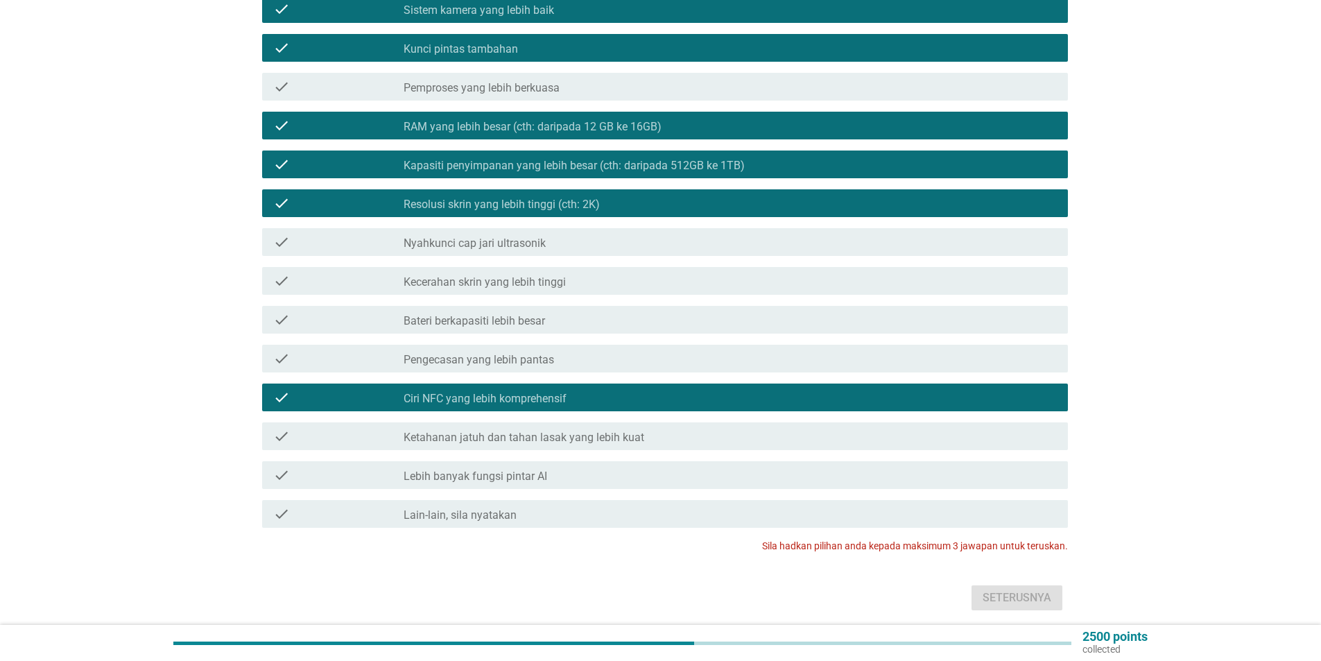
click at [576, 474] on div "check check_box_outline_blank Lebih banyak fungsi pintar AI" at bounding box center [665, 475] width 806 height 28
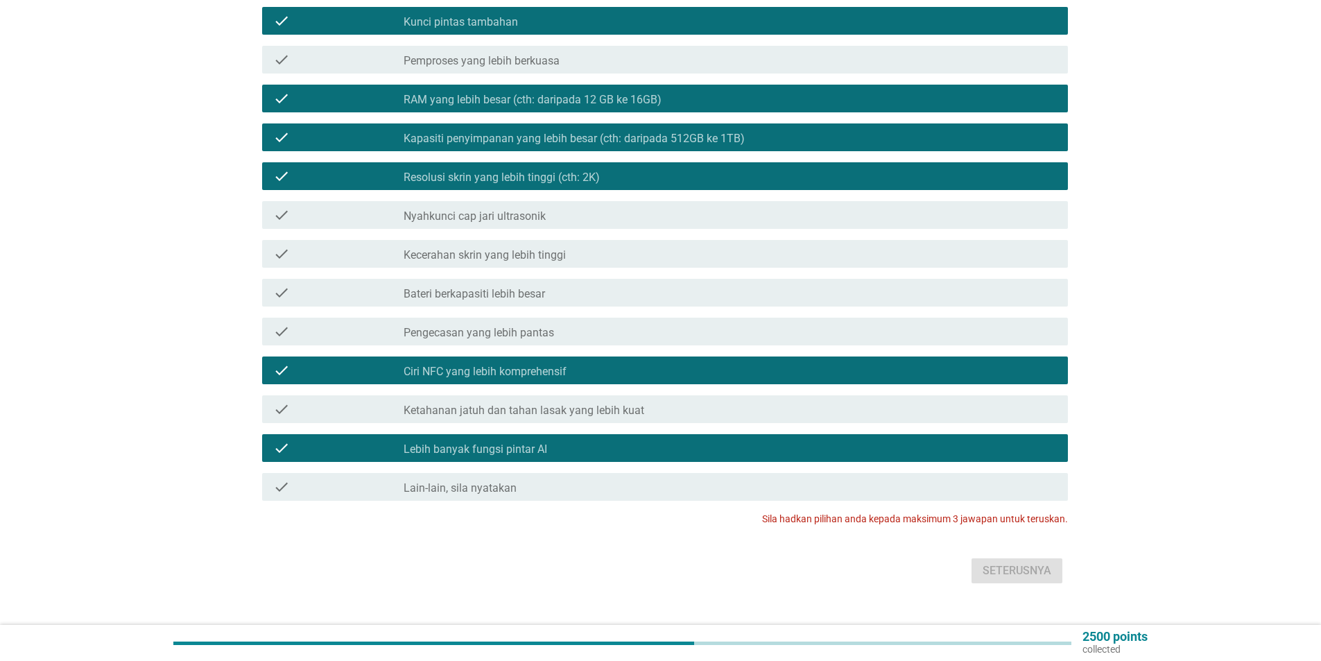
scroll to position [248, 0]
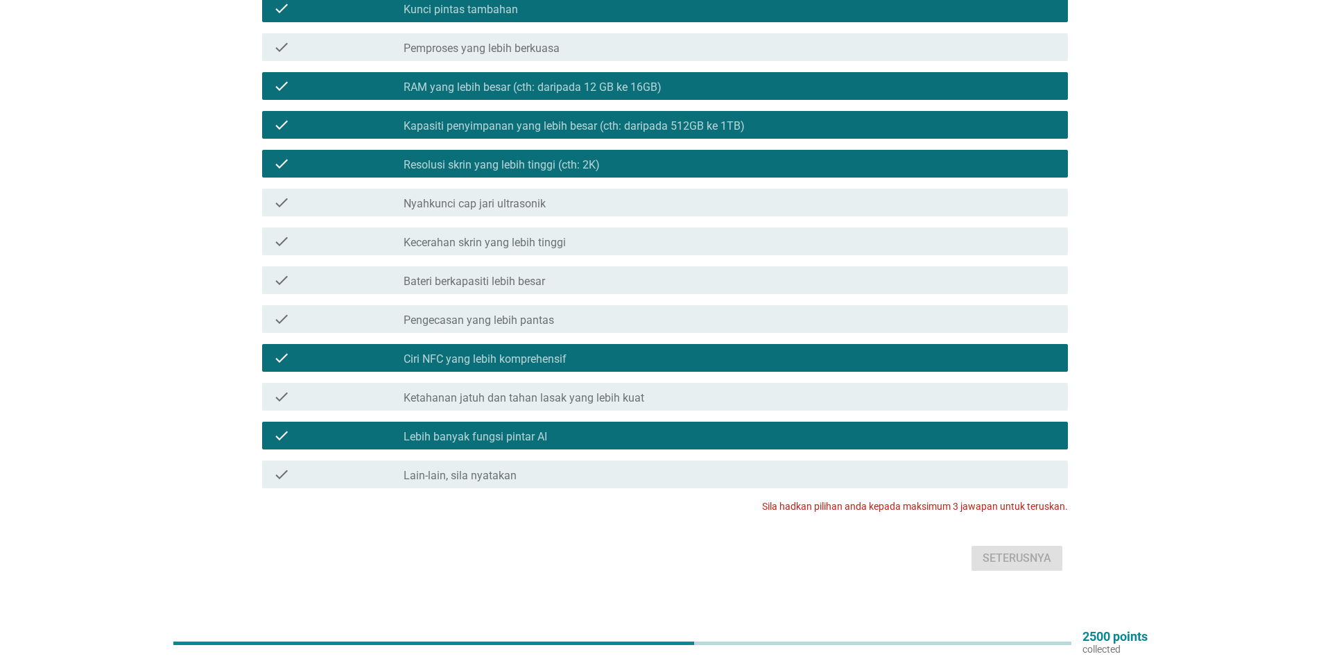
click at [639, 383] on div "check check_box_outline_blank Ketahanan jatuh dan tahan lasak yang lebih kuat" at bounding box center [665, 397] width 806 height 28
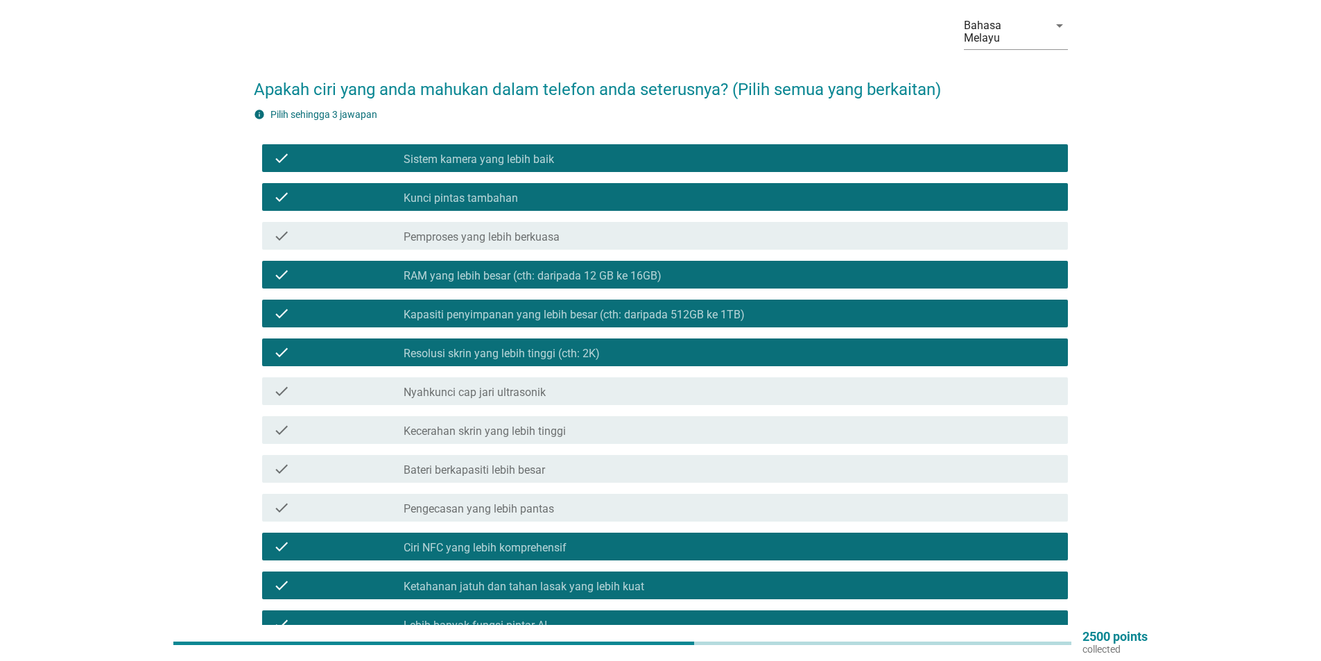
scroll to position [40, 0]
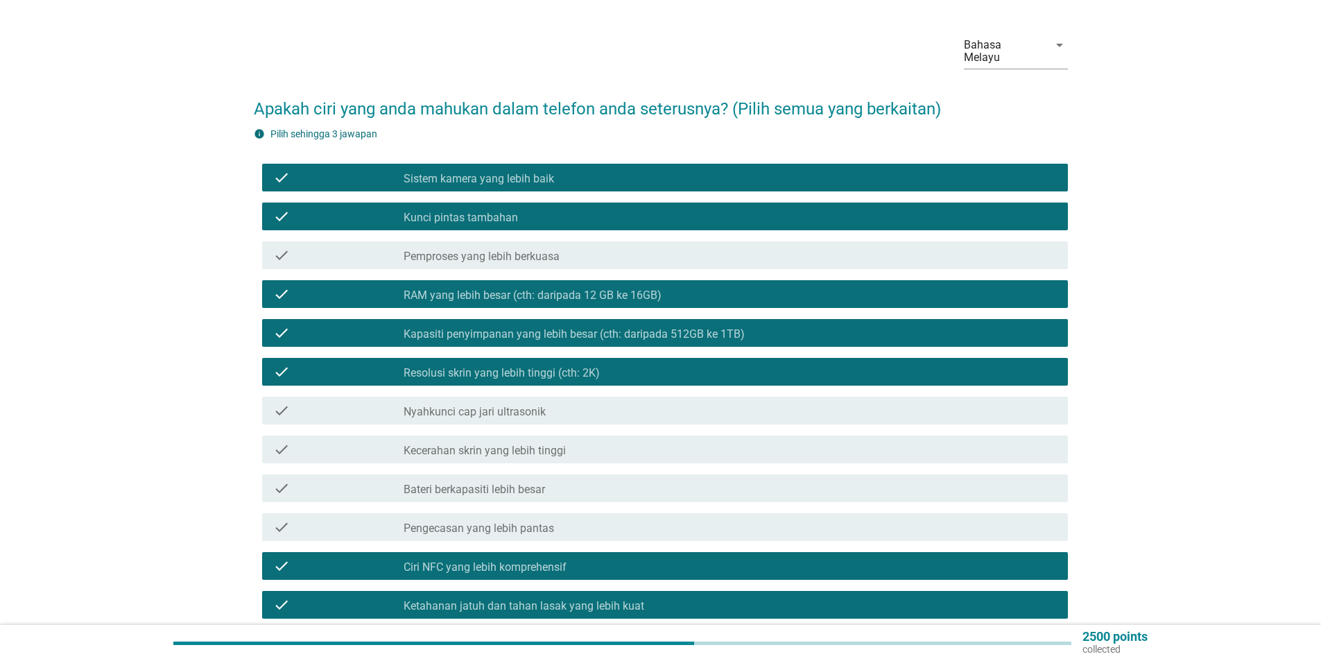
click at [471, 211] on label "Kunci pintas tambahan" at bounding box center [460, 218] width 114 height 14
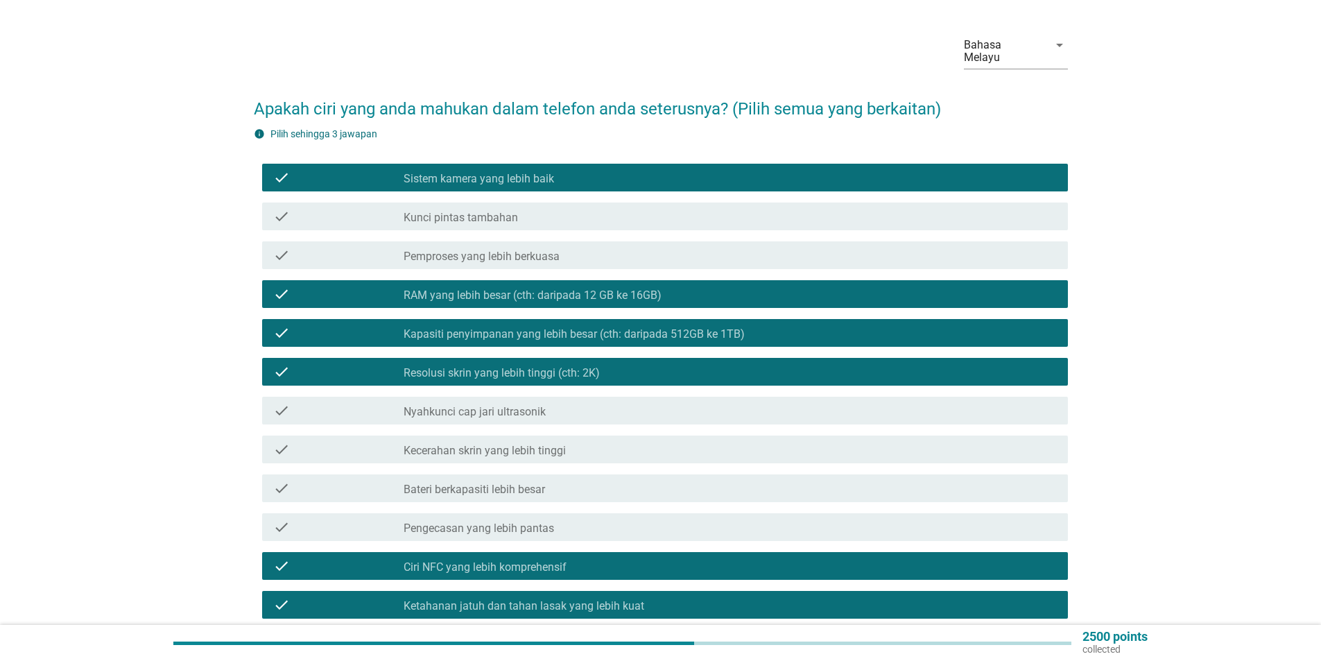
click at [475, 288] on label "RAM yang lebih besar (cth: daripada 12 GB ke 16GB)" at bounding box center [532, 295] width 258 height 14
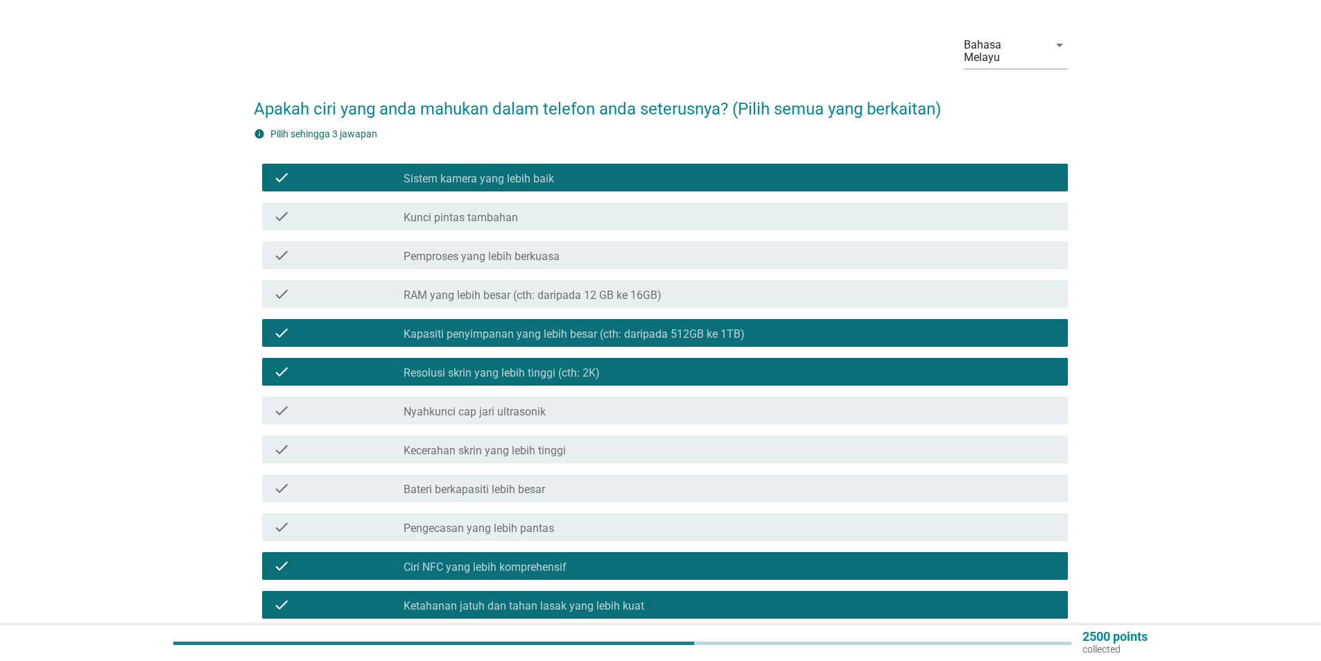
click at [480, 327] on label "Kapasiti penyimpanan yang lebih besar (cth: daripada 512GB ke 1TB)" at bounding box center [573, 334] width 341 height 14
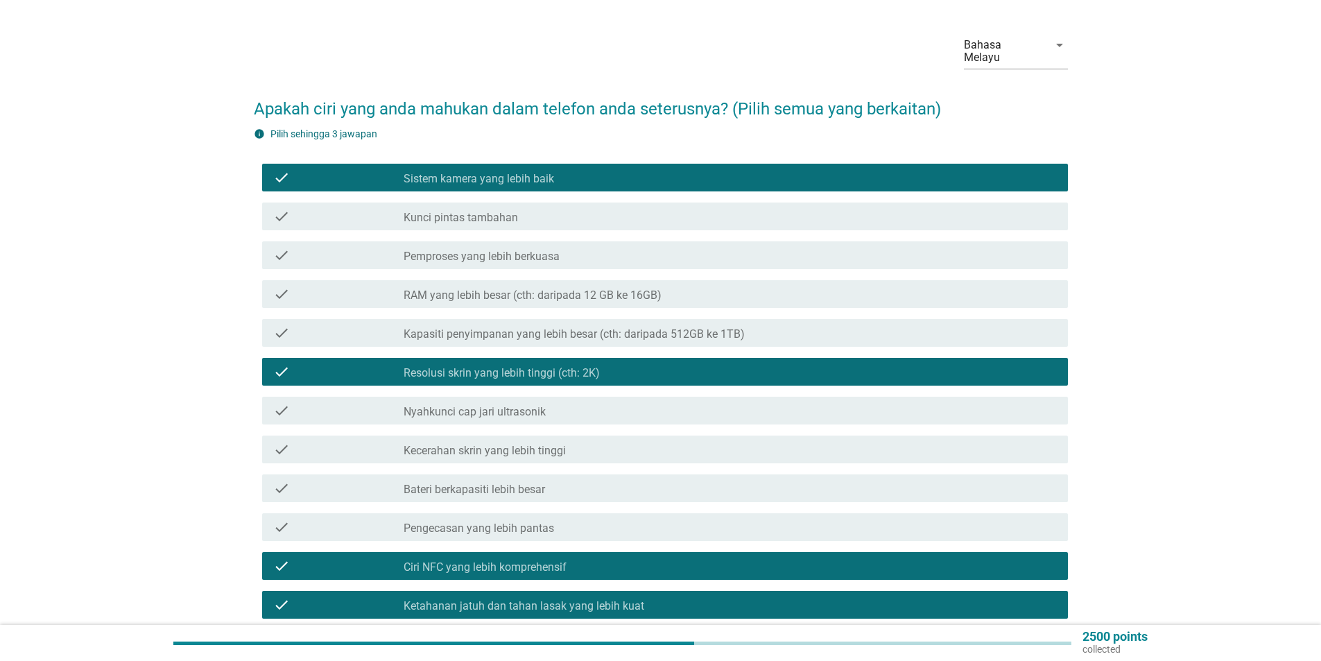
click at [480, 363] on div "check_box Resolusi skrin yang lebih tinggi (cth: 2K)" at bounding box center [729, 371] width 653 height 17
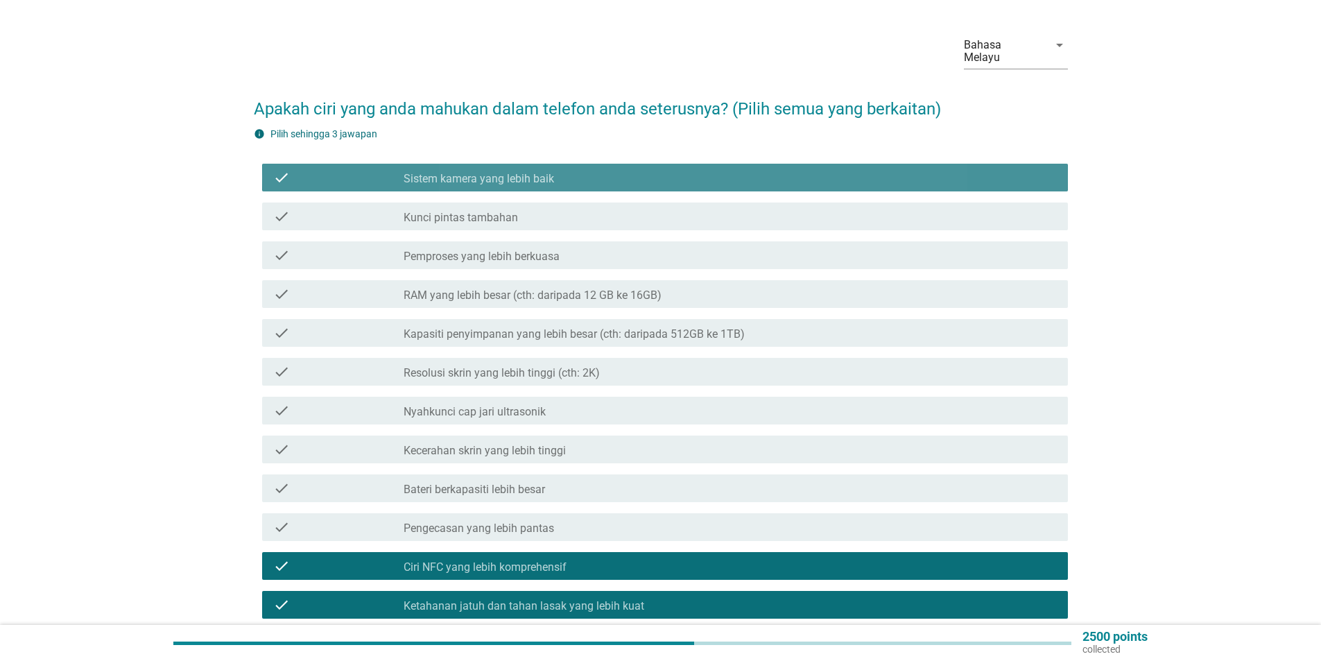
click at [468, 172] on label "Sistem kamera yang lebih baik" at bounding box center [478, 179] width 150 height 14
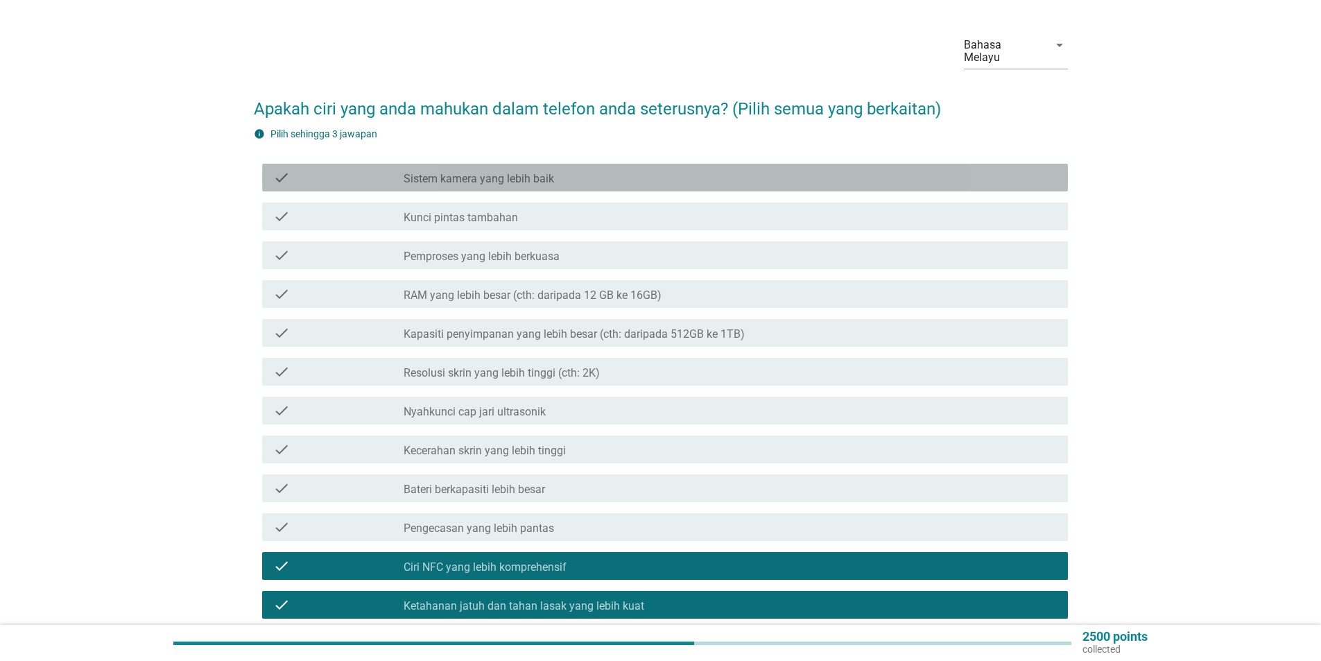
click at [469, 172] on label "Sistem kamera yang lebih baik" at bounding box center [478, 179] width 150 height 14
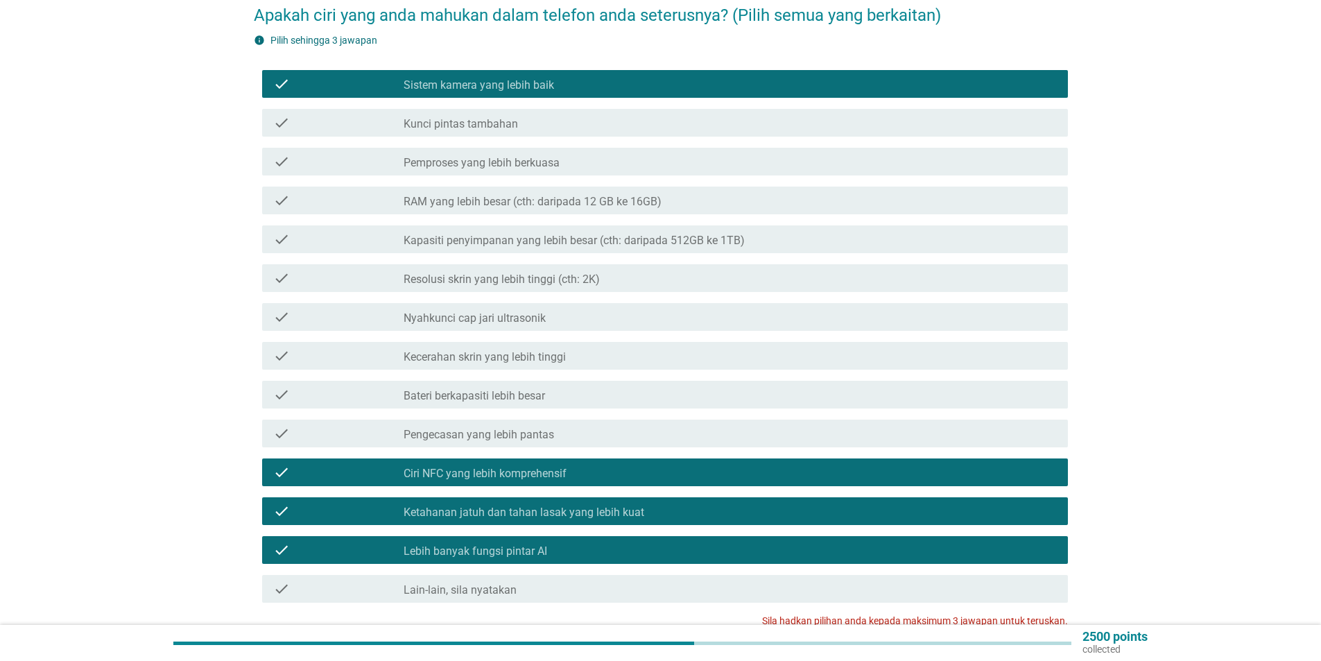
scroll to position [0, 0]
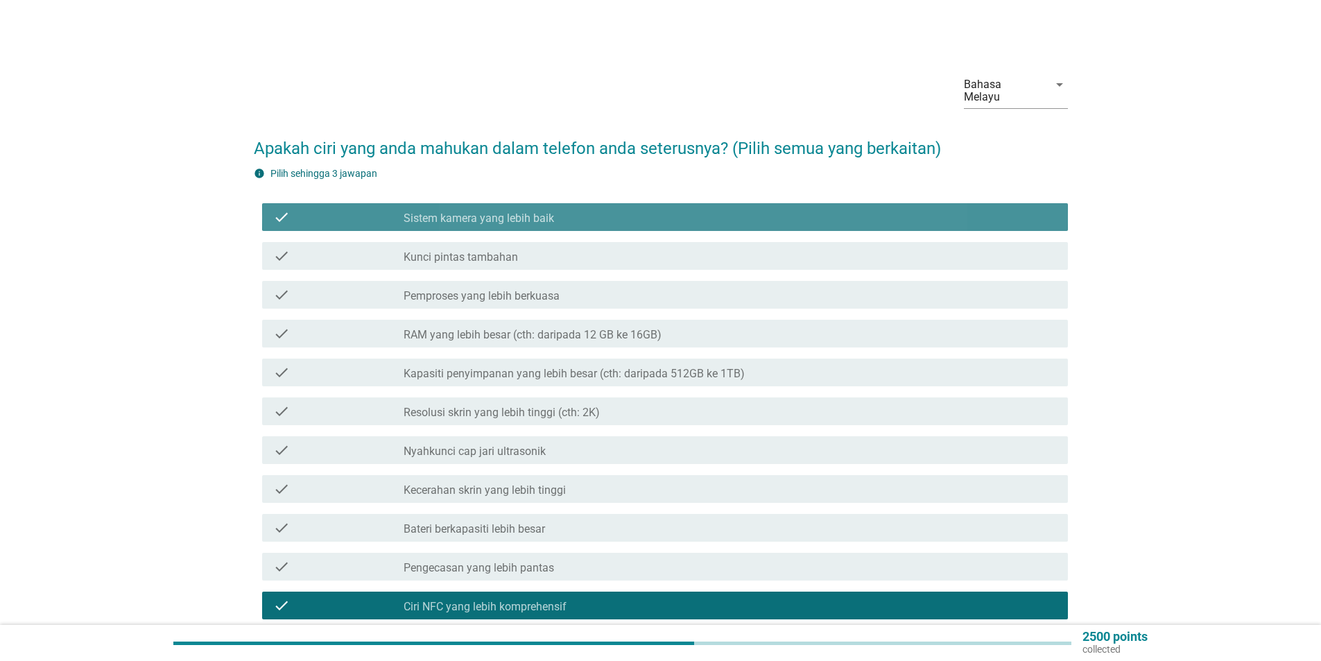
click at [476, 211] on label "Sistem kamera yang lebih baik" at bounding box center [478, 218] width 150 height 14
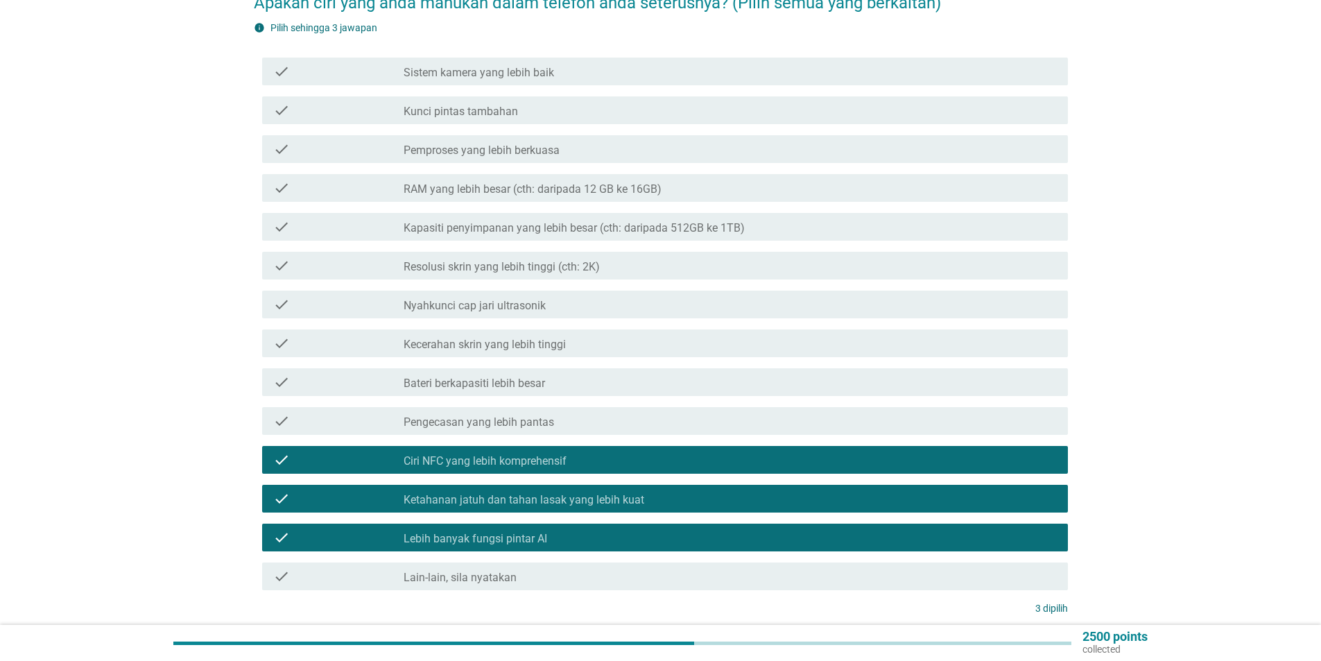
scroll to position [248, 0]
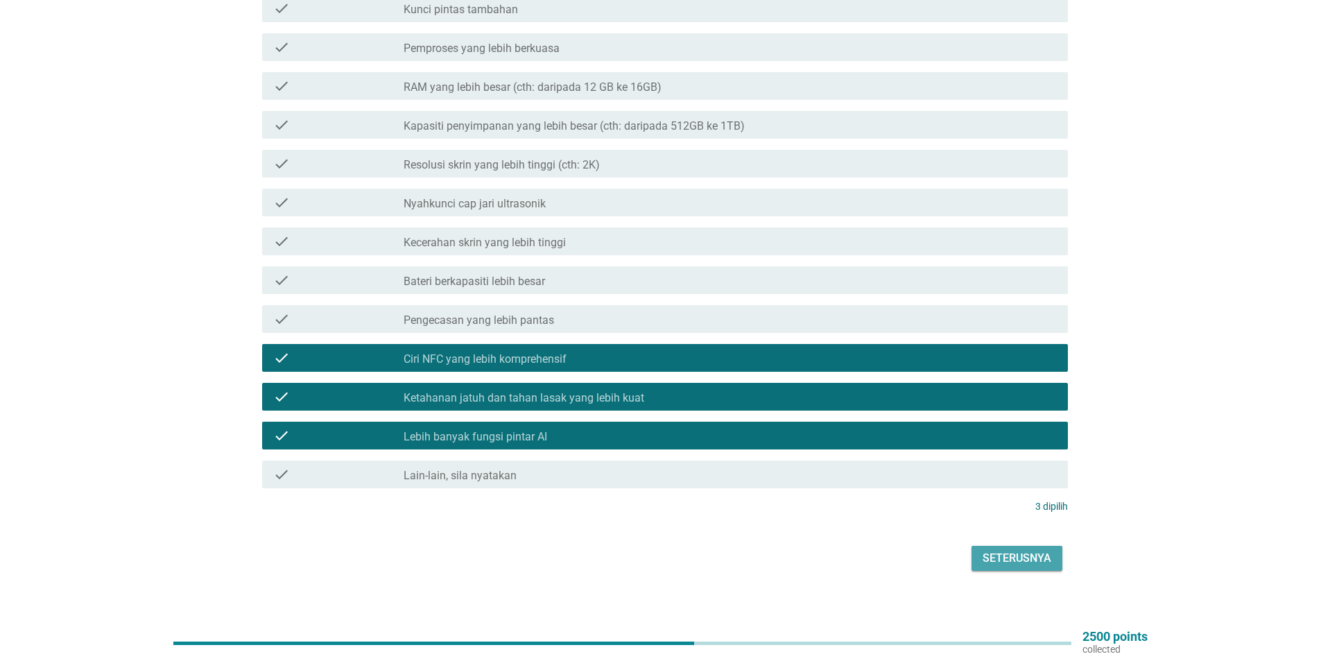
click at [1020, 550] on div "Seterusnya" at bounding box center [1016, 558] width 69 height 17
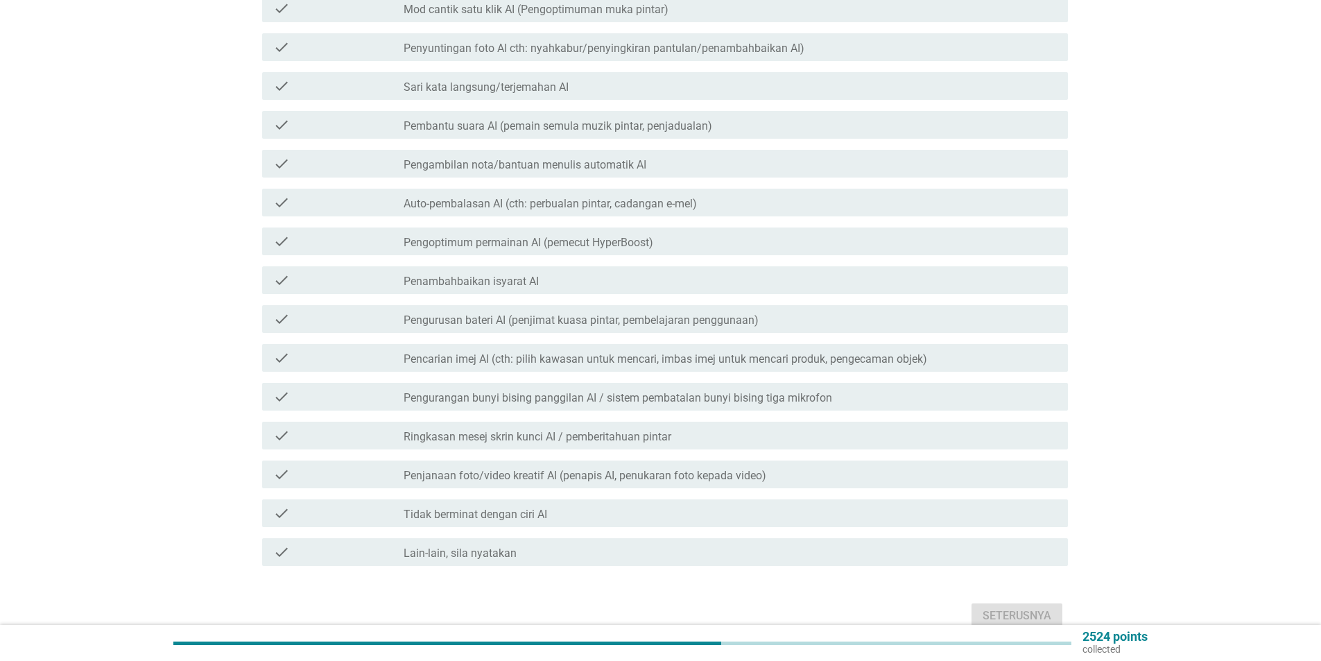
scroll to position [0, 0]
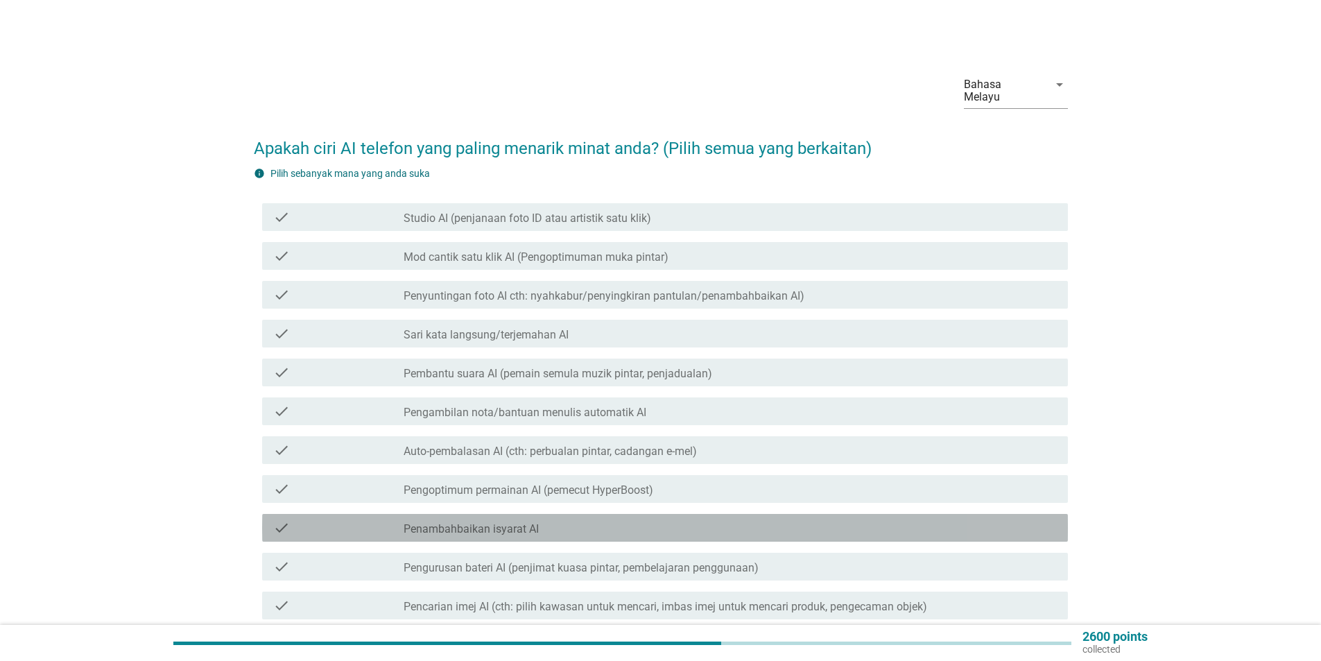
click at [532, 522] on label "Penambahbaikan isyarat AI" at bounding box center [470, 529] width 135 height 14
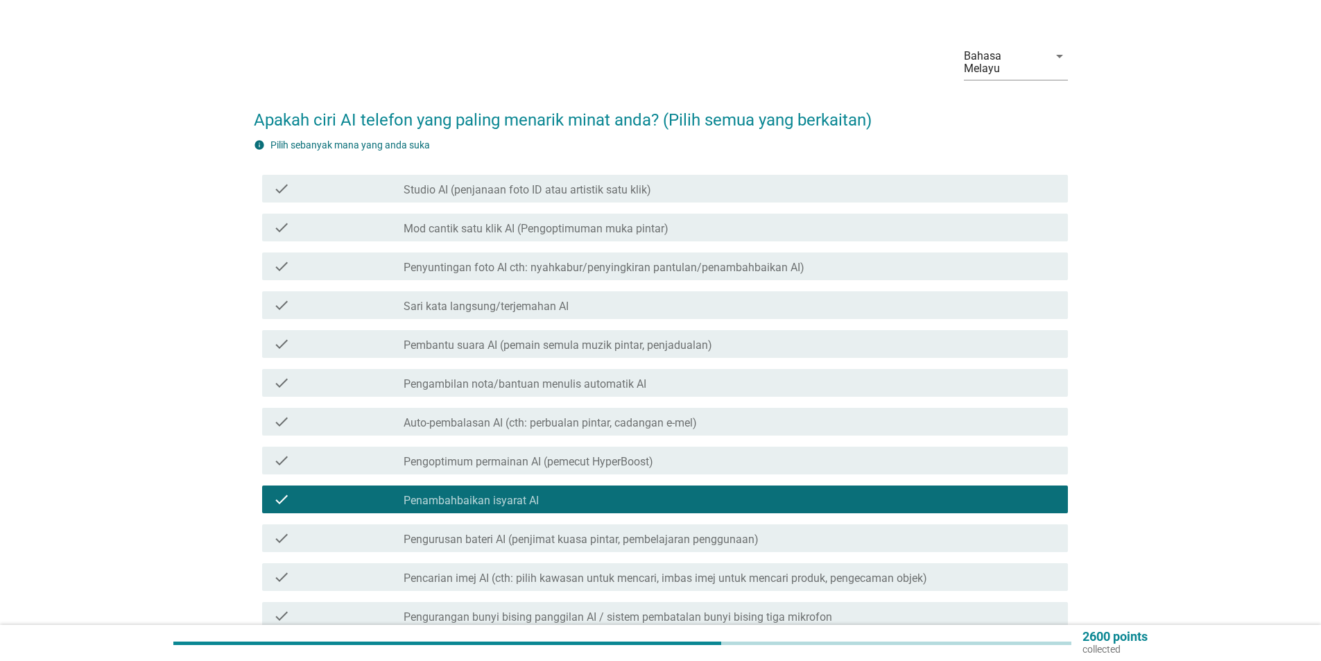
scroll to position [69, 0]
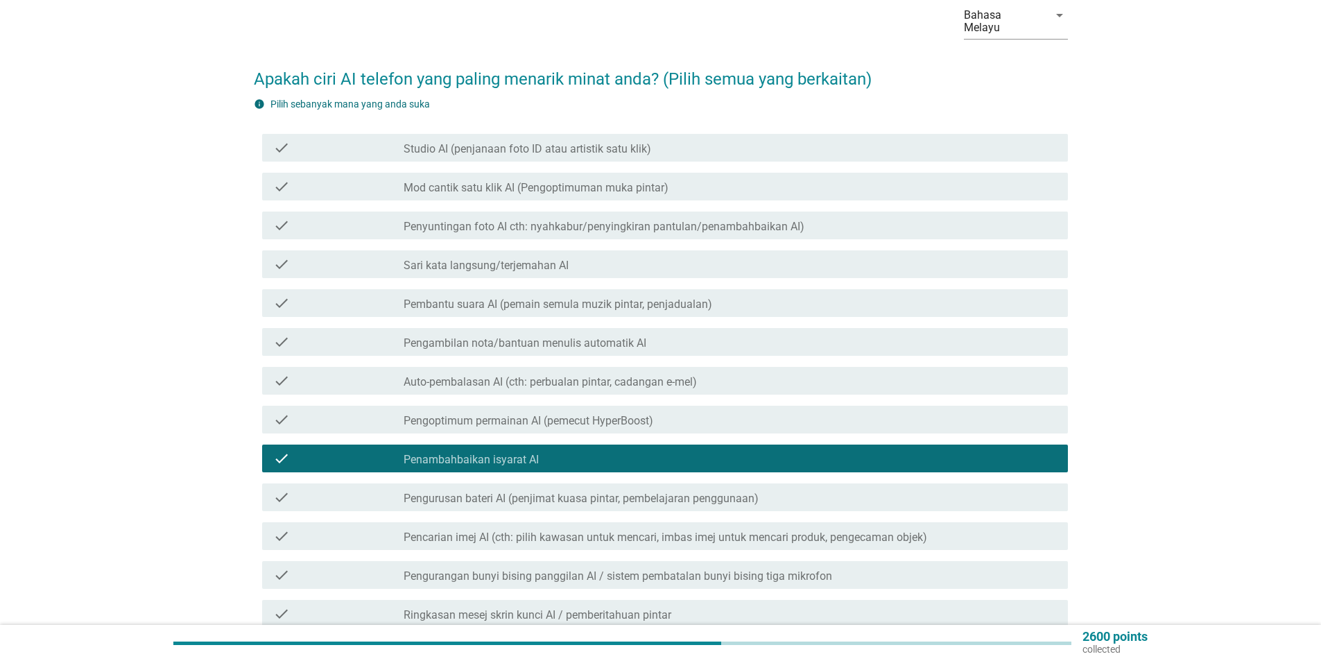
click at [707, 483] on div "check check_box_outline_blank Pengurusan bateri AI (penjimat kuasa pintar, pemb…" at bounding box center [665, 497] width 806 height 28
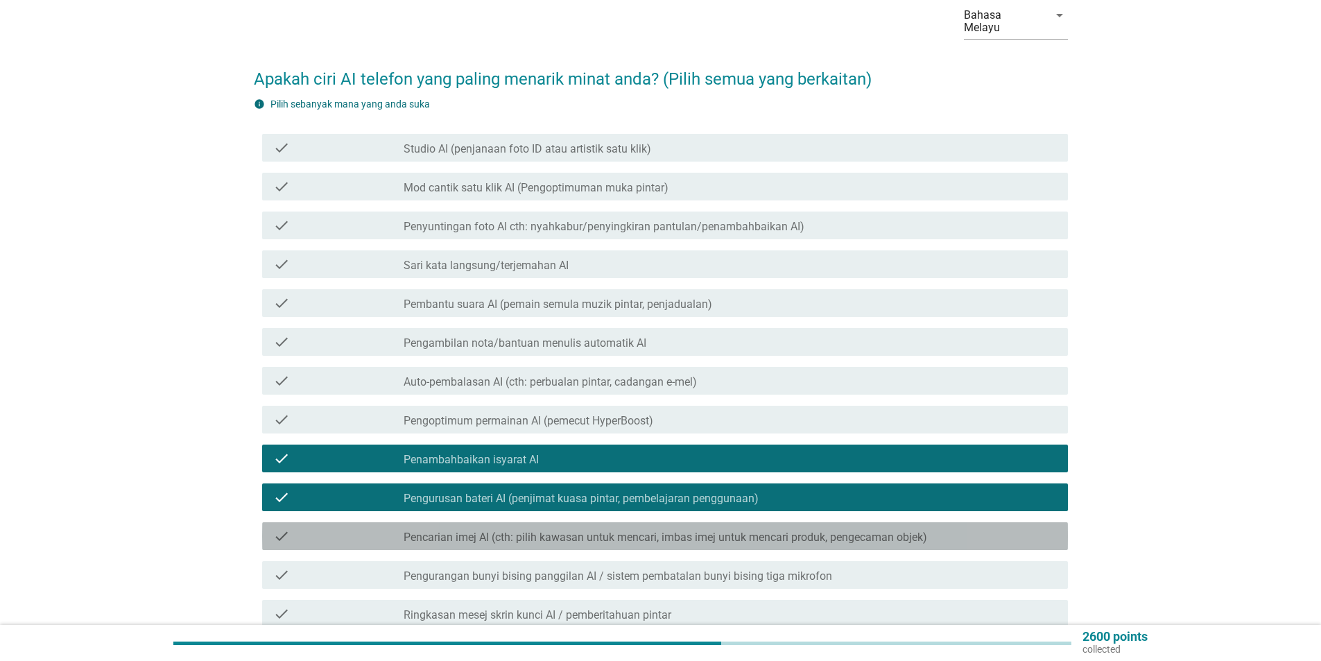
click at [704, 522] on div "check check_box_outline_blank Pencarian imej AI (cth: pilih kawasan untuk menca…" at bounding box center [665, 536] width 806 height 28
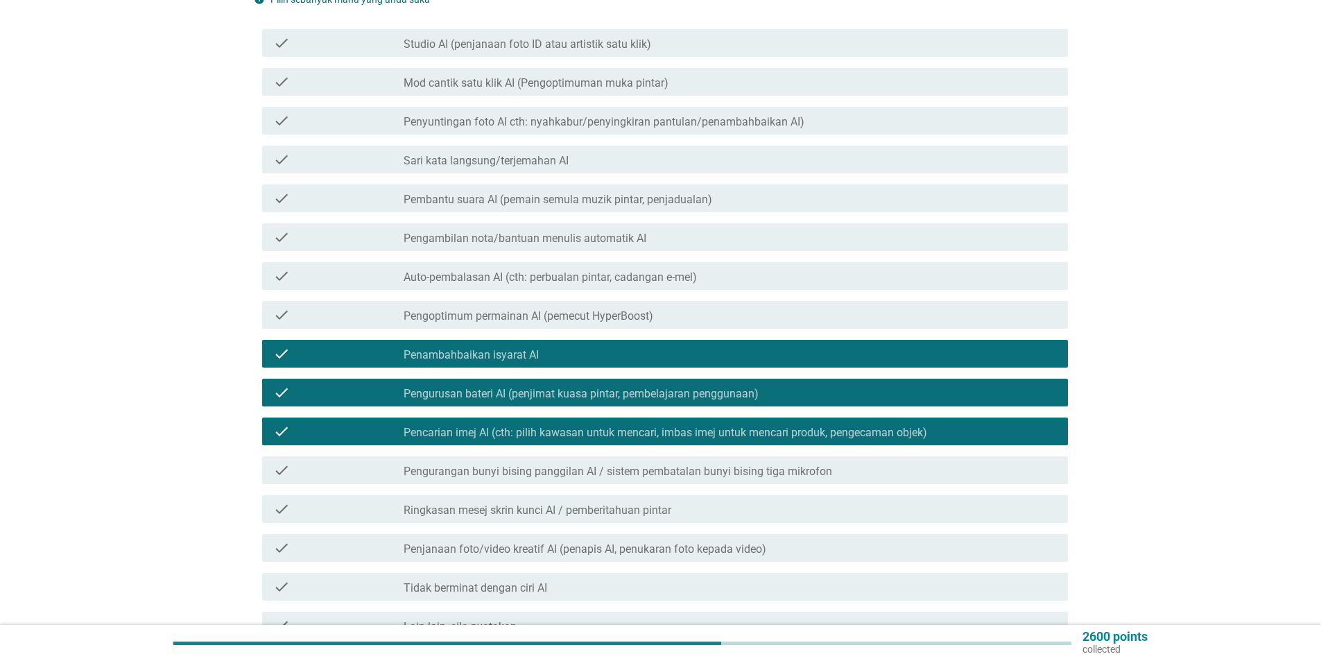
scroll to position [208, 0]
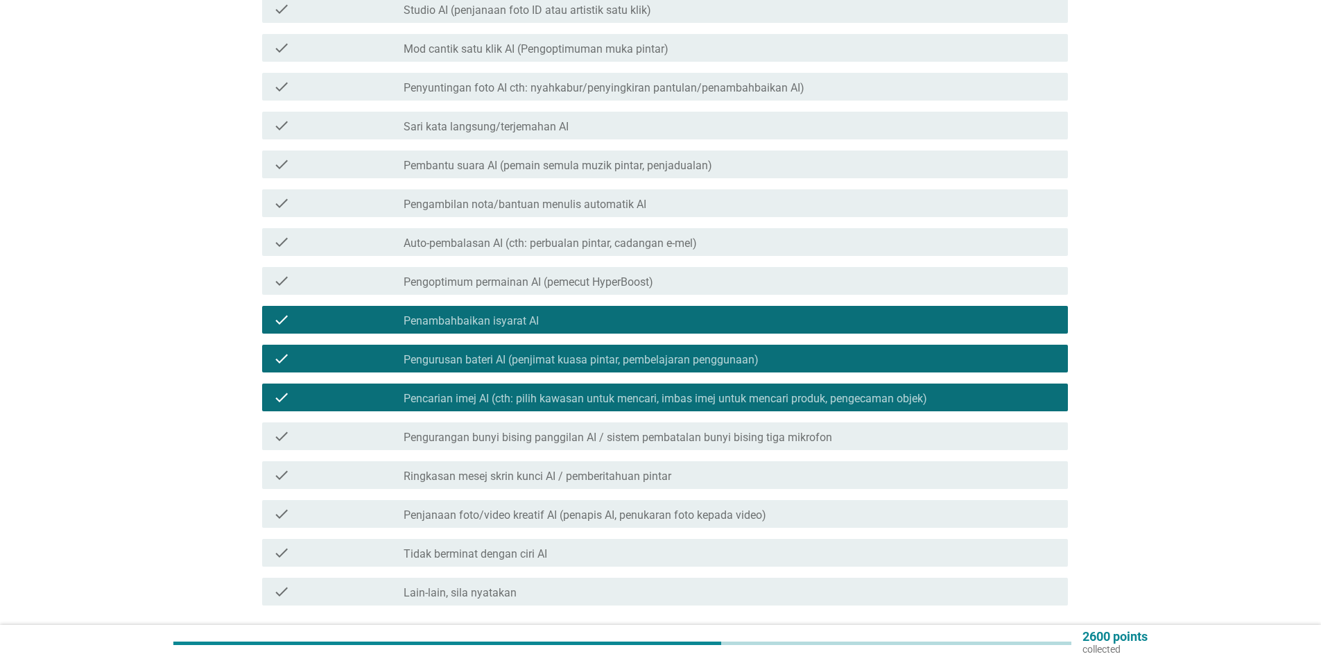
click at [633, 461] on div "check check_box_outline_blank Ringkasan mesej skrin kunci AI / pemberitahuan pi…" at bounding box center [665, 475] width 806 height 28
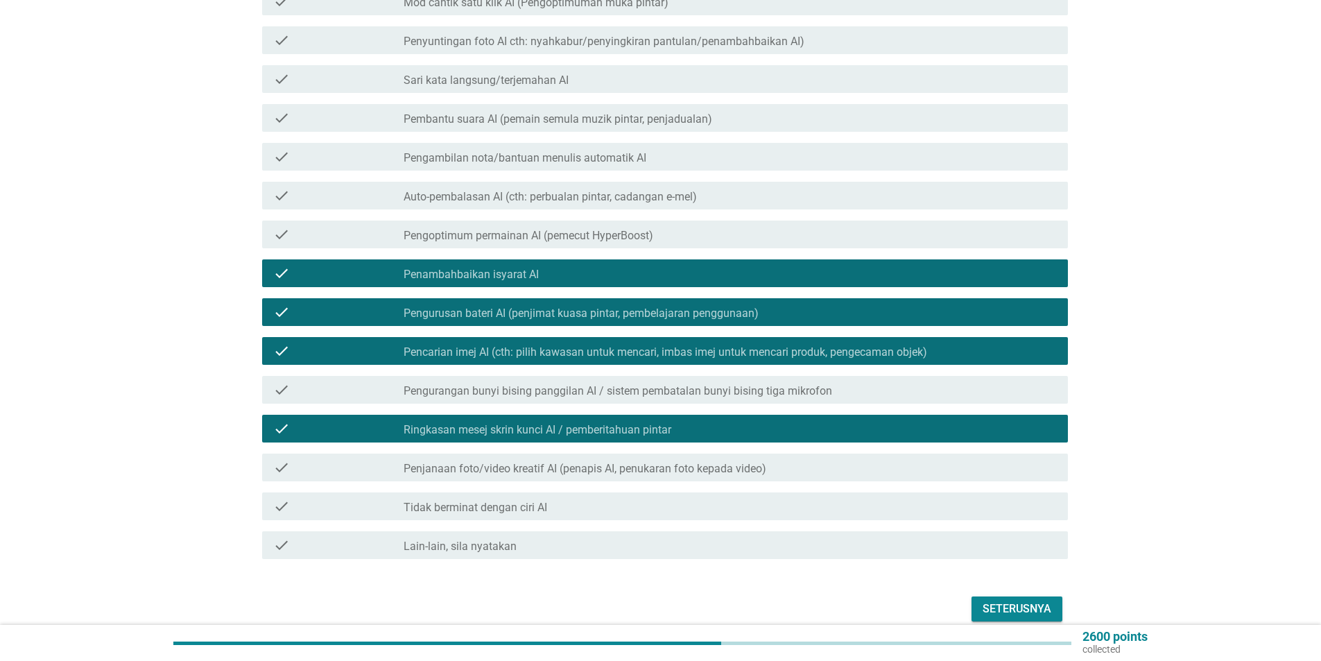
scroll to position [305, 0]
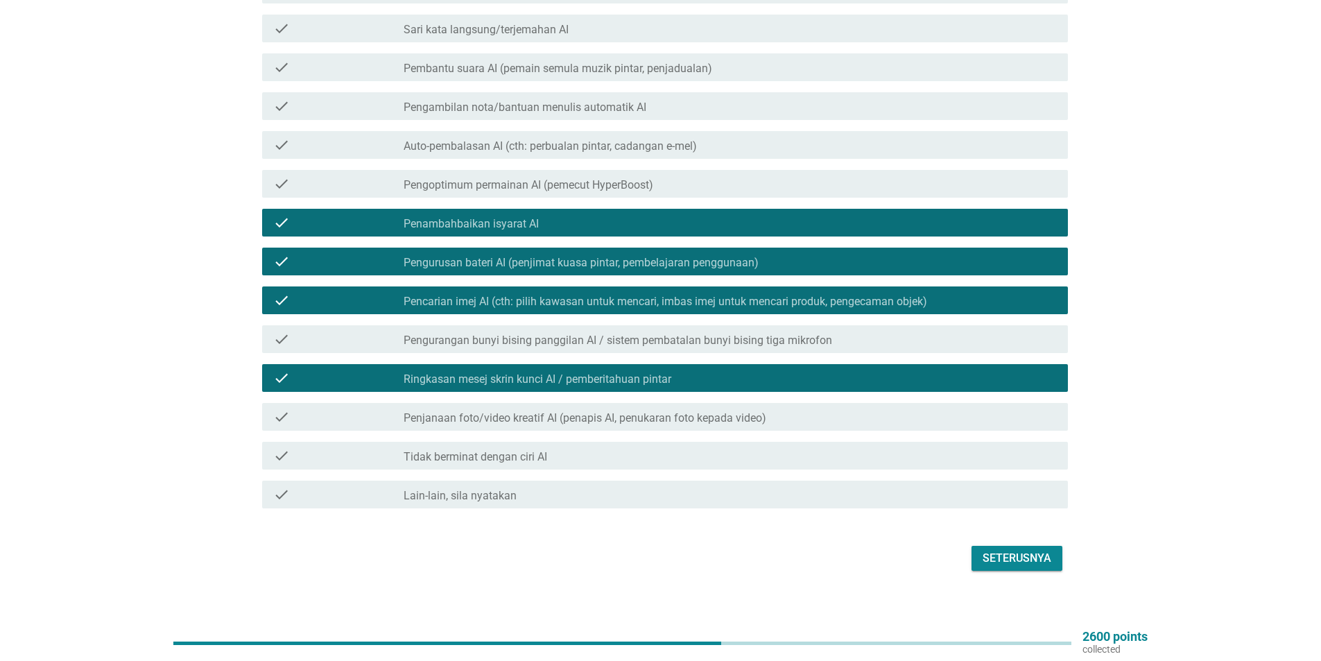
click at [954, 541] on div "Seterusnya" at bounding box center [661, 557] width 814 height 33
click at [978, 546] on button "Seterusnya" at bounding box center [1016, 558] width 91 height 25
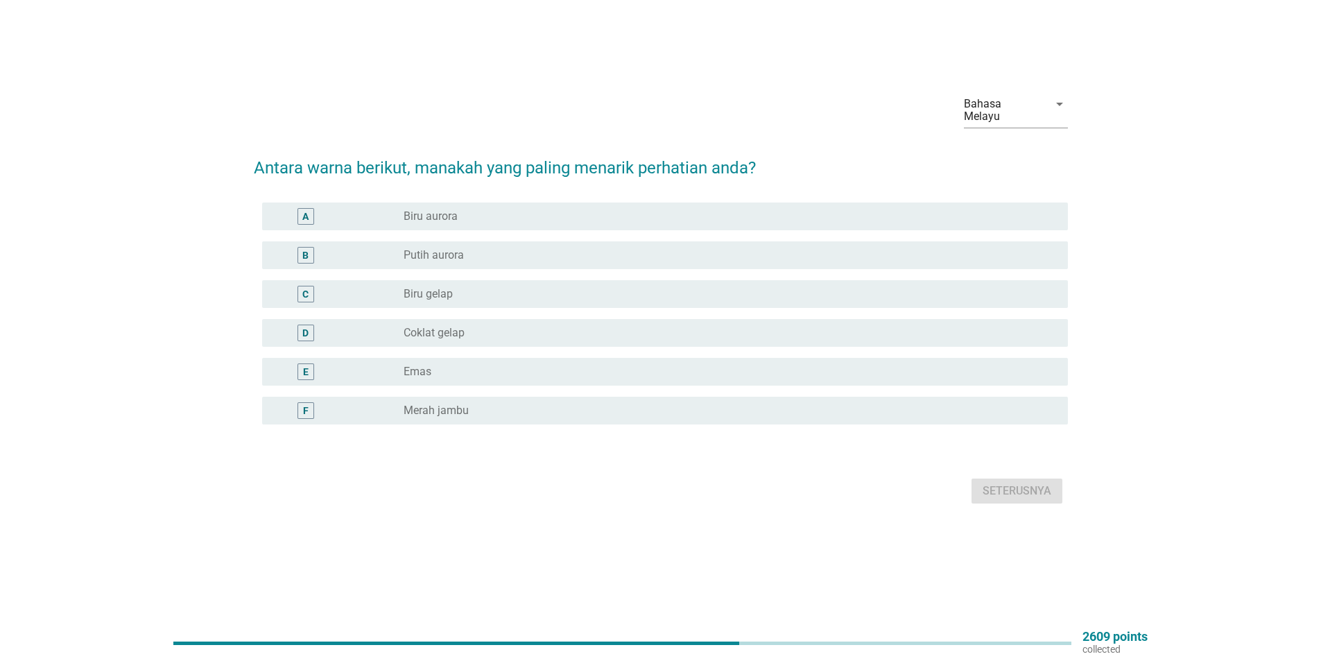
scroll to position [0, 0]
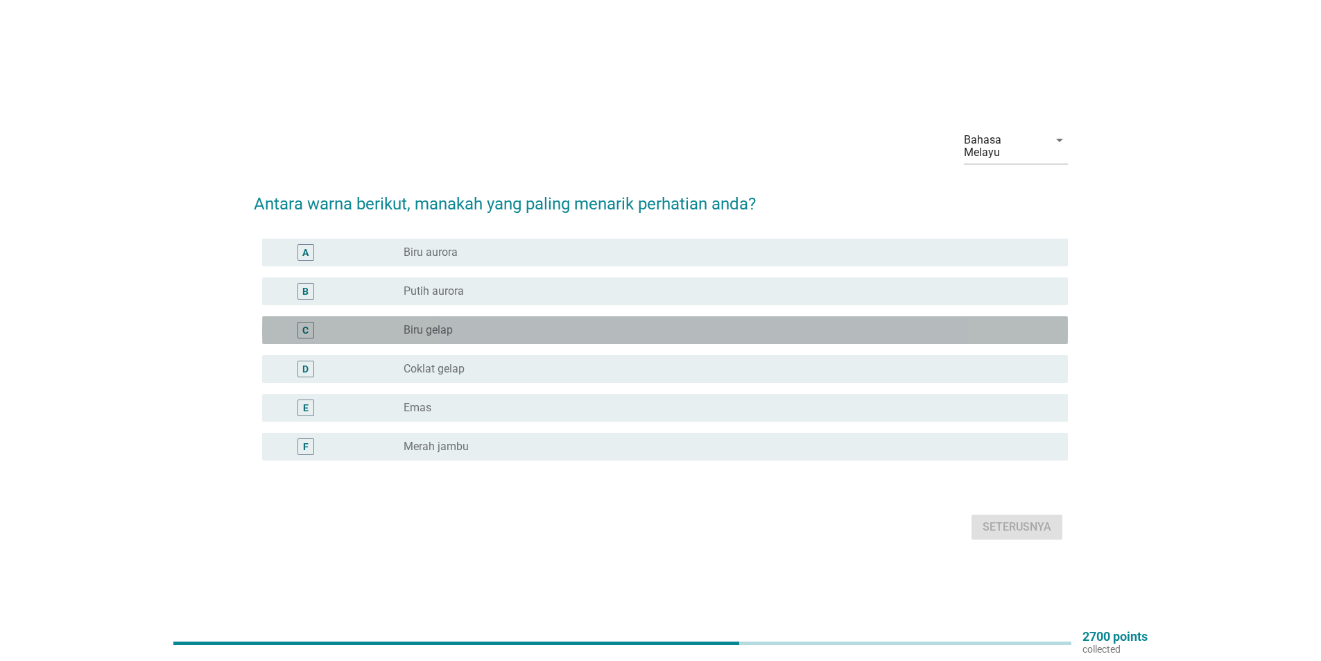
click at [430, 316] on div "C radio_button_unchecked Biru gelap" at bounding box center [665, 330] width 806 height 28
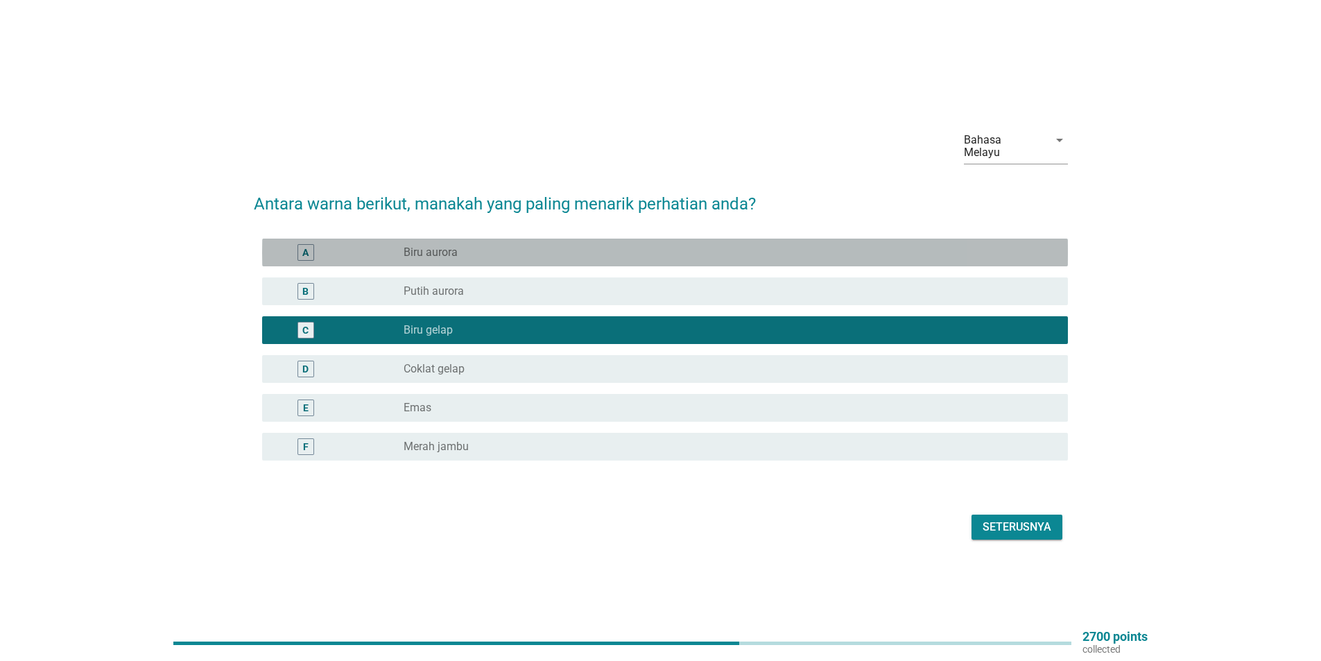
click at [460, 245] on div "radio_button_unchecked Biru aurora" at bounding box center [724, 252] width 642 height 14
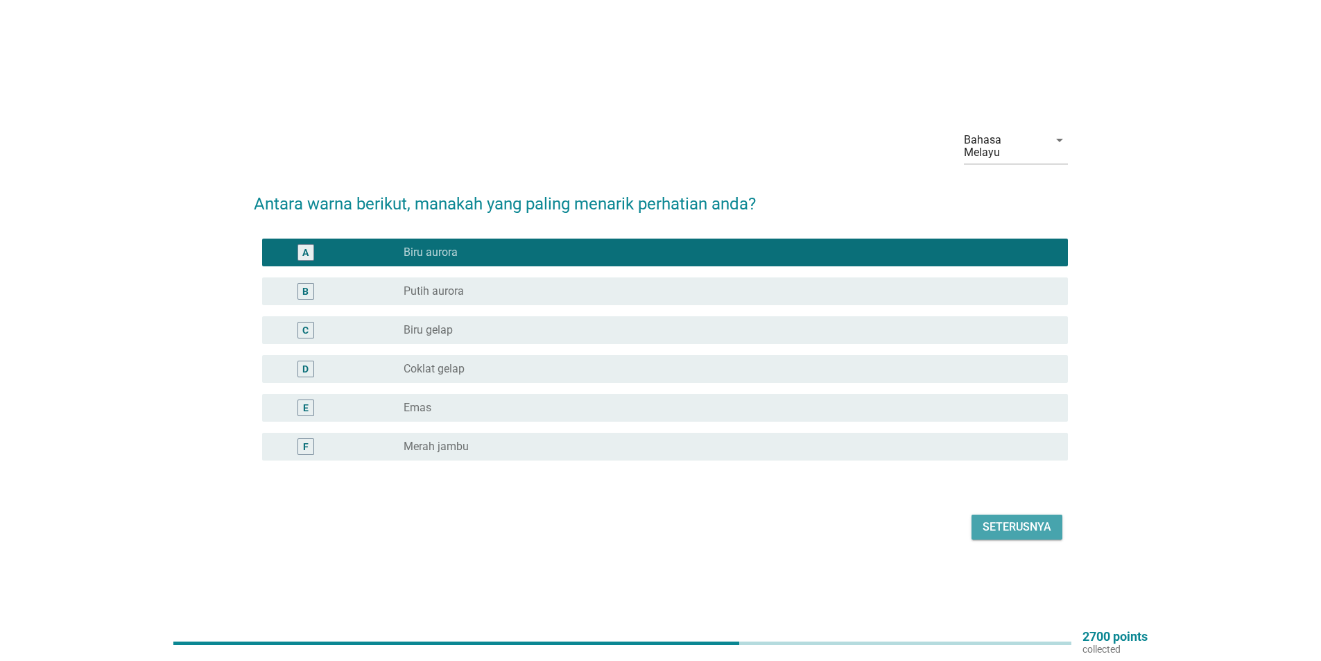
click at [1021, 519] on div "Seterusnya" at bounding box center [1016, 527] width 69 height 17
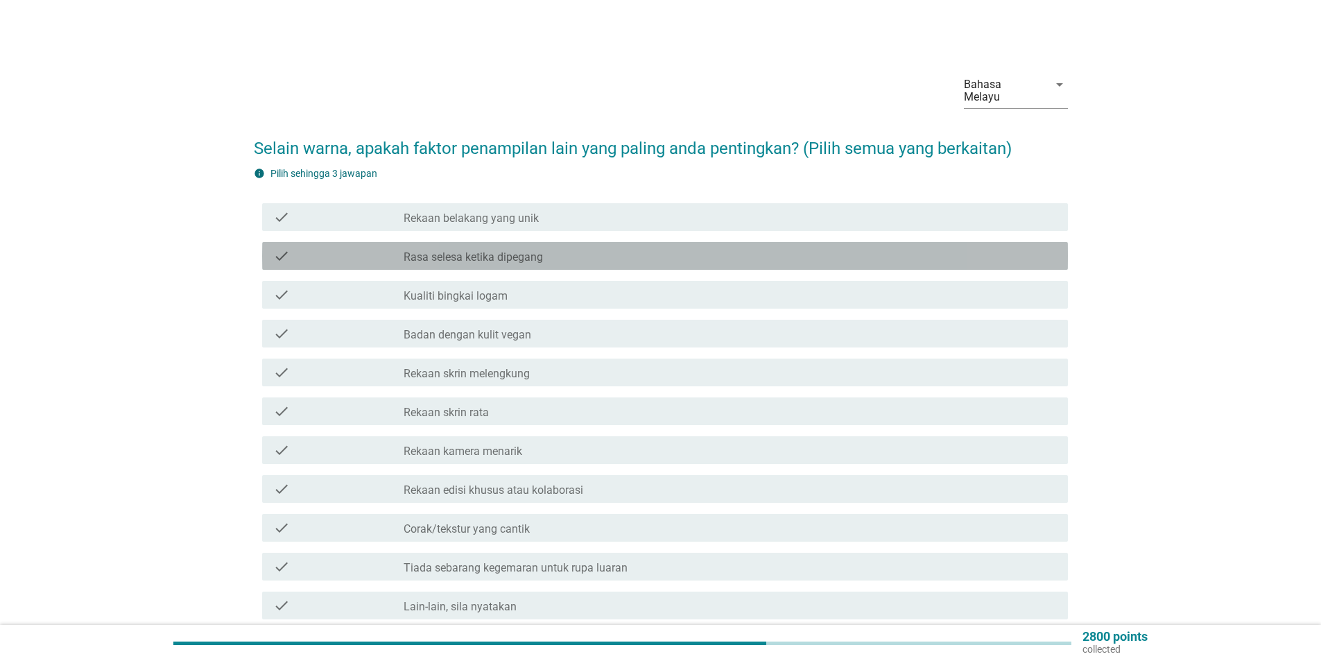
click at [437, 253] on div "check check_box_outline_blank Rasa selesa ketika dipegang" at bounding box center [665, 256] width 806 height 28
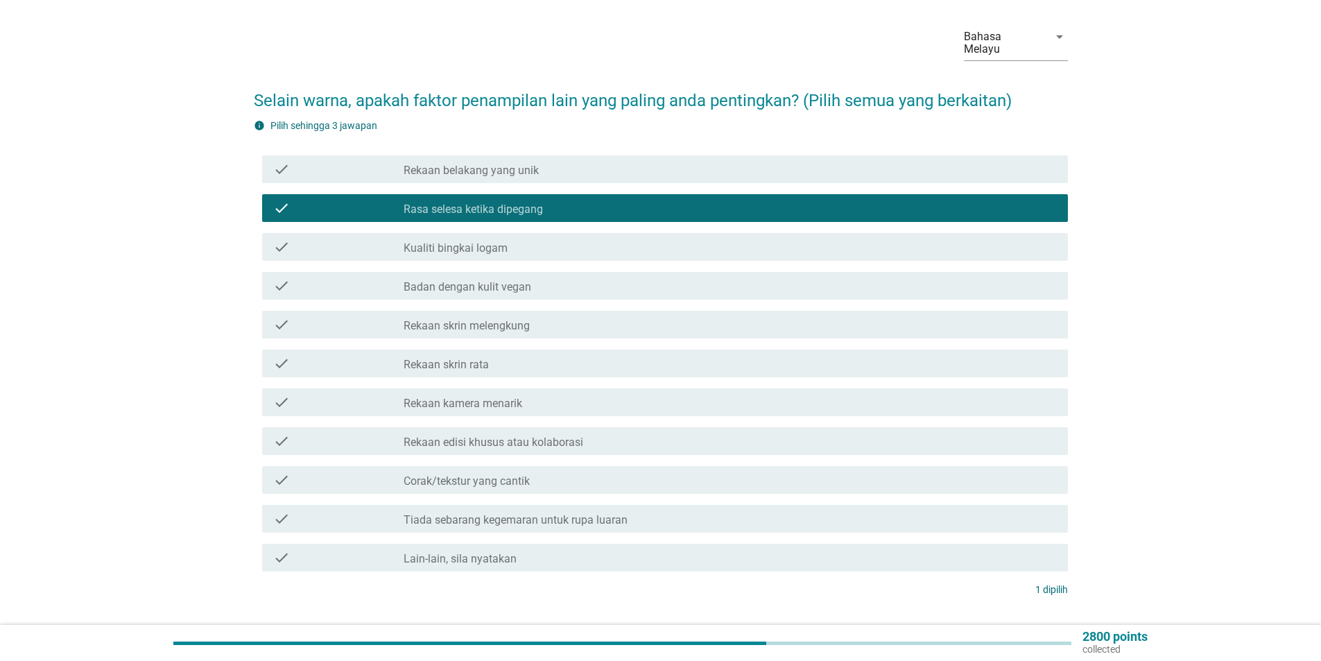
scroll to position [69, 0]
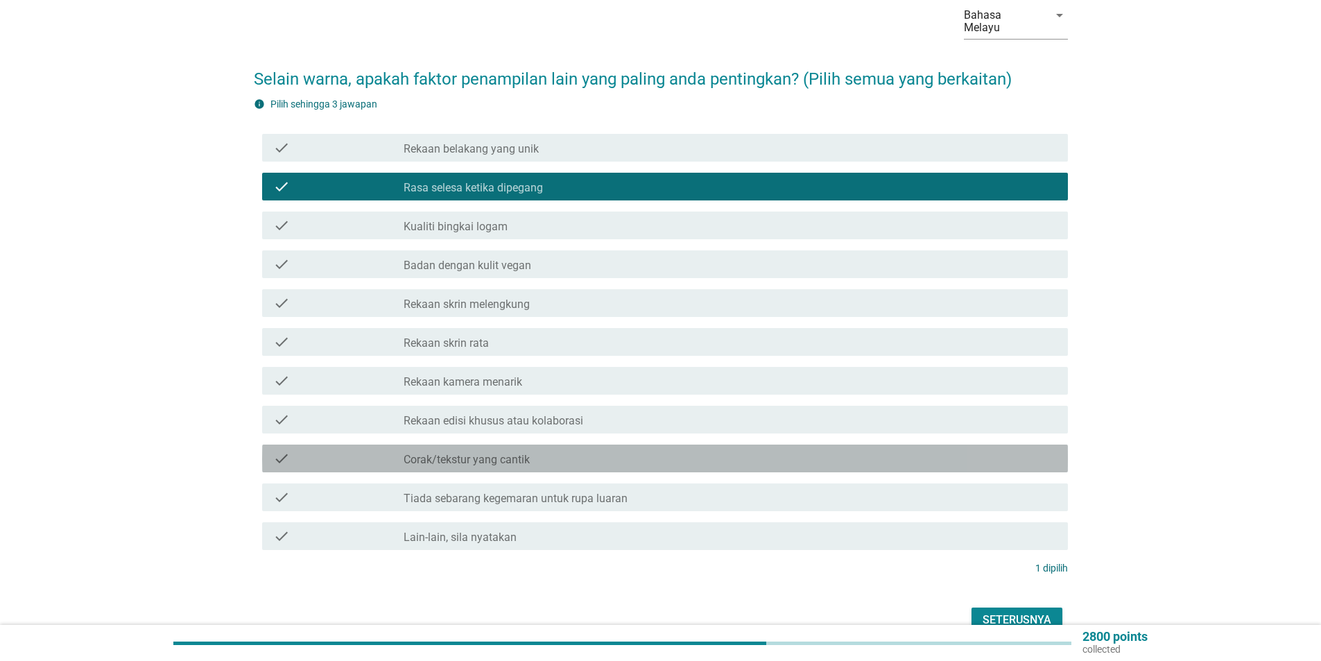
click at [505, 453] on label "Corak/tekstur yang cantik" at bounding box center [466, 460] width 126 height 14
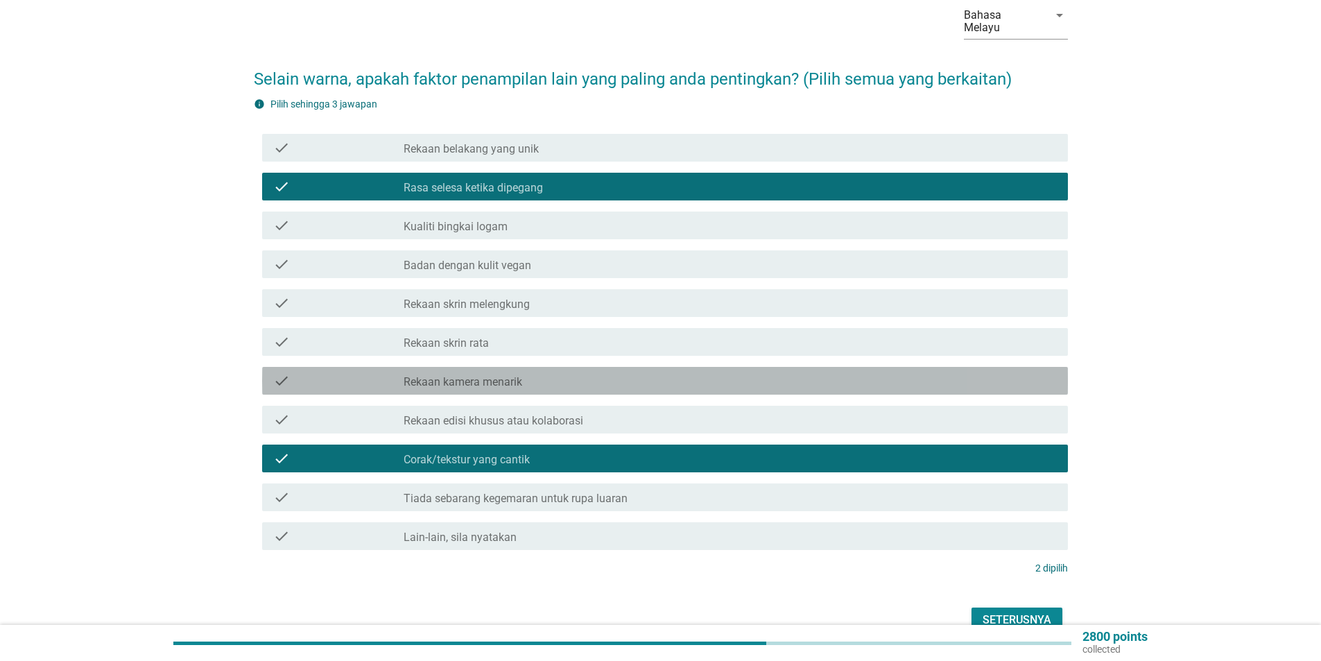
click at [472, 375] on label "Rekaan kamera menarik" at bounding box center [462, 382] width 119 height 14
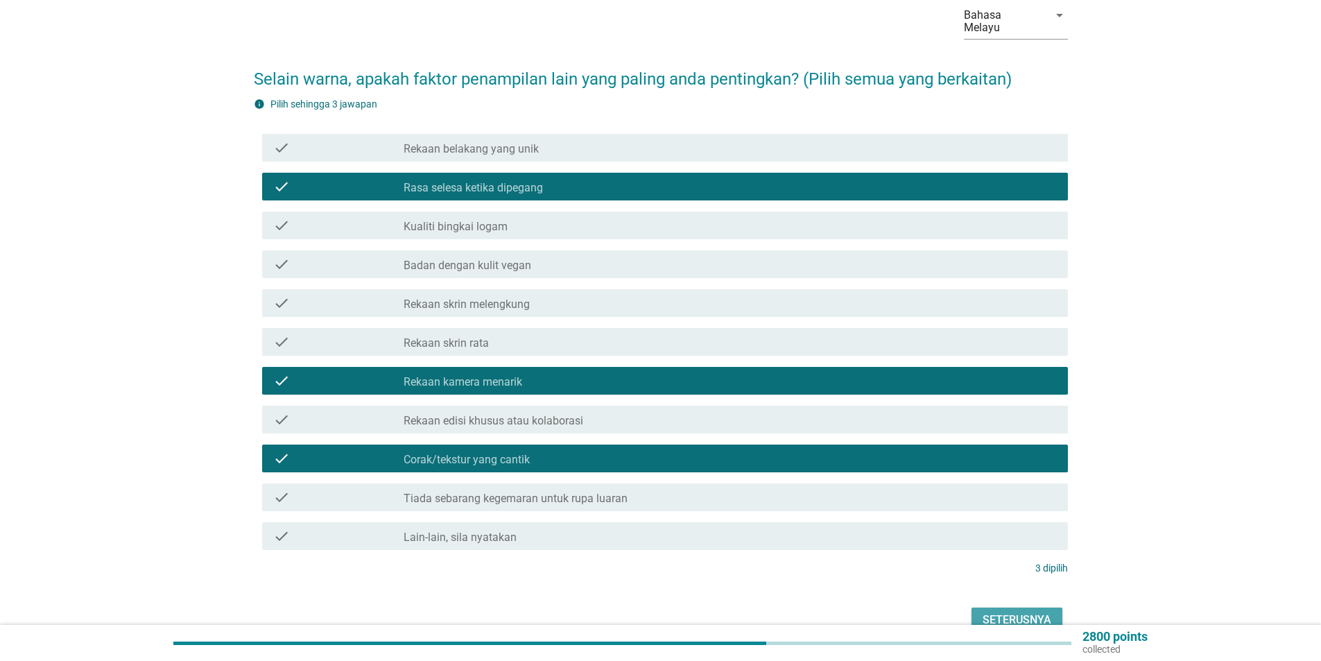
click at [1009, 611] on div "Seterusnya" at bounding box center [1016, 619] width 69 height 17
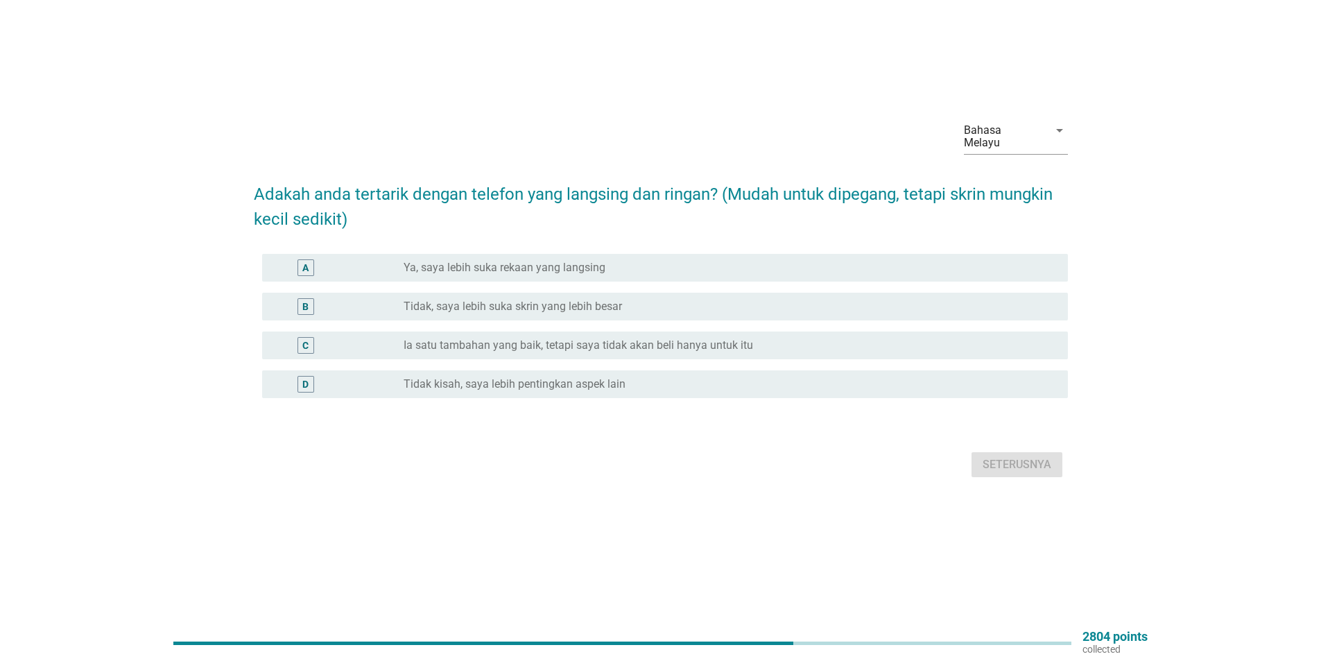
scroll to position [0, 0]
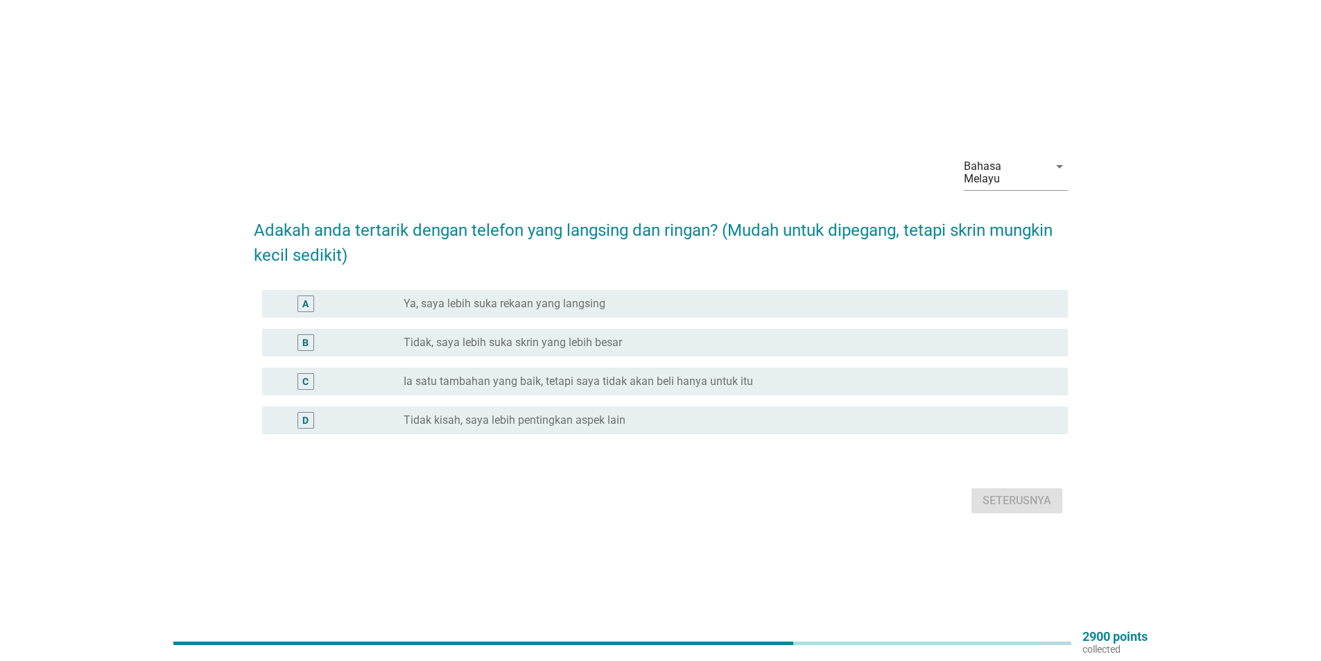
click at [483, 298] on label "Ya, saya lebih suka rekaan yang langsing" at bounding box center [504, 304] width 202 height 14
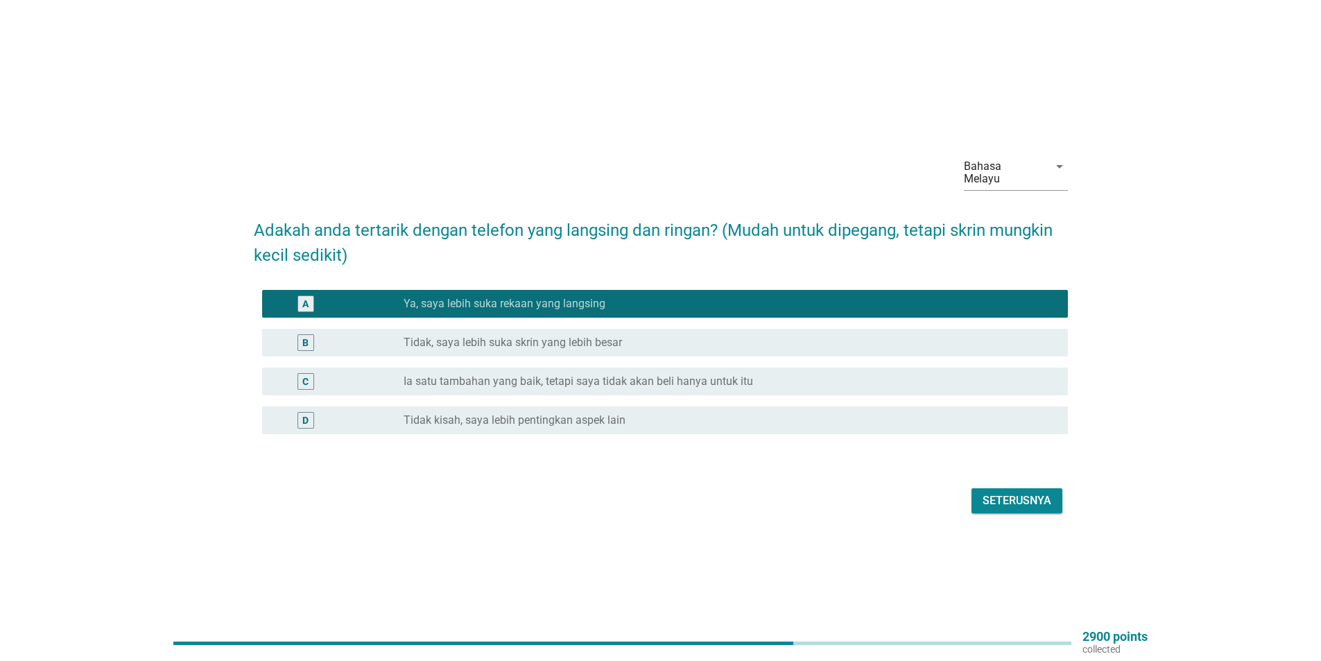
click at [1007, 502] on div "Seterusnya" at bounding box center [1016, 500] width 69 height 17
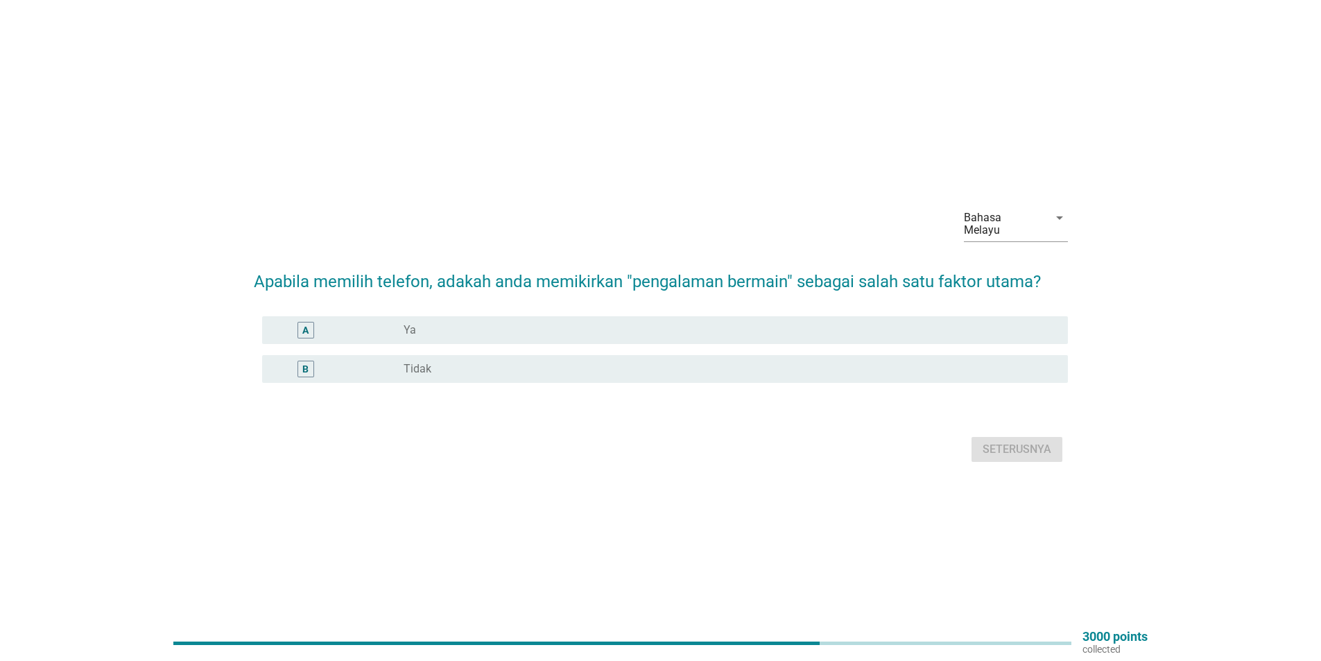
click at [397, 322] on div "A" at bounding box center [338, 330] width 130 height 17
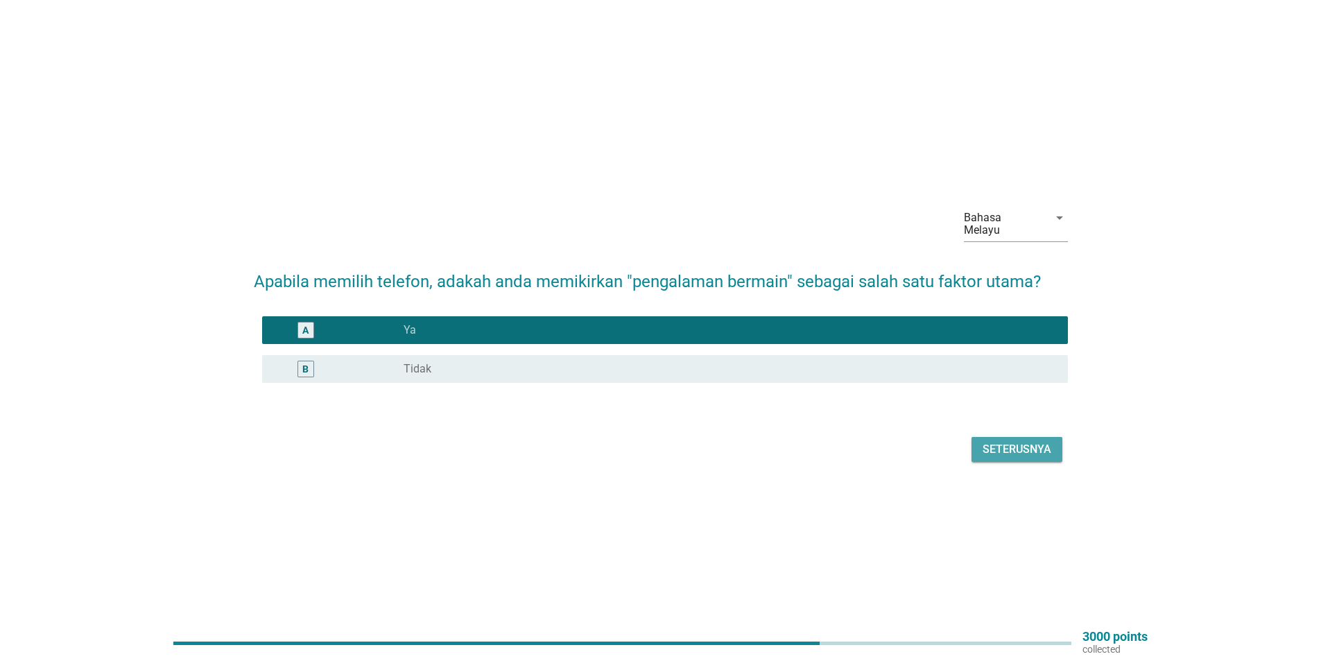
click at [1014, 447] on div "Seterusnya" at bounding box center [1016, 449] width 69 height 17
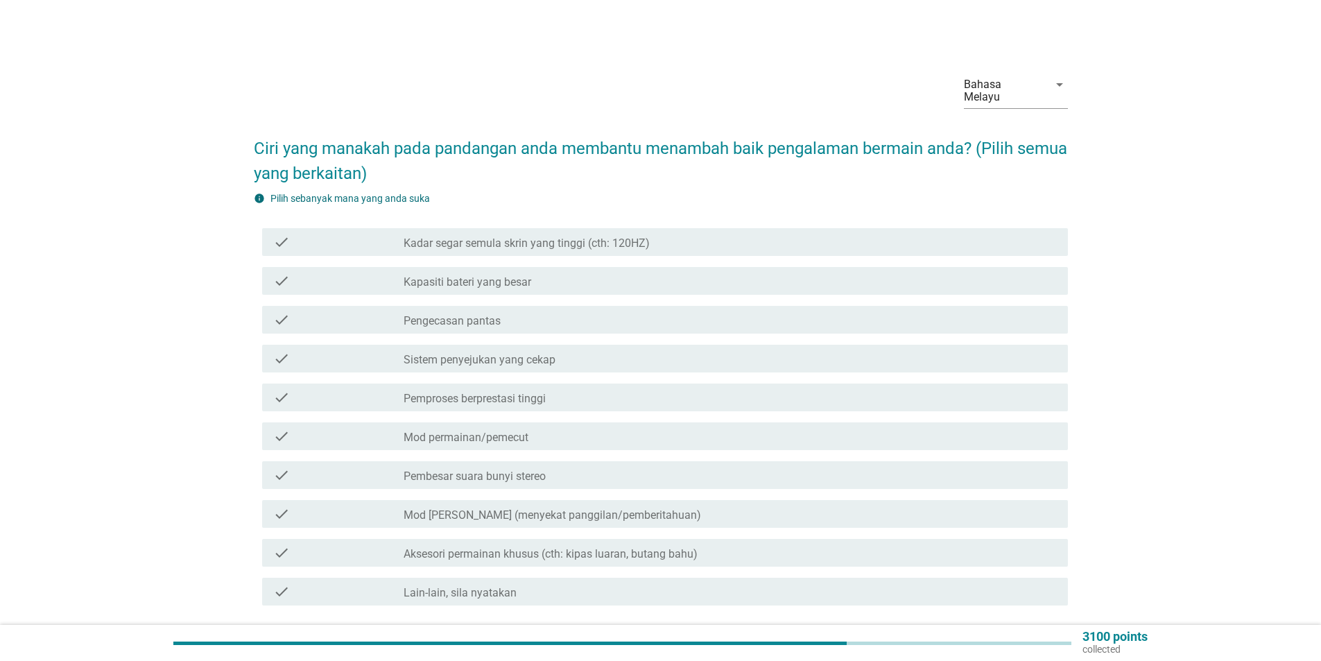
click at [598, 508] on label "Mod [PERSON_NAME] (menyekat panggilan/pemberitahuan)" at bounding box center [551, 515] width 297 height 14
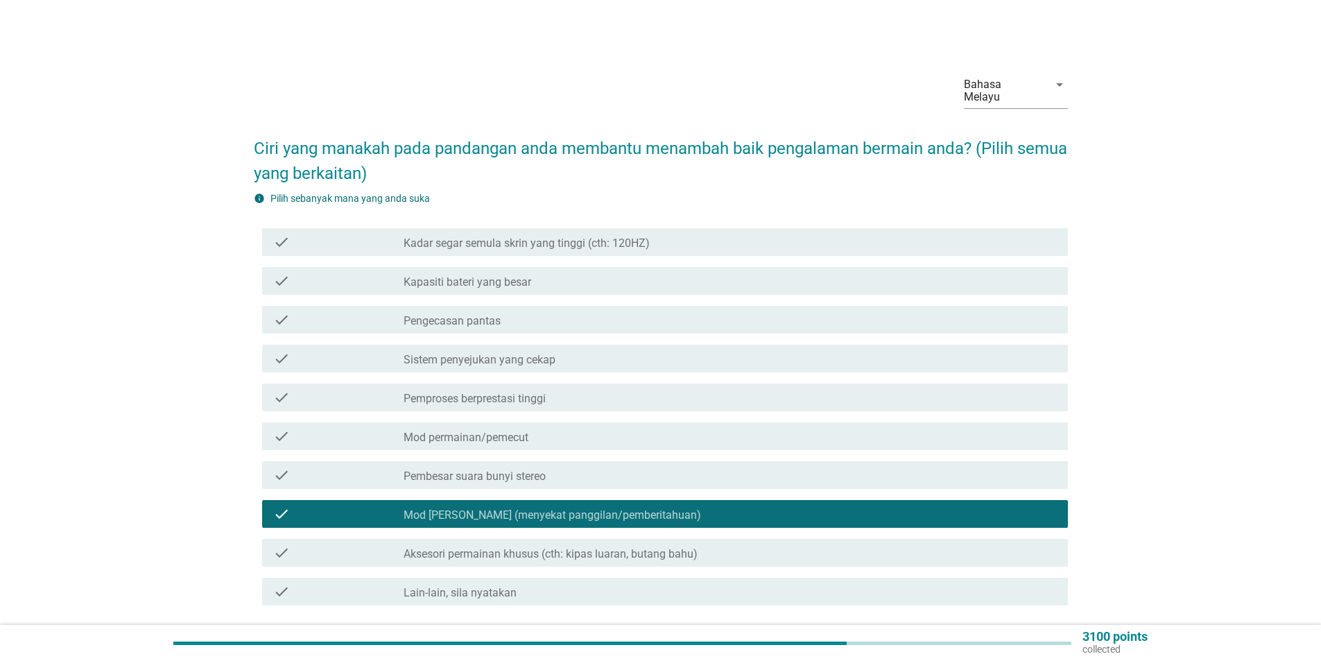
click at [477, 353] on label "Sistem penyejukan yang cekap" at bounding box center [479, 360] width 152 height 14
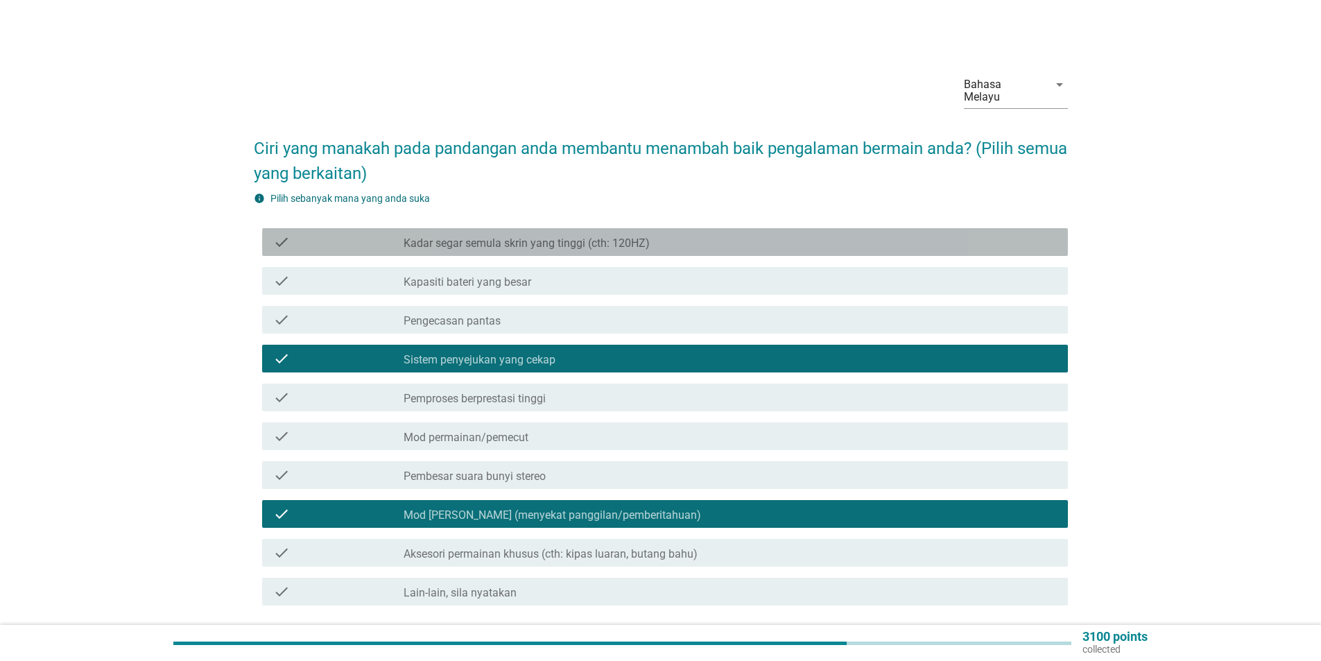
click at [476, 236] on label "Kadar segar semula skrin yang tinggi (cth: 120HZ)" at bounding box center [526, 243] width 246 height 14
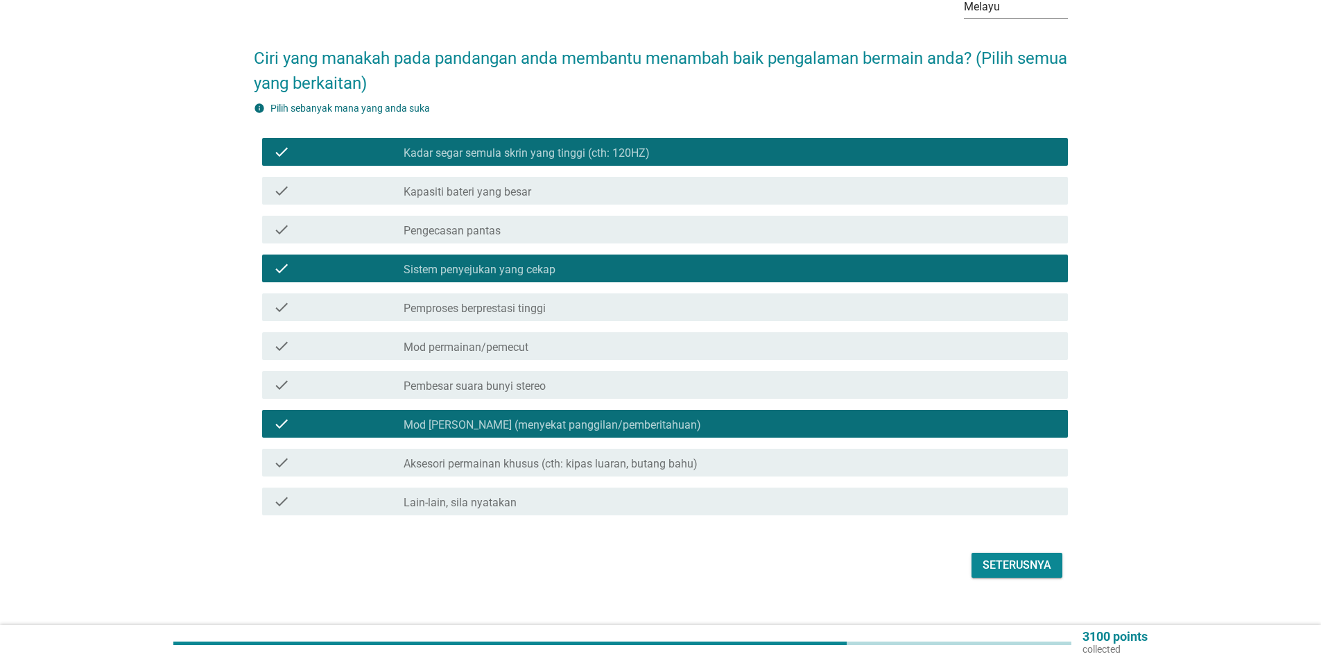
scroll to position [97, 0]
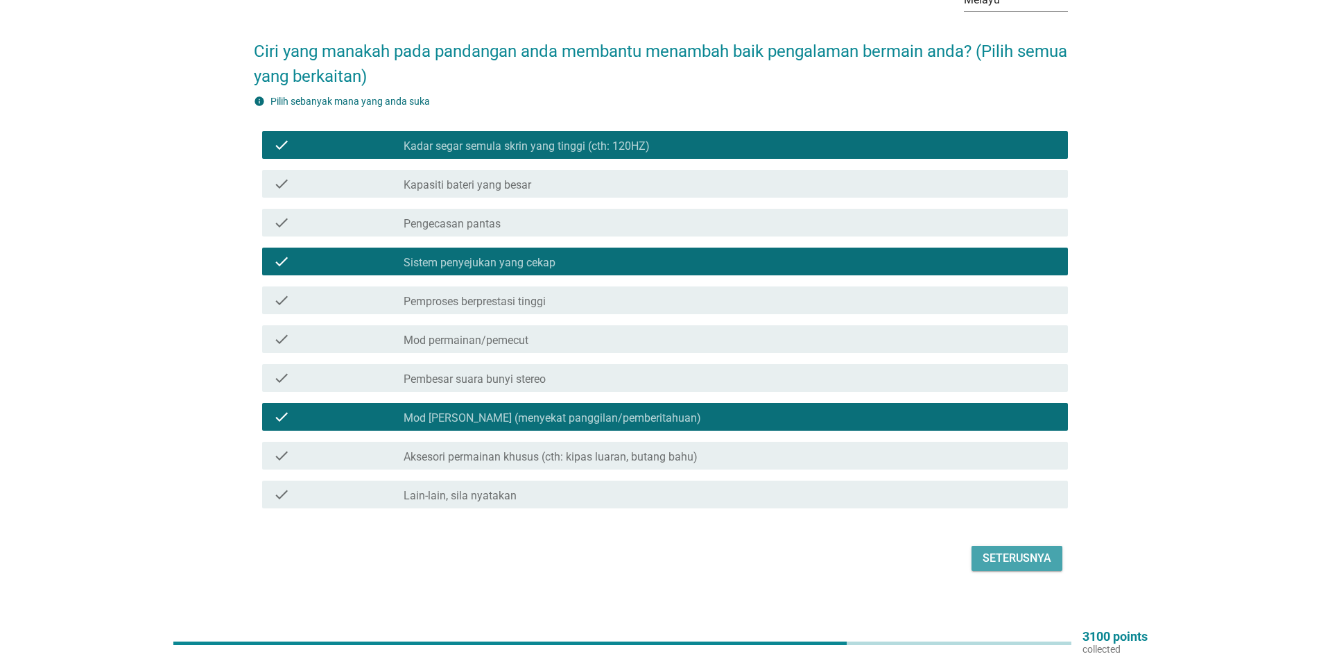
click at [978, 546] on button "Seterusnya" at bounding box center [1016, 558] width 91 height 25
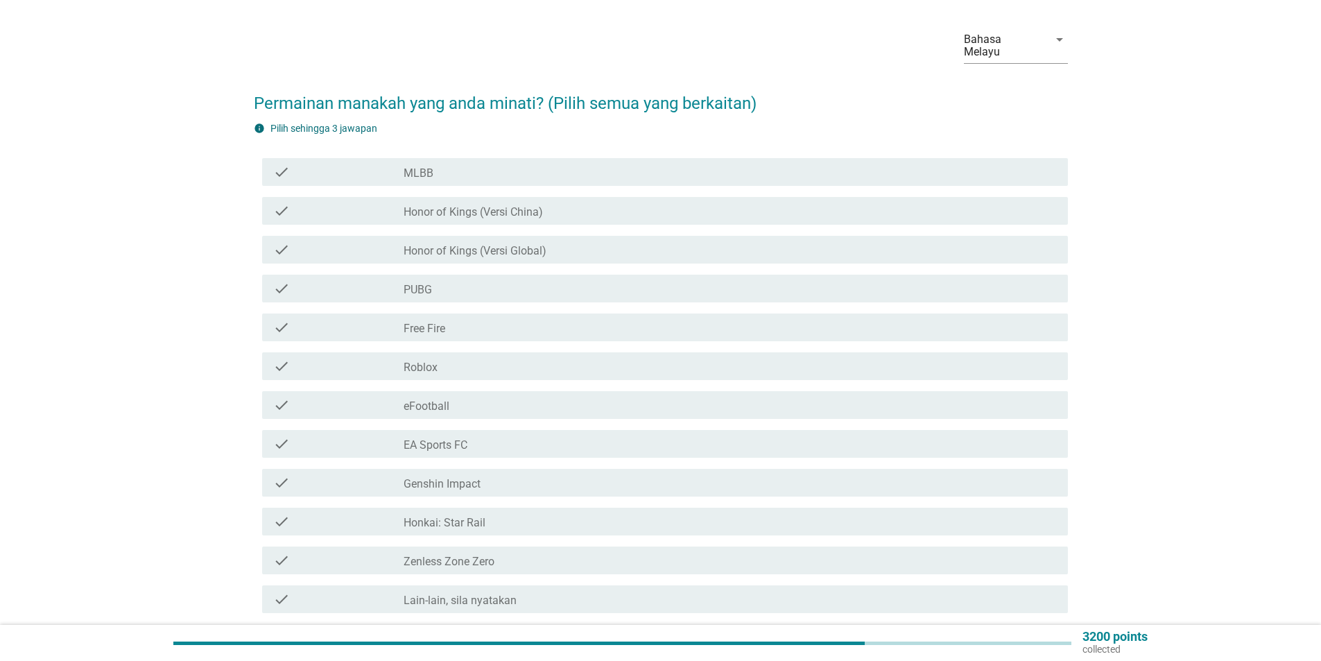
scroll to position [69, 0]
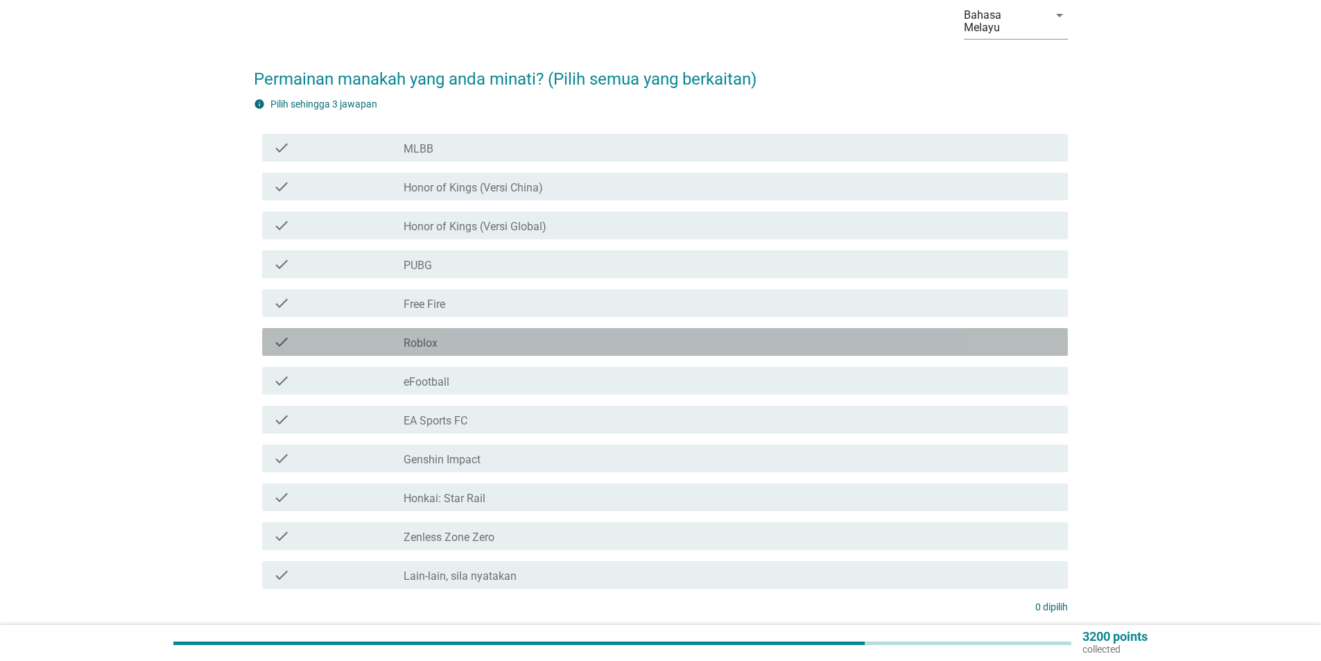
click at [482, 333] on div "check_box_outline_blank Roblox" at bounding box center [729, 341] width 653 height 17
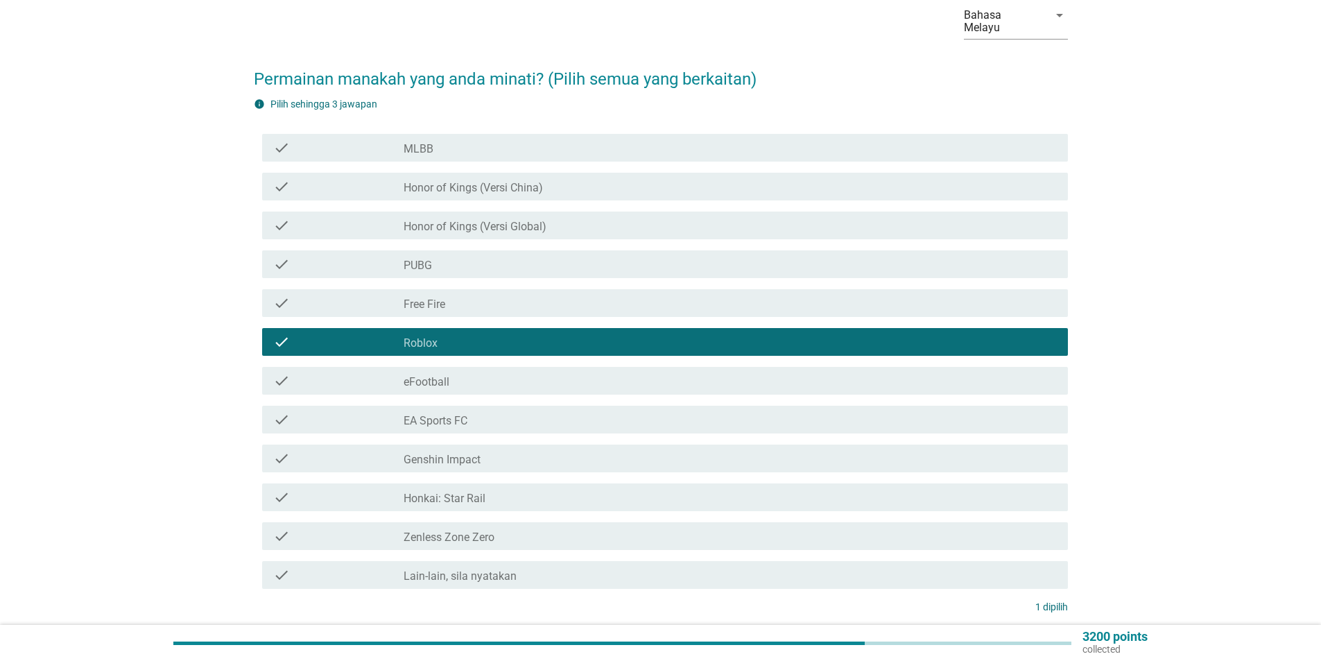
click at [482, 333] on div "check_box_outline_blank Roblox" at bounding box center [729, 341] width 653 height 17
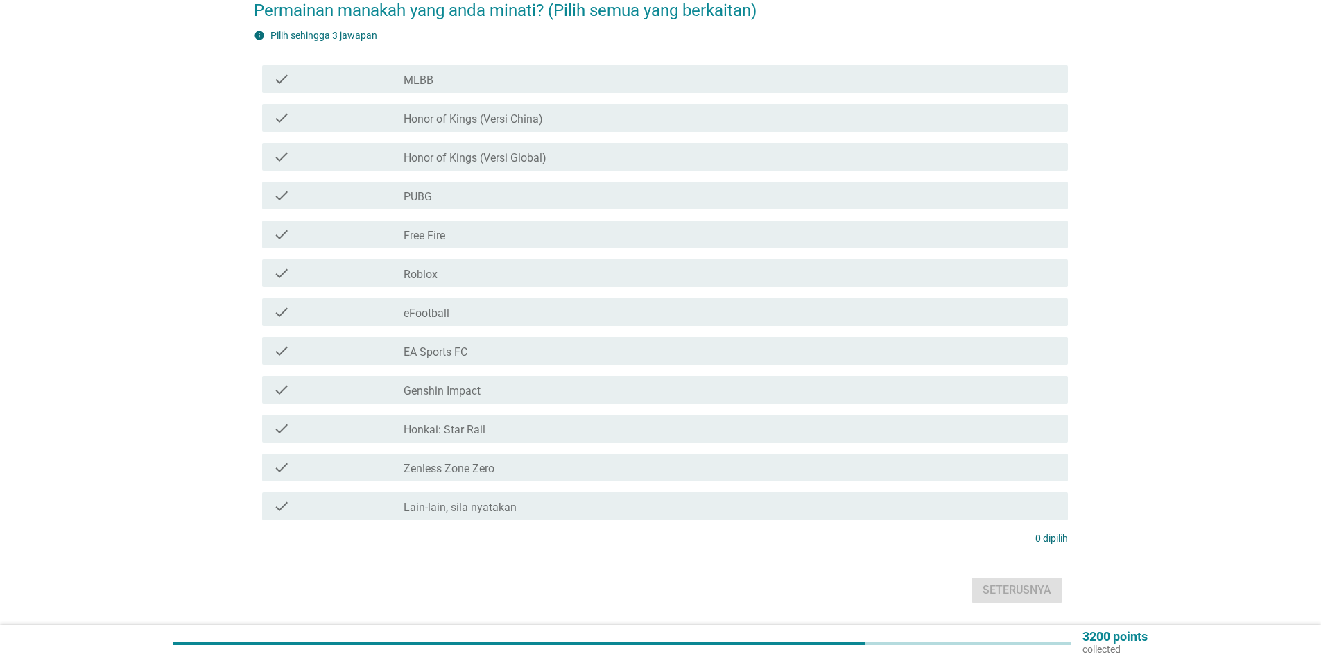
scroll to position [170, 0]
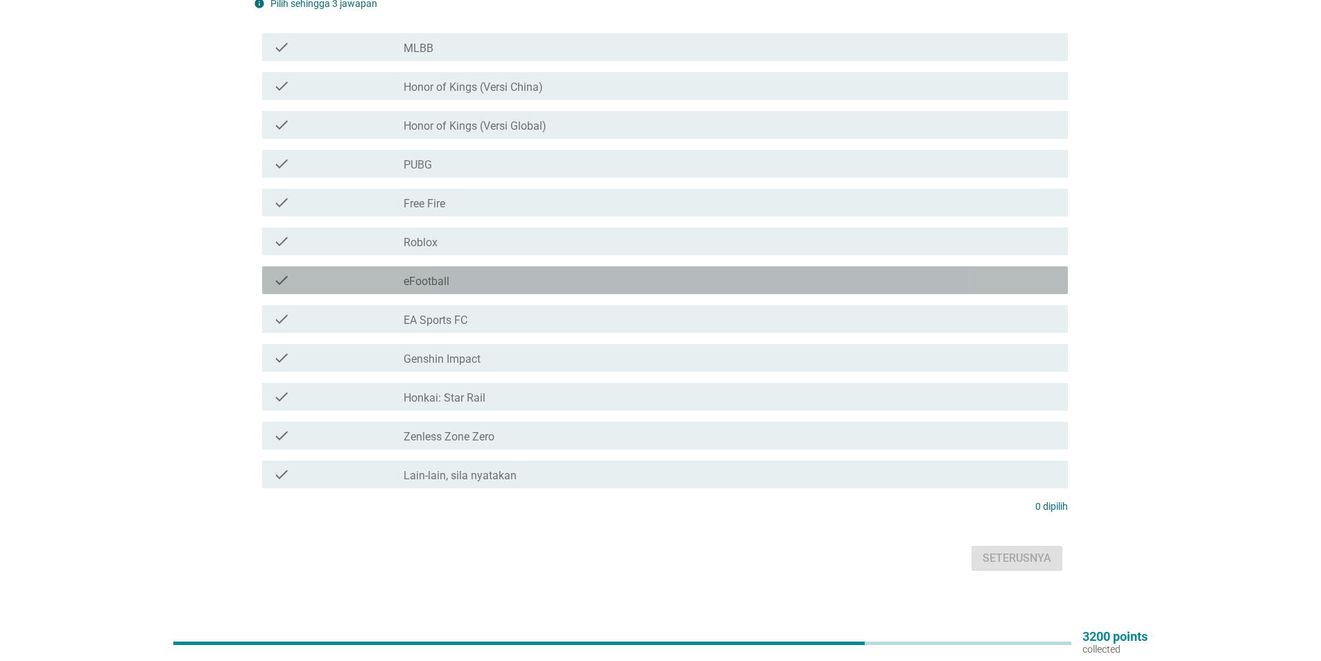
click at [453, 275] on div "check_box_outline_blank eFootball" at bounding box center [729, 280] width 653 height 17
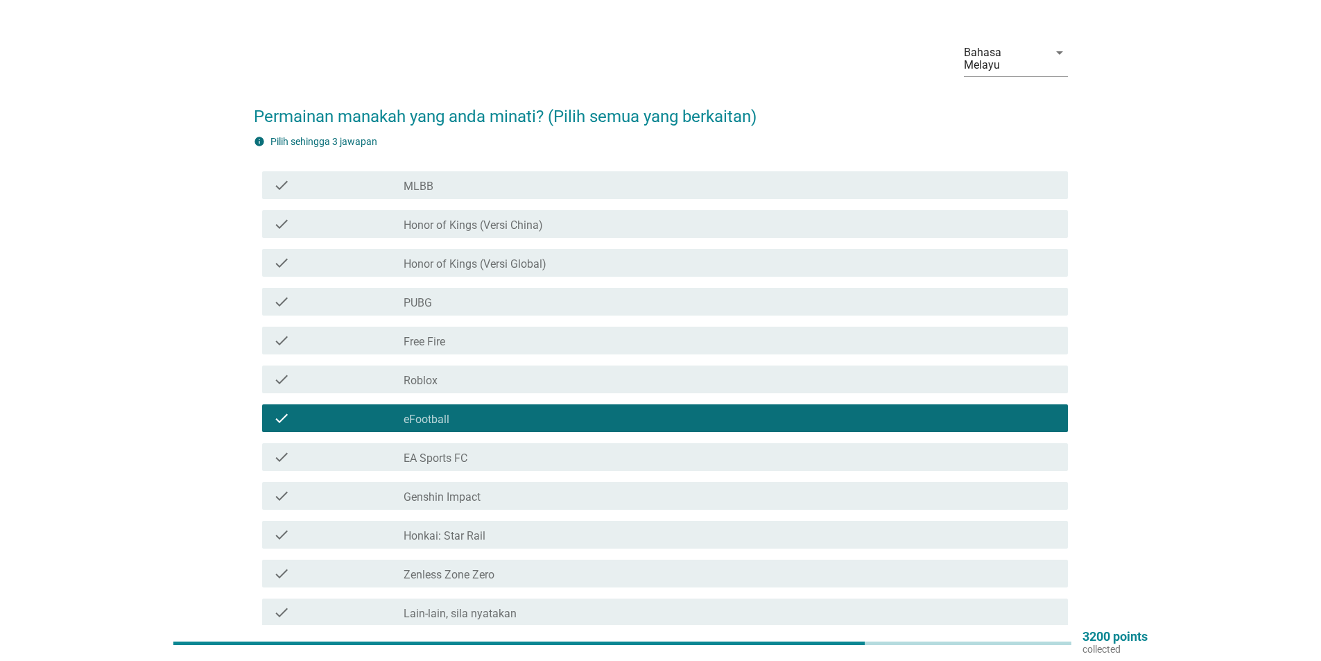
scroll to position [31, 0]
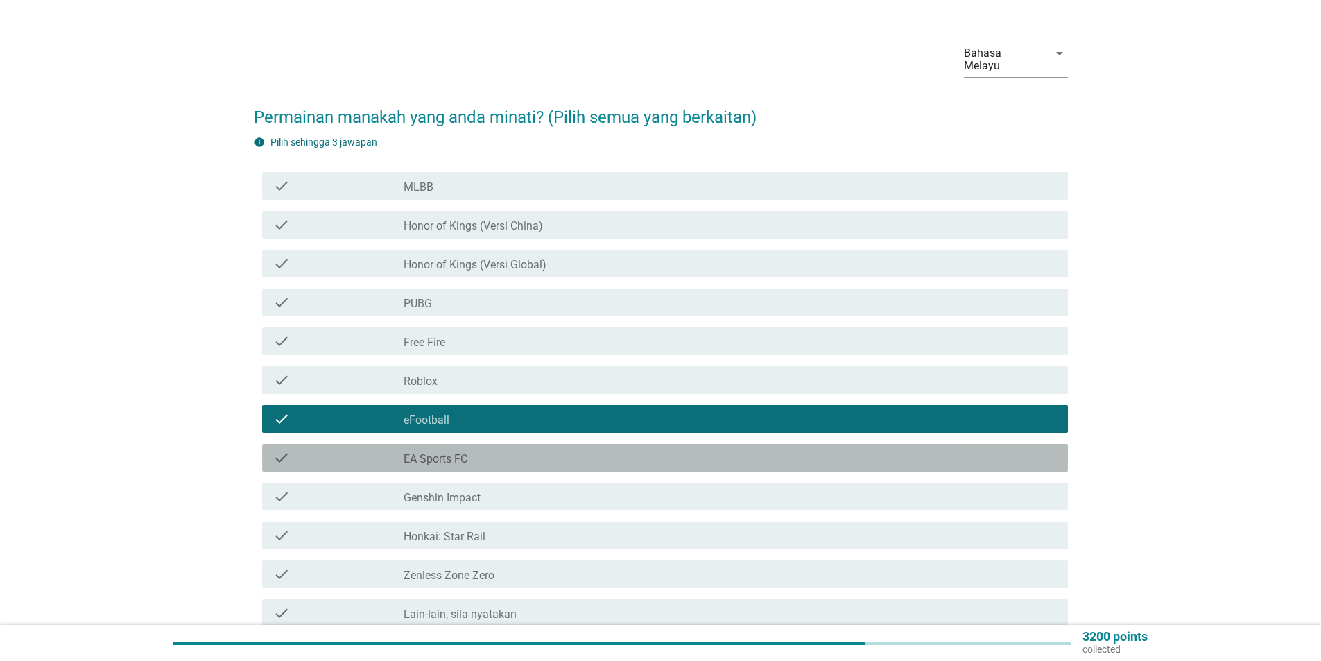
click at [460, 449] on div "check_box_outline_blank EA Sports FC" at bounding box center [729, 457] width 653 height 17
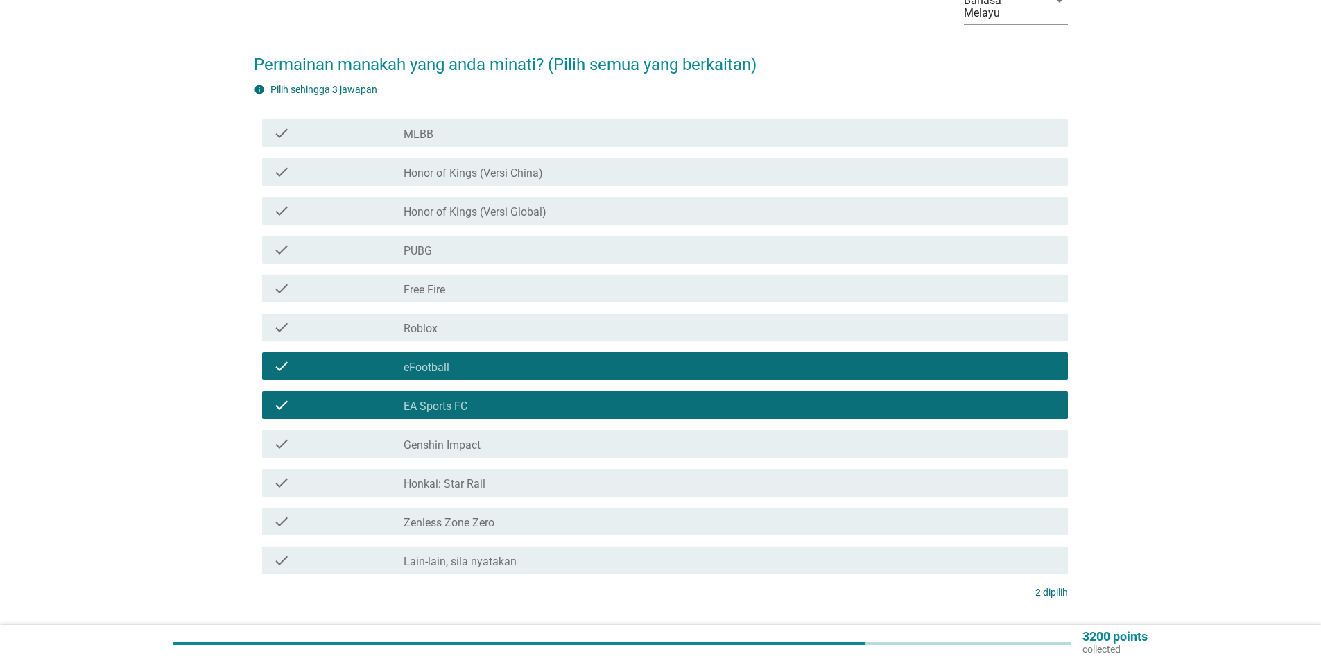
scroll to position [170, 0]
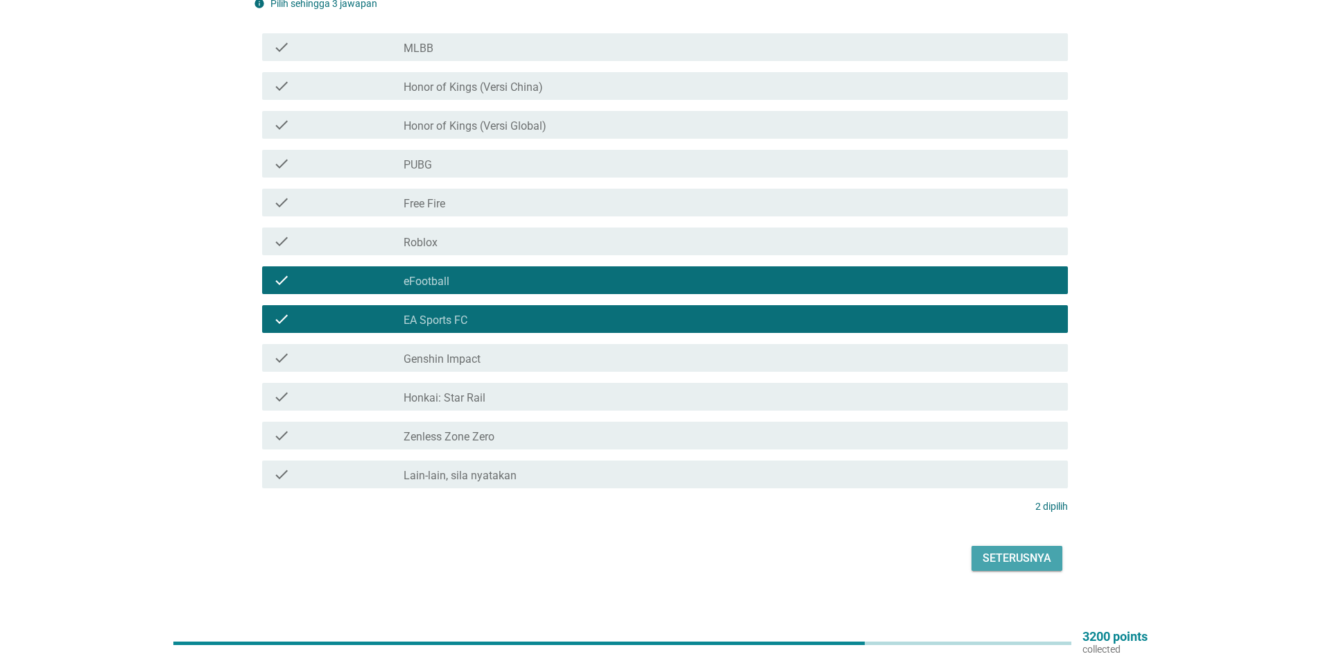
click at [1025, 550] on div "Seterusnya" at bounding box center [1016, 558] width 69 height 17
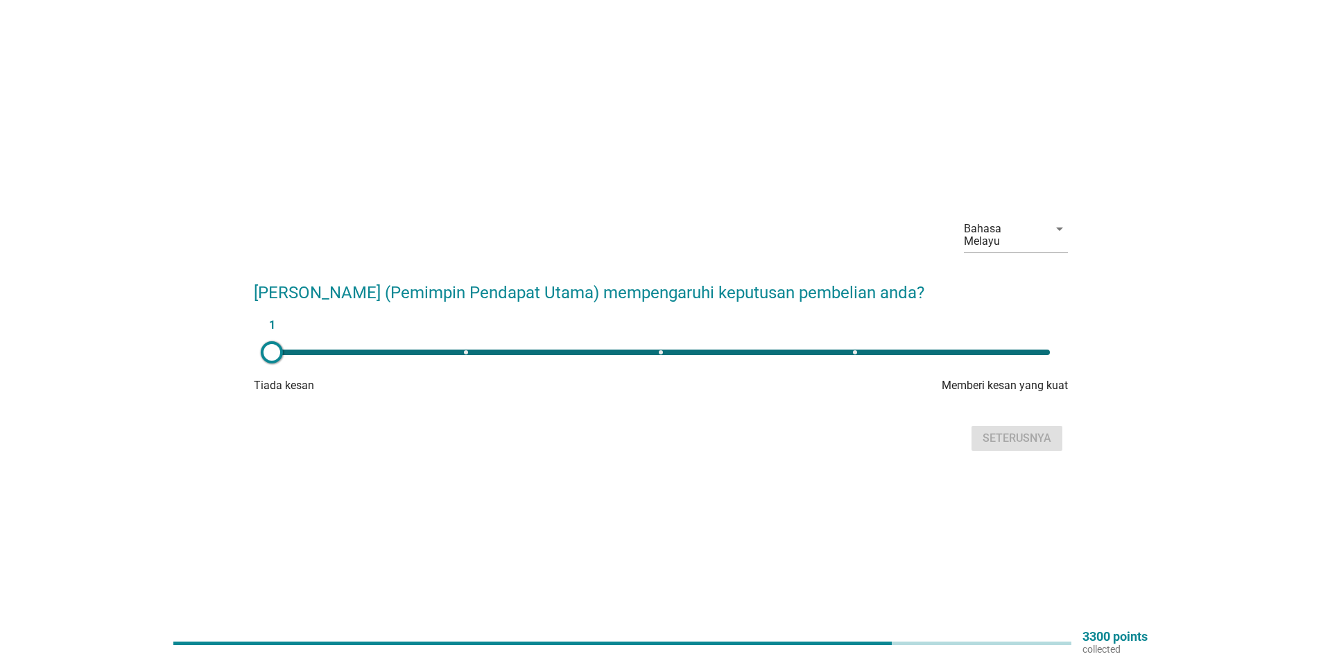
click at [659, 349] on div "1" at bounding box center [661, 352] width 778 height 6
type input "3"
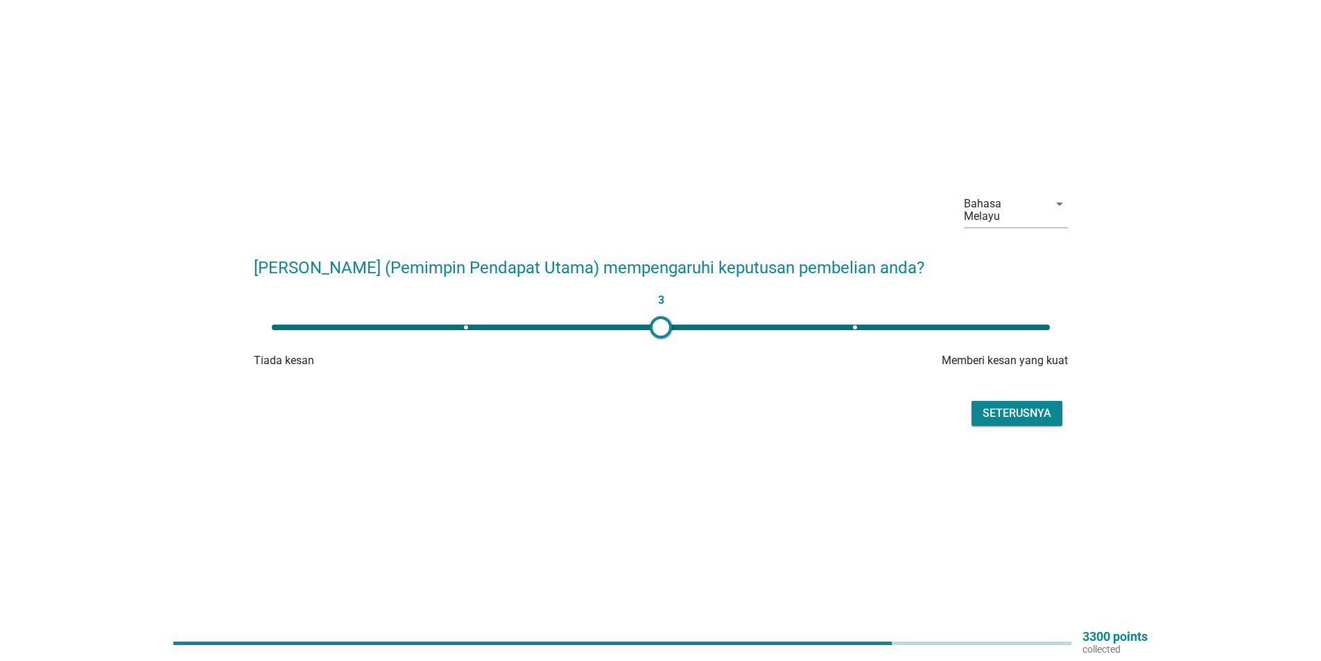
scroll to position [36, 0]
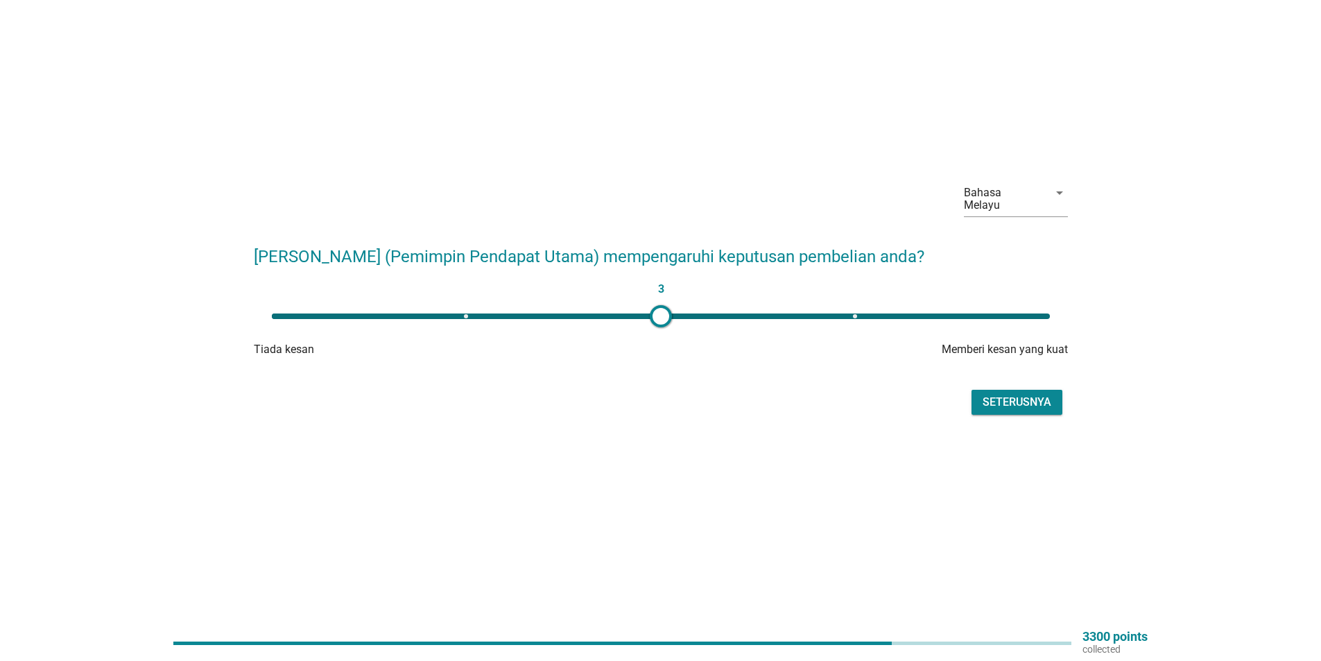
click at [1011, 394] on div "Seterusnya" at bounding box center [1016, 402] width 69 height 17
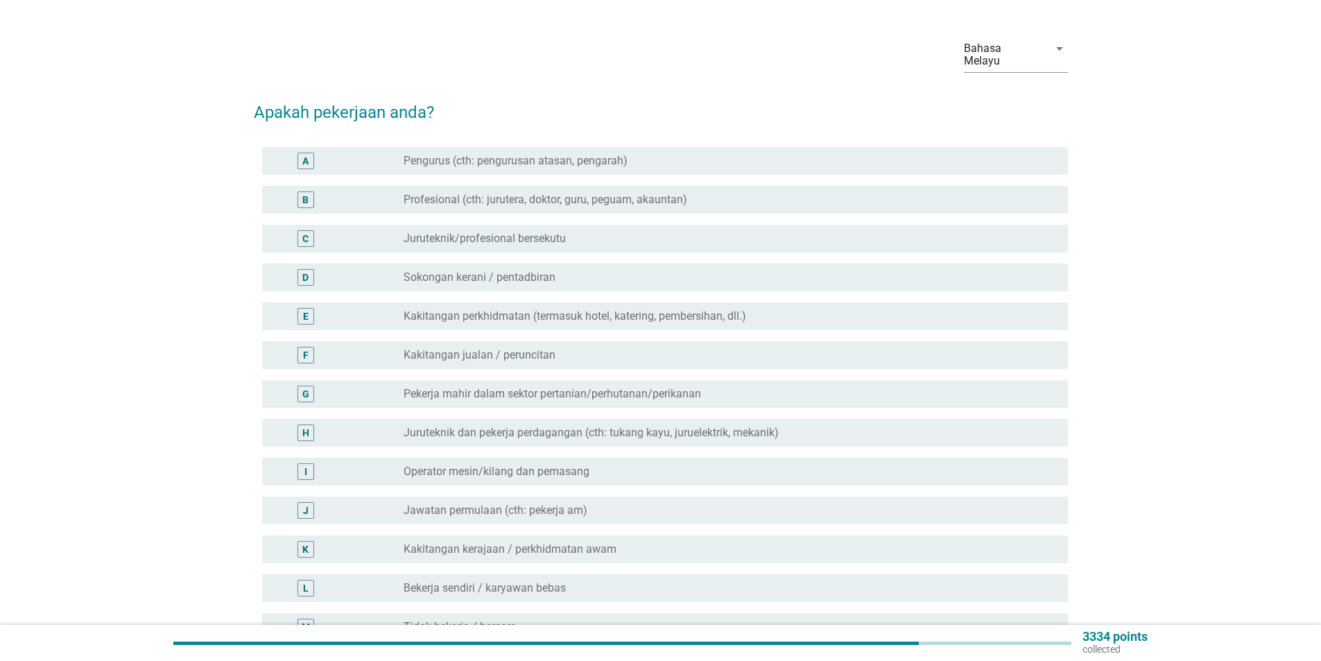
scroll to position [0, 0]
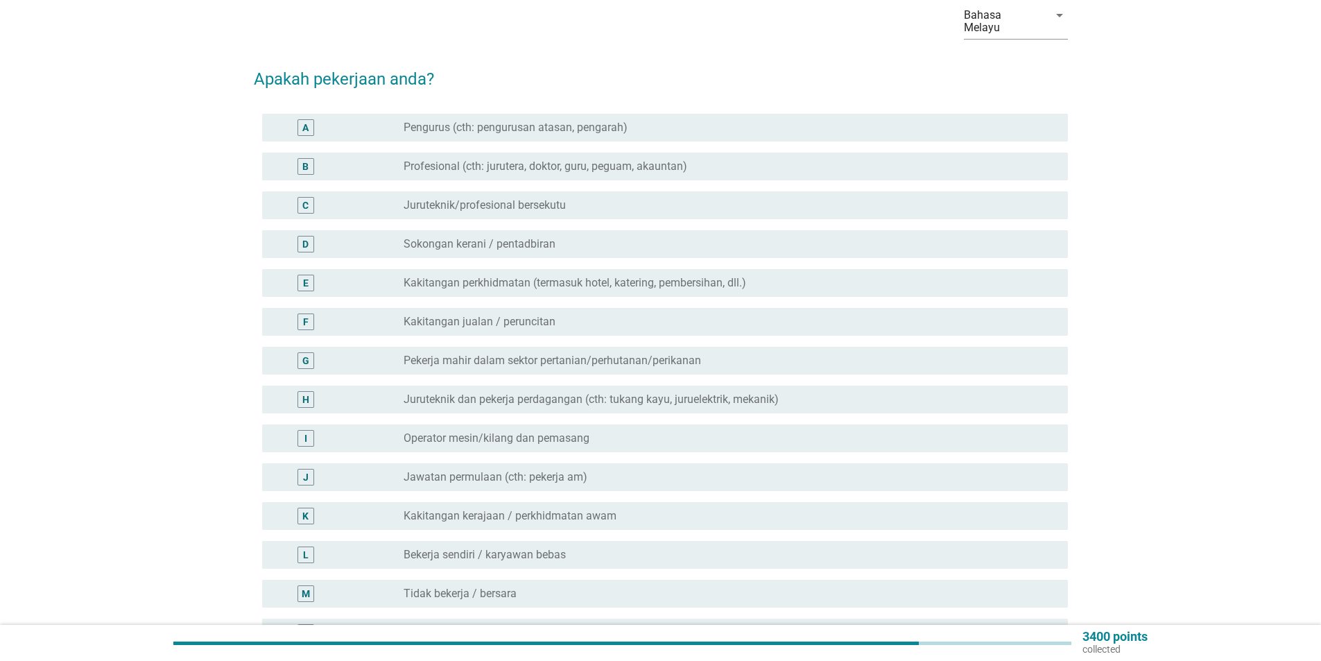
click at [509, 510] on label "Kakitangan kerajaan / perkhidmatan awam" at bounding box center [509, 516] width 213 height 14
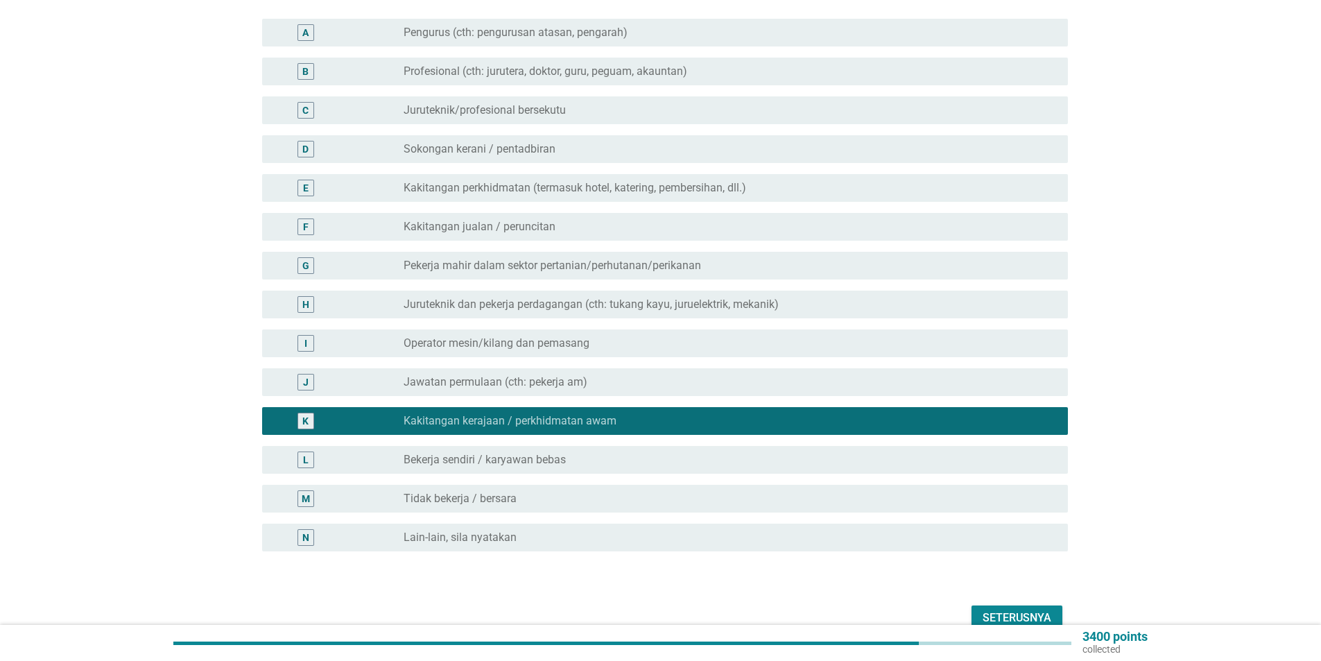
scroll to position [224, 0]
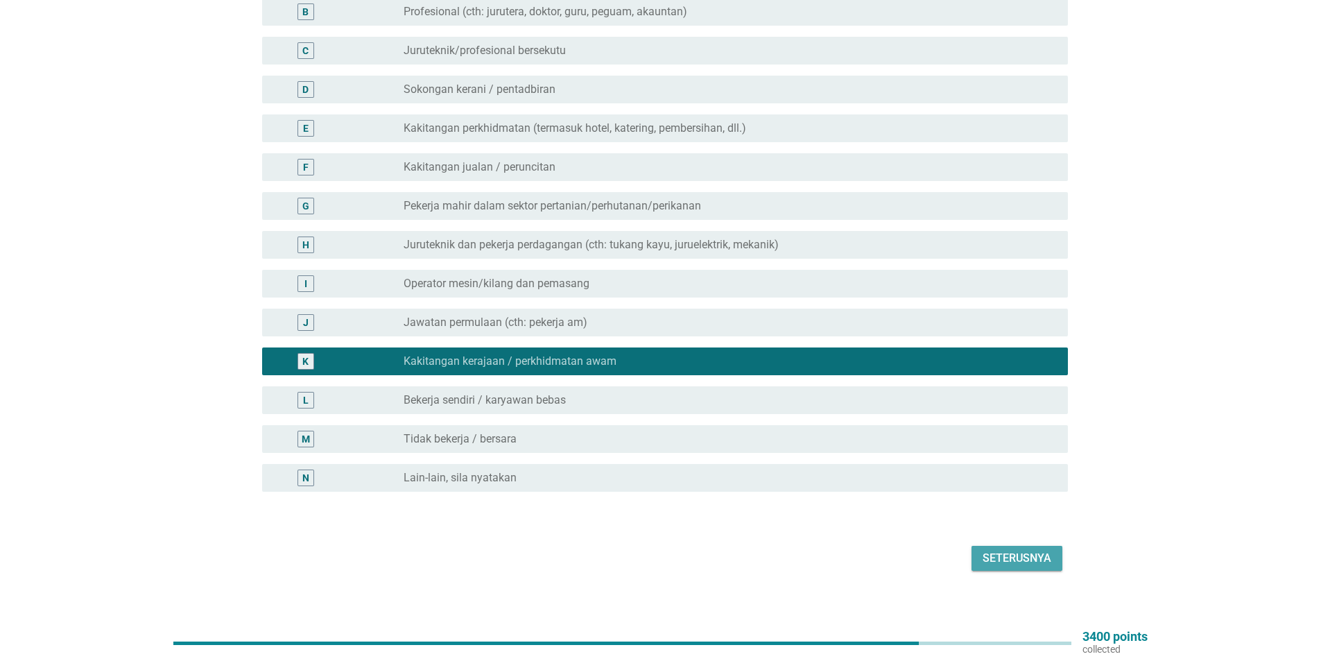
click at [989, 550] on div "Seterusnya" at bounding box center [1016, 558] width 69 height 17
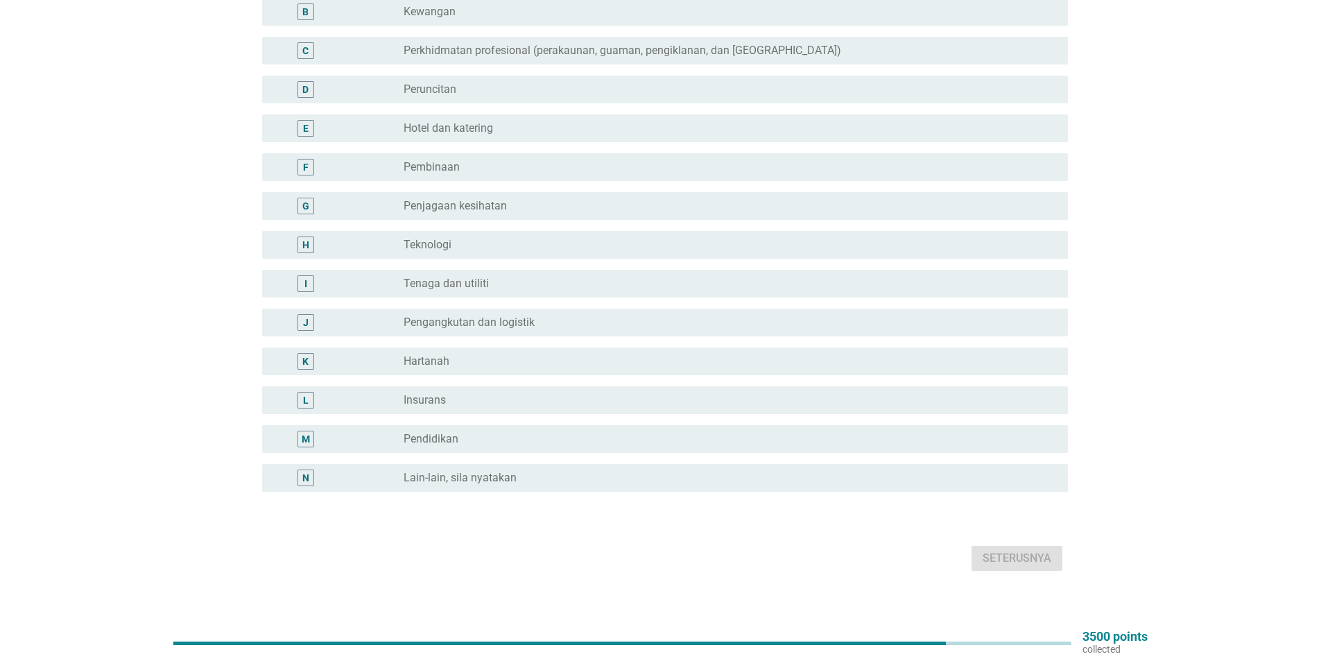
click at [489, 471] on label "Lain-lain, sila nyatakan" at bounding box center [459, 478] width 113 height 14
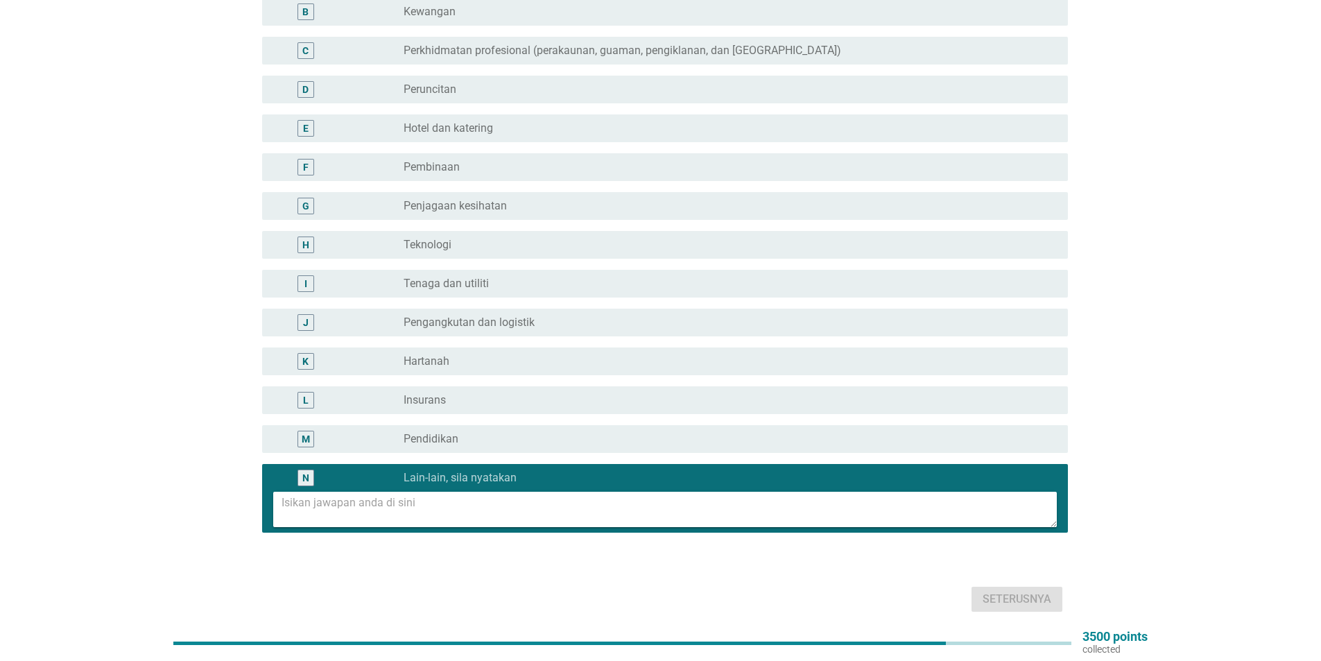
click at [470, 492] on textarea at bounding box center [668, 509] width 775 height 35
type textarea "k"
type textarea "p"
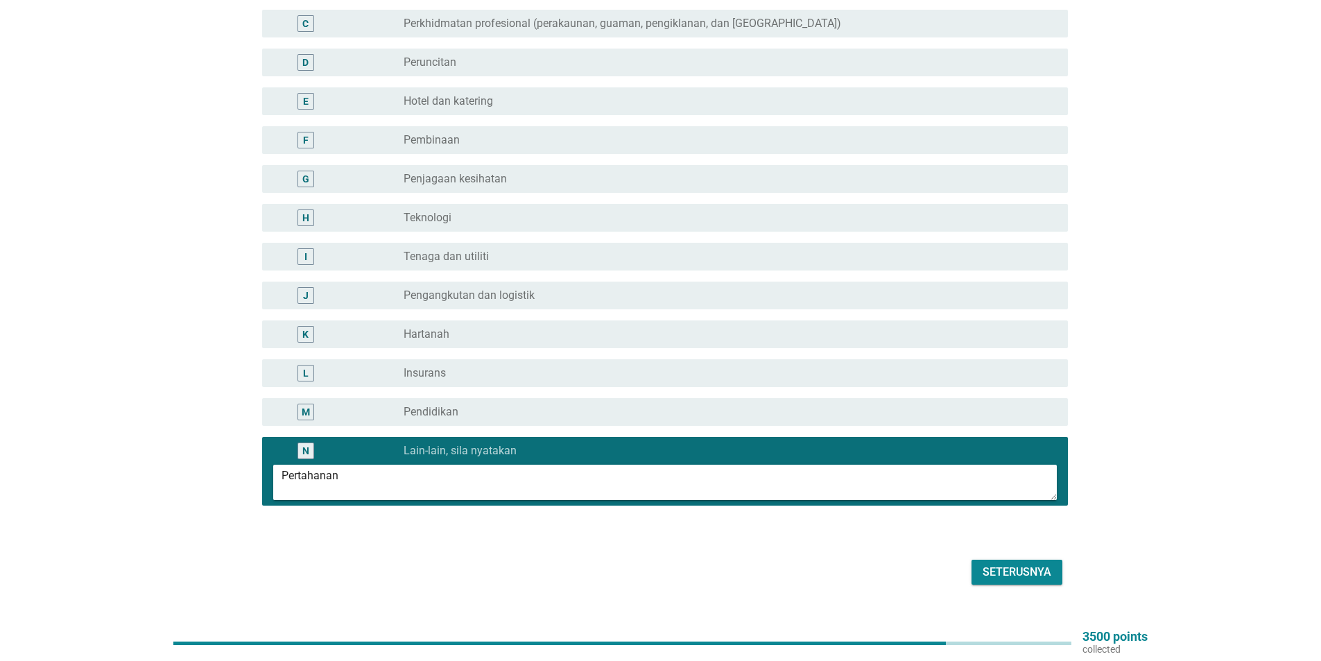
scroll to position [265, 0]
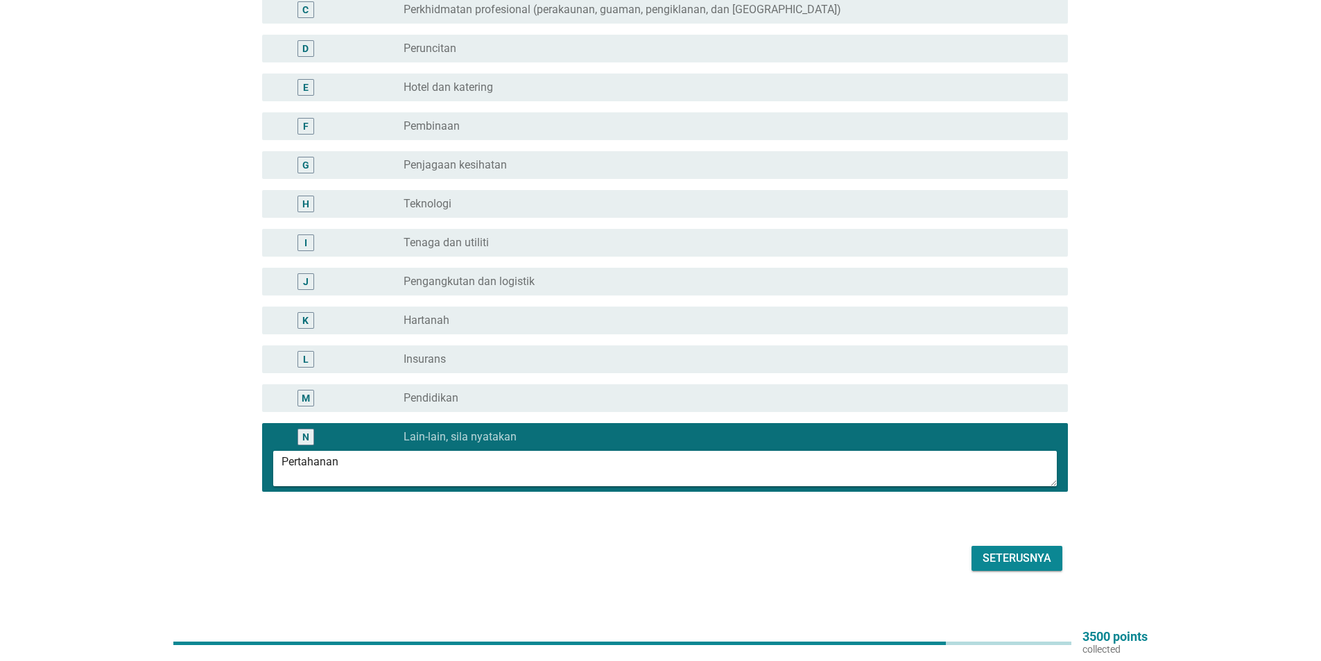
type textarea "Pertahanan"
drag, startPoint x: 962, startPoint y: 549, endPoint x: 980, endPoint y: 550, distance: 18.0
click at [970, 550] on div "Seterusnya" at bounding box center [661, 557] width 814 height 33
click at [996, 550] on div "Seterusnya" at bounding box center [1016, 558] width 69 height 17
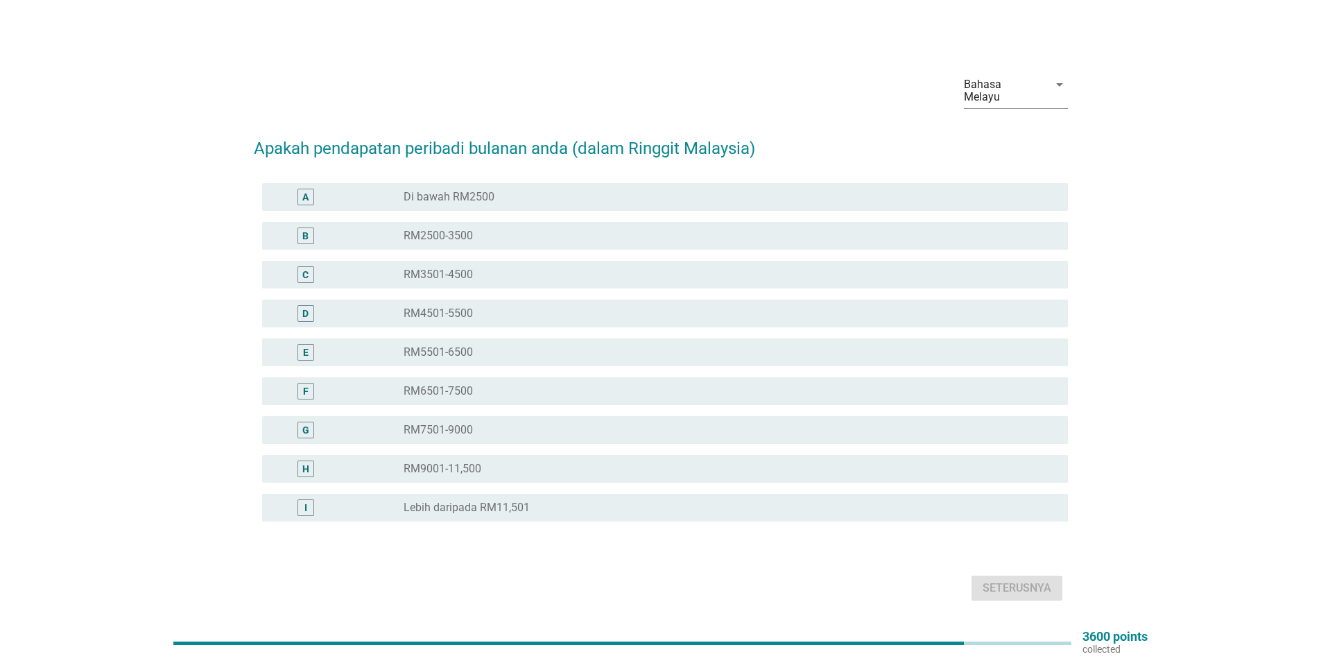
click at [411, 229] on label "RM2500-3500" at bounding box center [437, 236] width 69 height 14
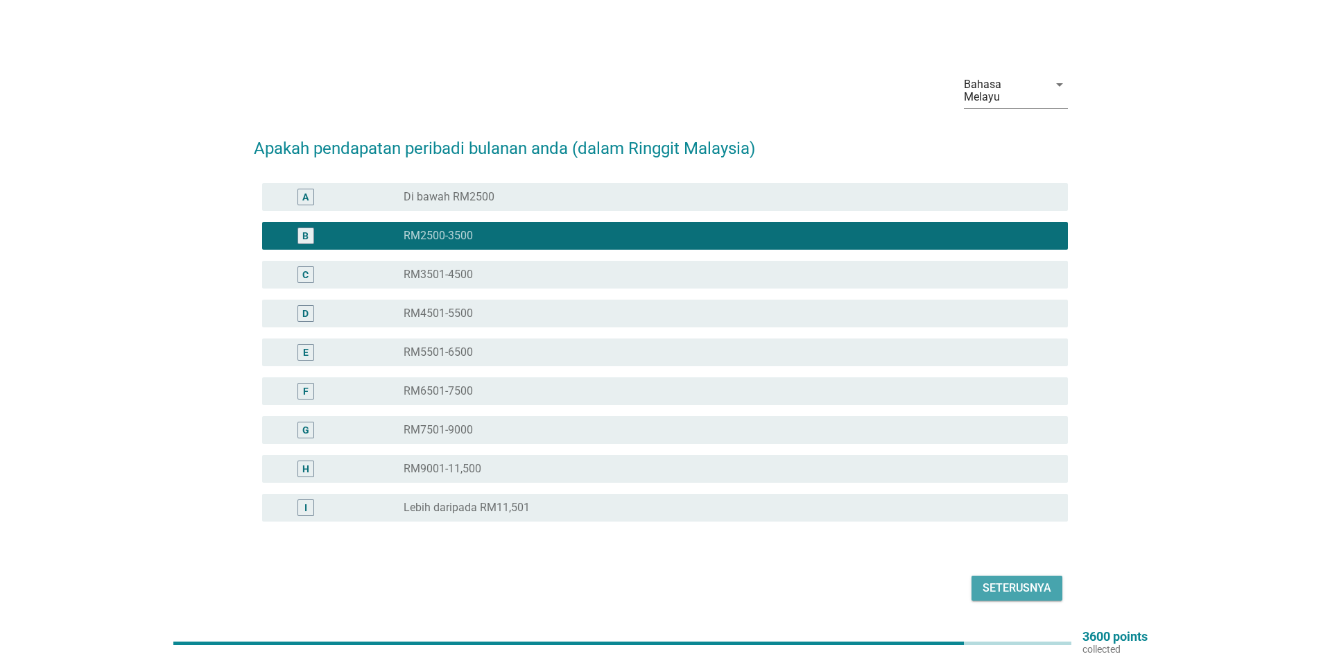
click at [1014, 580] on div "Seterusnya" at bounding box center [1016, 588] width 69 height 17
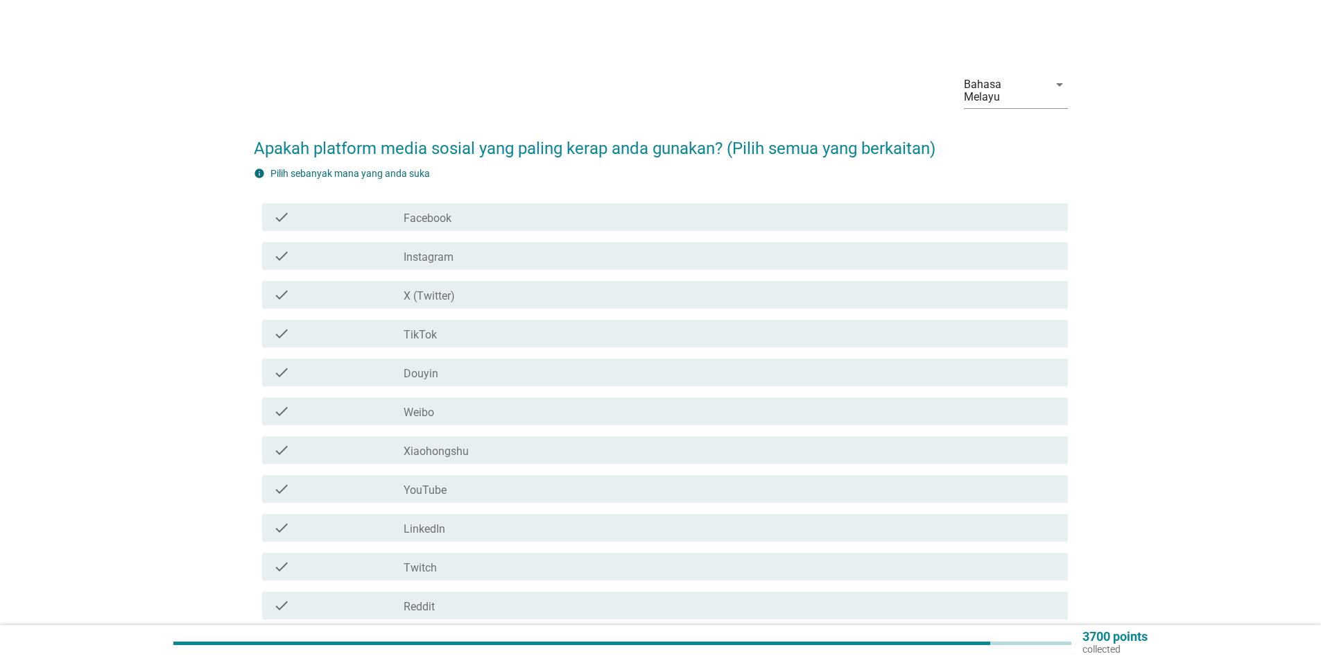
click at [433, 211] on label "Facebook" at bounding box center [427, 218] width 48 height 14
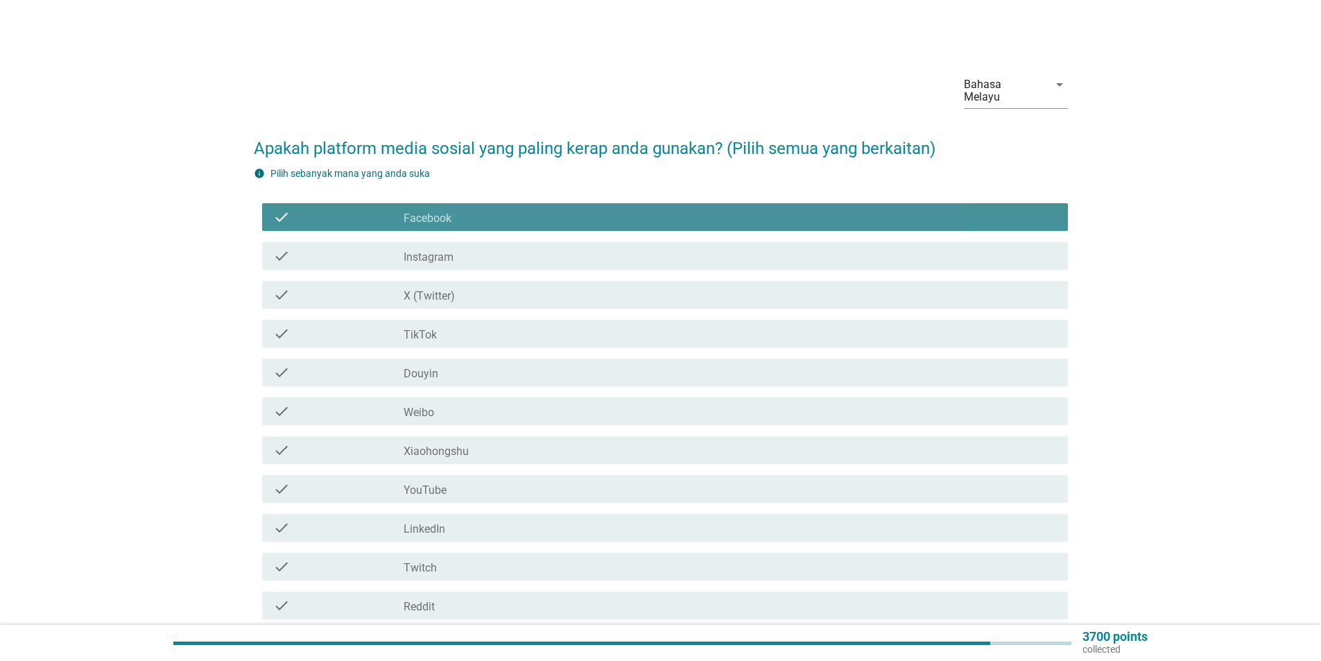
click at [444, 252] on div "check check_box_outline_blank Instagram" at bounding box center [665, 256] width 806 height 28
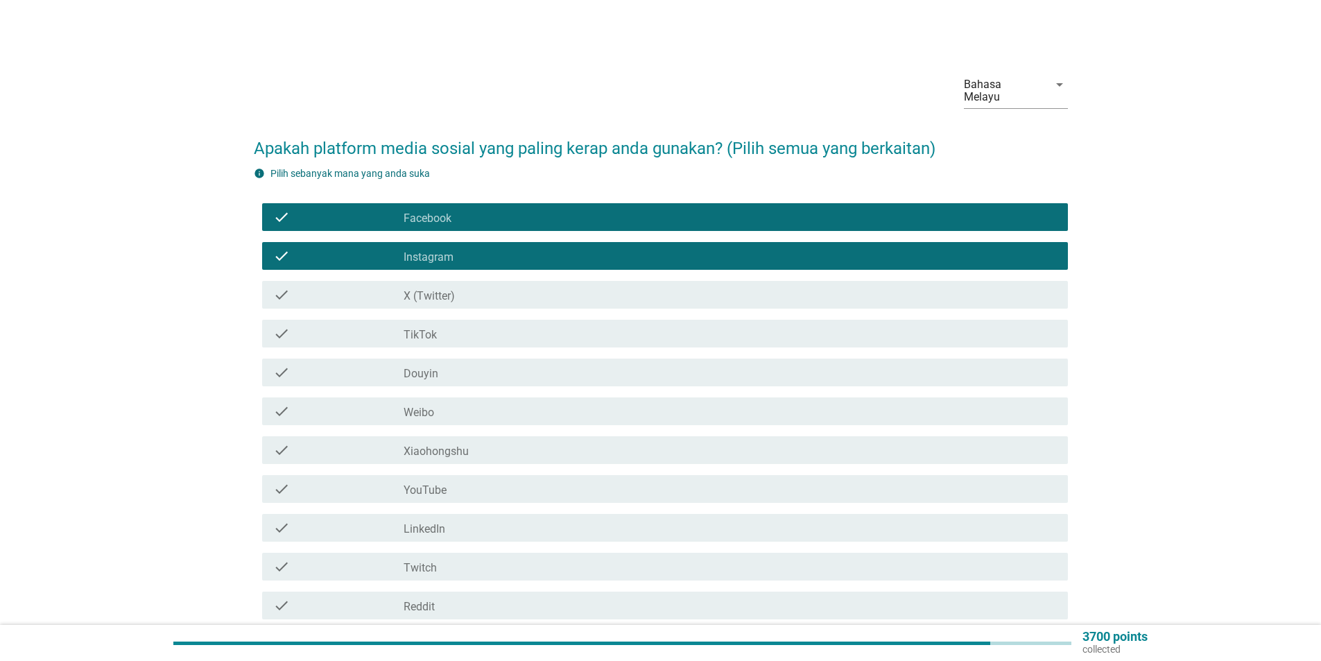
click at [444, 289] on label "X (Twitter)" at bounding box center [428, 296] width 51 height 14
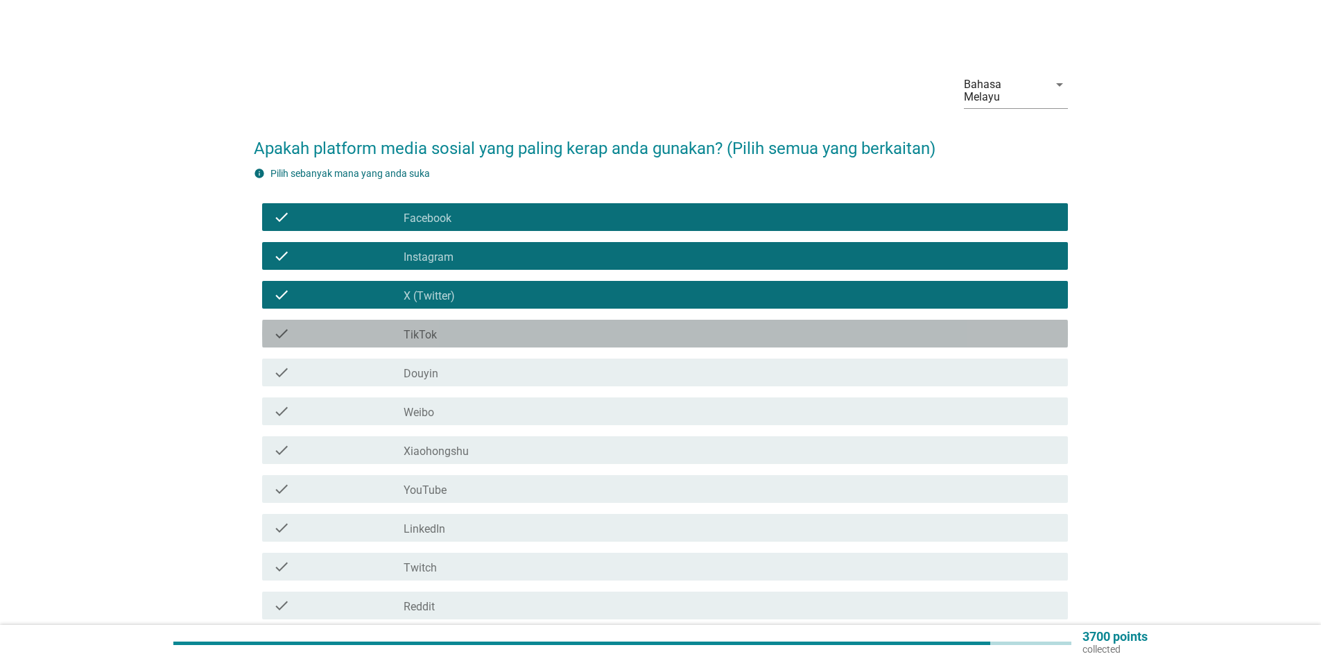
click at [444, 320] on div "check check_box_outline_blank TikTok" at bounding box center [665, 334] width 806 height 28
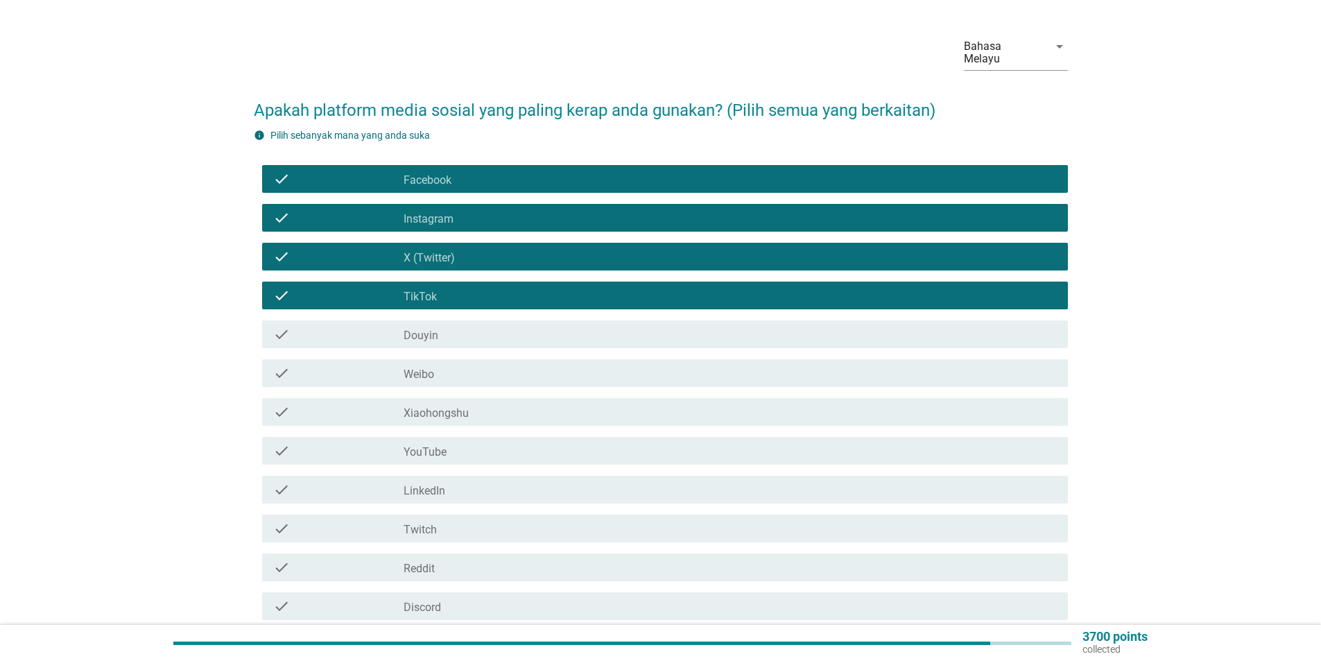
scroll to position [69, 0]
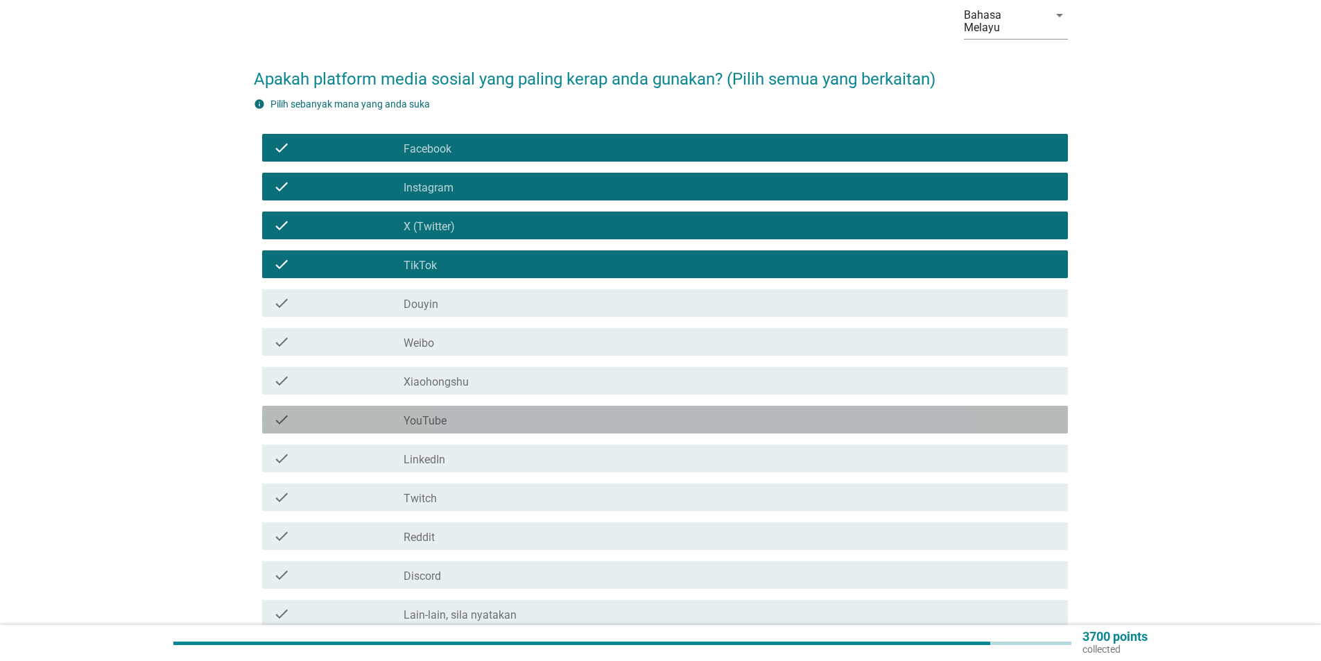
click at [411, 414] on label "YouTube" at bounding box center [424, 421] width 43 height 14
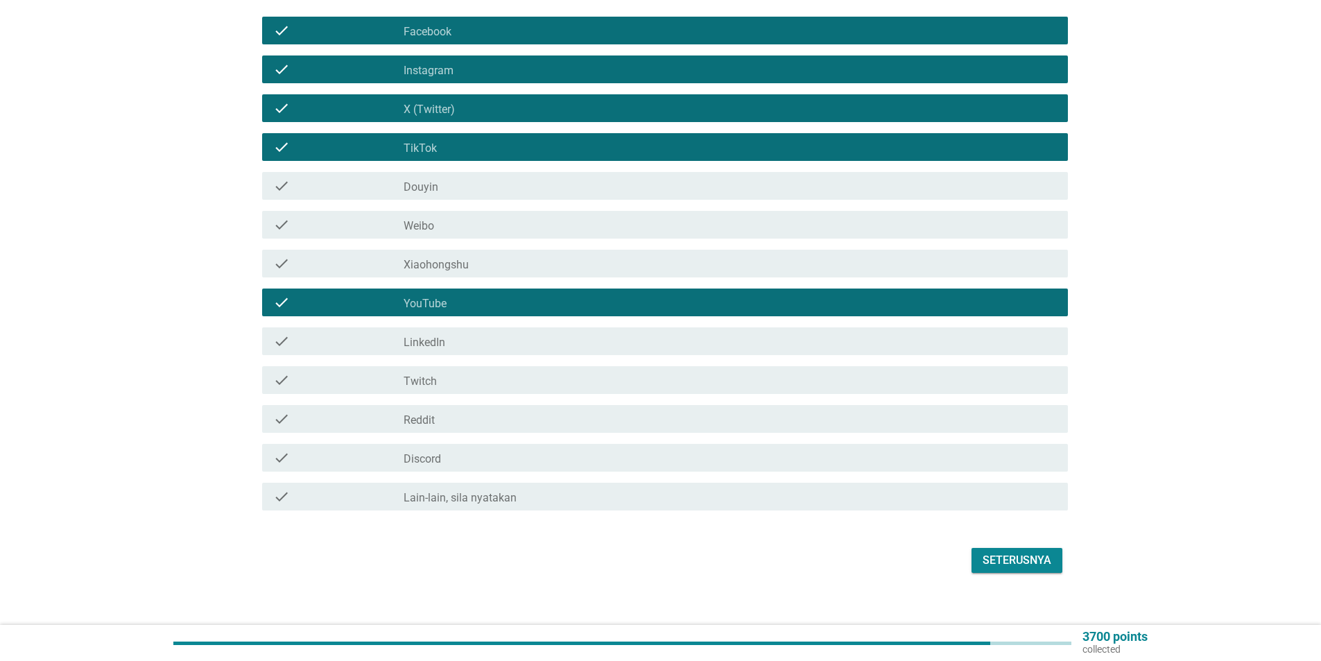
scroll to position [189, 0]
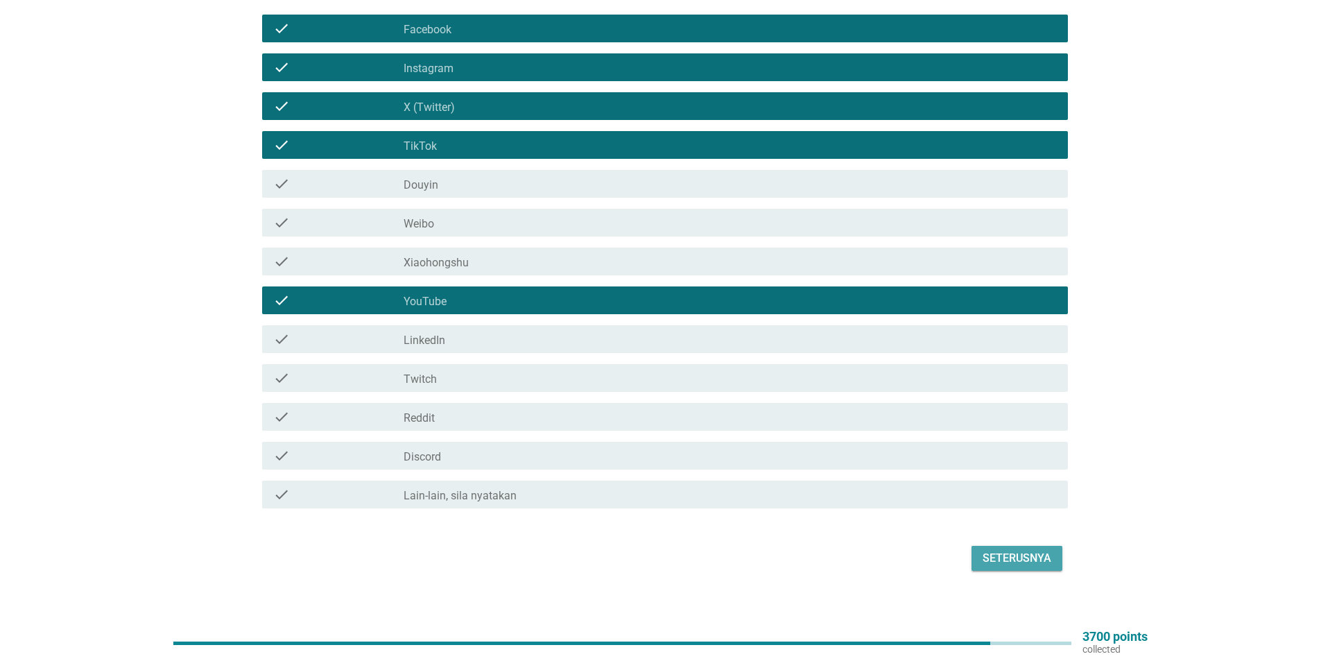
click at [1033, 550] on div "Seterusnya" at bounding box center [1016, 558] width 69 height 17
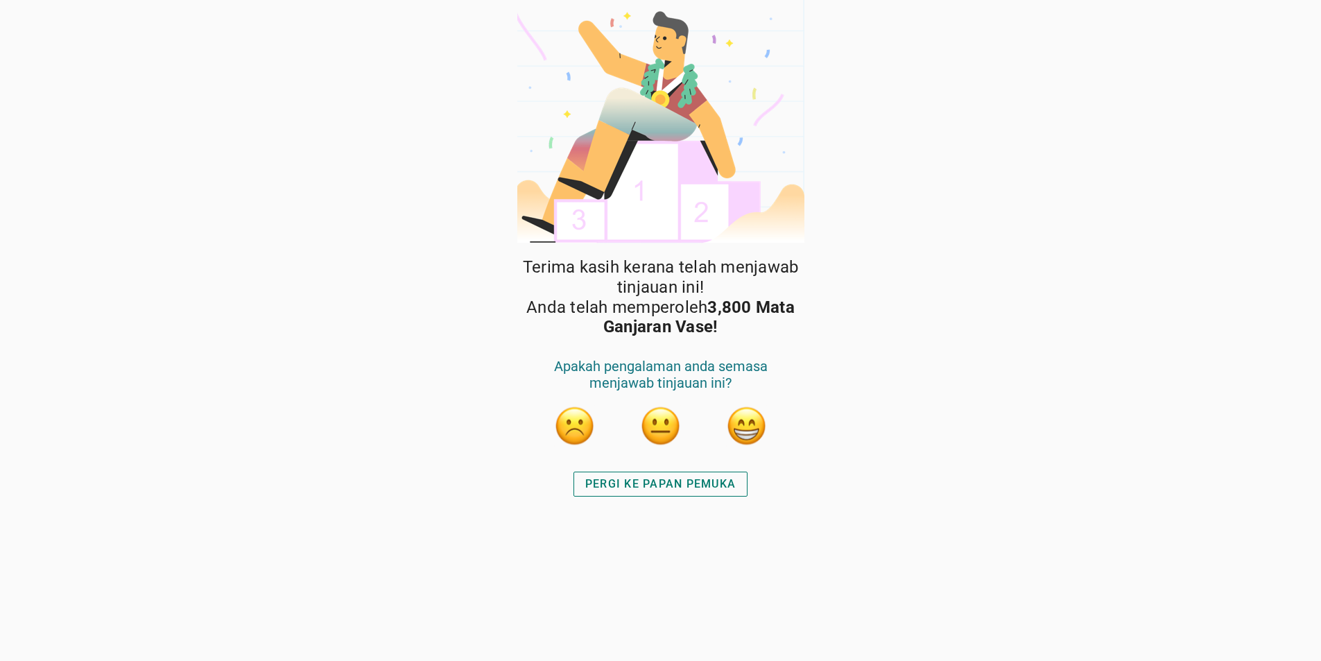
click at [733, 442] on button "button" at bounding box center [747, 426] width 42 height 42
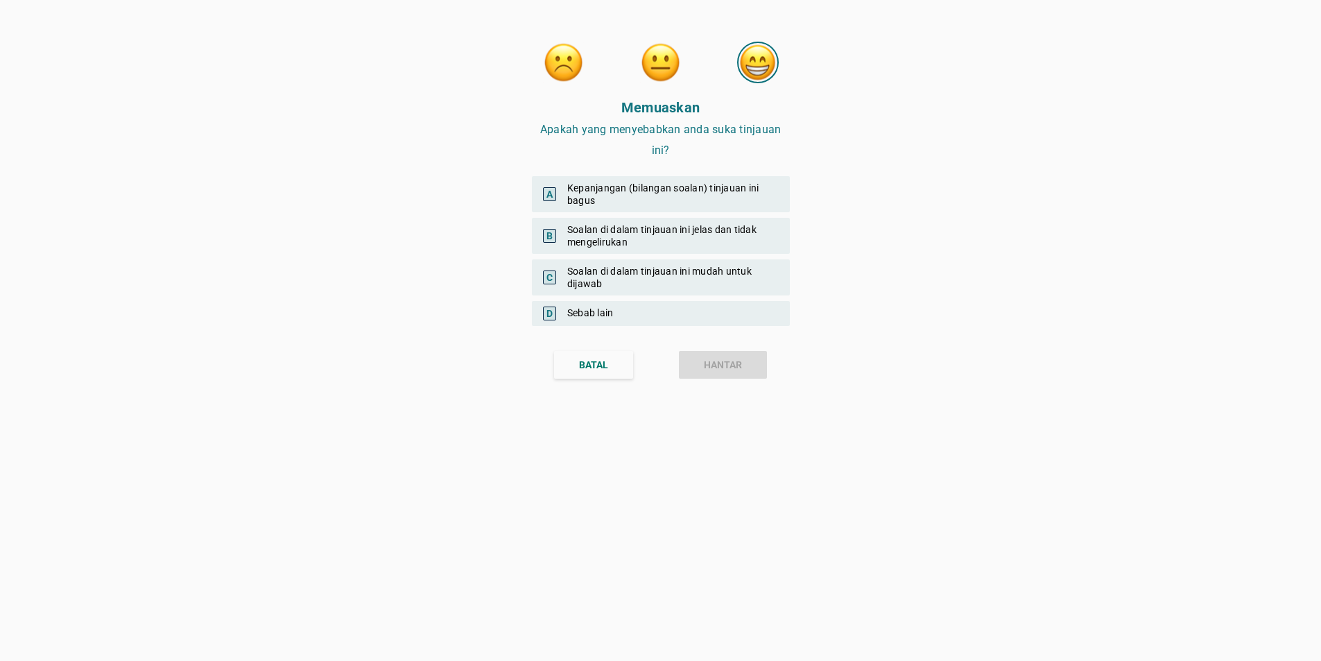
click at [614, 181] on div "A Kepanjangan (bilangan soalan) tinjauan ini bagus" at bounding box center [661, 194] width 258 height 36
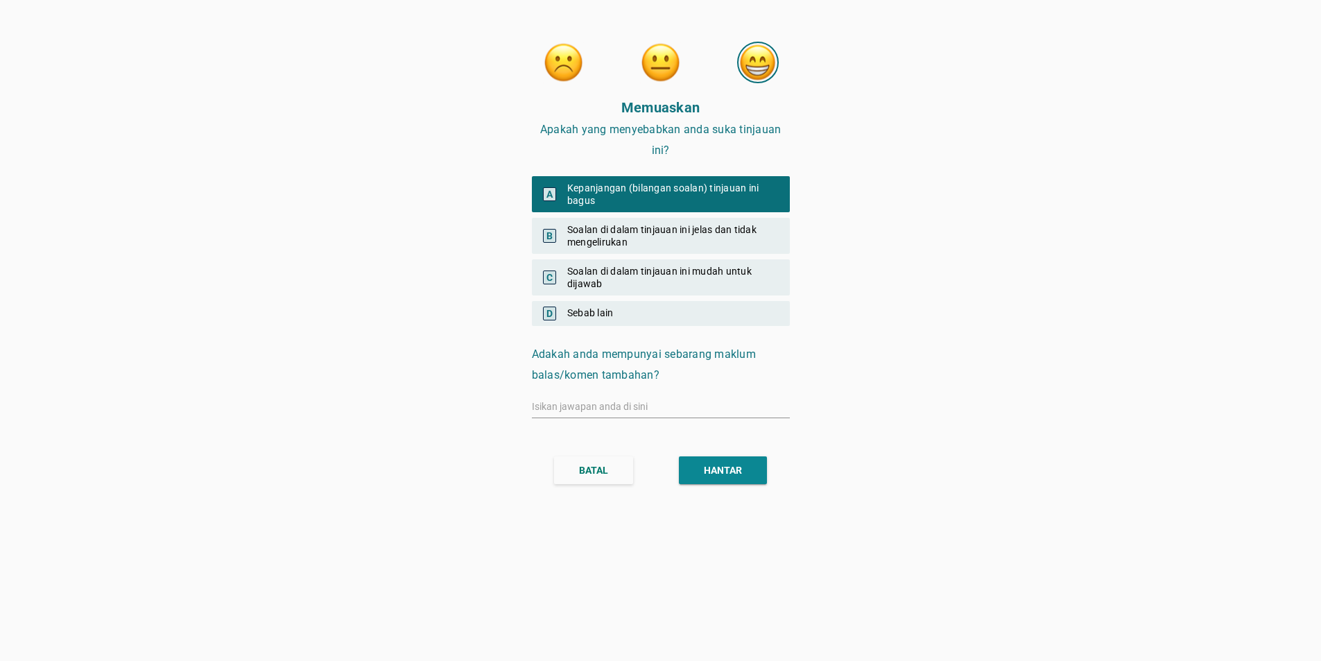
click at [617, 227] on div "B Soalan di dalam tinjauan ini jelas dan tidak mengelirukan" at bounding box center [661, 236] width 258 height 36
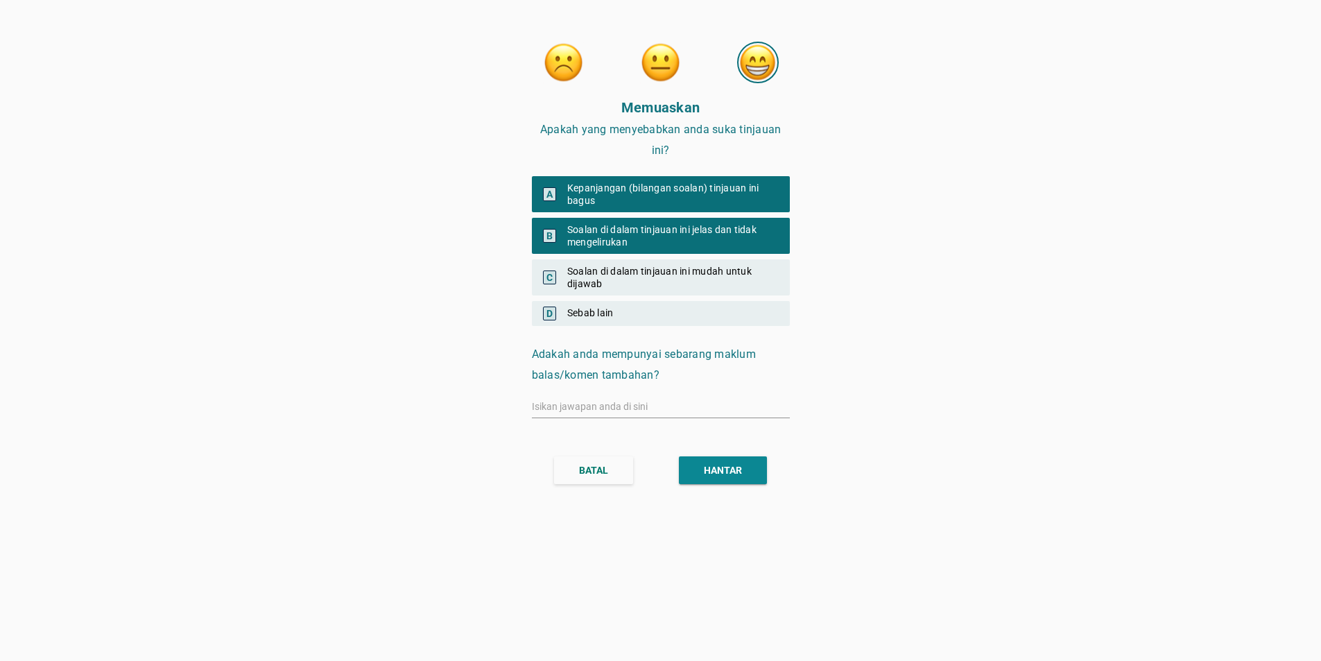
click at [613, 262] on div "C Soalan di dalam tinjauan ini mudah untuk dijawab" at bounding box center [661, 277] width 258 height 36
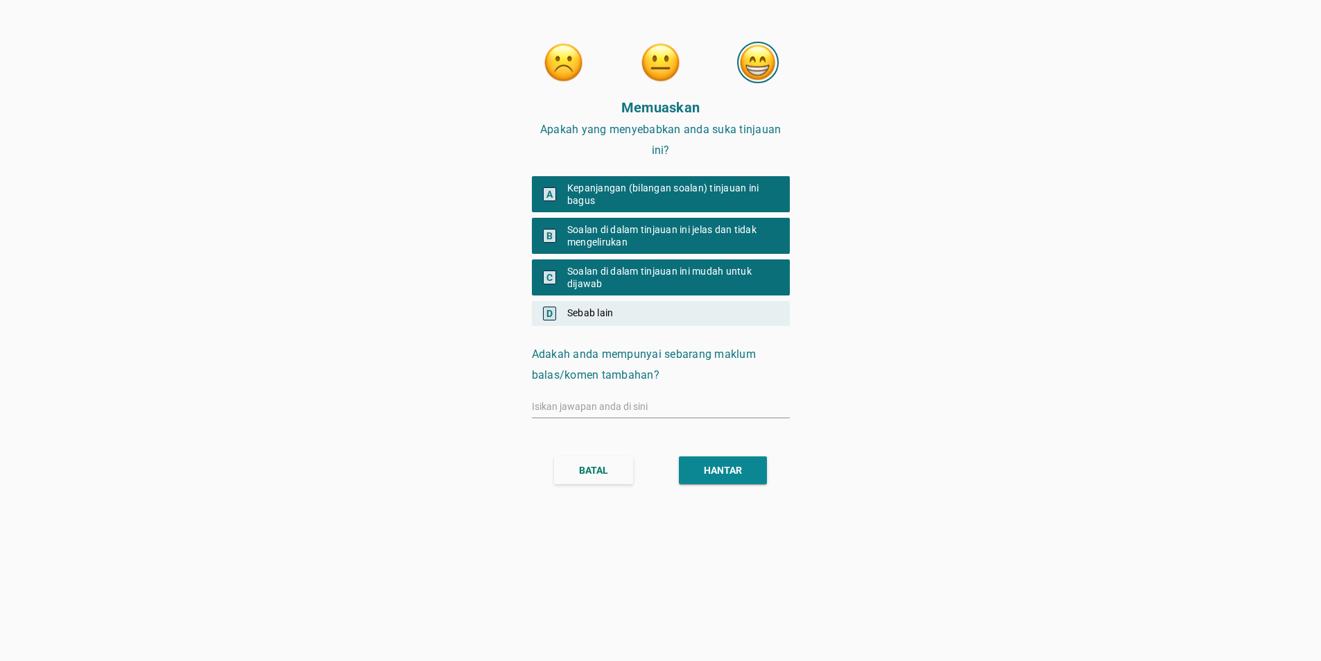
click at [724, 484] on div "BATAL HANTAR" at bounding box center [660, 470] width 291 height 50
click at [724, 482] on button "HANTAR" at bounding box center [723, 470] width 88 height 28
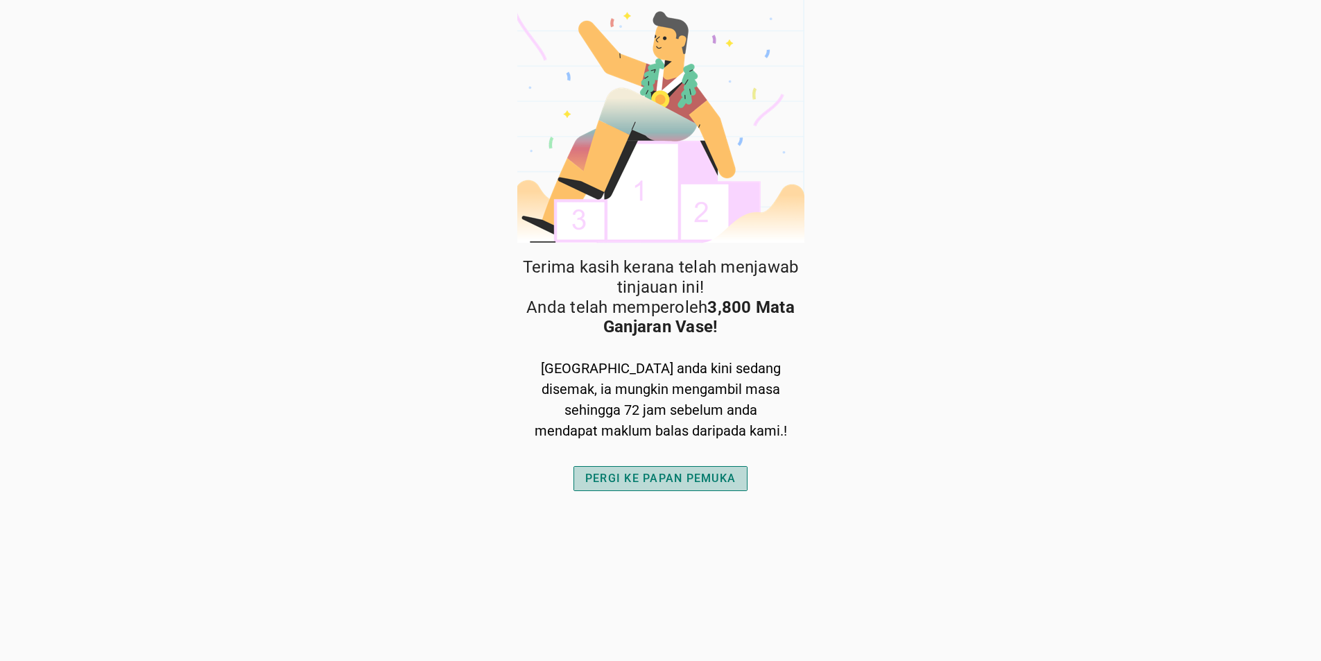
click at [683, 473] on div "PERGI KE PAPAN PEMUKA" at bounding box center [660, 478] width 150 height 17
